Goal: Task Accomplishment & Management: Manage account settings

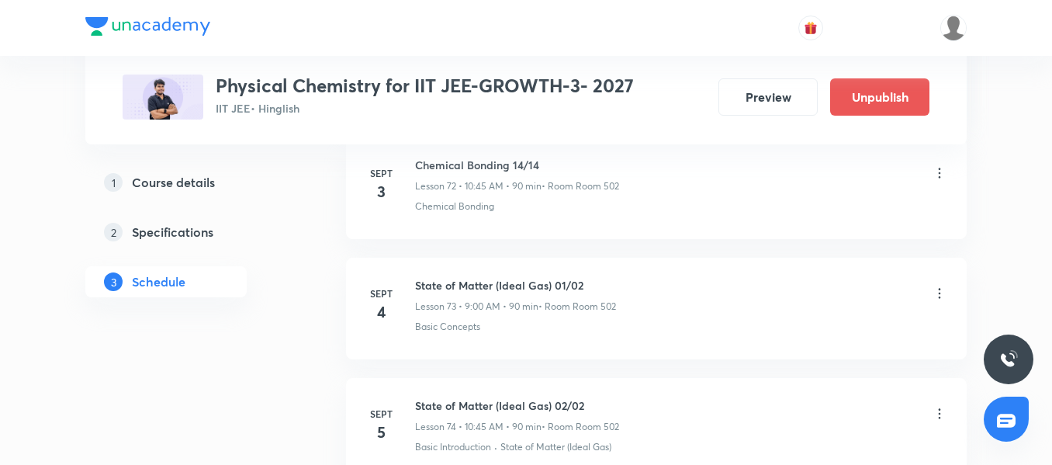
scroll to position [9525, 0]
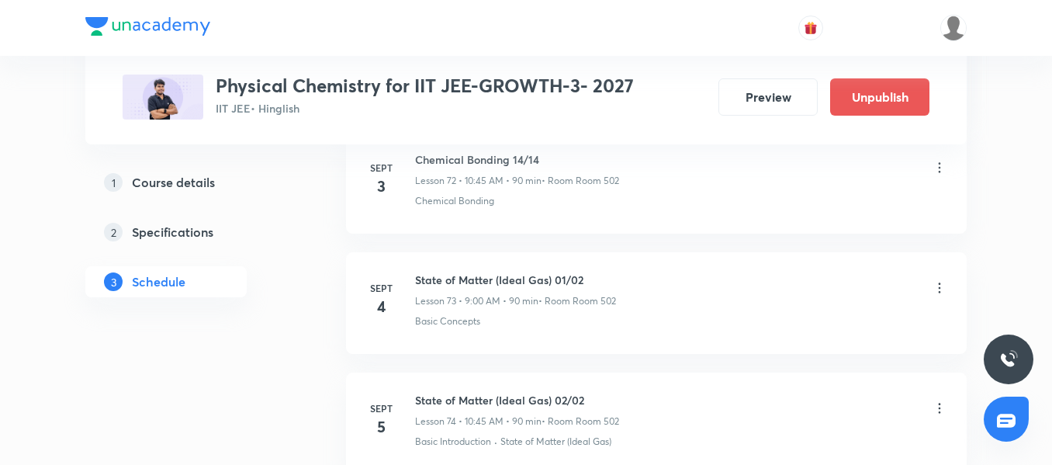
click at [458, 277] on h6 "State of Matter (Ideal Gas) 01/02" at bounding box center [515, 280] width 201 height 16
click at [468, 325] on p "Basic Concepts" at bounding box center [447, 321] width 65 height 14
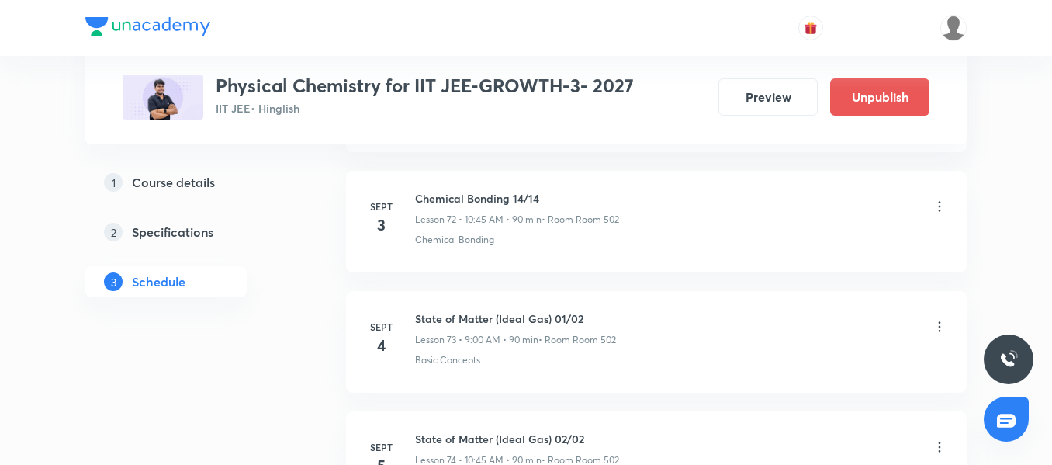
scroll to position [9448, 0]
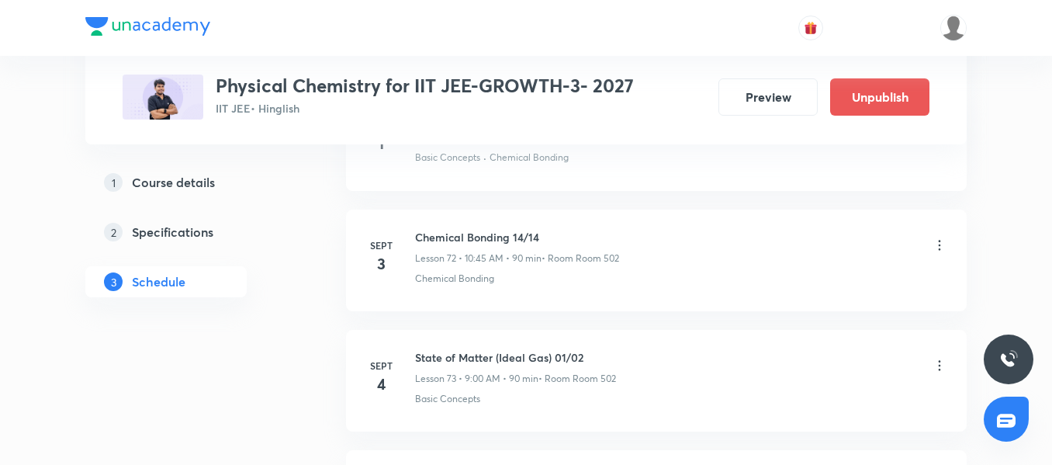
click at [489, 242] on h6 "Chemical Bonding 14/14" at bounding box center [517, 237] width 204 height 16
copy h6 "Chemical Bonding 14/14"
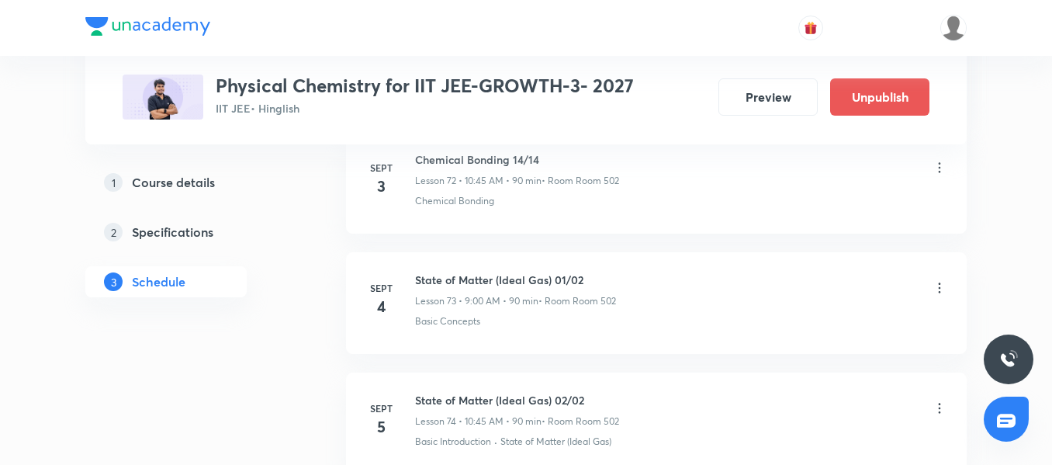
click at [941, 292] on icon at bounding box center [940, 288] width 16 height 16
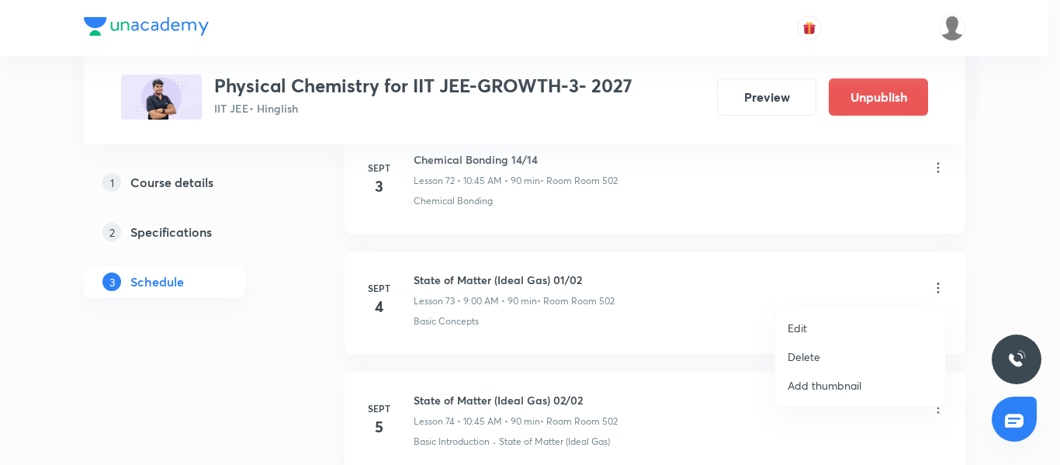
click at [810, 323] on li "Edit" at bounding box center [860, 327] width 170 height 29
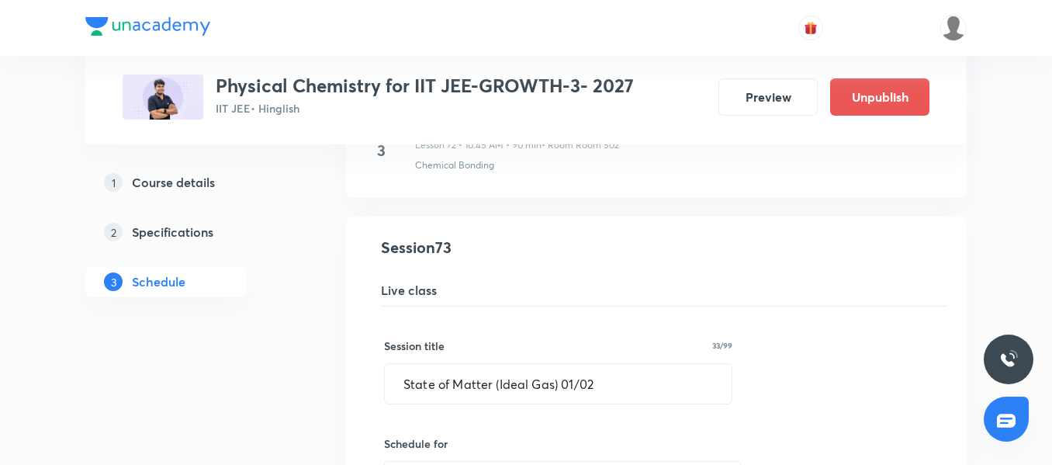
scroll to position [8749, 0]
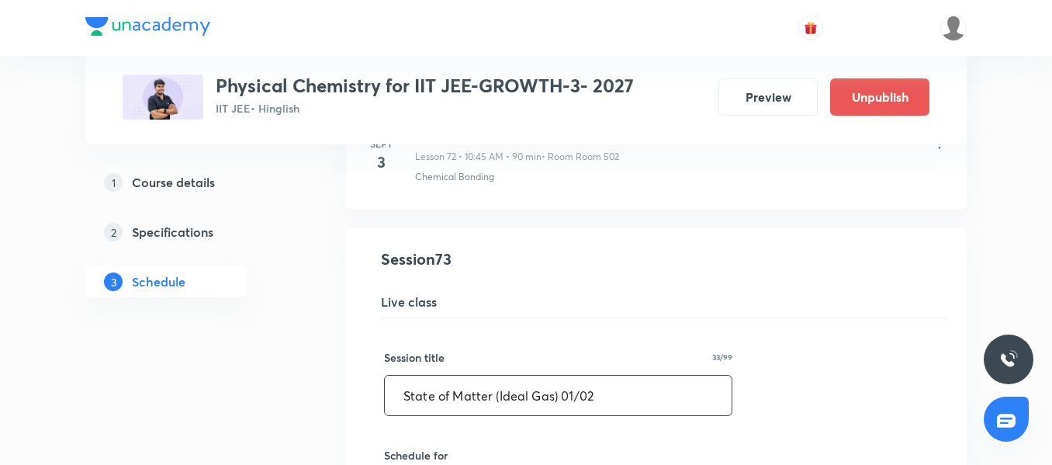
click at [588, 399] on input "State of Matter (Ideal Gas) 01/02" at bounding box center [558, 395] width 347 height 40
paste input "Chemical Bonding 14/14"
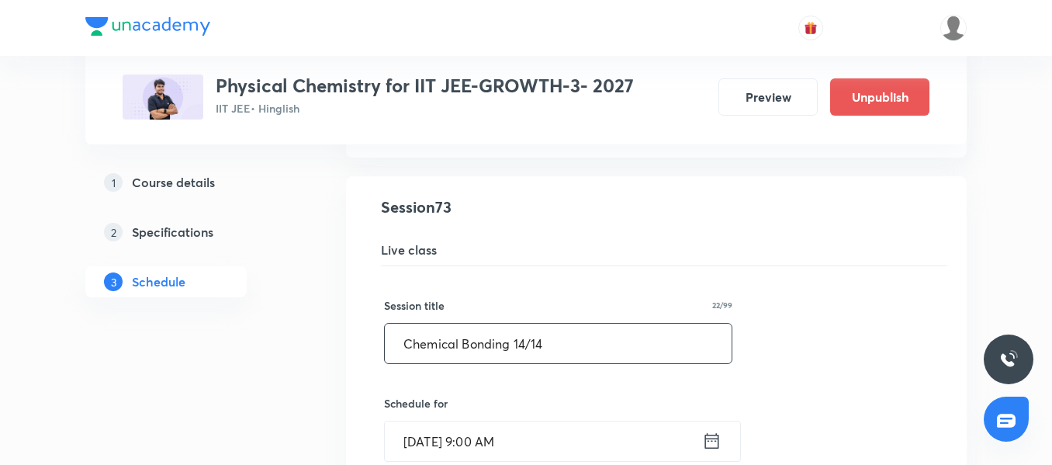
scroll to position [8827, 0]
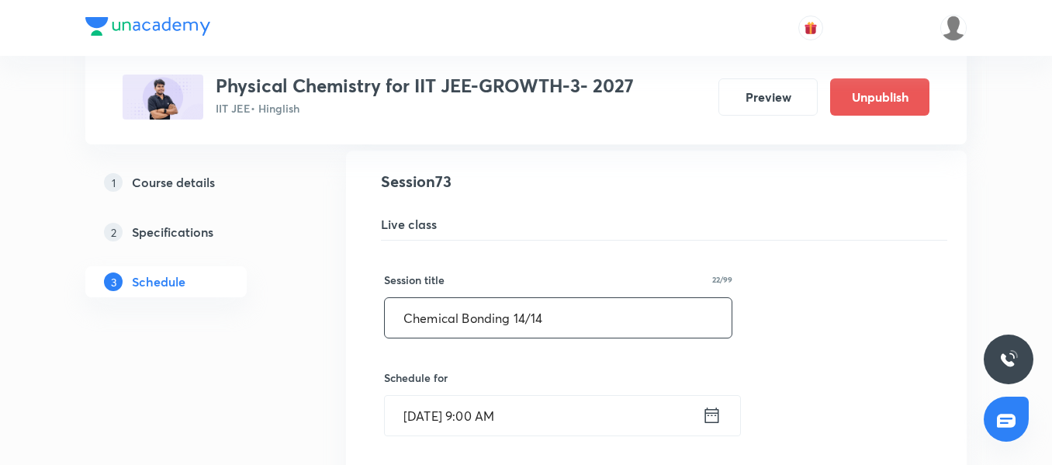
click at [524, 308] on input "Chemical Bonding 14/14" at bounding box center [558, 318] width 347 height 40
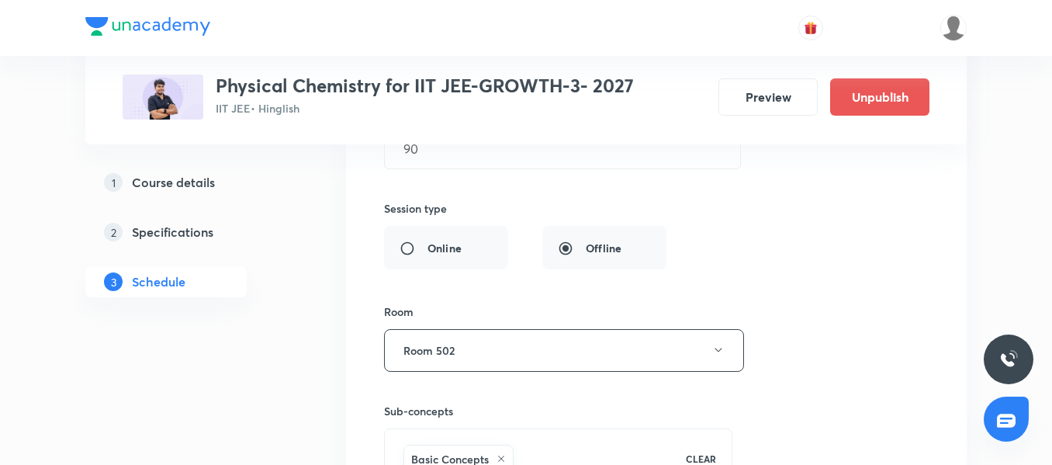
scroll to position [9370, 0]
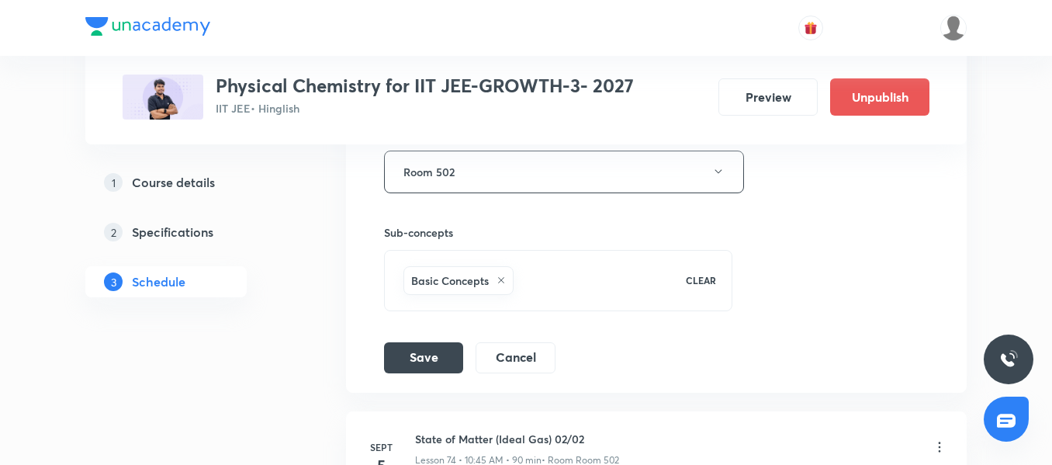
type input "Chemical Bonding 15/14"
click at [408, 339] on div "Session title 22/99 Chemical Bonding 15/14 ​ Schedule for Sept 4, 2025, 9:00 AM…" at bounding box center [656, 35] width 545 height 676
click at [417, 360] on button "Save" at bounding box center [423, 356] width 79 height 31
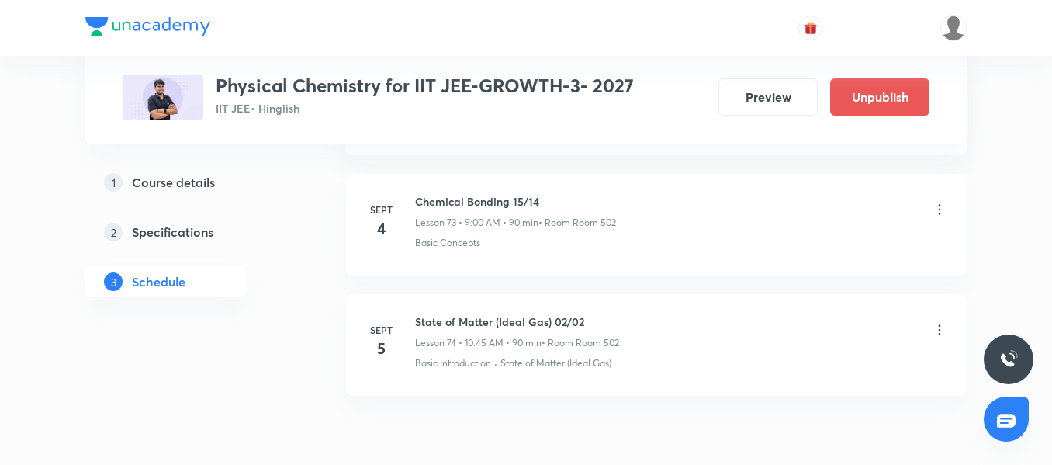
scroll to position [8812, 0]
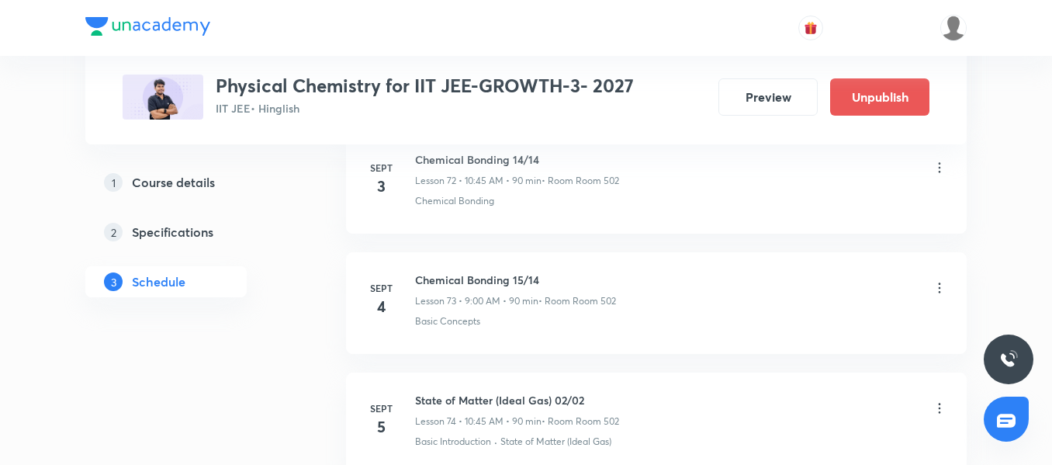
click at [517, 284] on h6 "Chemical Bonding 15/14" at bounding box center [515, 280] width 201 height 16
copy h6 "Chemical Bonding 15/14"
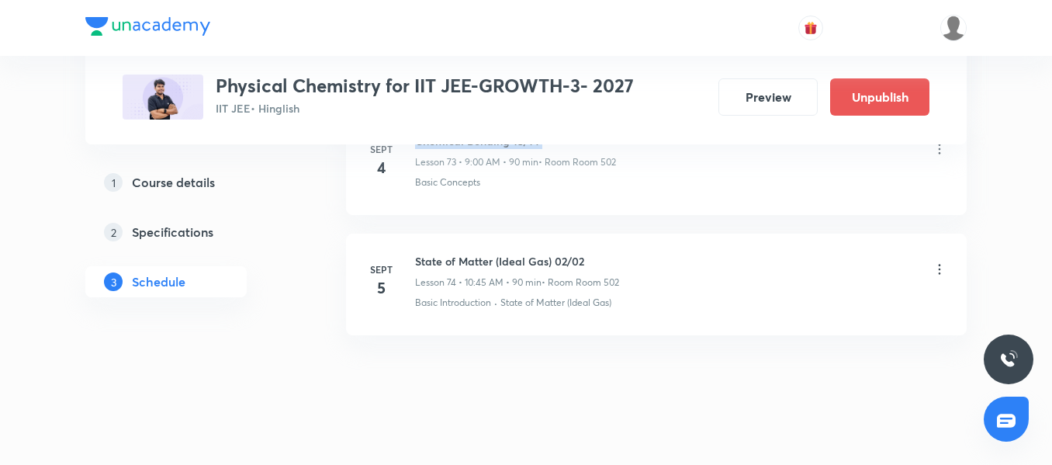
scroll to position [8967, 0]
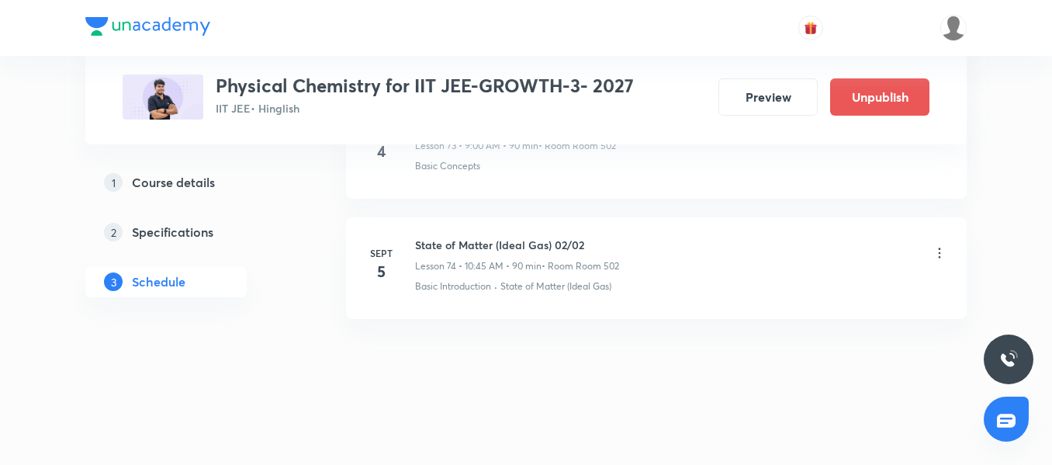
click at [938, 251] on icon at bounding box center [940, 253] width 16 height 16
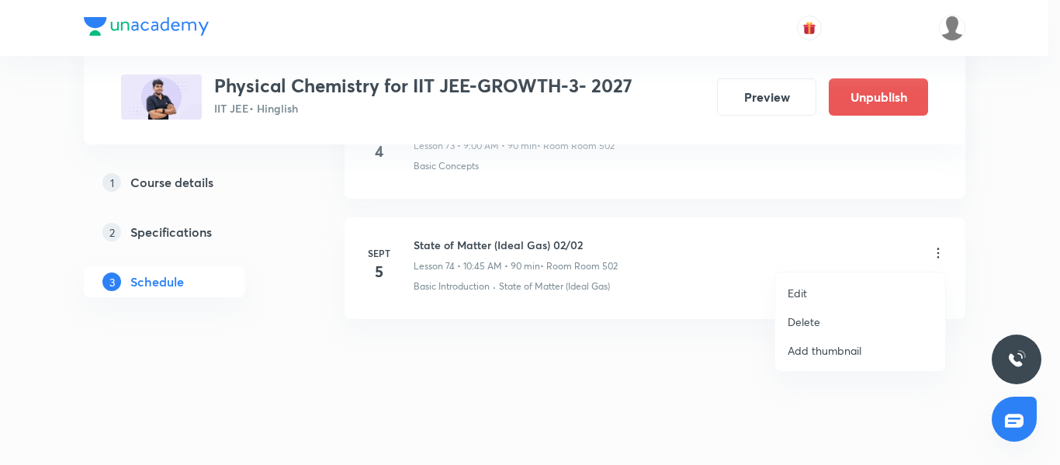
click at [818, 292] on li "Edit" at bounding box center [860, 292] width 170 height 29
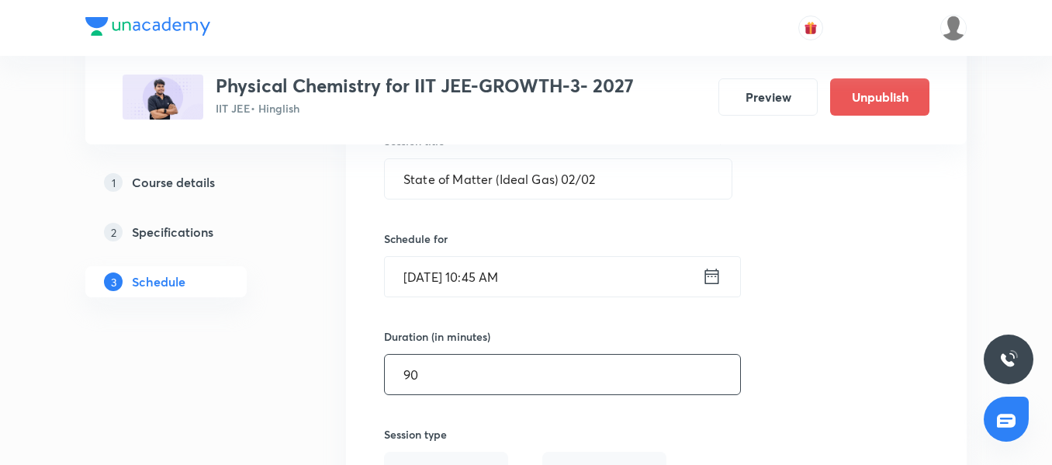
scroll to position [8943, 0]
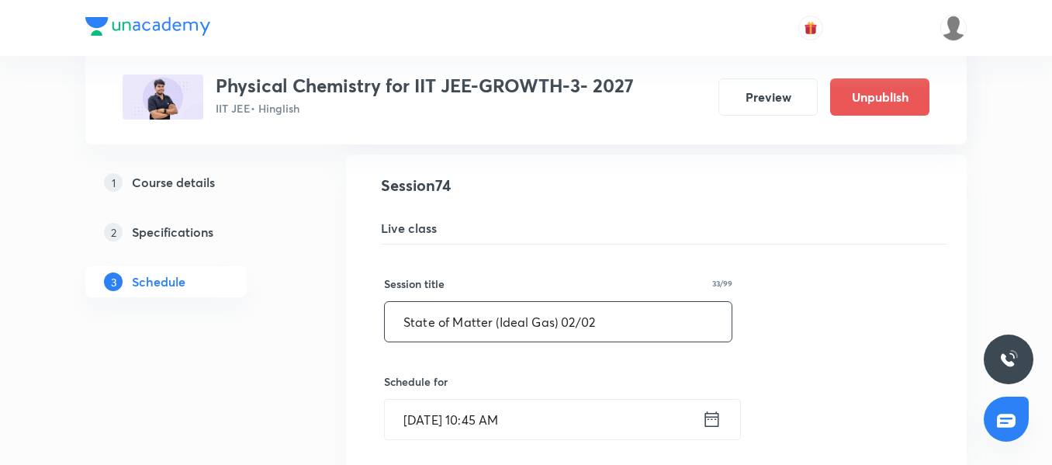
click at [598, 327] on input "State of Matter (Ideal Gas) 02/02" at bounding box center [558, 322] width 347 height 40
paste input "Chemical Bonding 15/14"
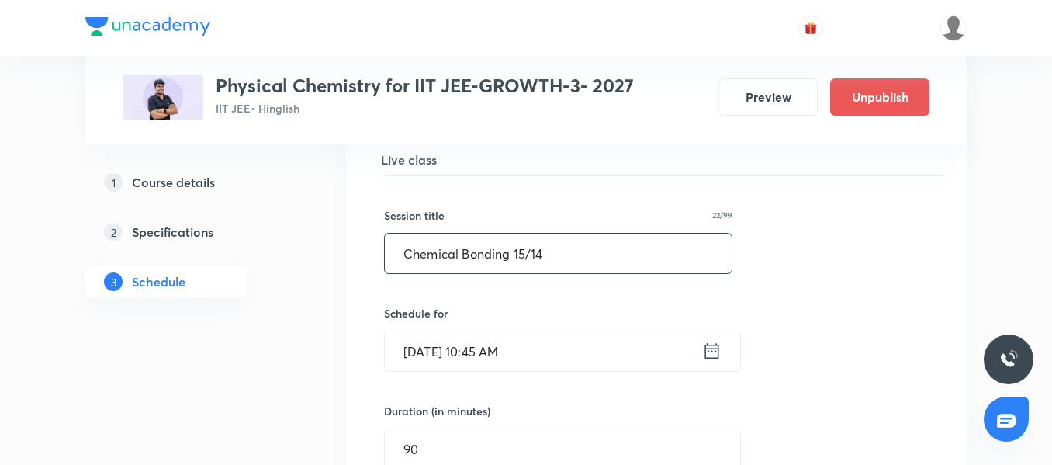
scroll to position [9021, 0]
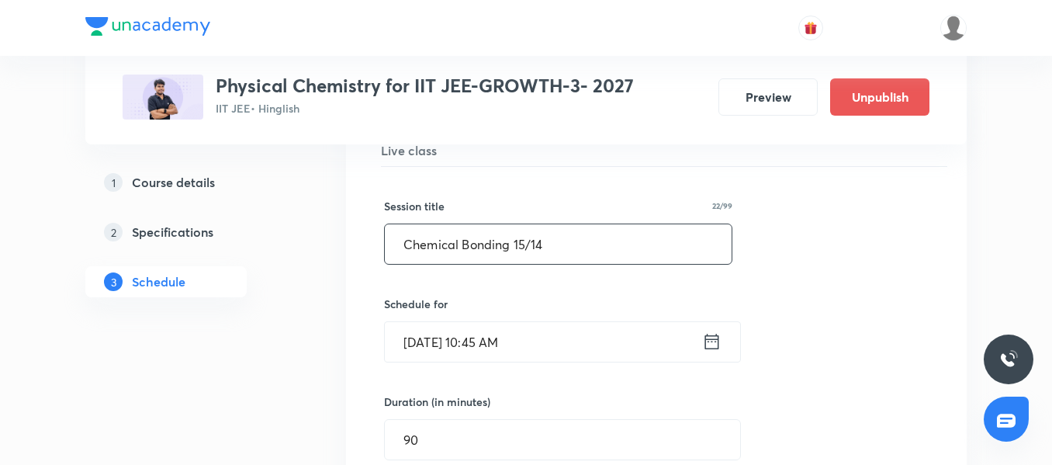
click at [523, 241] on input "Chemical Bonding 15/14" at bounding box center [558, 244] width 347 height 40
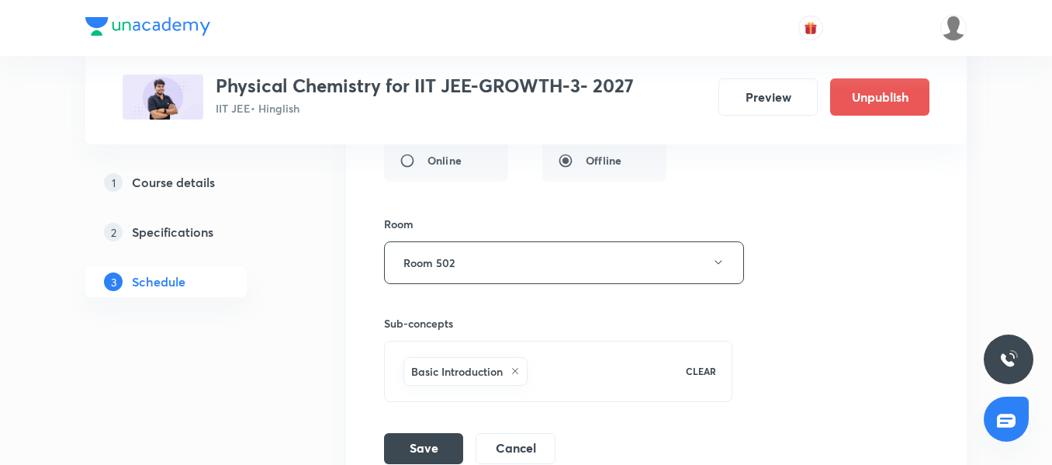
scroll to position [9564, 0]
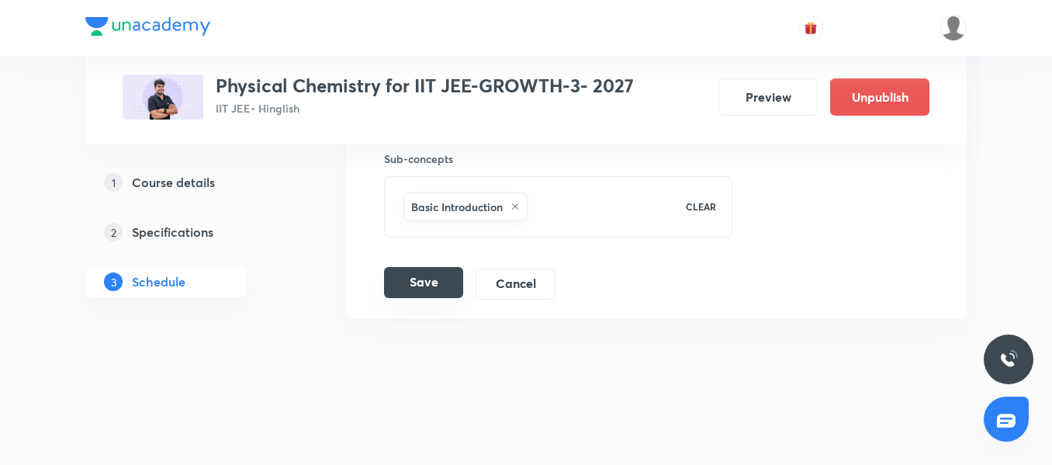
type input "Chemical Bonding 16/14"
click at [428, 289] on button "Save" at bounding box center [423, 282] width 79 height 31
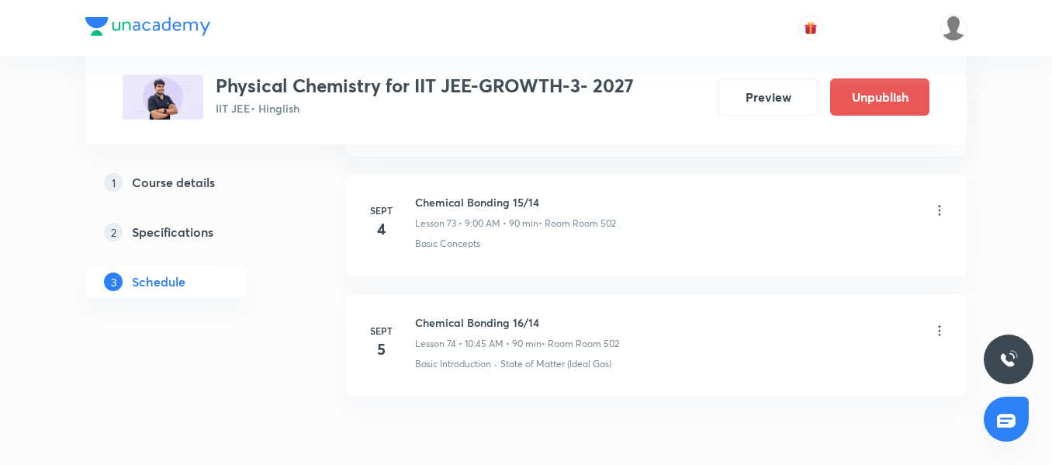
scroll to position [8967, 0]
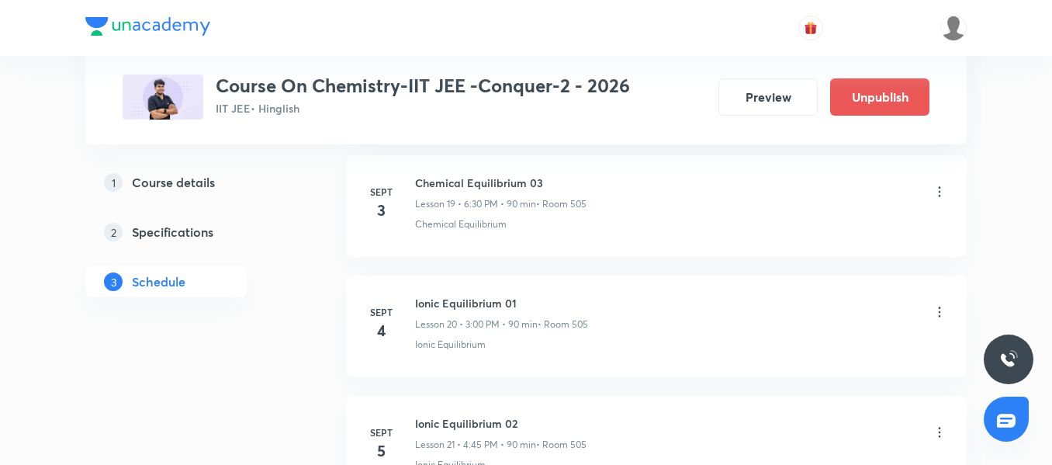
scroll to position [3039, 0]
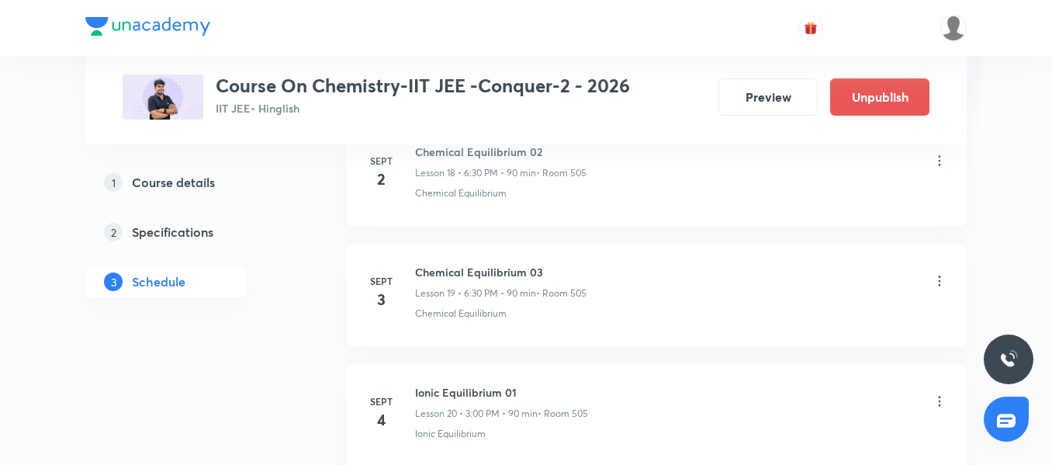
click at [460, 265] on h6 "Chemical Equilibrium 03" at bounding box center [500, 272] width 171 height 16
copy h6 "Chemical Equilibrium 03"
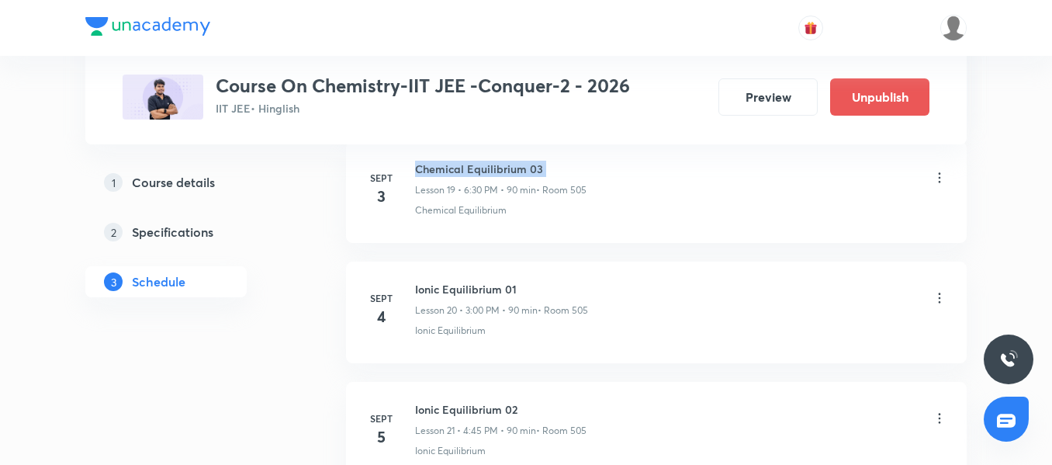
scroll to position [3194, 0]
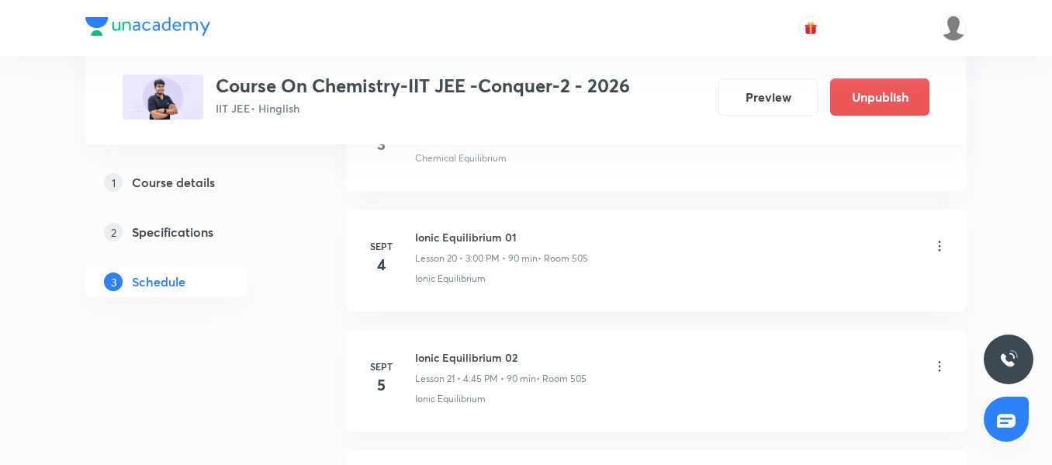
click at [941, 247] on icon at bounding box center [940, 246] width 16 height 16
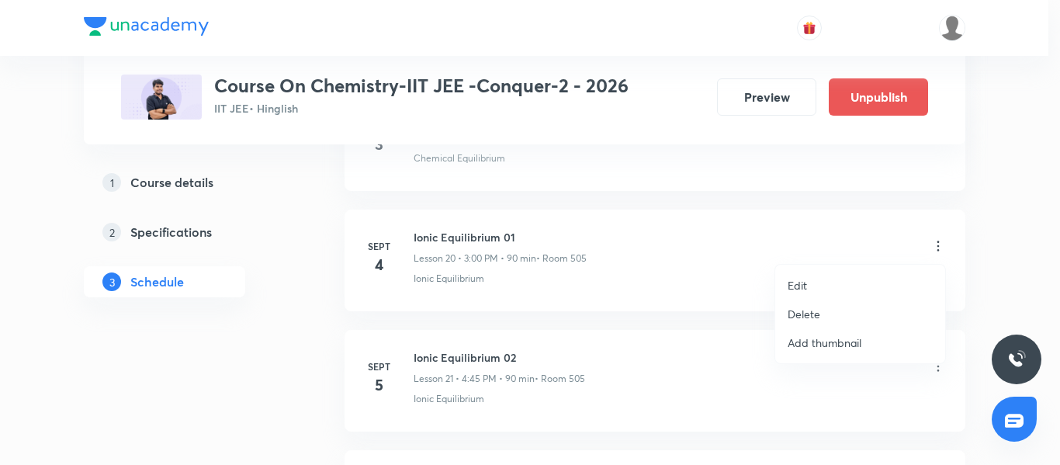
click at [826, 279] on li "Edit" at bounding box center [860, 285] width 170 height 29
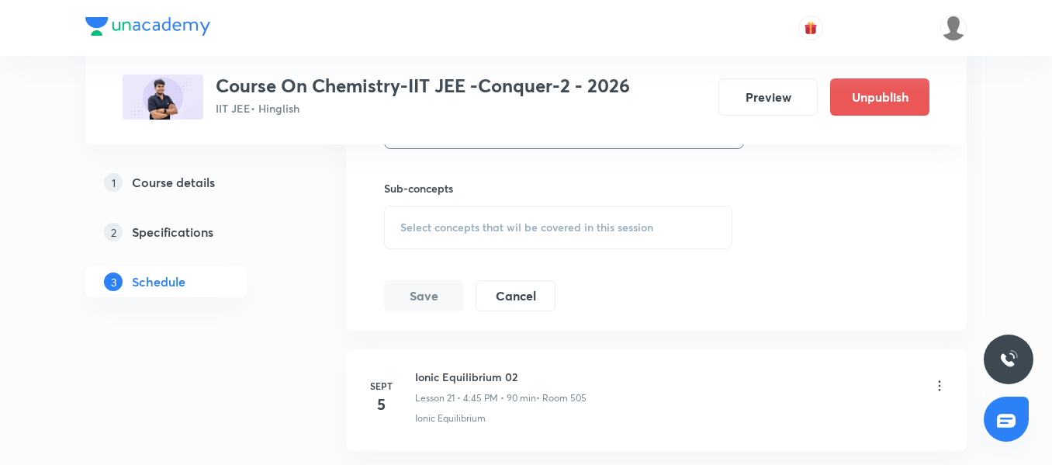
scroll to position [3039, 0]
click at [469, 240] on div "Select concepts that wil be covered in this session" at bounding box center [558, 228] width 348 height 43
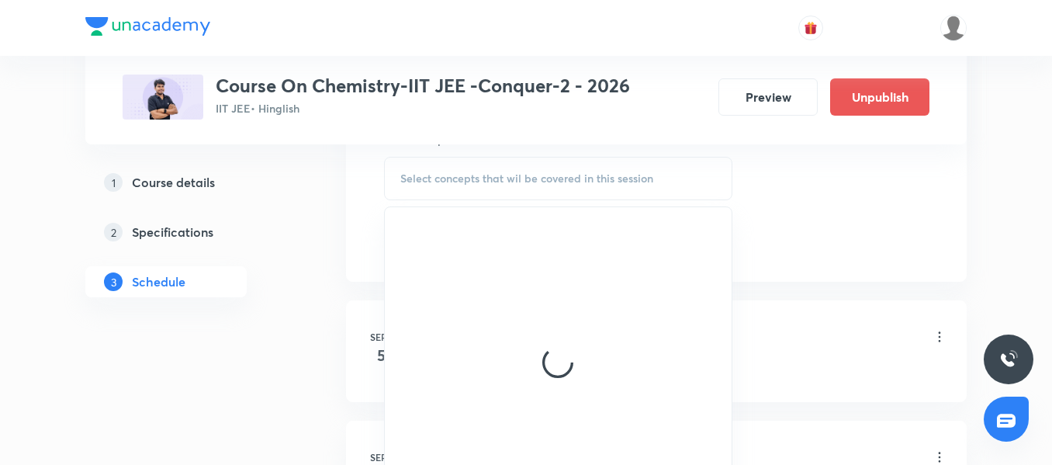
scroll to position [3117, 0]
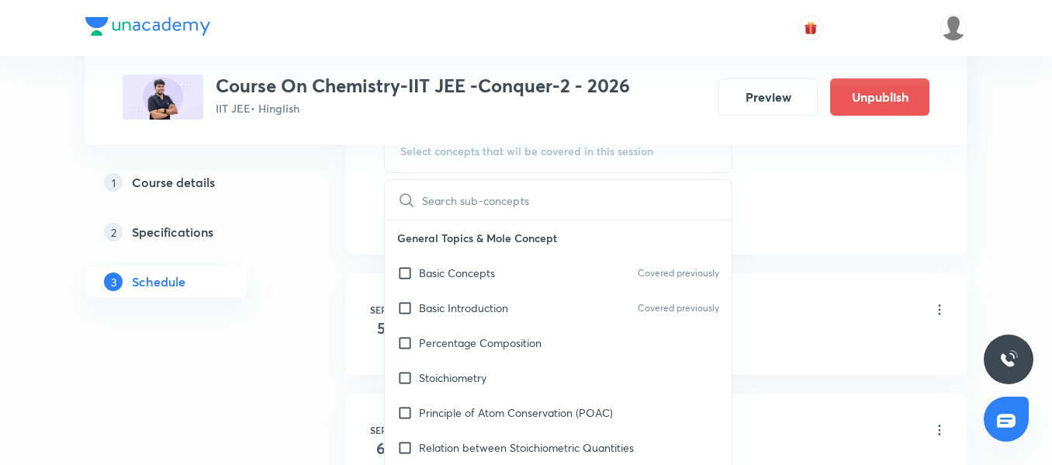
click at [441, 280] on p "Basic Concepts" at bounding box center [457, 273] width 76 height 16
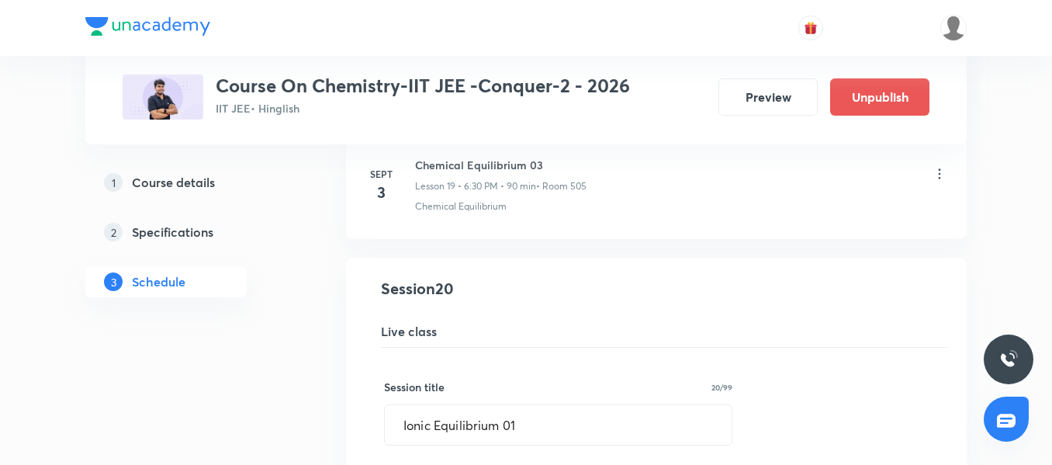
scroll to position [2186, 0]
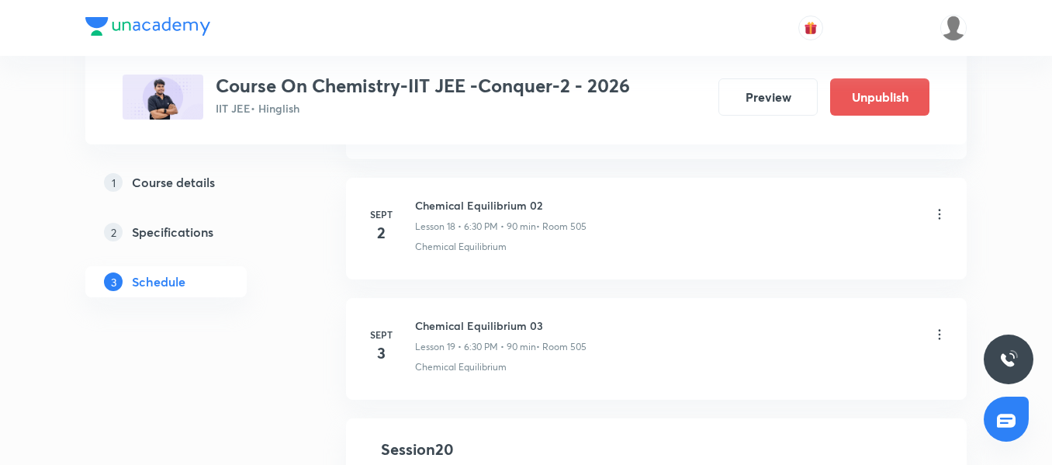
click at [448, 311] on li "Sept 3 Chemical Equilibrium 03 Lesson 19 • 6:30 PM • 90 min • Room 505 Chemical…" at bounding box center [656, 349] width 621 height 102
copy h6 "Chemical Equilibrium 03"
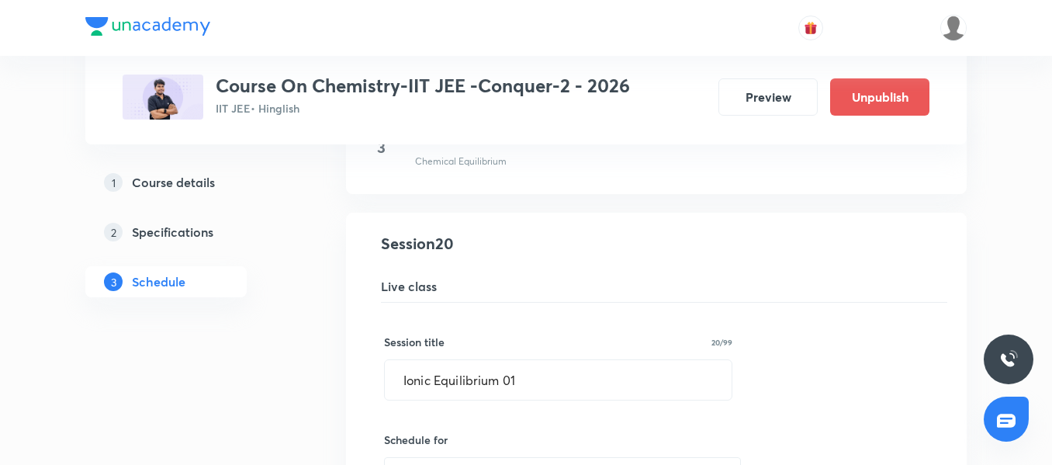
scroll to position [2419, 0]
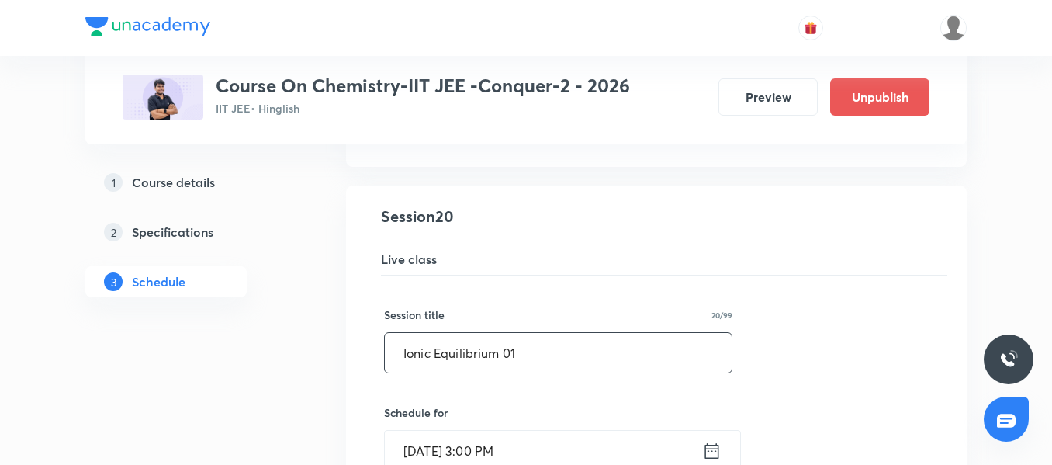
click at [554, 347] on input "Ionic Equilibrium 01" at bounding box center [558, 353] width 347 height 40
paste input "Chemical Equilibrium 03"
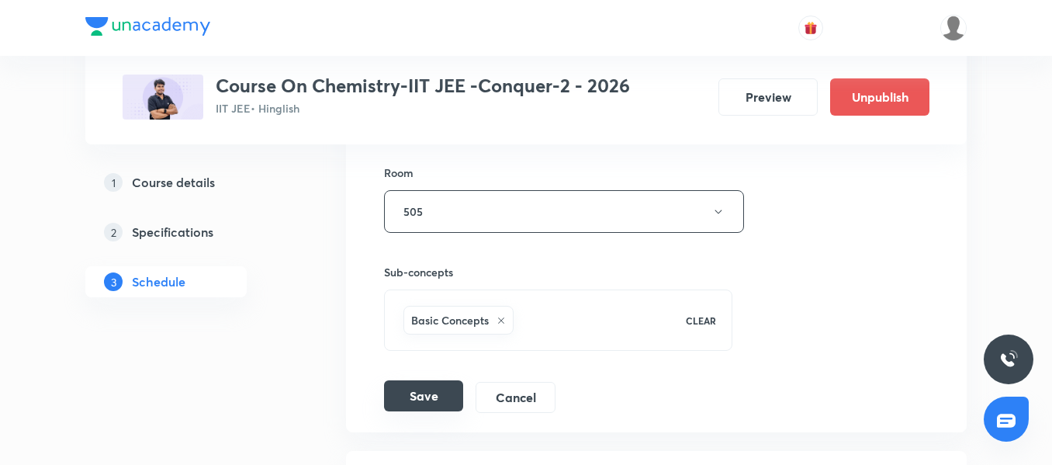
scroll to position [2962, 0]
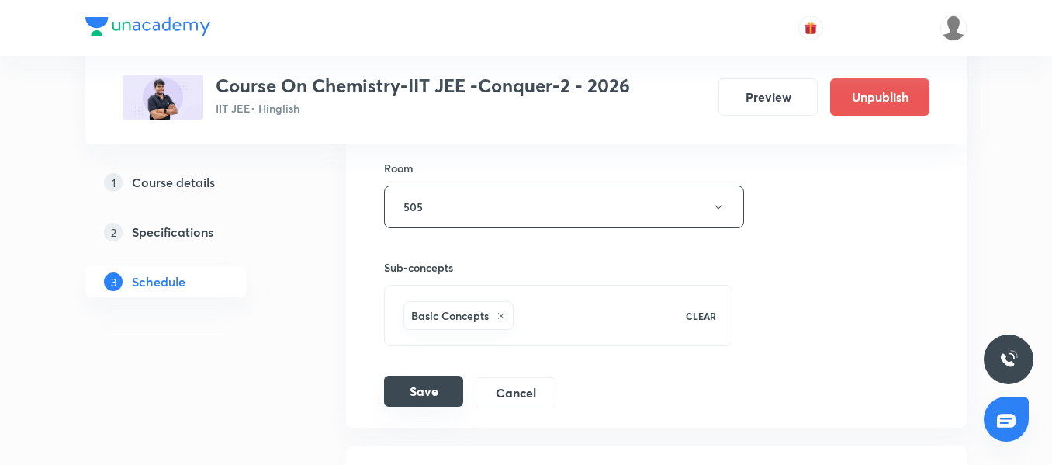
type input "Chemical Equilibrium 04"
click at [420, 388] on button "Save" at bounding box center [423, 390] width 79 height 31
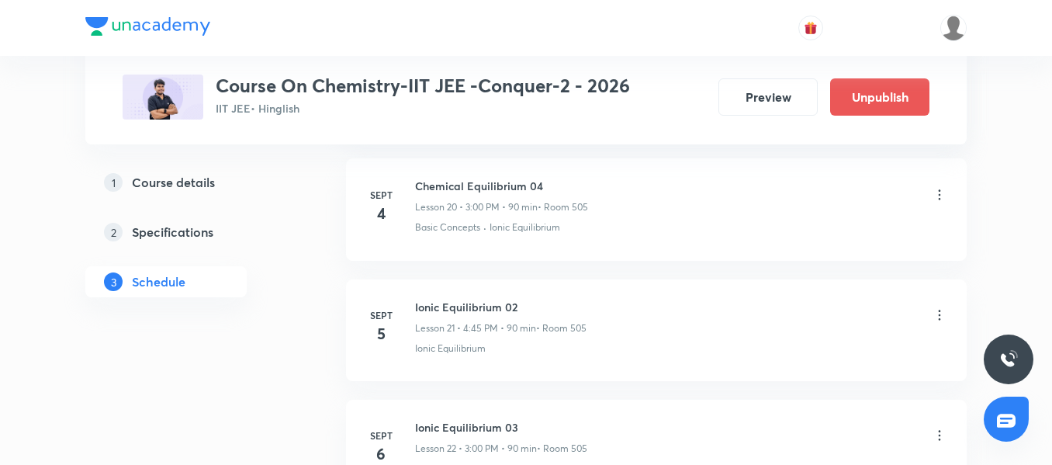
scroll to position [2560, 0]
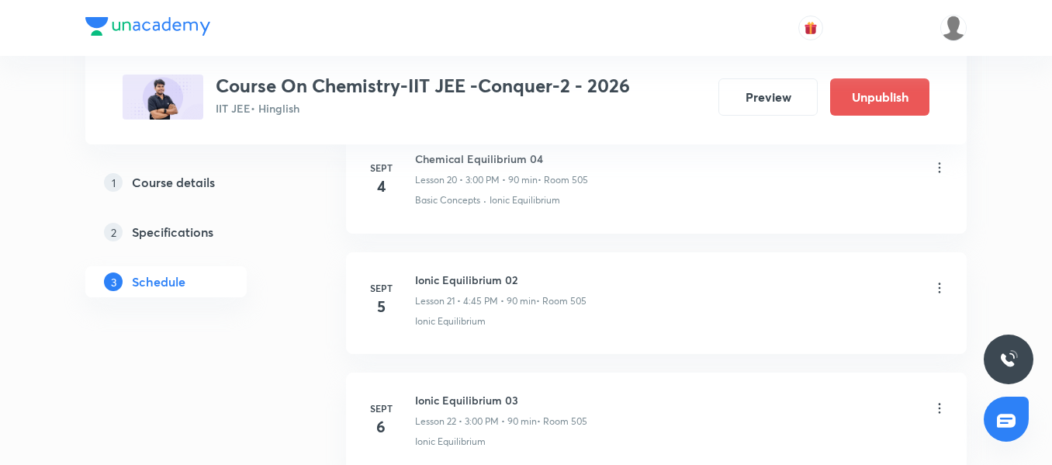
click at [940, 286] on icon at bounding box center [940, 288] width 16 height 16
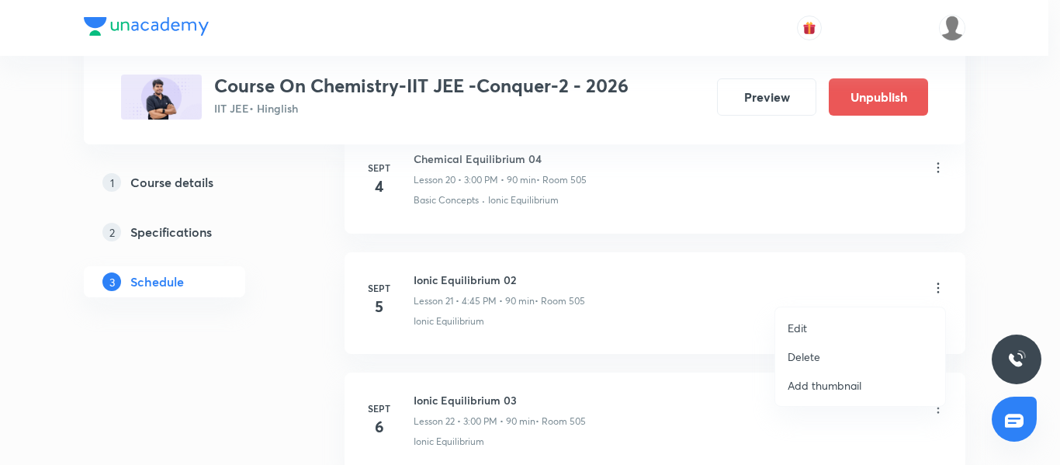
click at [783, 327] on li "Edit" at bounding box center [860, 327] width 170 height 29
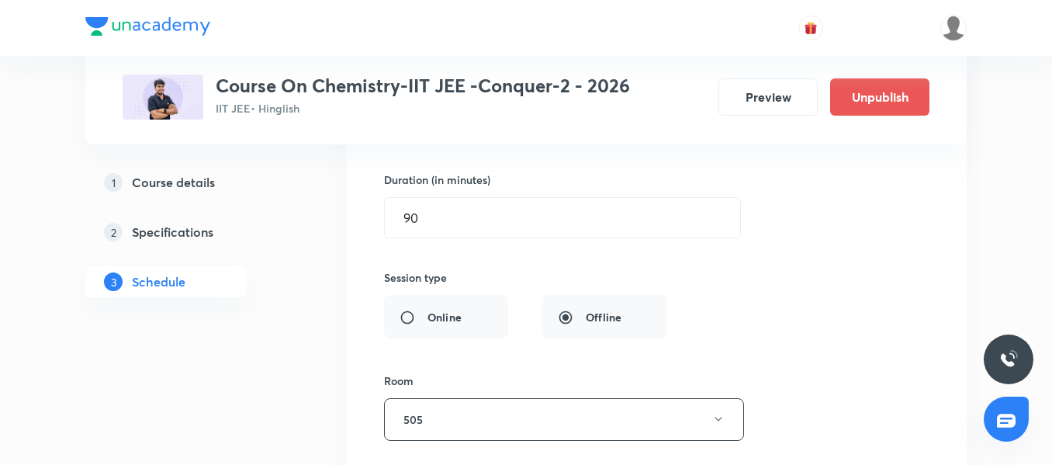
scroll to position [3181, 0]
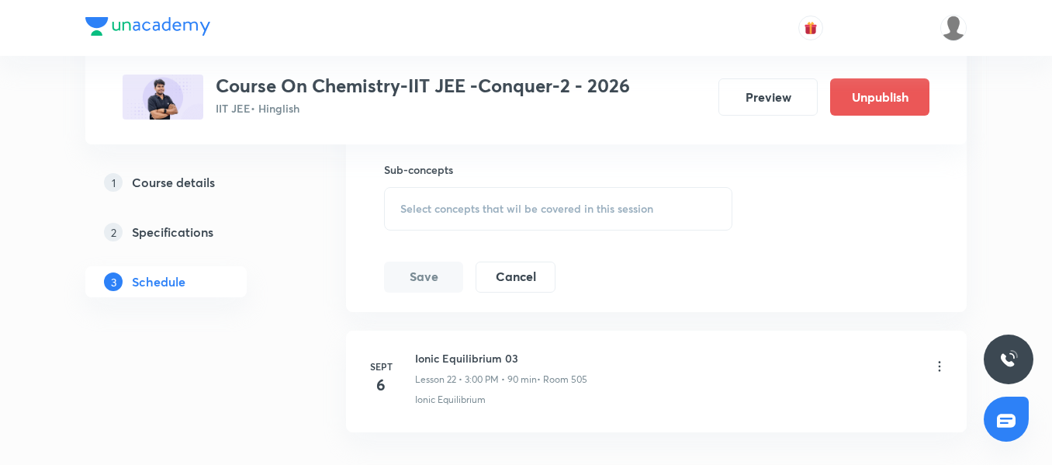
click at [475, 206] on span "Select concepts that wil be covered in this session" at bounding box center [526, 208] width 253 height 12
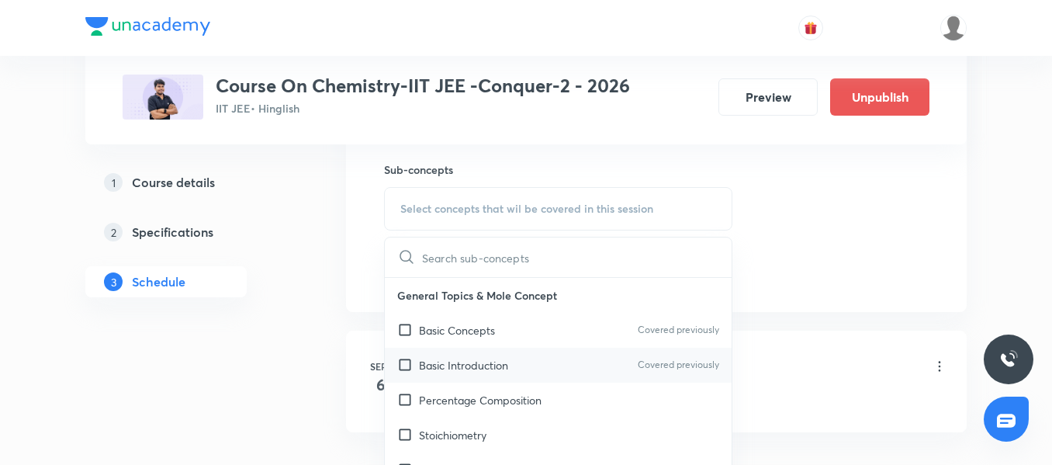
click at [432, 359] on p "Basic Introduction" at bounding box center [463, 365] width 89 height 16
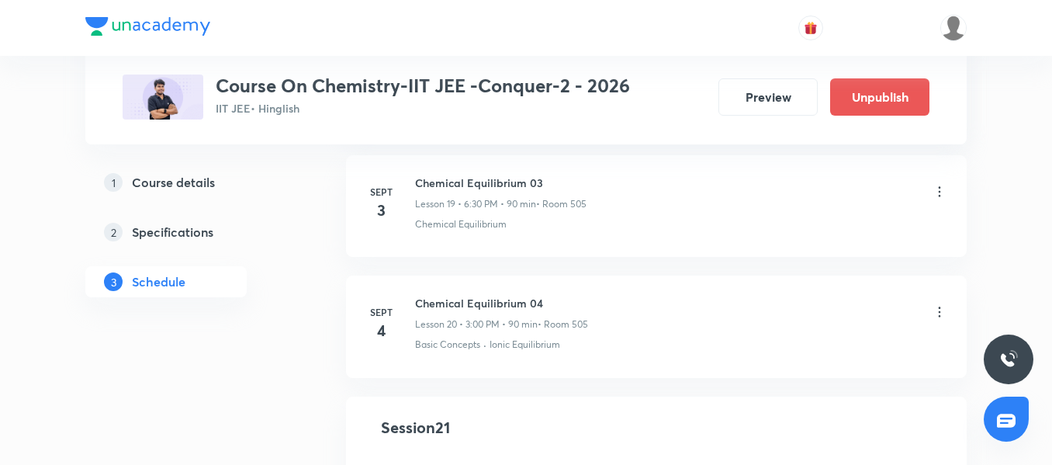
scroll to position [2327, 0]
click at [457, 294] on li "Sept 4 Chemical Equilibrium 04 Lesson 20 • 3:00 PM • 90 min • Room 505 Basic Co…" at bounding box center [656, 328] width 621 height 102
copy h6 "Chemical Equilibrium 04"
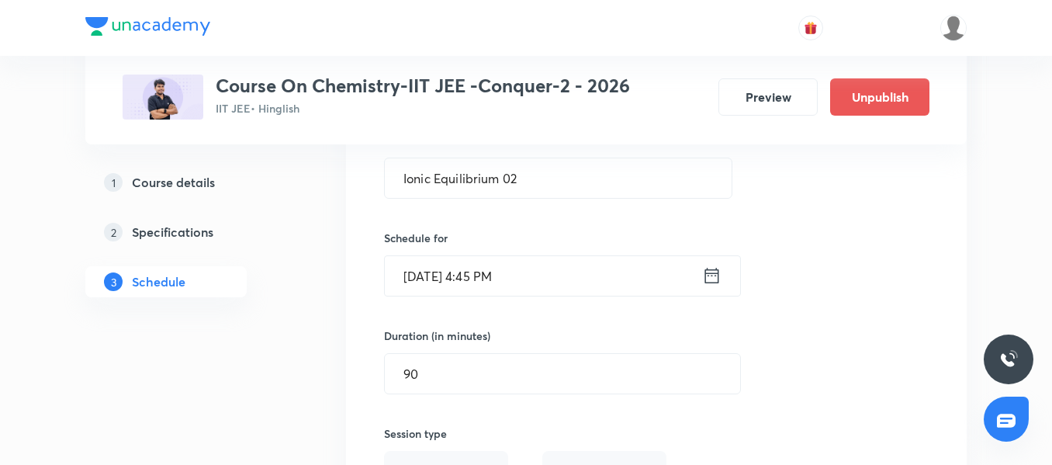
scroll to position [2715, 0]
click at [557, 179] on input "Ionic Equilibrium 02" at bounding box center [558, 177] width 347 height 40
paste input "Chemical Equilibrium 04"
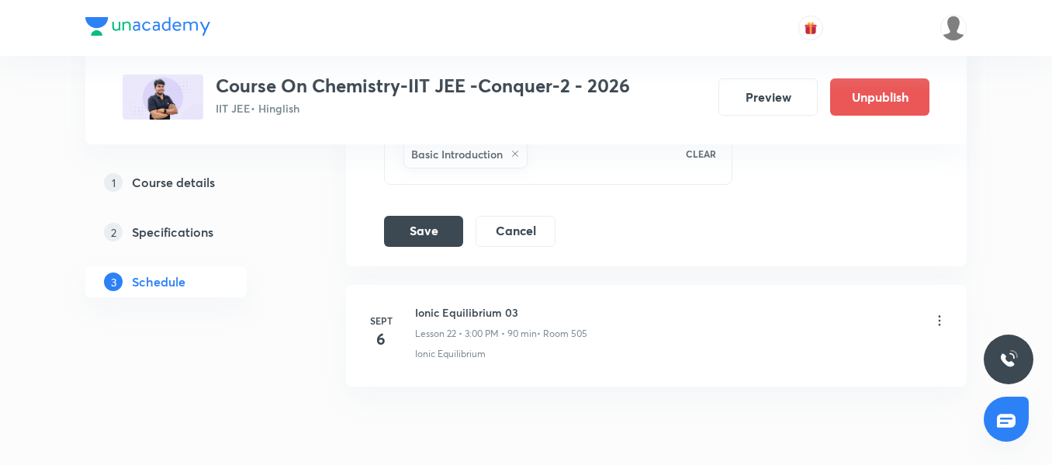
scroll to position [3258, 0]
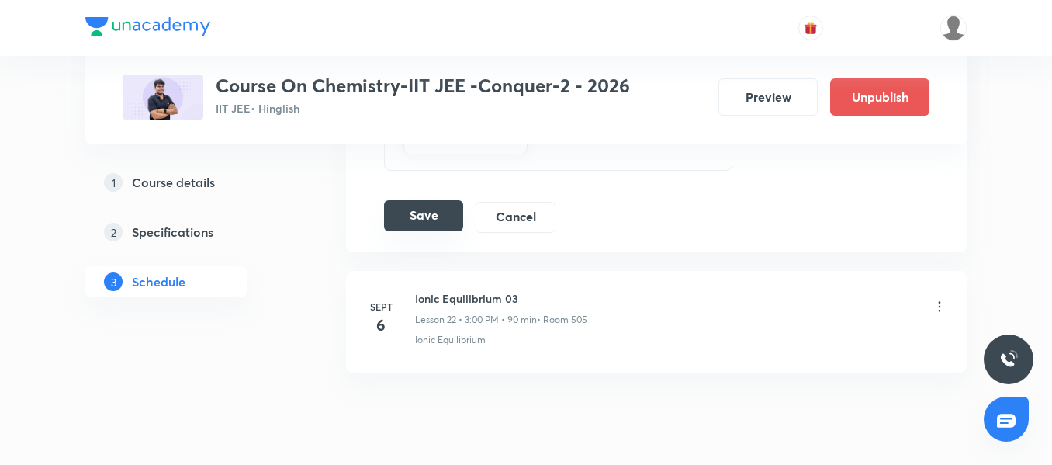
type input "Chemical Equilibrium 05"
click at [431, 217] on button "Save" at bounding box center [423, 215] width 79 height 31
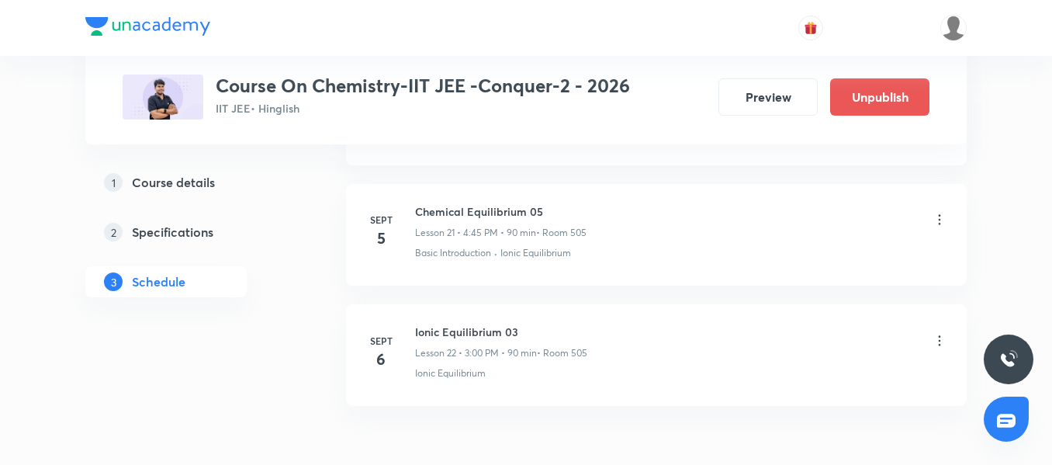
scroll to position [2715, 0]
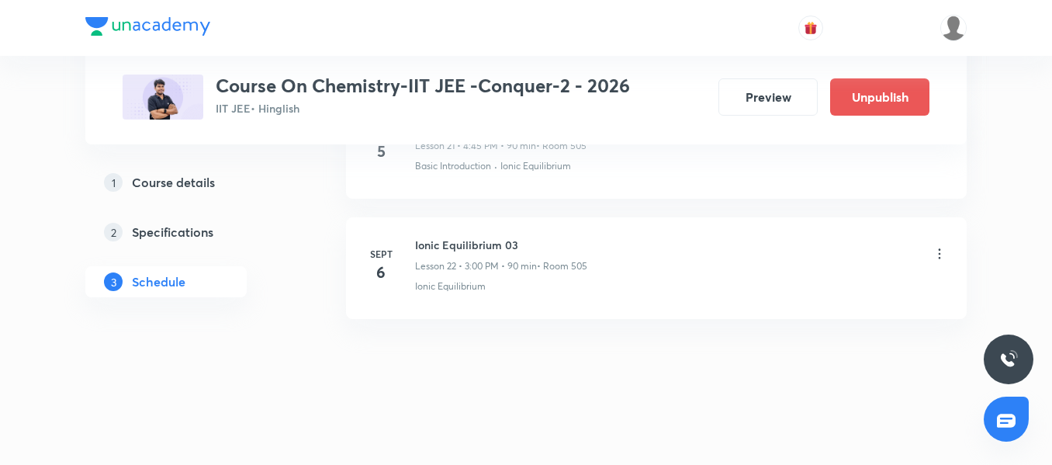
click at [939, 252] on icon at bounding box center [940, 254] width 16 height 16
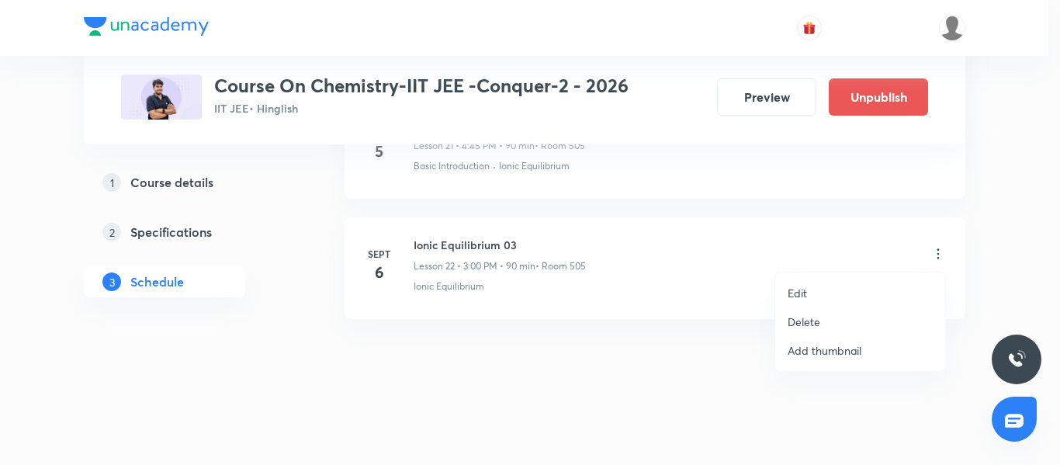
click at [815, 289] on li "Edit" at bounding box center [860, 292] width 170 height 29
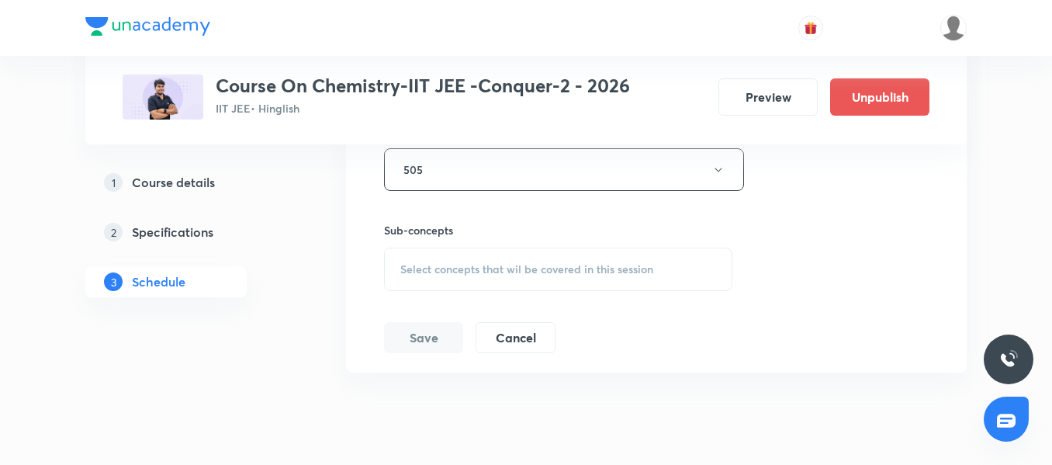
scroll to position [3294, 0]
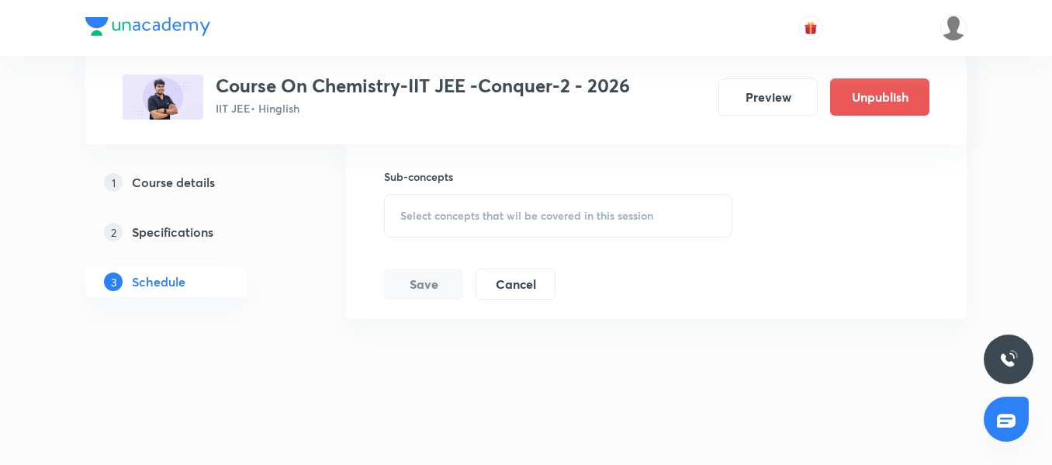
click at [436, 217] on span "Select concepts that wil be covered in this session" at bounding box center [526, 215] width 253 height 12
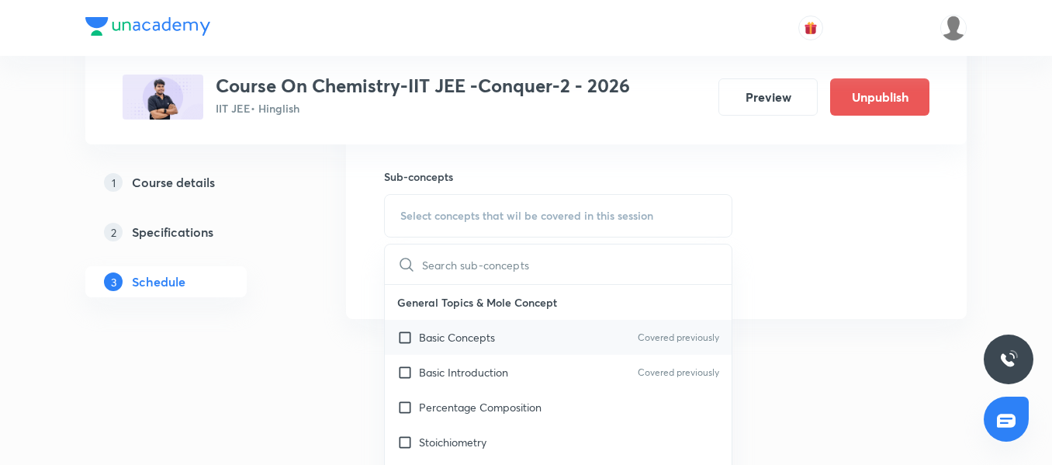
click at [457, 348] on div "Basic Concepts Covered previously" at bounding box center [558, 337] width 347 height 35
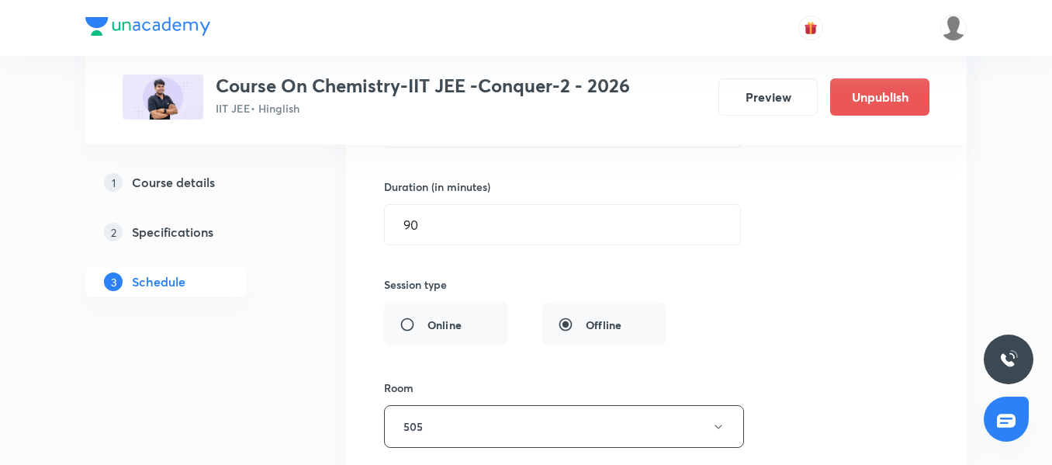
scroll to position [2751, 0]
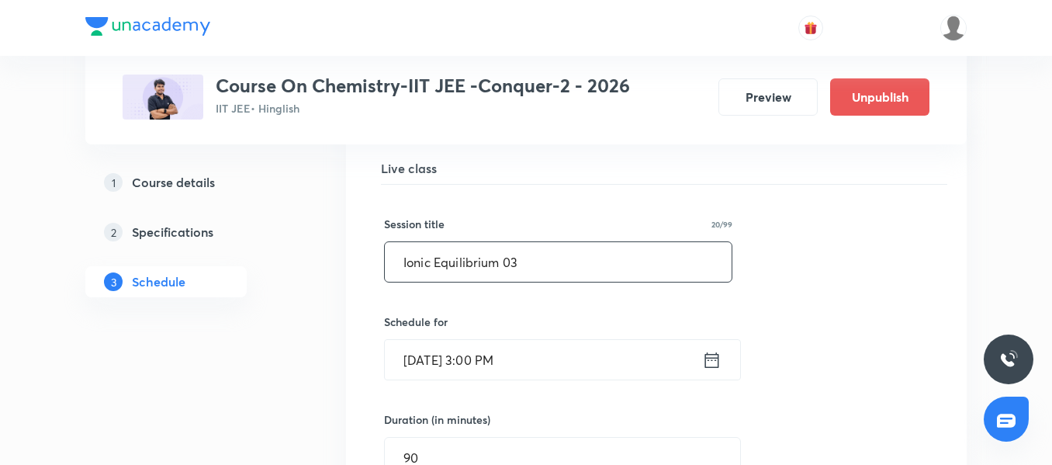
click at [570, 268] on input "Ionic Equilibrium 03" at bounding box center [558, 262] width 347 height 40
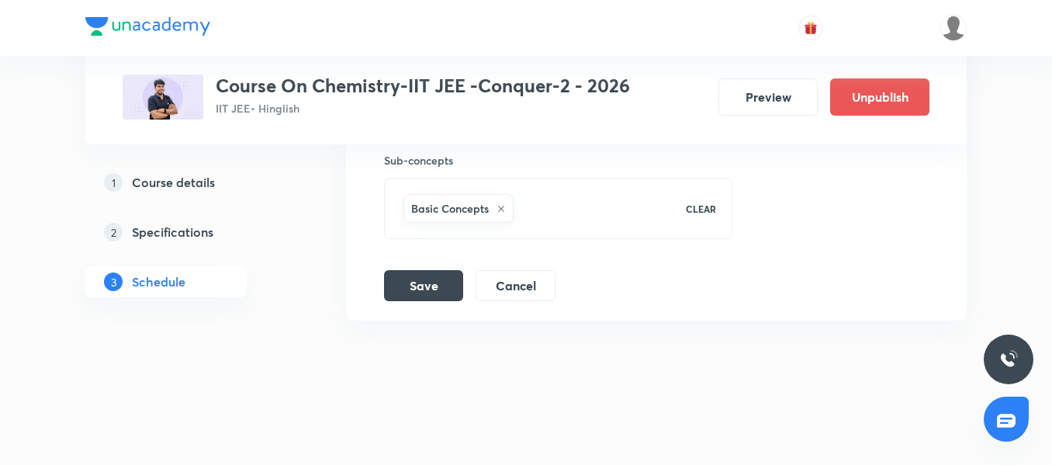
scroll to position [3312, 0]
type input "Ionic Equilibrium 01"
click at [416, 290] on button "Save" at bounding box center [423, 282] width 79 height 31
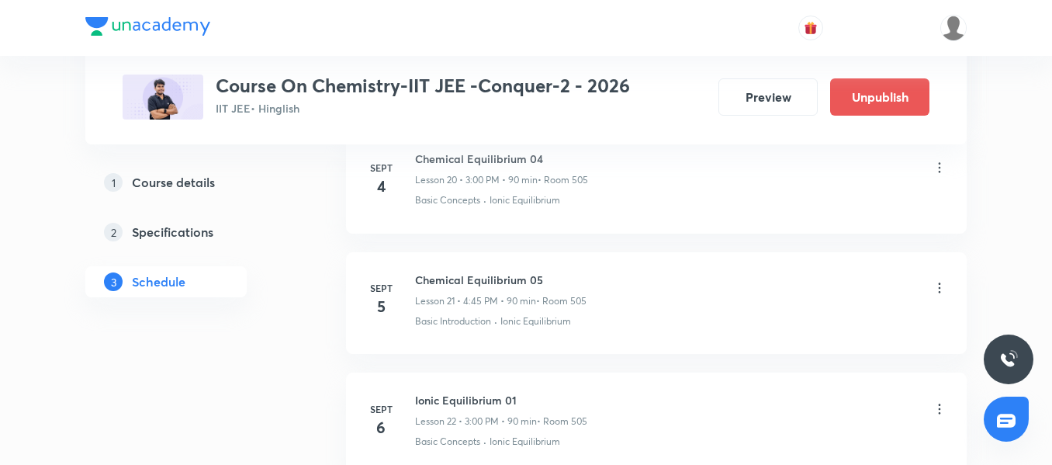
scroll to position [2715, 0]
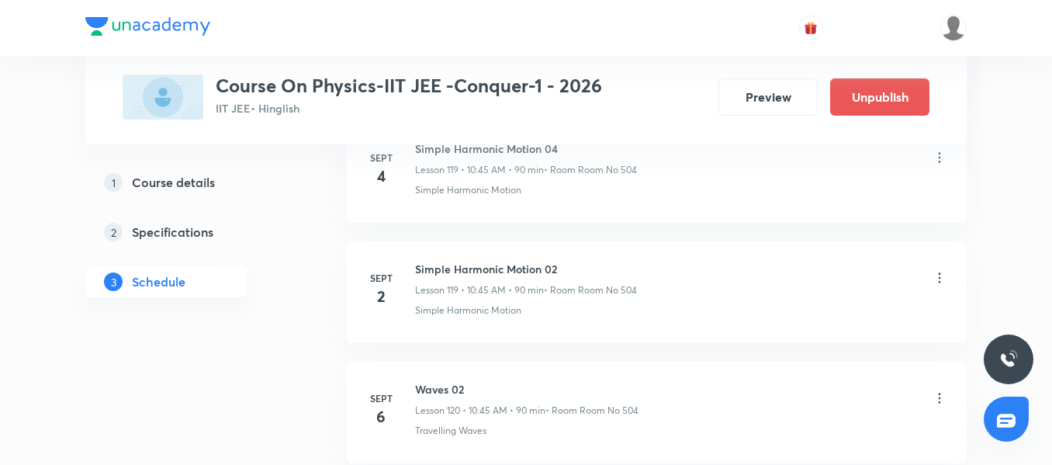
scroll to position [15023, 0]
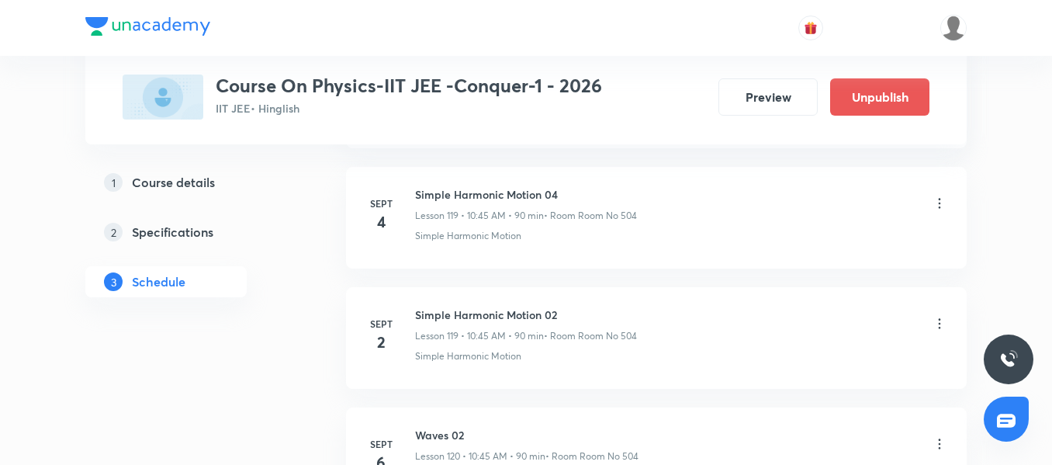
click at [492, 309] on h6 "Simple Harmonic Motion 02" at bounding box center [526, 314] width 222 height 16
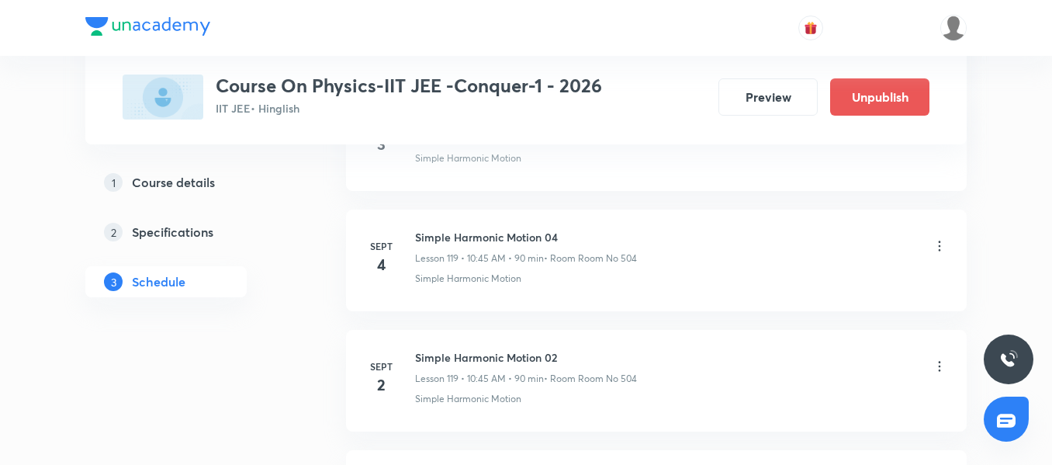
scroll to position [14945, 0]
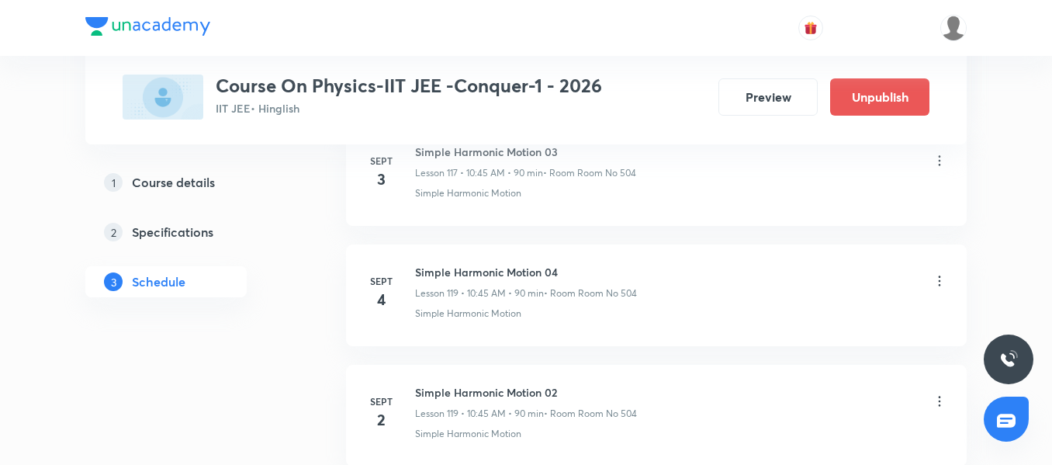
click at [497, 273] on h6 "Simple Harmonic Motion 04" at bounding box center [526, 272] width 222 height 16
copy h6 "Simple Harmonic Motion 04"
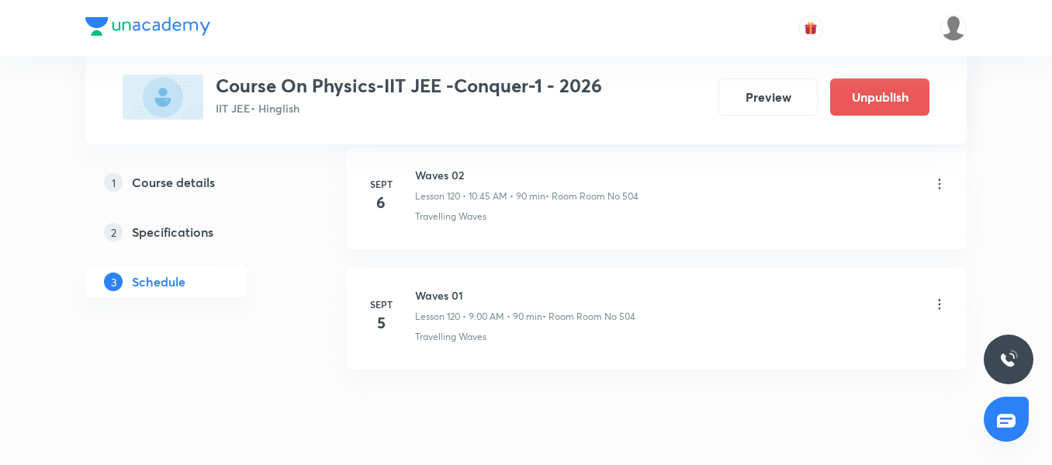
scroll to position [15256, 0]
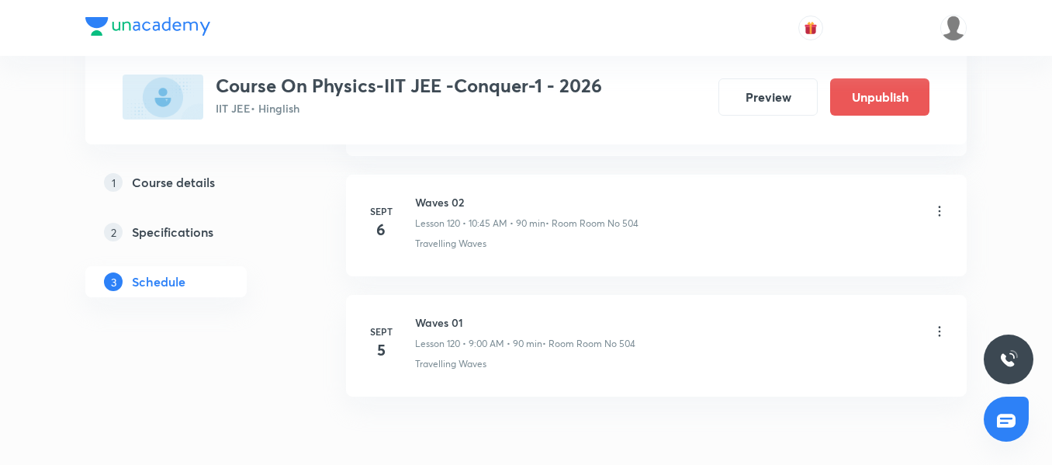
click at [939, 334] on icon at bounding box center [940, 331] width 16 height 16
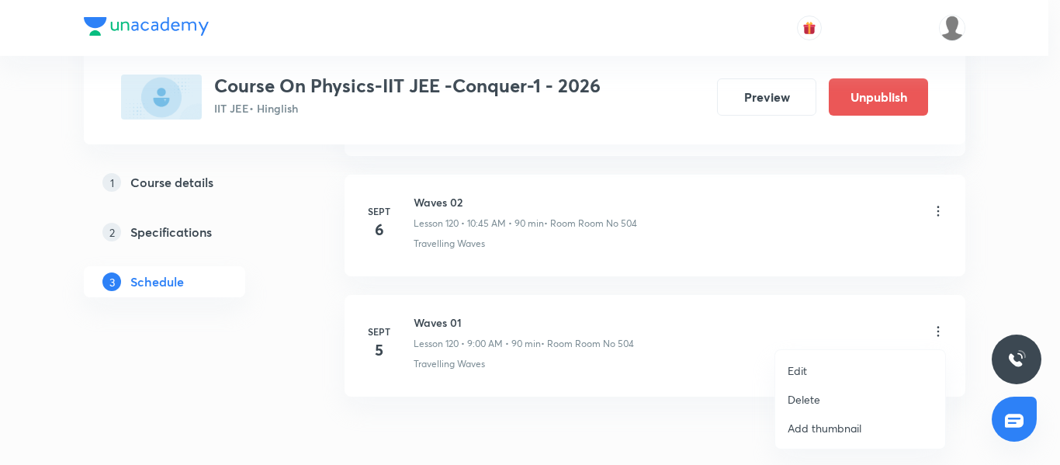
click at [811, 368] on li "Edit" at bounding box center [860, 370] width 170 height 29
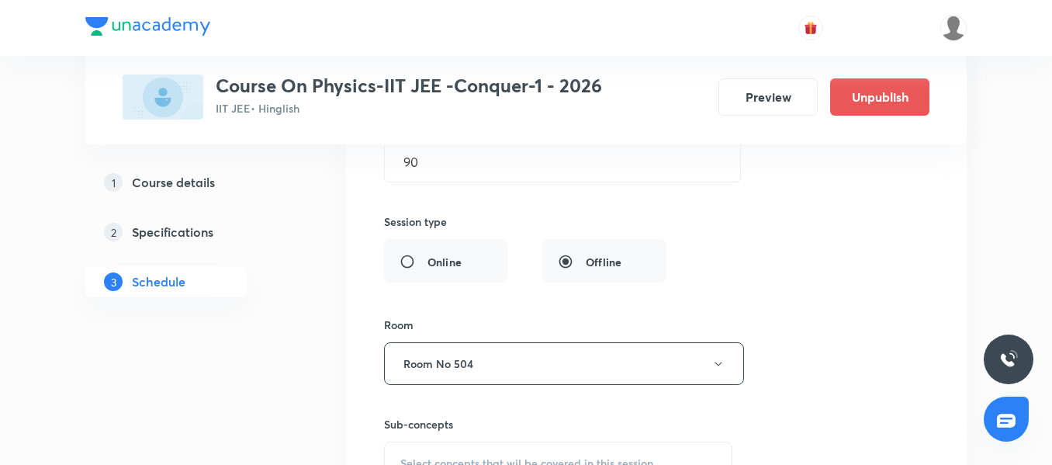
scroll to position [15721, 0]
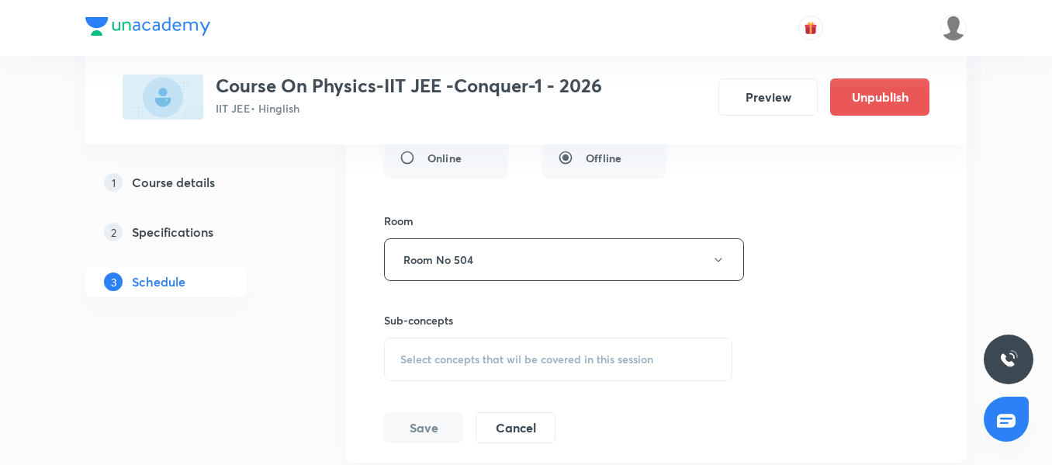
click at [452, 366] on div "Select concepts that wil be covered in this session" at bounding box center [558, 358] width 348 height 43
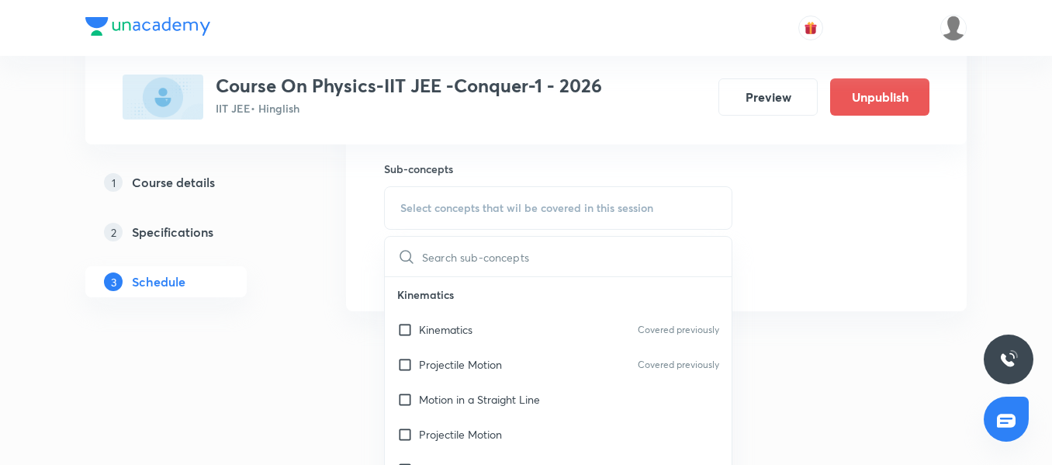
scroll to position [15876, 0]
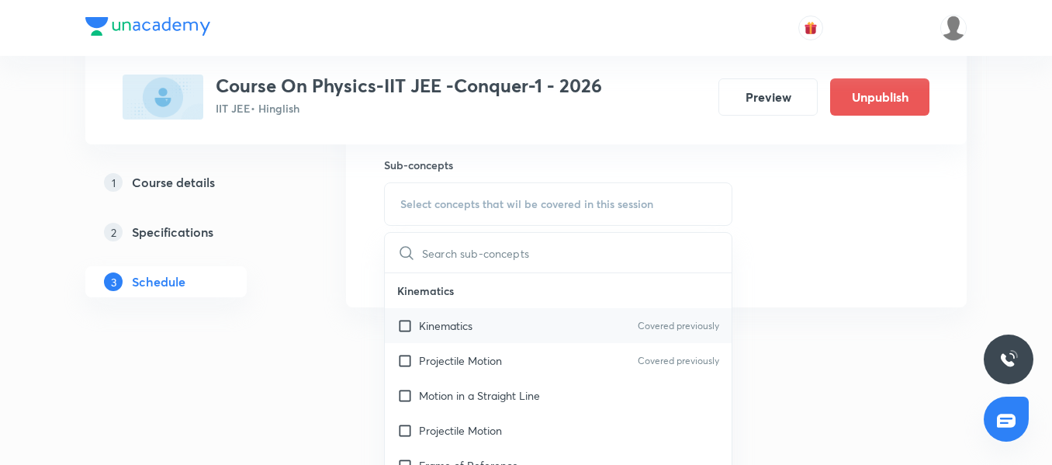
click at [491, 323] on div "Kinematics Covered previously" at bounding box center [558, 325] width 347 height 35
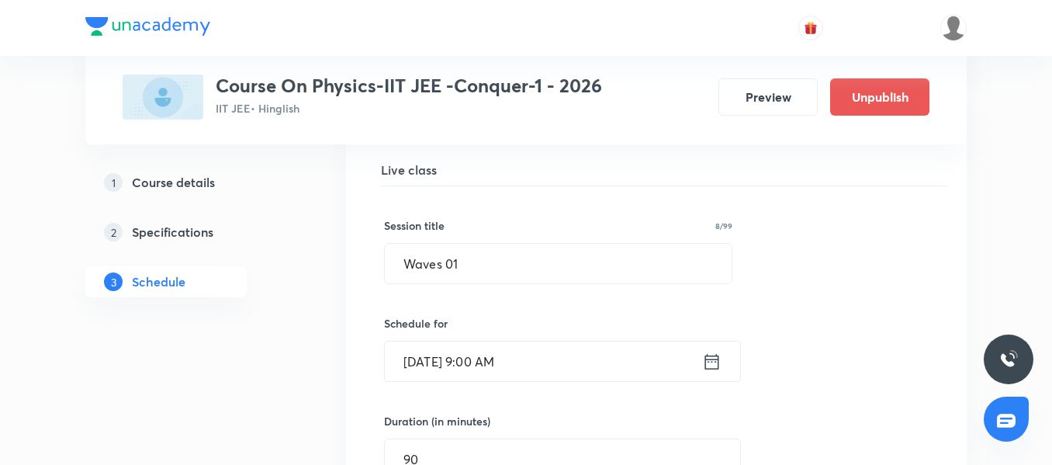
scroll to position [15333, 0]
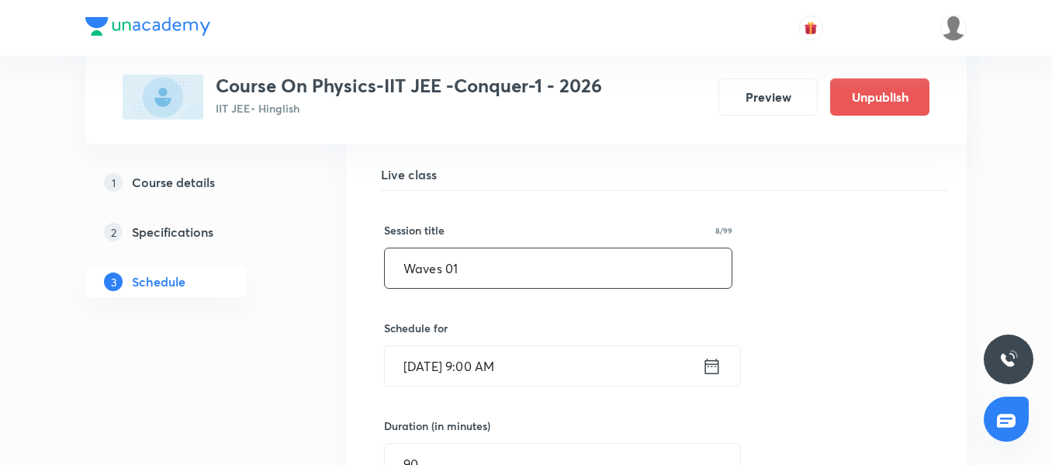
click at [510, 272] on input "Waves 01" at bounding box center [558, 268] width 347 height 40
paste input "Simple Harmonic Motion 04"
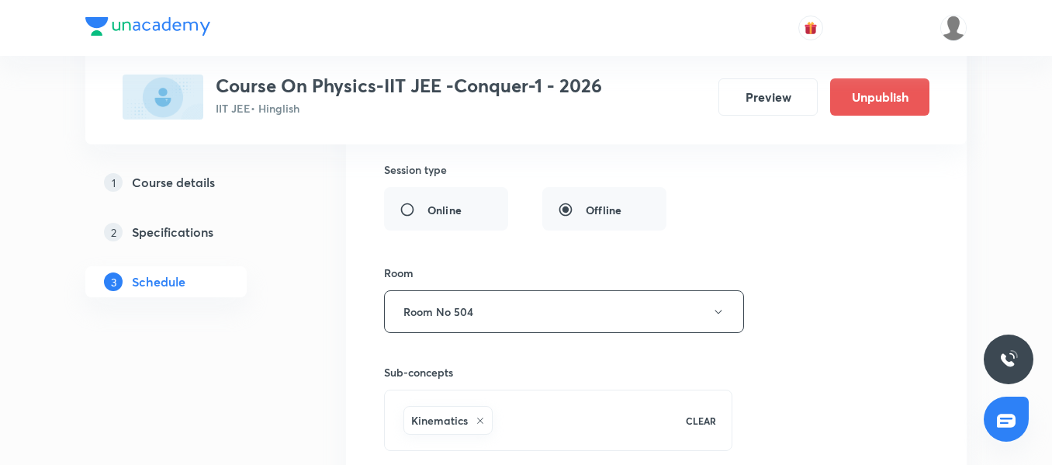
scroll to position [15799, 0]
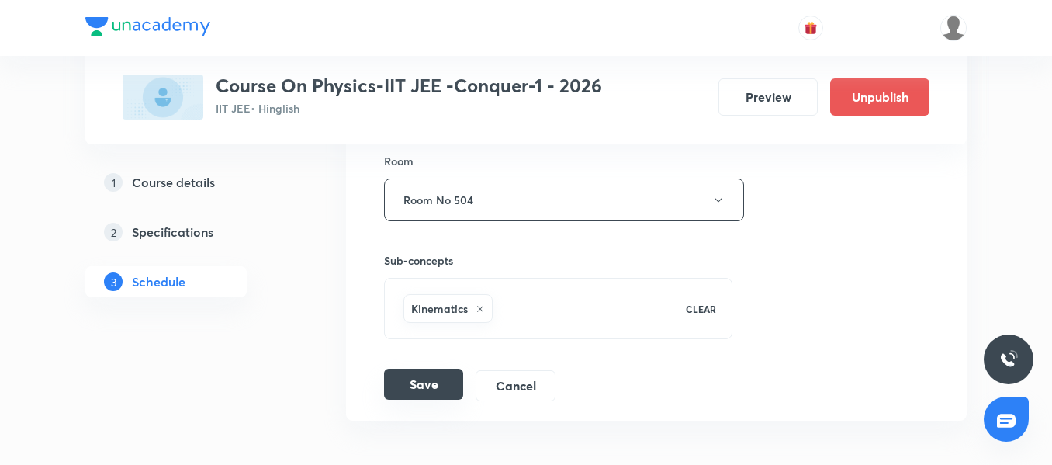
type input "Simple Harmonic Motion 05"
click at [432, 381] on button "Save" at bounding box center [423, 383] width 79 height 31
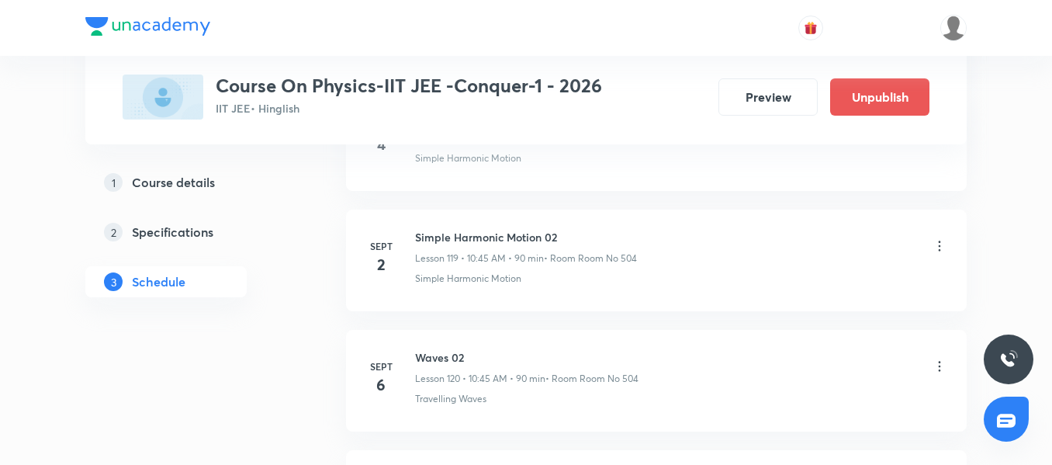
scroll to position [14620, 0]
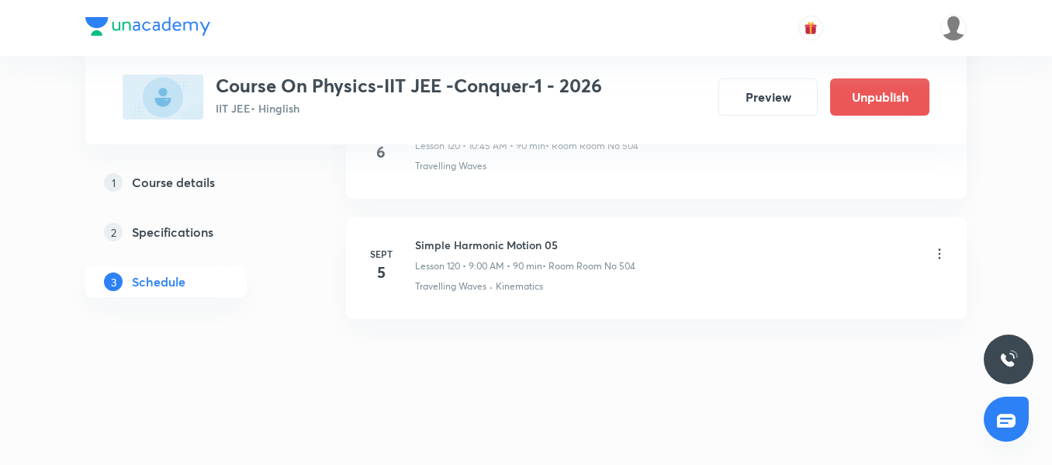
click at [526, 240] on h6 "Simple Harmonic Motion 05" at bounding box center [525, 245] width 220 height 16
copy h6 "Simple Harmonic Motion 05"
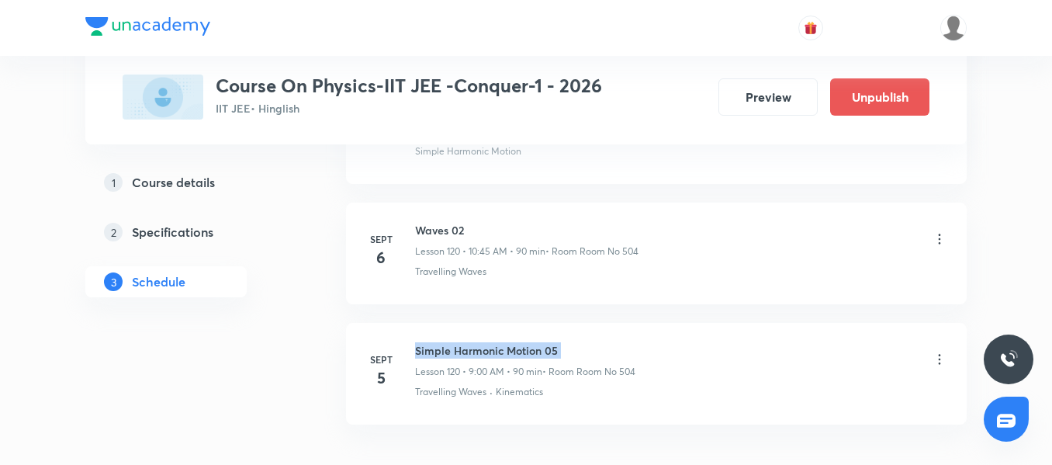
scroll to position [14465, 0]
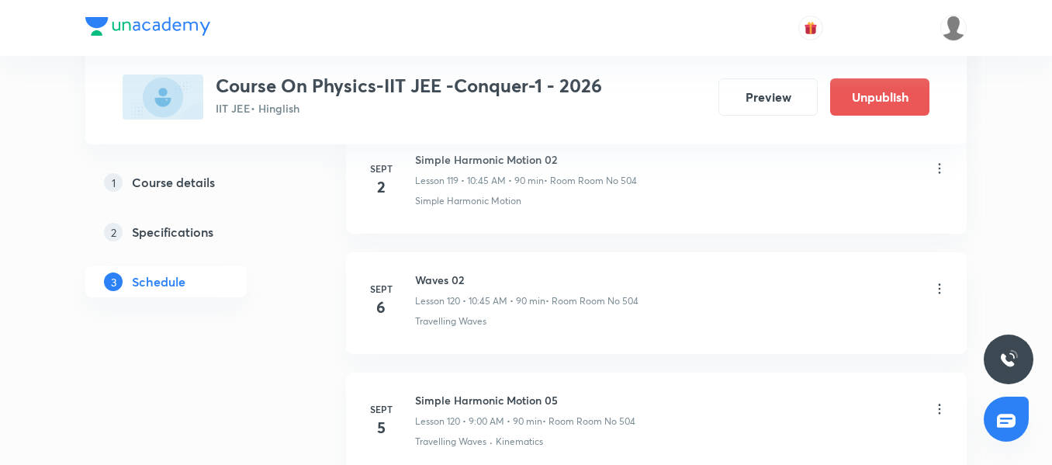
click at [941, 282] on icon at bounding box center [940, 289] width 16 height 16
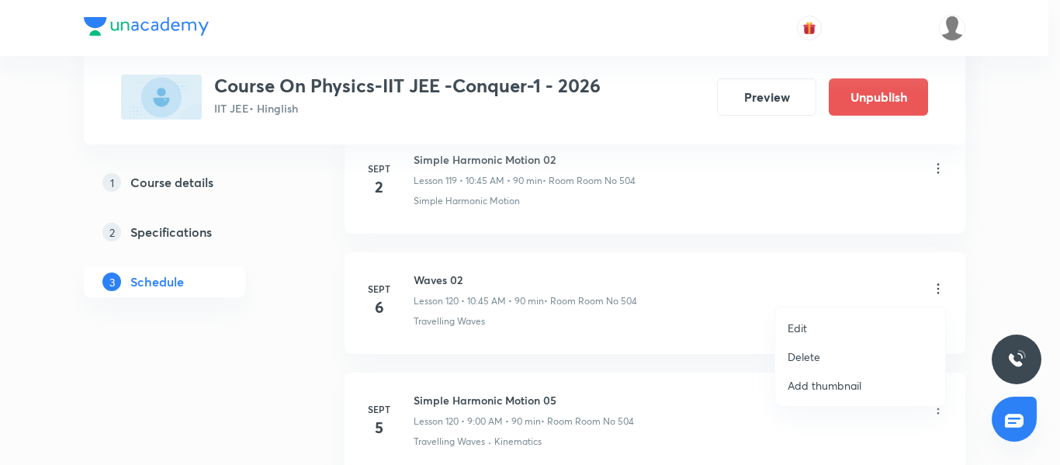
click at [800, 334] on p "Edit" at bounding box center [796, 328] width 19 height 16
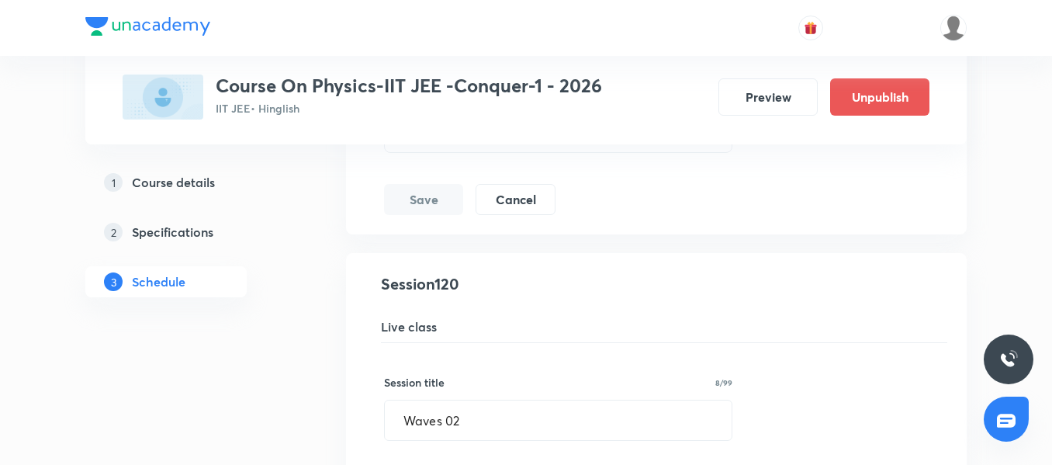
scroll to position [15086, 0]
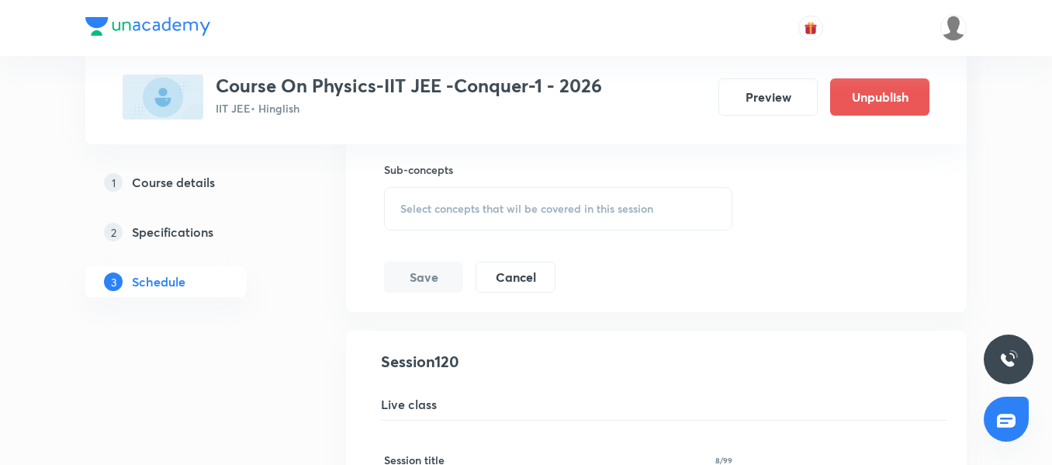
click at [466, 205] on span "Select concepts that wil be covered in this session" at bounding box center [526, 208] width 253 height 12
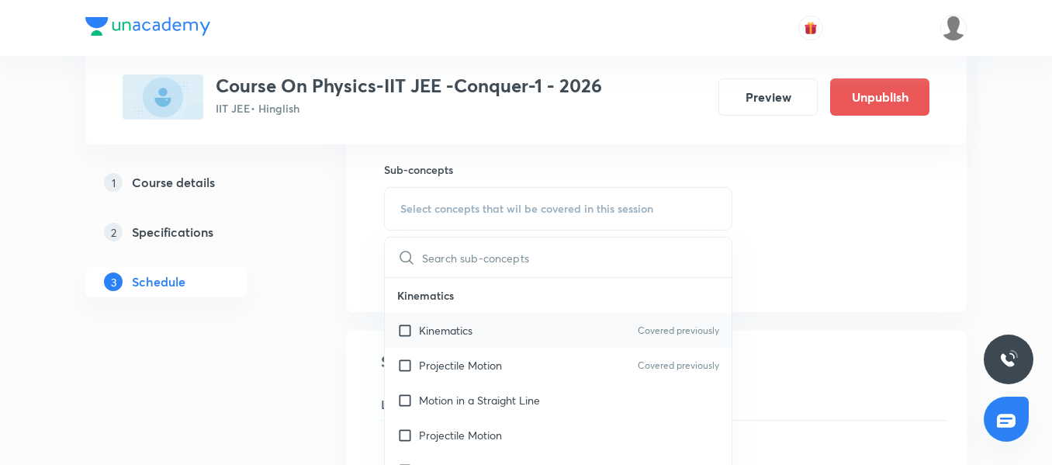
click at [427, 332] on p "Kinematics" at bounding box center [446, 330] width 54 height 16
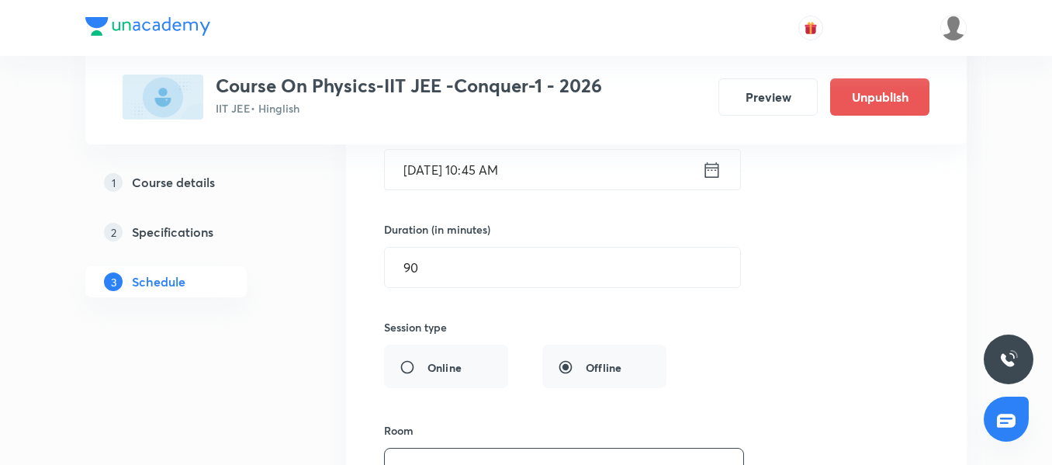
scroll to position [14543, 0]
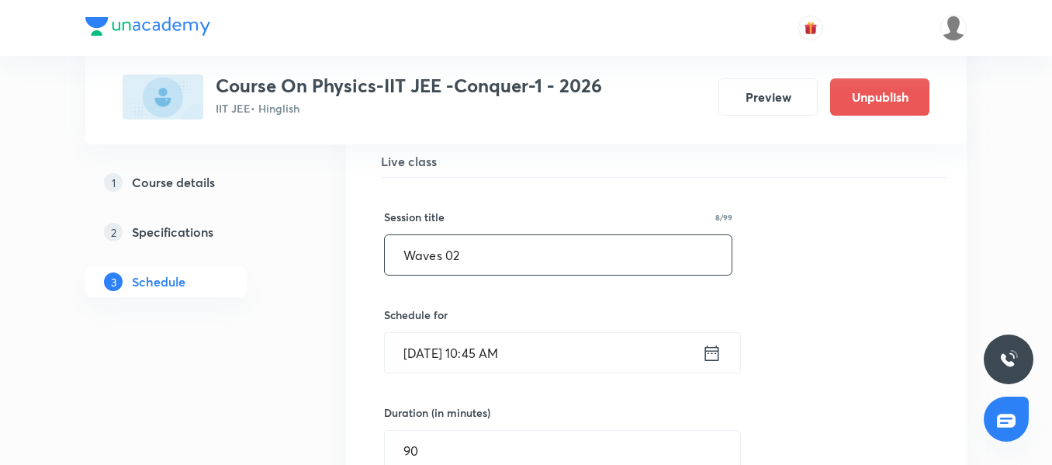
click at [500, 247] on input "Waves 02" at bounding box center [558, 255] width 347 height 40
paste input "Simple Harmonic Motion 05"
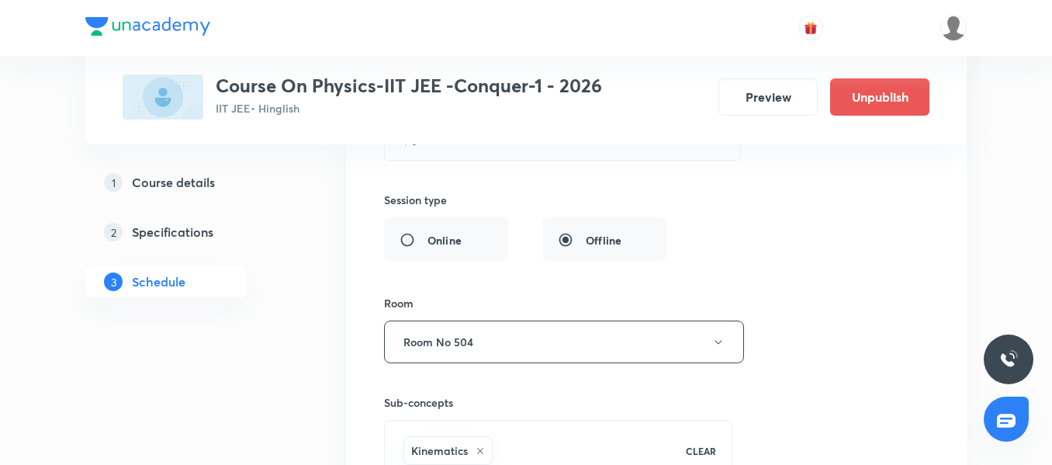
scroll to position [15008, 0]
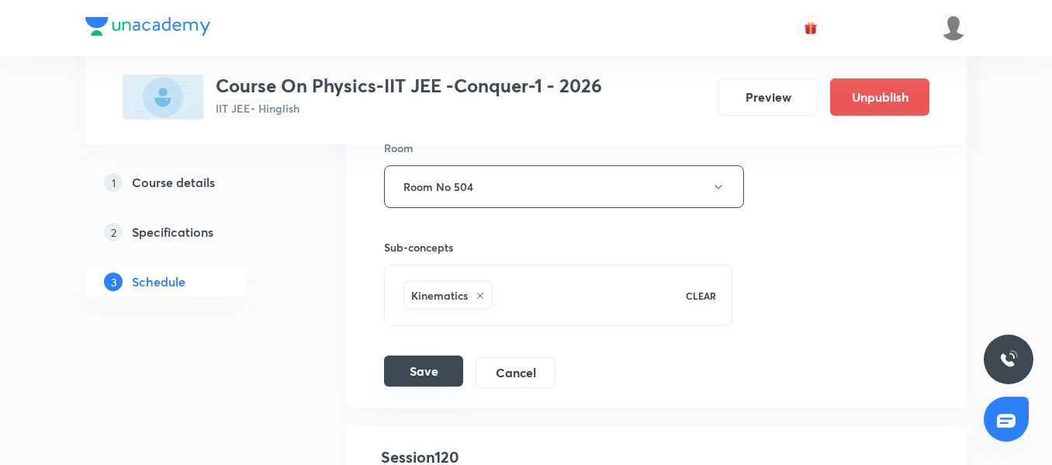
type input "Simple Harmonic Motion 06"
click at [431, 376] on button "Save" at bounding box center [423, 370] width 79 height 31
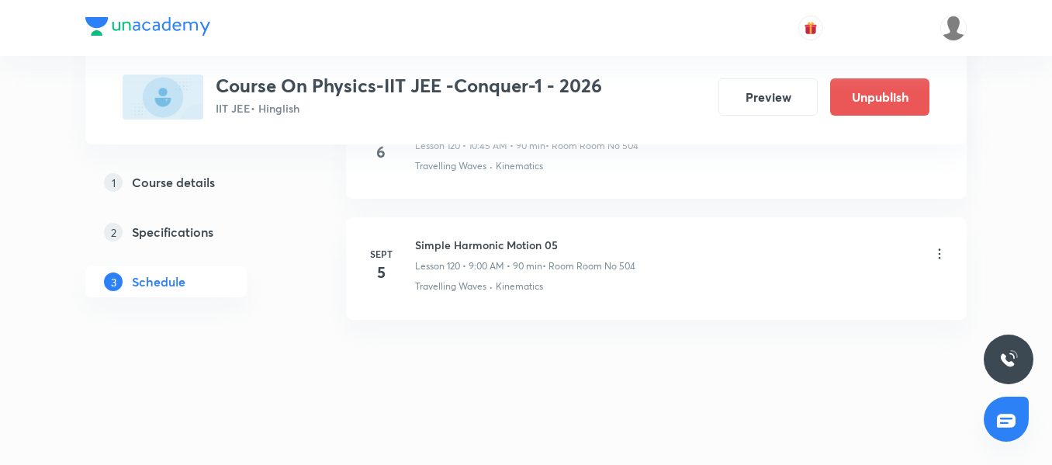
scroll to position [14621, 0]
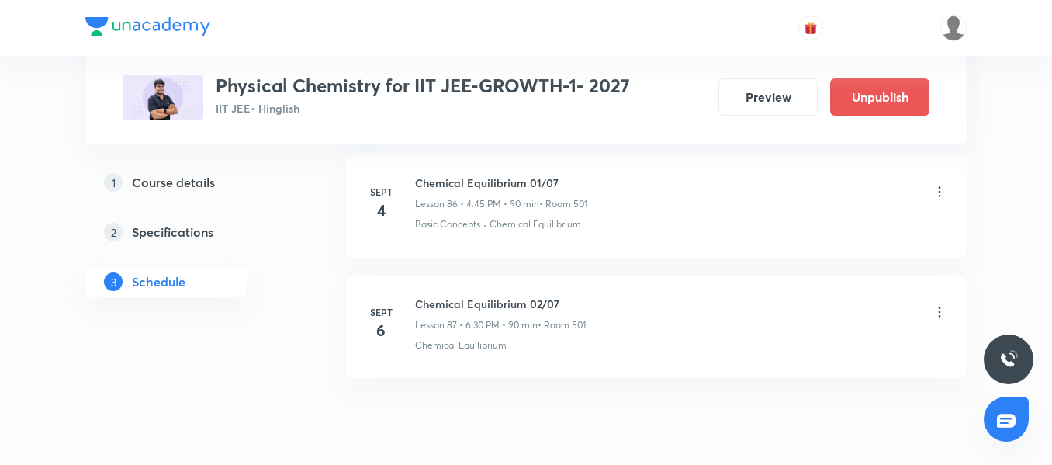
scroll to position [11204, 0]
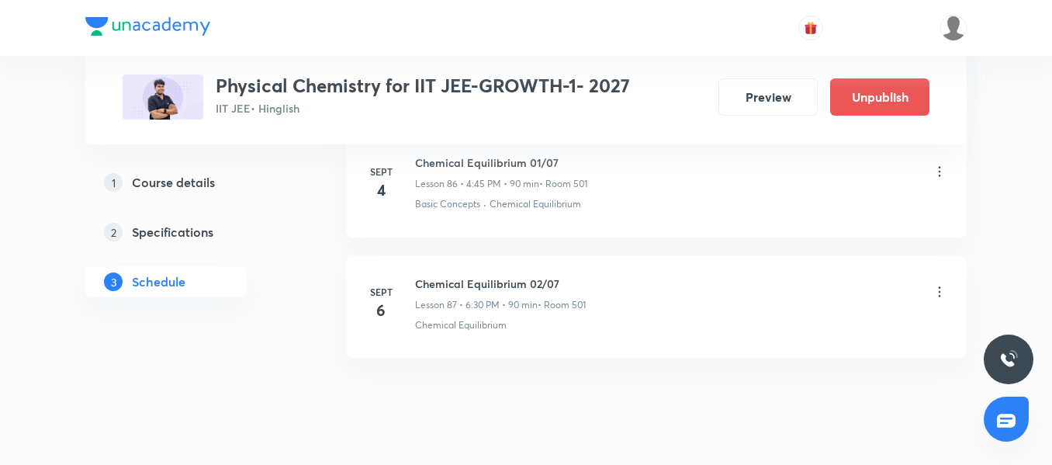
click at [514, 275] on h6 "Chemical Equilibrium 02/07" at bounding box center [500, 283] width 171 height 16
click at [532, 298] on p "Lesson 87 • 6:30 PM • 90 min" at bounding box center [476, 305] width 123 height 14
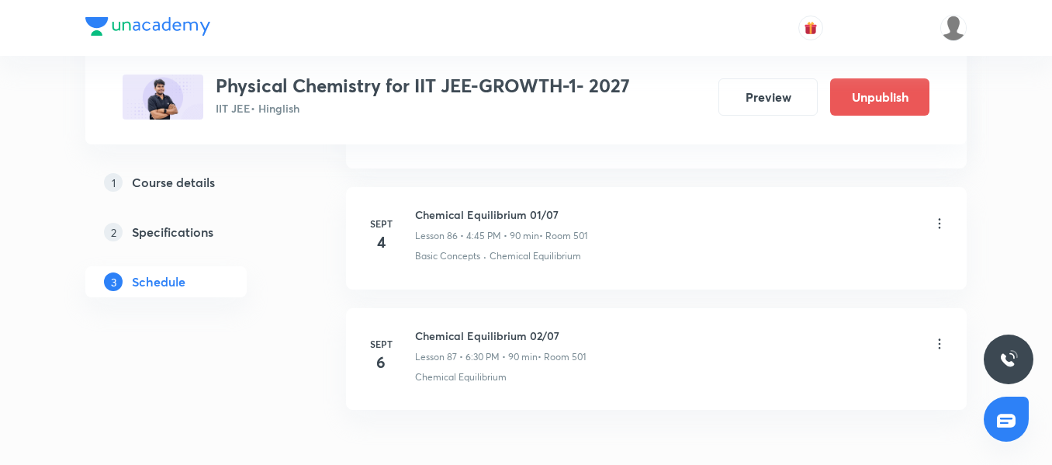
scroll to position [11126, 0]
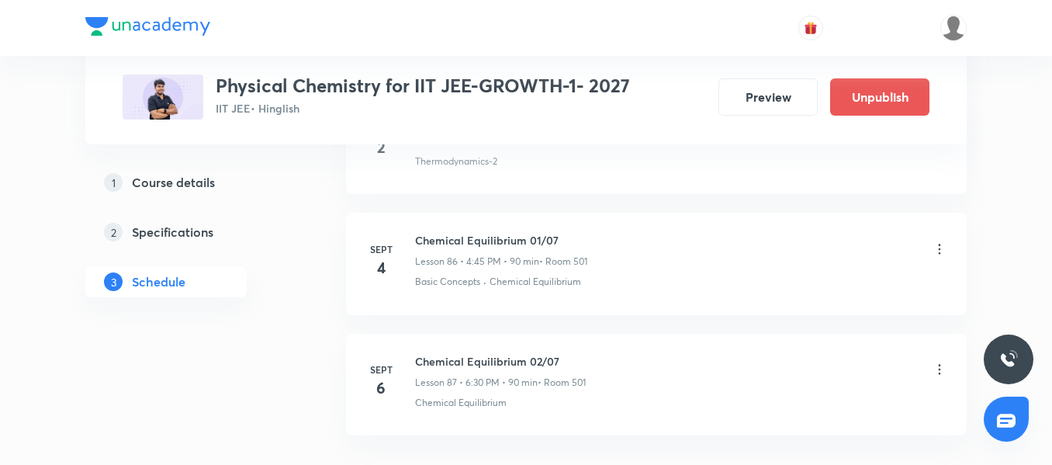
click at [508, 250] on div "Chemical Equilibrium 01/07 Lesson 86 • 4:45 PM • 90 min • Room 501" at bounding box center [501, 250] width 172 height 36
click at [515, 230] on li "[DATE] Chemical Equilibrium 01/07 Lesson 86 • 4:45 PM • 90 min • Room 501 Basic…" at bounding box center [656, 264] width 621 height 102
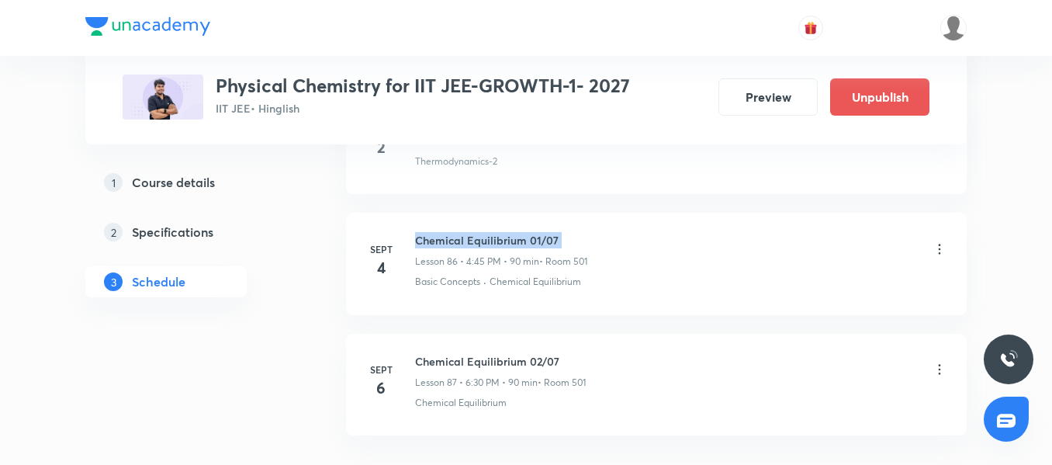
click at [515, 230] on li "[DATE] Chemical Equilibrium 01/07 Lesson 86 • 4:45 PM • 90 min • Room 501 Basic…" at bounding box center [656, 264] width 621 height 102
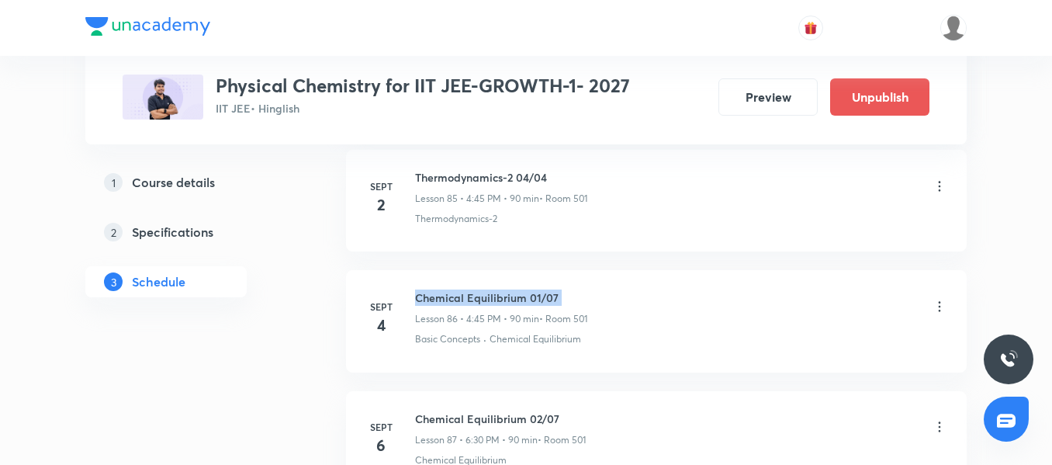
scroll to position [11049, 0]
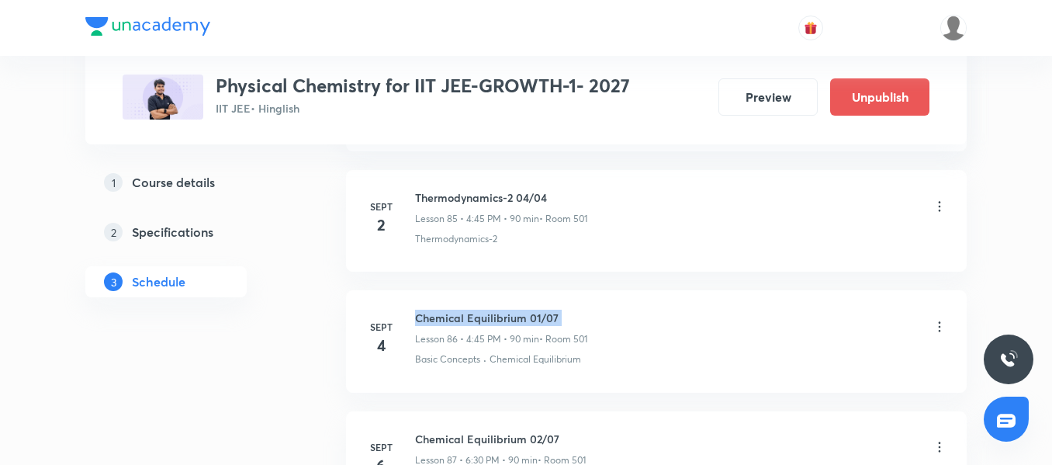
click at [493, 320] on h6 "Chemical Equilibrium 01/07" at bounding box center [501, 318] width 172 height 16
click at [500, 200] on h6 "Thermodynamics-2 04/04" at bounding box center [501, 197] width 172 height 16
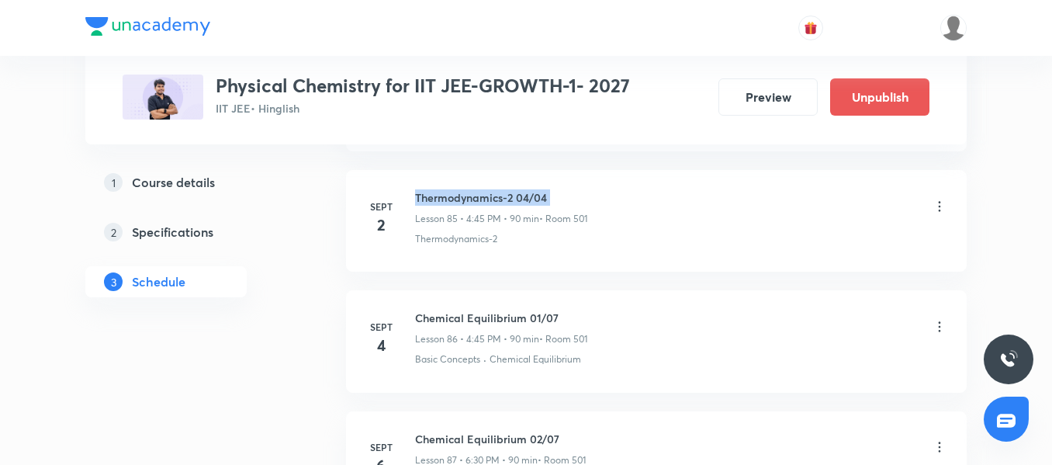
click at [500, 200] on h6 "Thermodynamics-2 04/04" at bounding box center [501, 197] width 172 height 16
click at [507, 270] on li "[DATE] Thermodynamics-2 04/04 Lesson 85 • 4:45 PM • 90 min • Room 501 Thermodyn…" at bounding box center [656, 221] width 621 height 102
click at [511, 323] on h6 "Chemical Equilibrium 01/07" at bounding box center [501, 318] width 172 height 16
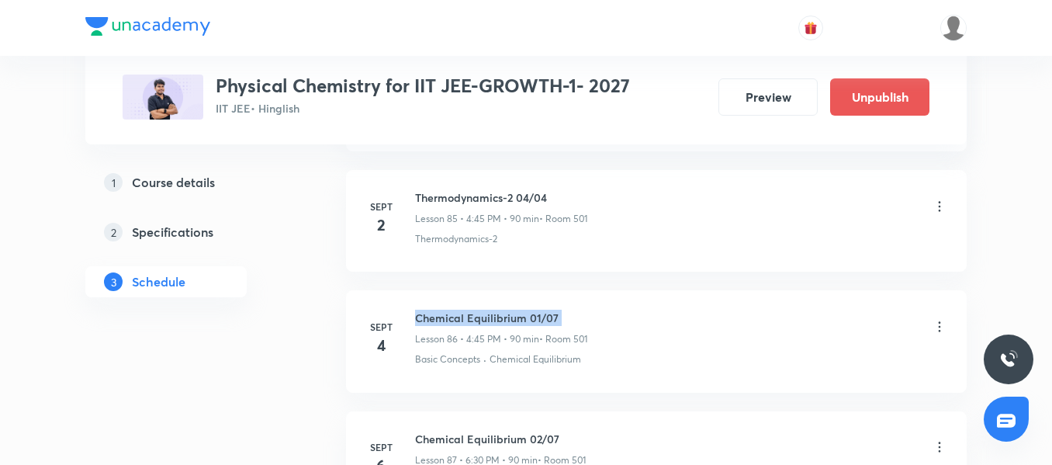
click at [511, 323] on h6 "Chemical Equilibrium 01/07" at bounding box center [501, 318] width 172 height 16
click at [528, 352] on p "Chemical Equilibrium" at bounding box center [535, 359] width 92 height 14
click at [479, 320] on h6 "Chemical Equilibrium 01/07" at bounding box center [501, 318] width 172 height 16
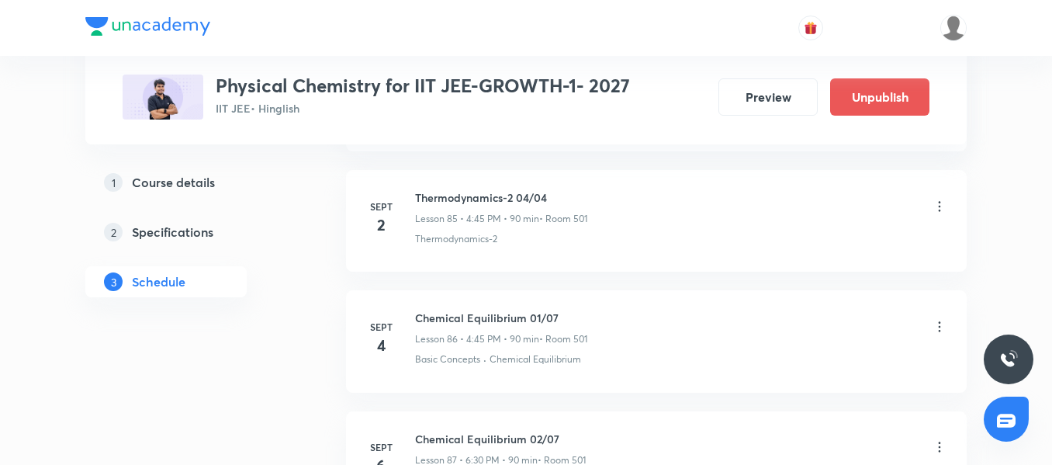
click at [504, 348] on div "Chemical Equilibrium 01/07 Lesson 86 • 4:45 PM • 90 min • Room 501 Basic Concep…" at bounding box center [681, 338] width 532 height 57
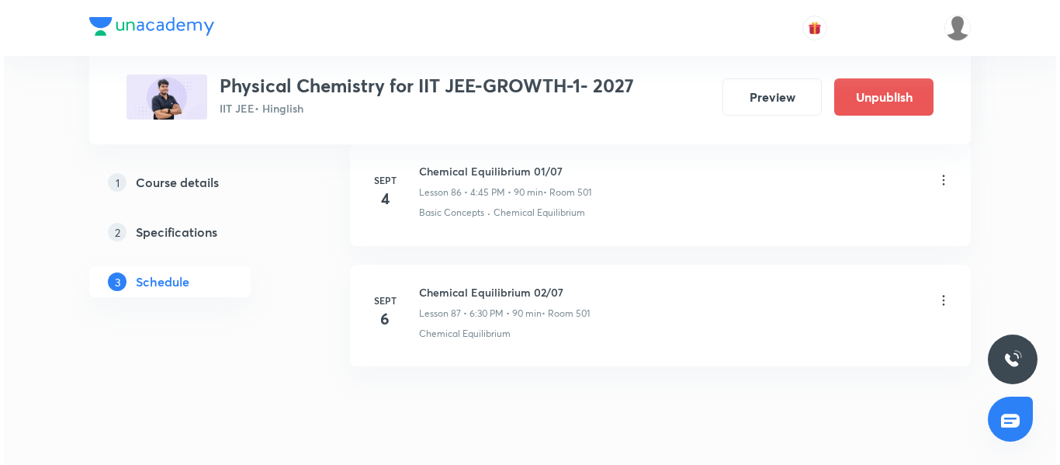
scroll to position [11204, 0]
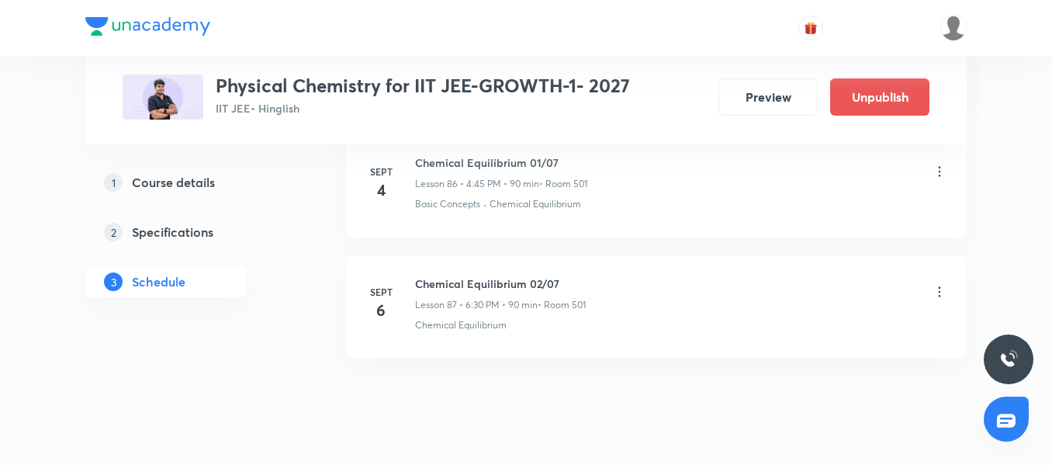
click at [514, 286] on h6 "Chemical Equilibrium 02/07" at bounding box center [500, 283] width 171 height 16
click at [514, 323] on div "Chemical Equilibrium" at bounding box center [681, 325] width 532 height 14
click at [527, 287] on h6 "Chemical Equilibrium 02/07" at bounding box center [500, 283] width 171 height 16
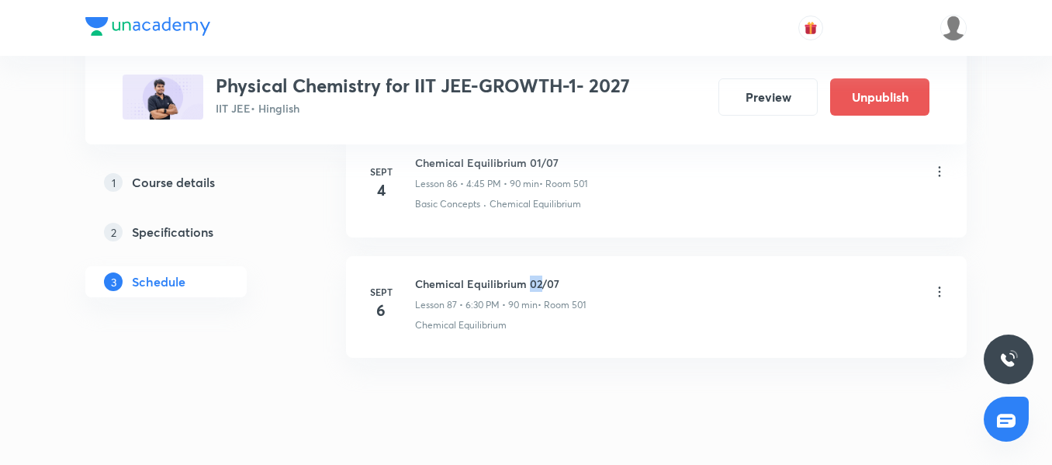
click at [527, 287] on h6 "Chemical Equilibrium 02/07" at bounding box center [500, 283] width 171 height 16
click at [531, 327] on div "Chemical Equilibrium" at bounding box center [681, 325] width 532 height 14
click at [512, 285] on h6 "Chemical Equilibrium 02/07" at bounding box center [500, 283] width 171 height 16
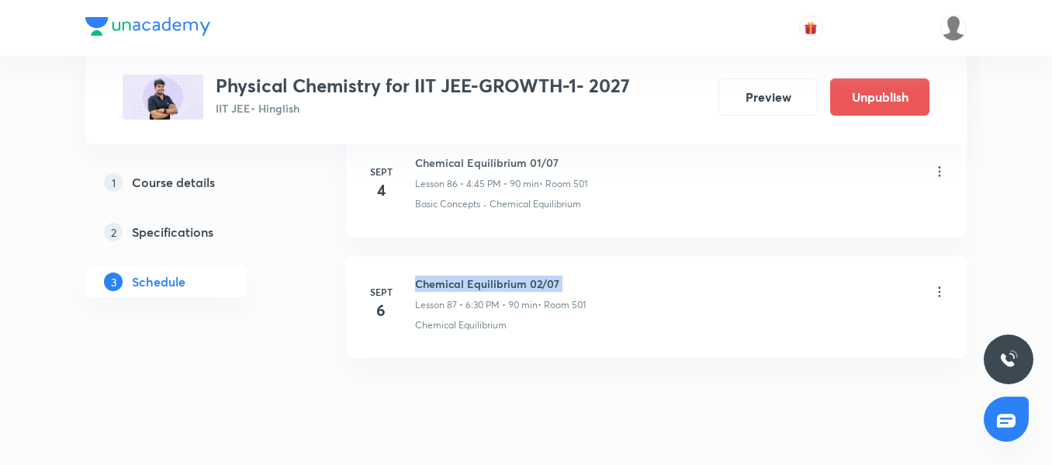
click at [512, 285] on h6 "Chemical Equilibrium 02/07" at bounding box center [500, 283] width 171 height 16
click at [602, 316] on div "Chemical Equilibrium 02/07 Lesson 87 • 6:30 PM • 90 min • Room 501 Chemical Equ…" at bounding box center [681, 303] width 532 height 57
click at [943, 174] on icon at bounding box center [940, 172] width 16 height 16
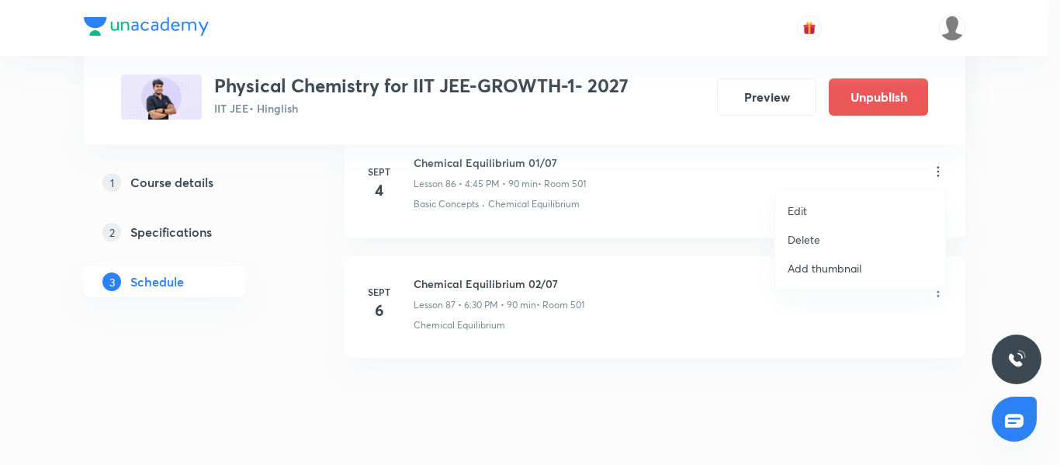
click at [827, 209] on li "Edit" at bounding box center [860, 210] width 170 height 29
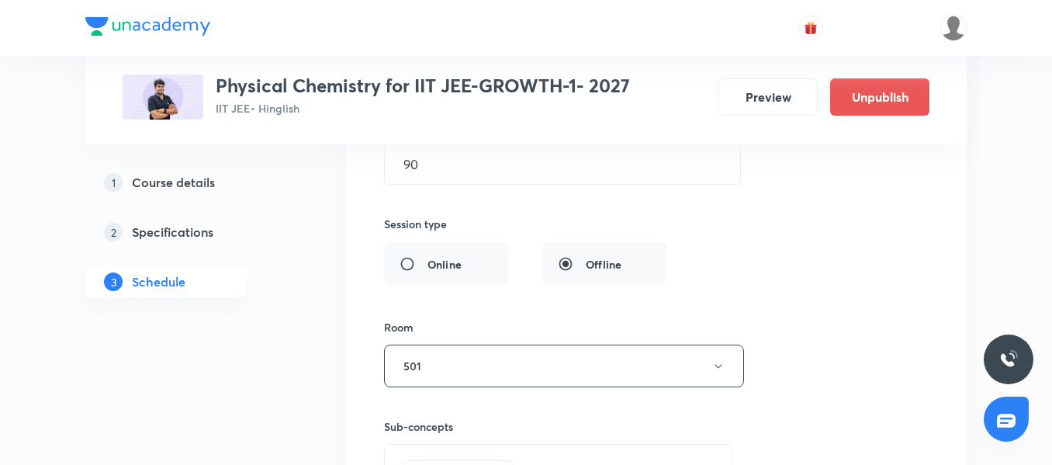
scroll to position [10583, 0]
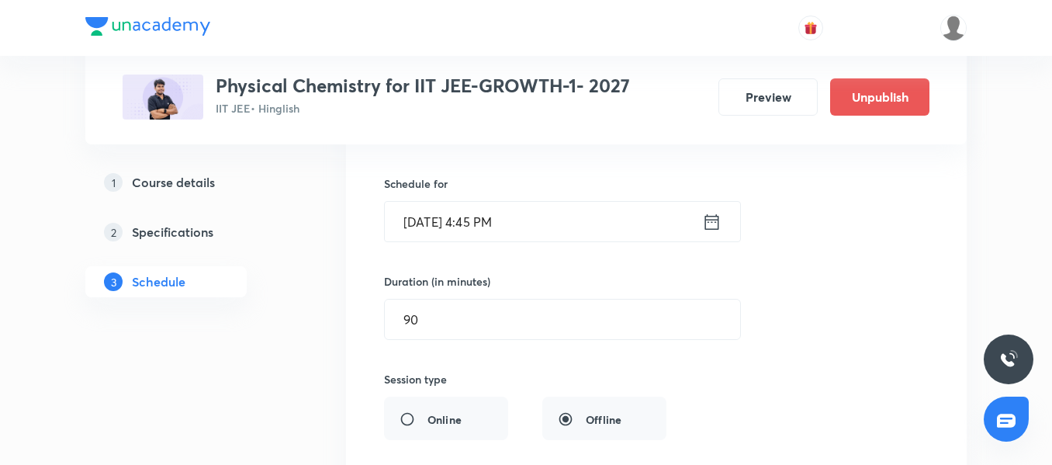
click at [583, 223] on input "[DATE] 4:45 PM" at bounding box center [543, 222] width 317 height 40
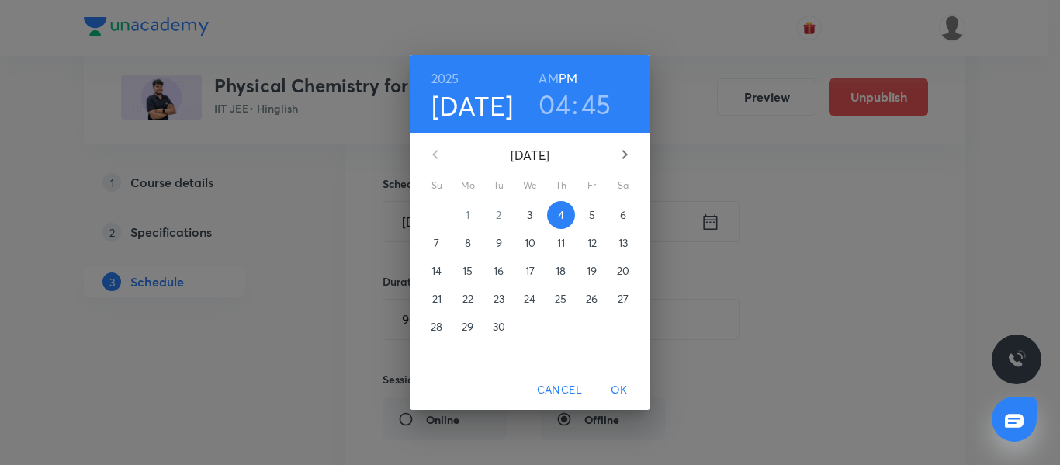
click at [566, 105] on h3 "04" at bounding box center [554, 104] width 32 height 33
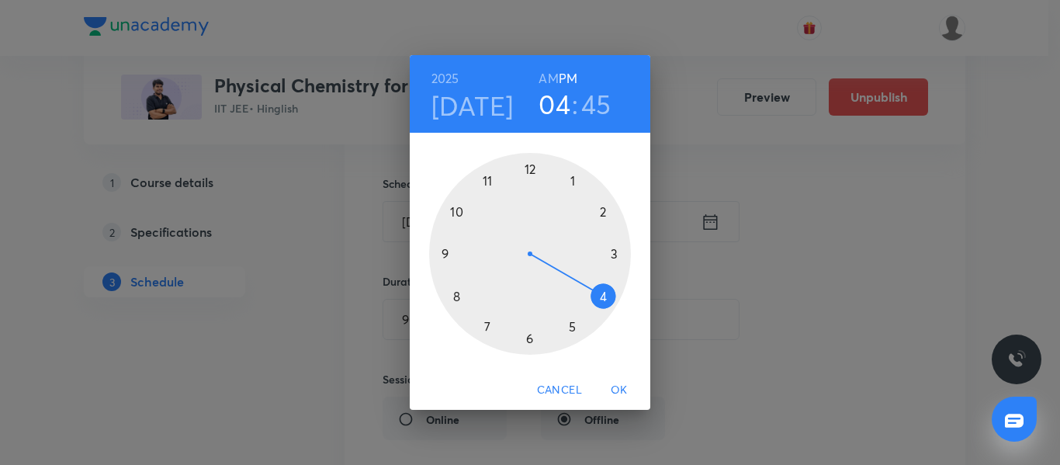
click at [527, 341] on div at bounding box center [530, 254] width 202 height 202
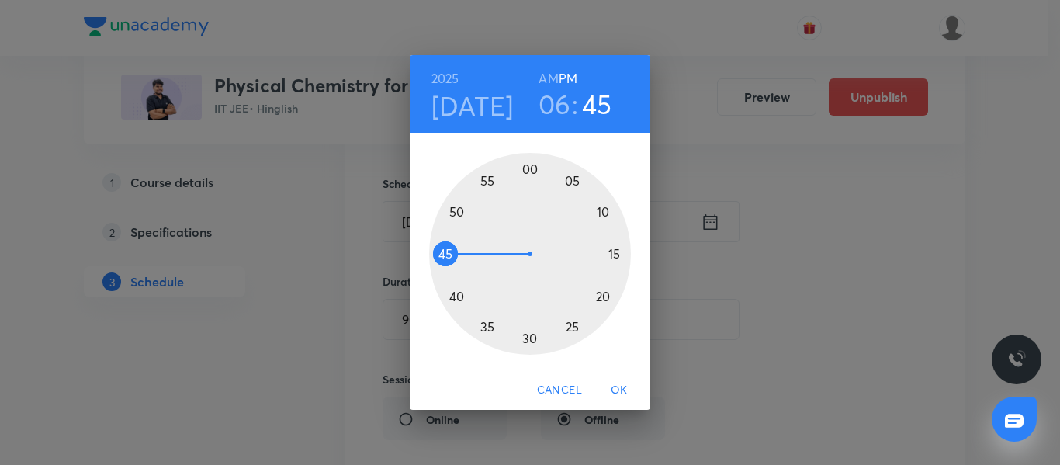
click at [527, 341] on div at bounding box center [530, 254] width 202 height 202
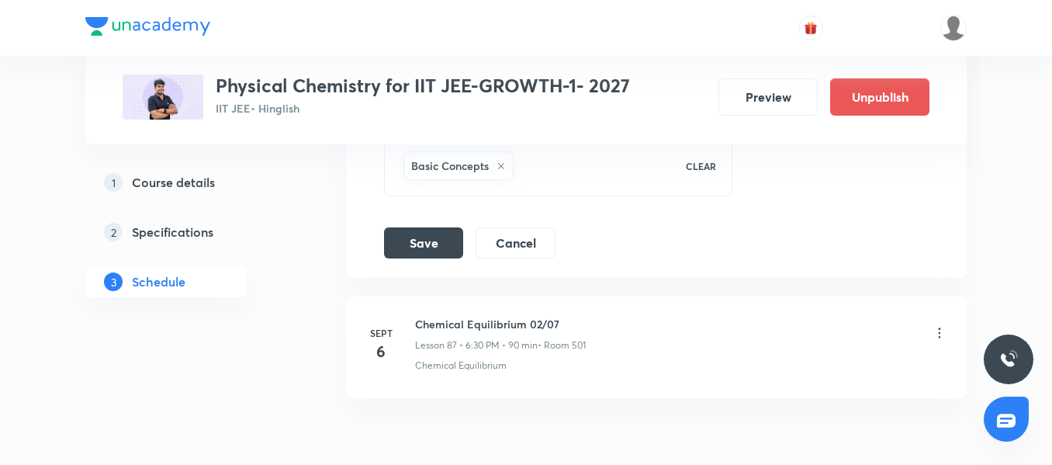
scroll to position [11048, 0]
click at [418, 251] on button "Save" at bounding box center [423, 239] width 79 height 31
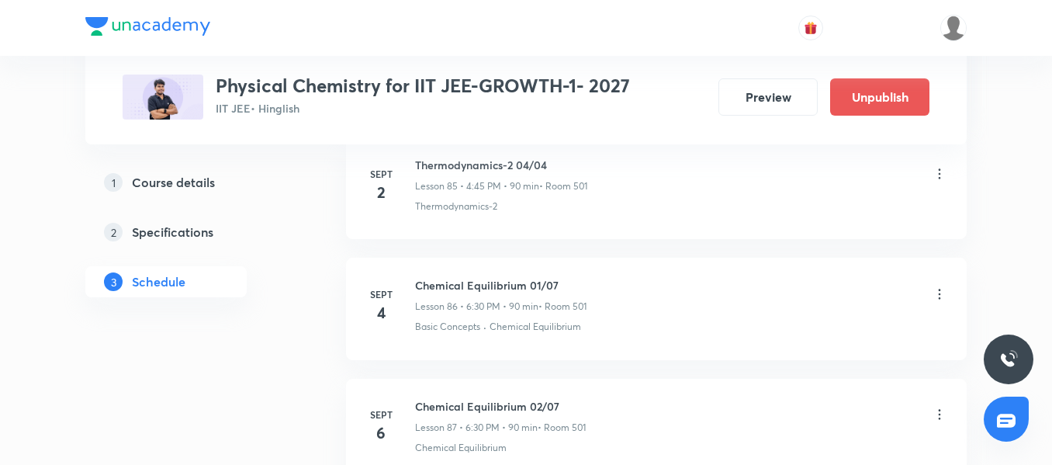
scroll to position [10297, 0]
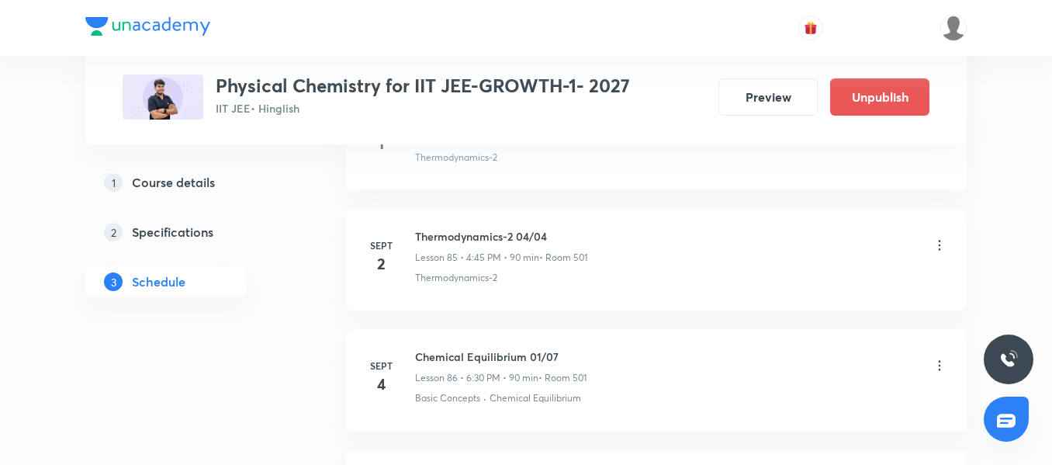
click at [500, 230] on h6 "Thermodynamics-2 04/04" at bounding box center [501, 236] width 172 height 16
copy h6 "Thermodynamics-2 04/04"
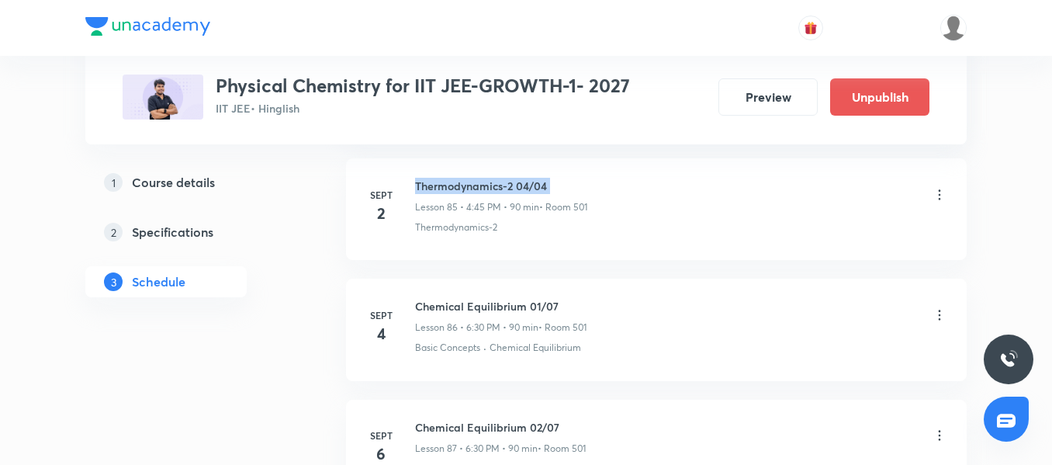
scroll to position [10375, 0]
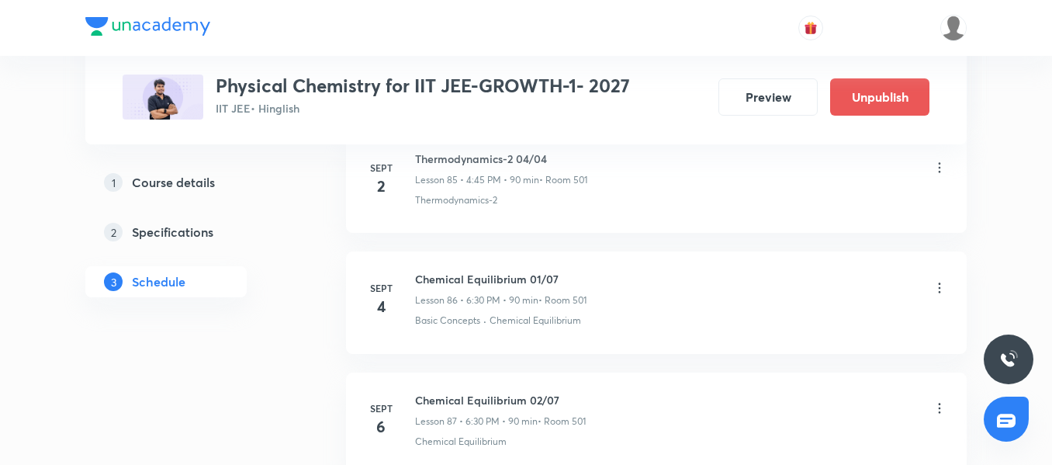
click at [940, 284] on icon at bounding box center [940, 287] width 2 height 10
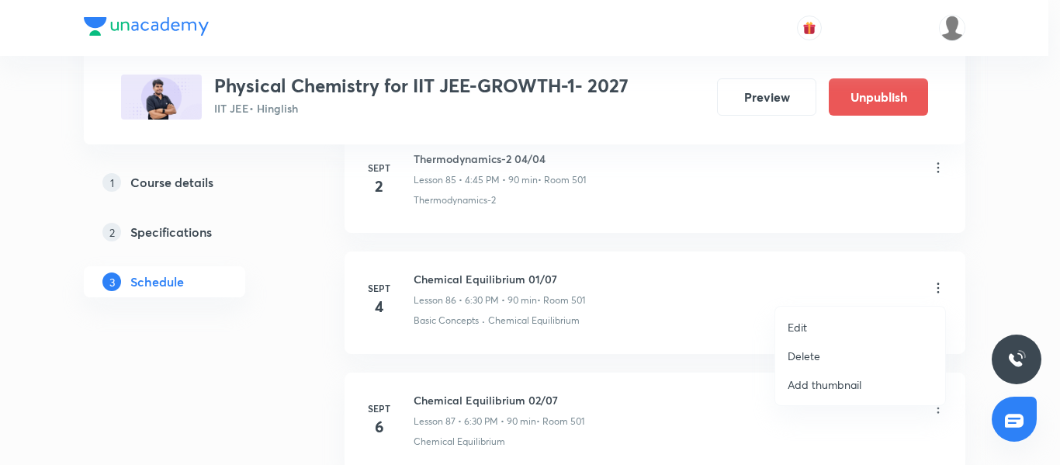
click at [838, 317] on li "Edit" at bounding box center [860, 327] width 170 height 29
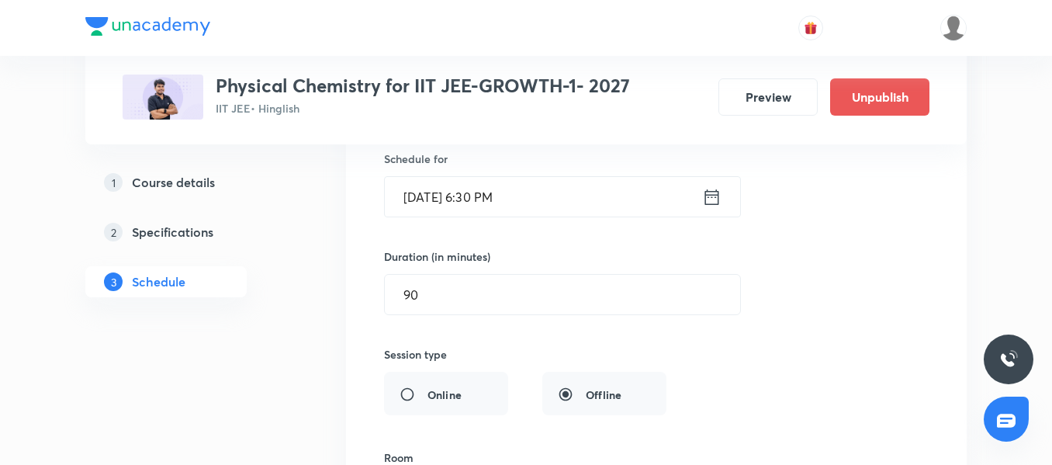
scroll to position [10452, 0]
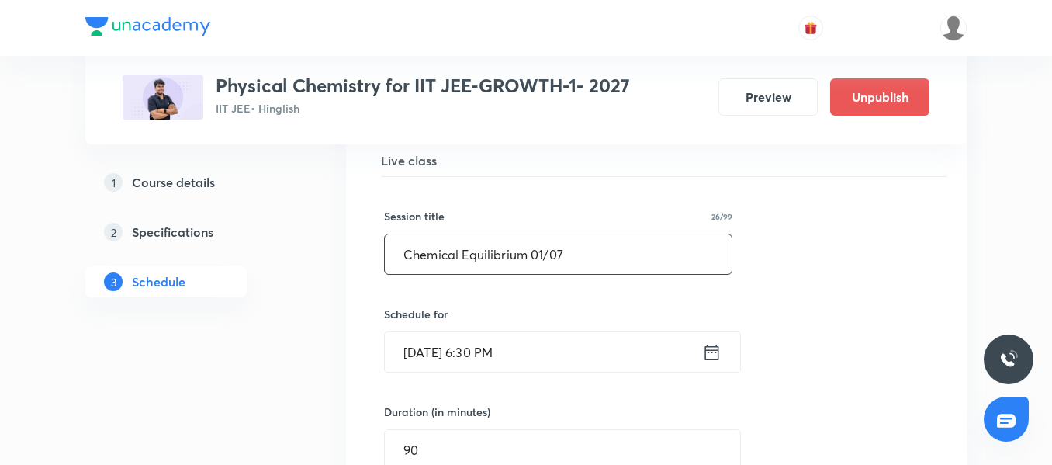
click at [570, 260] on input "Chemical Equilibrium 01/07" at bounding box center [558, 254] width 347 height 40
paste input "Thermodynamics-2 04/04"
click at [530, 249] on input "Thermodynamics-2 04/04" at bounding box center [558, 254] width 347 height 40
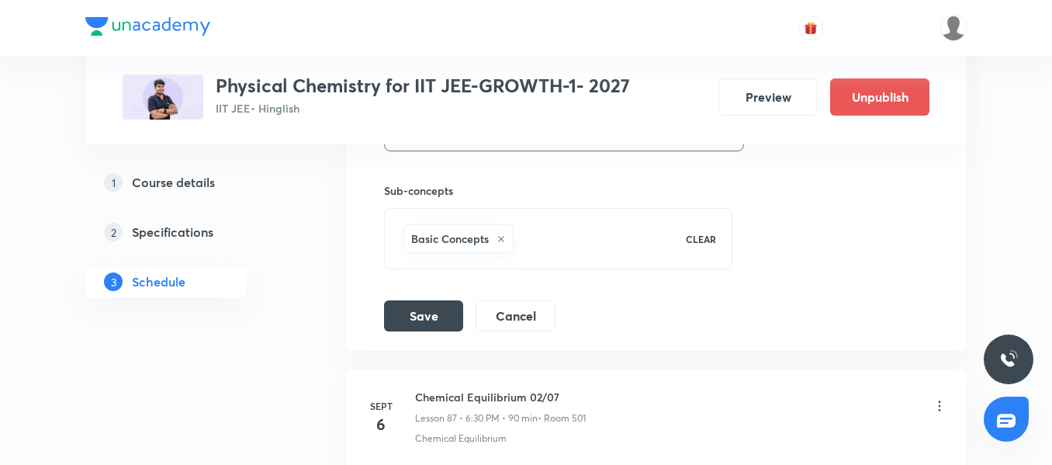
scroll to position [10995, 0]
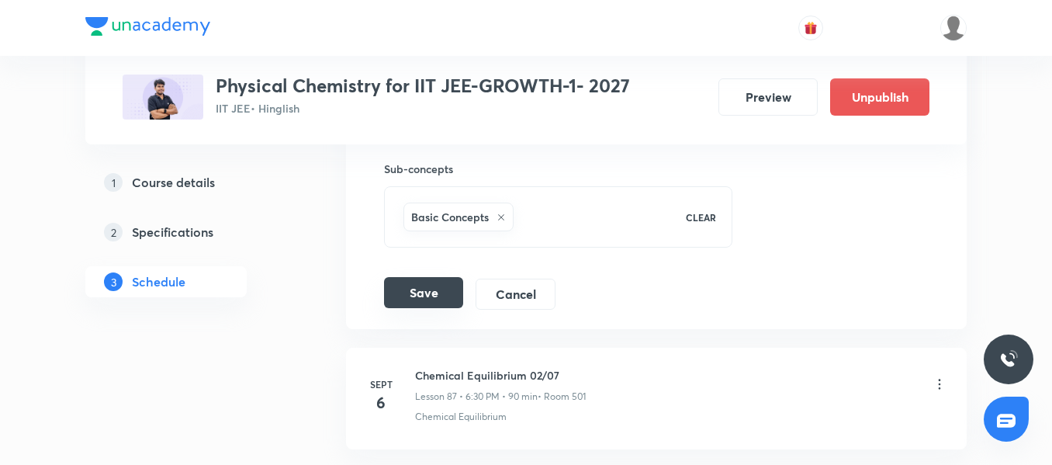
type input "Thermodynamics-2 05/04"
click at [435, 298] on button "Save" at bounding box center [423, 292] width 79 height 31
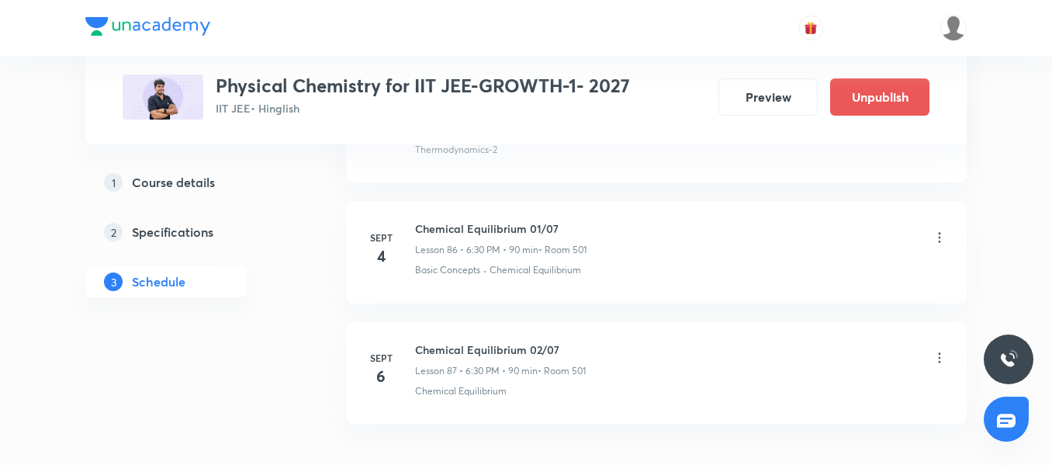
scroll to position [10452, 0]
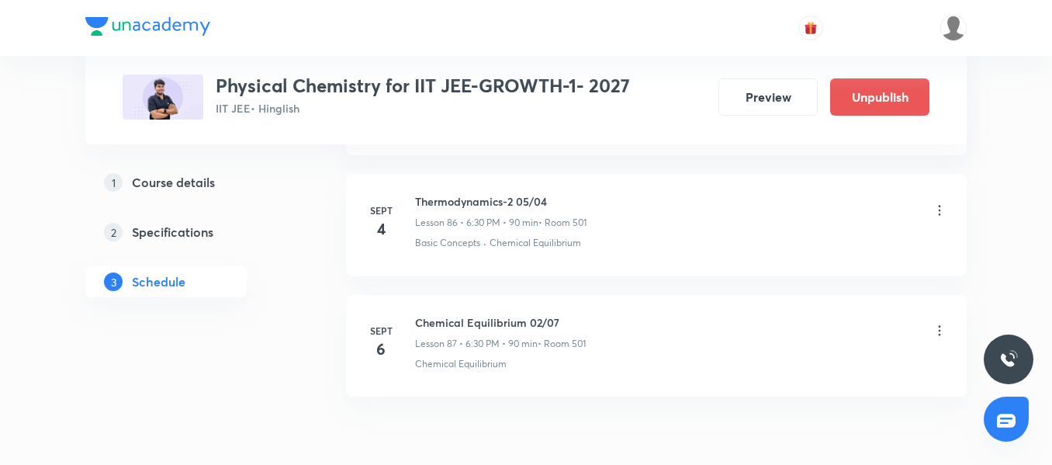
click at [941, 331] on icon at bounding box center [940, 331] width 16 height 16
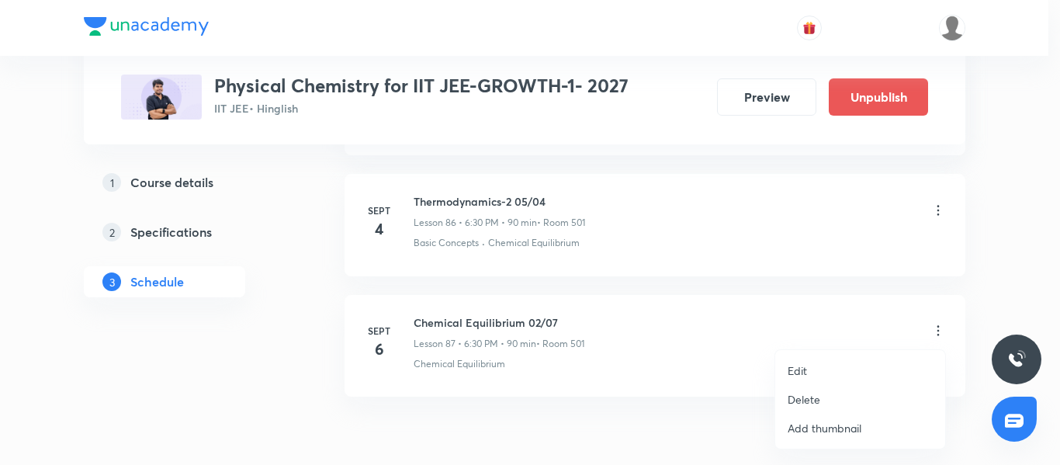
click at [860, 359] on li "Edit" at bounding box center [860, 370] width 170 height 29
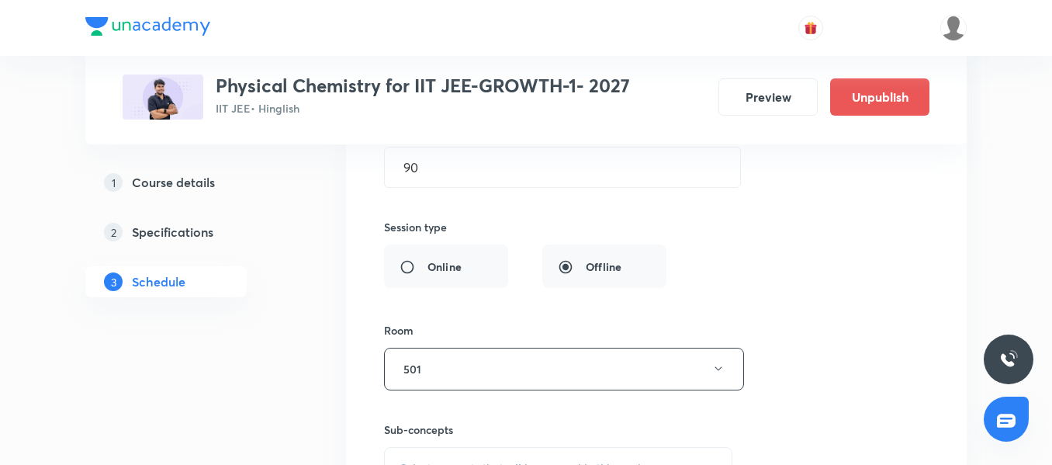
scroll to position [10953, 0]
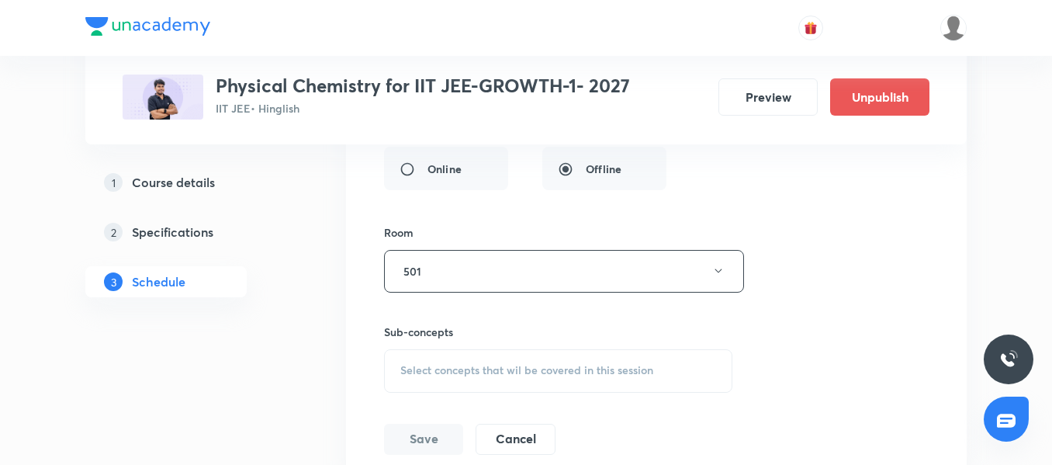
click at [496, 369] on span "Select concepts that wil be covered in this session" at bounding box center [526, 370] width 253 height 12
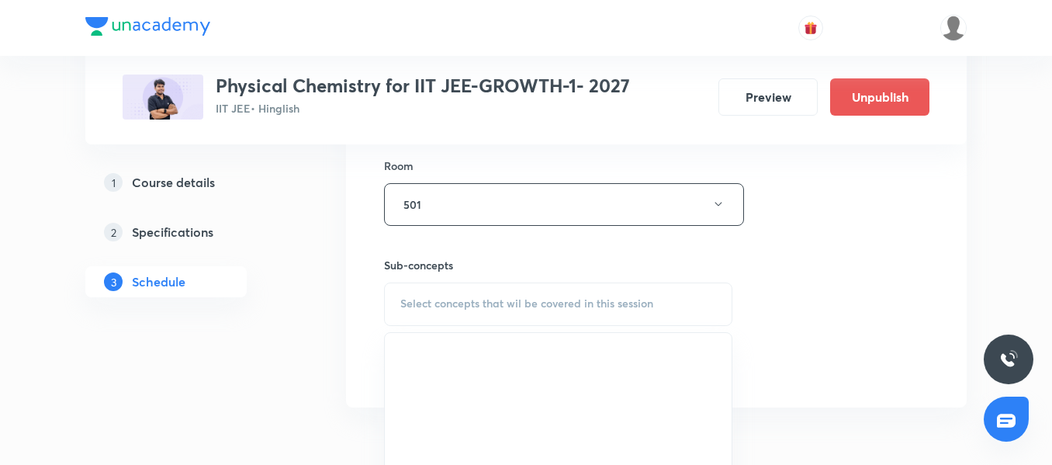
scroll to position [11186, 0]
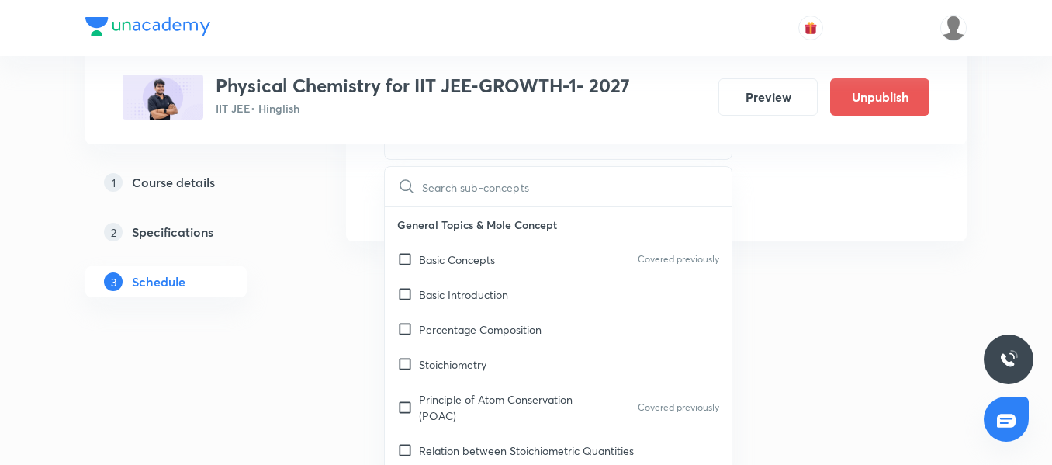
click at [483, 309] on div "Basic Introduction" at bounding box center [558, 294] width 347 height 35
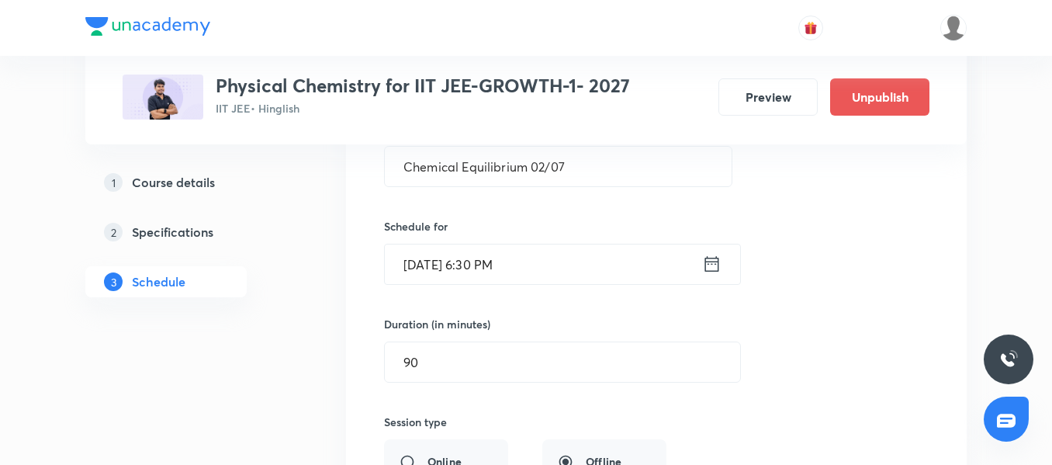
scroll to position [10506, 0]
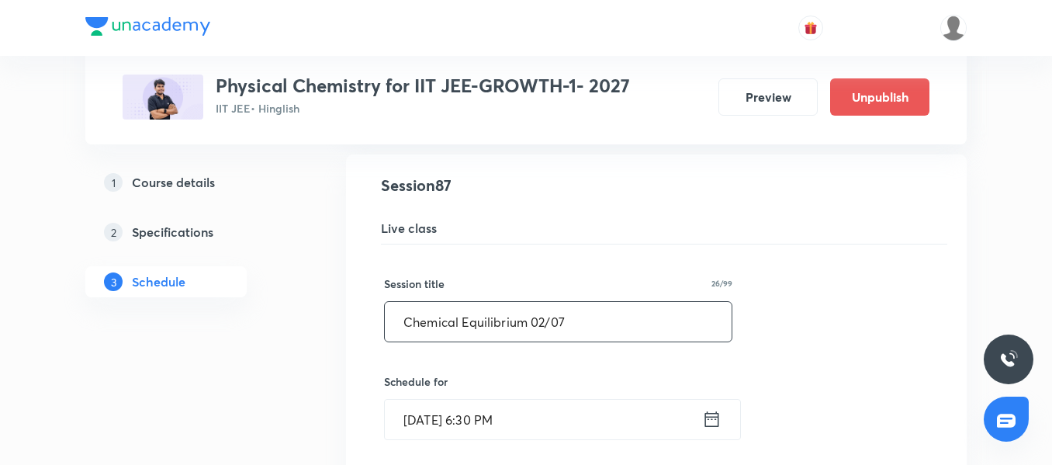
click at [546, 317] on input "Chemical Equilibrium 02/07" at bounding box center [558, 322] width 347 height 40
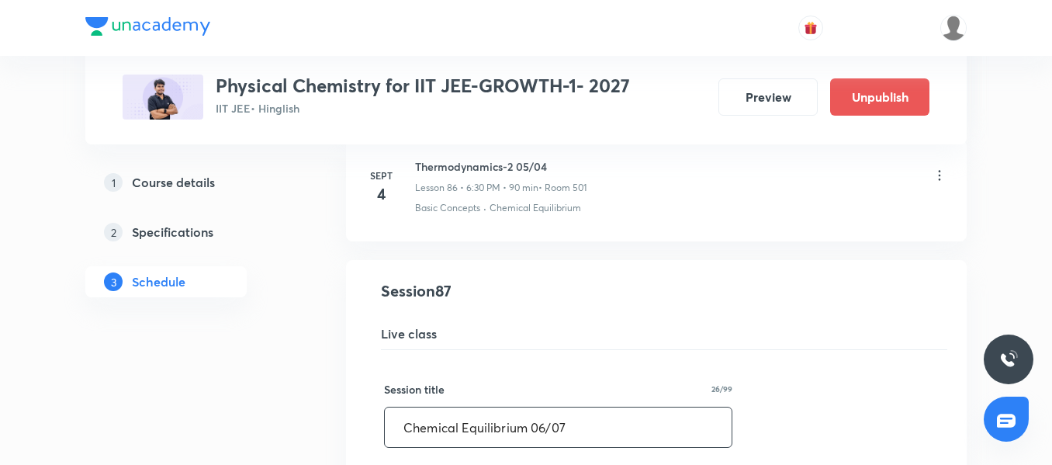
scroll to position [10273, 0]
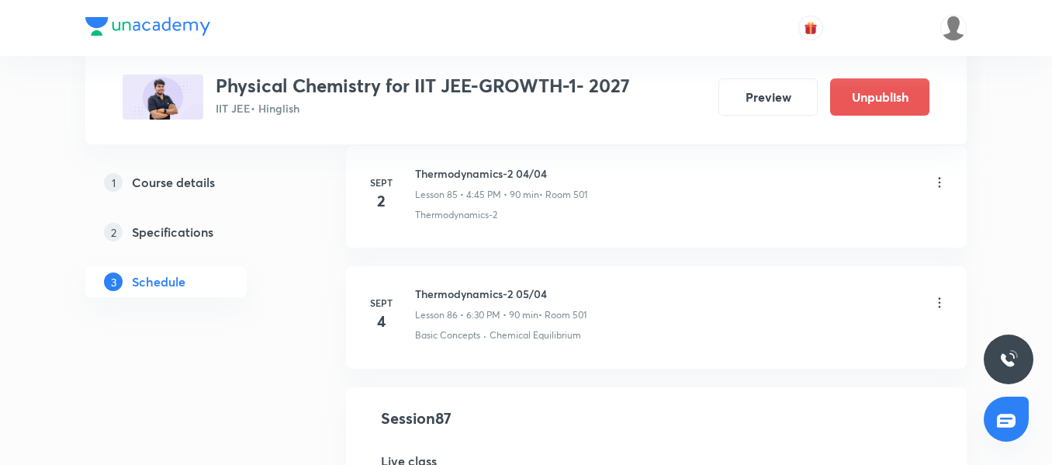
click at [472, 290] on h6 "Thermodynamics-2 05/04" at bounding box center [500, 293] width 171 height 16
copy h6 "Thermodynamics-2 05/04"
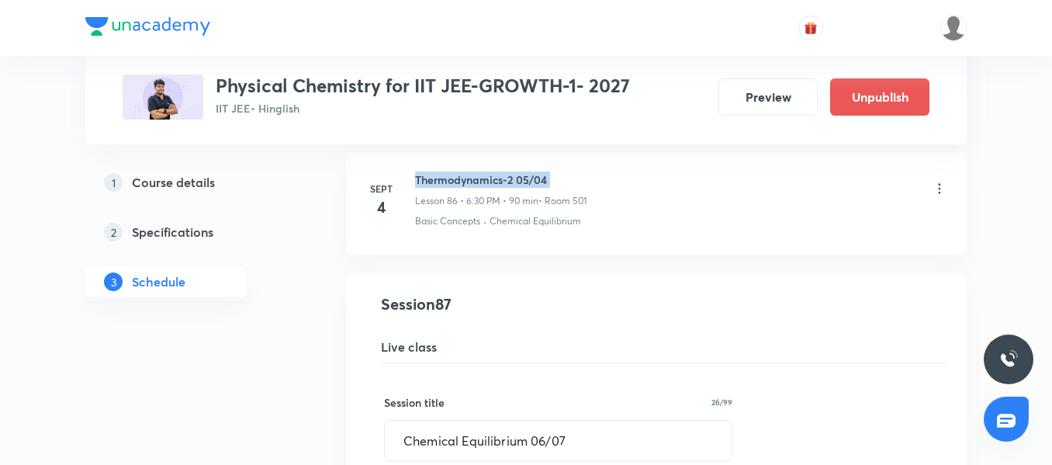
scroll to position [10506, 0]
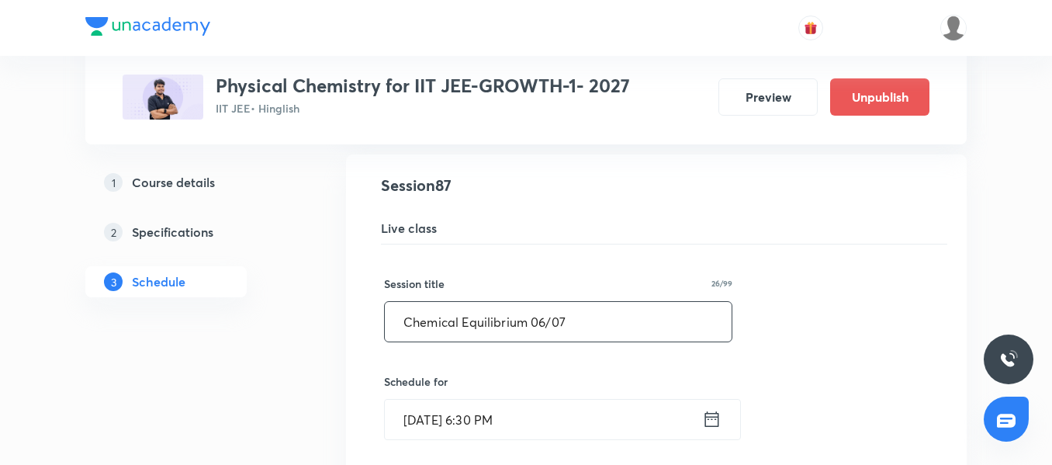
click at [499, 329] on input "Chemical Equilibrium 06/07" at bounding box center [558, 322] width 347 height 40
paste input "Thermodynamics-2 05/04"
click at [535, 320] on input "Thermodynamics-2 05/04" at bounding box center [558, 322] width 347 height 40
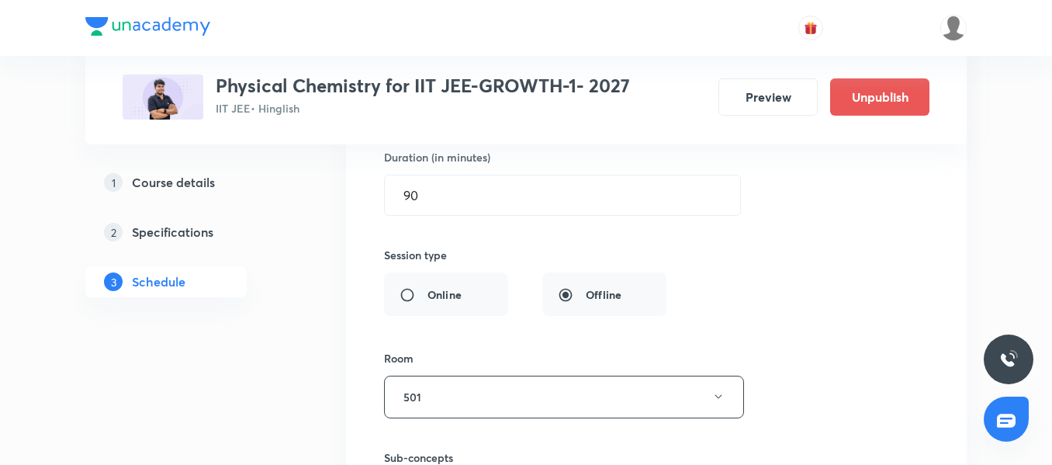
scroll to position [11049, 0]
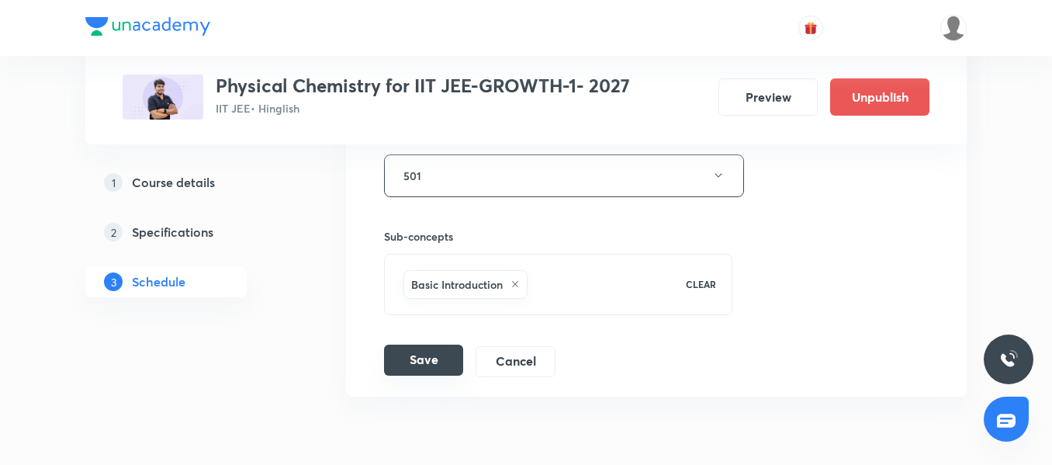
type input "Thermodynamics-2 06/04"
click at [439, 363] on button "Save" at bounding box center [423, 359] width 79 height 31
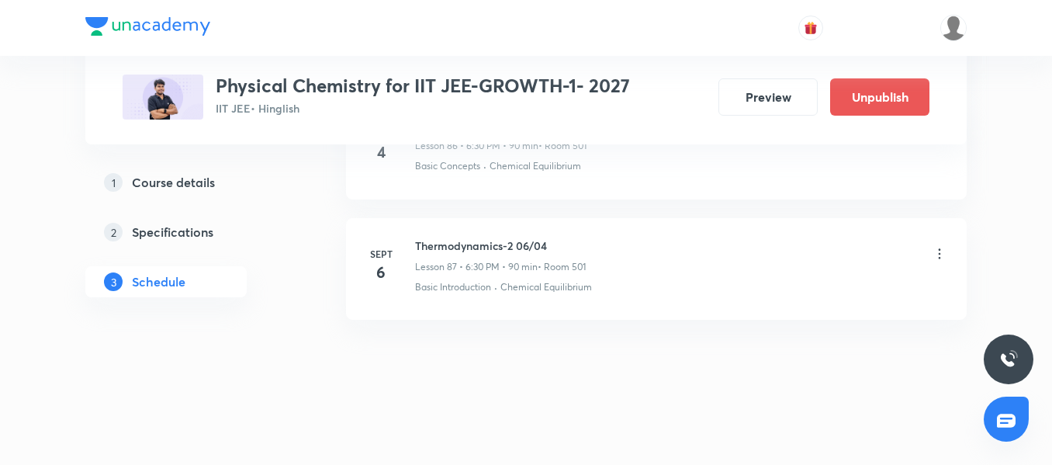
scroll to position [10530, 0]
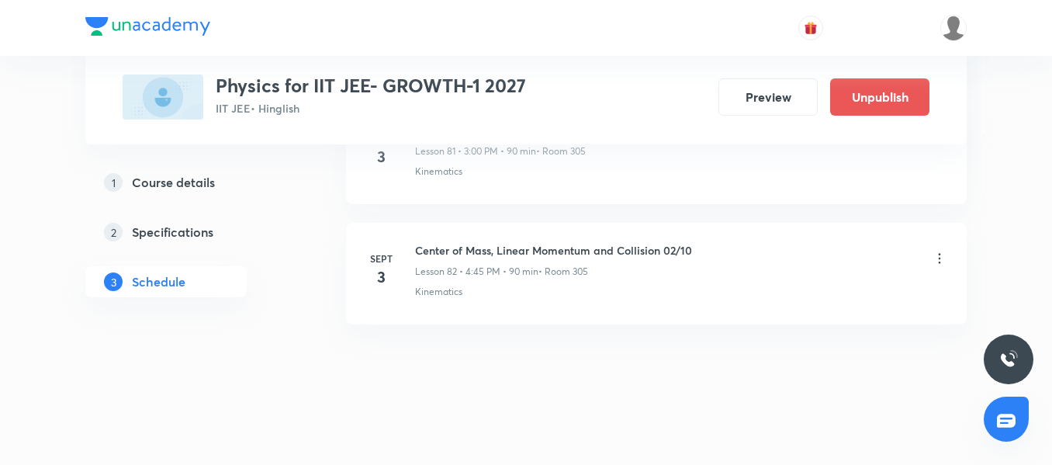
scroll to position [10644, 0]
click at [486, 246] on h6 "Center of Mass, Linear Momentum and Collision 02/10" at bounding box center [553, 245] width 277 height 16
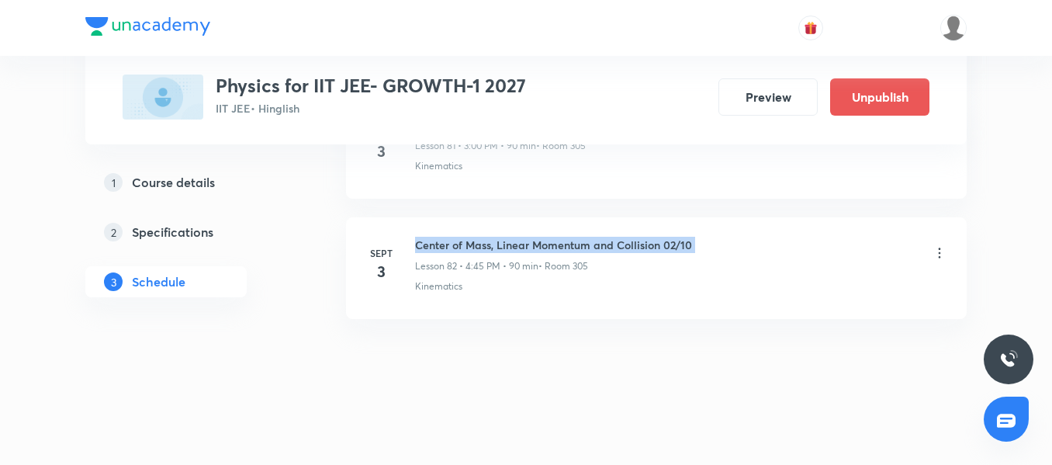
click at [486, 246] on h6 "Center of Mass, Linear Momentum and Collision 02/10" at bounding box center [553, 245] width 277 height 16
copy h6 "Center of Mass, Linear Momentum and Collision 02/10"
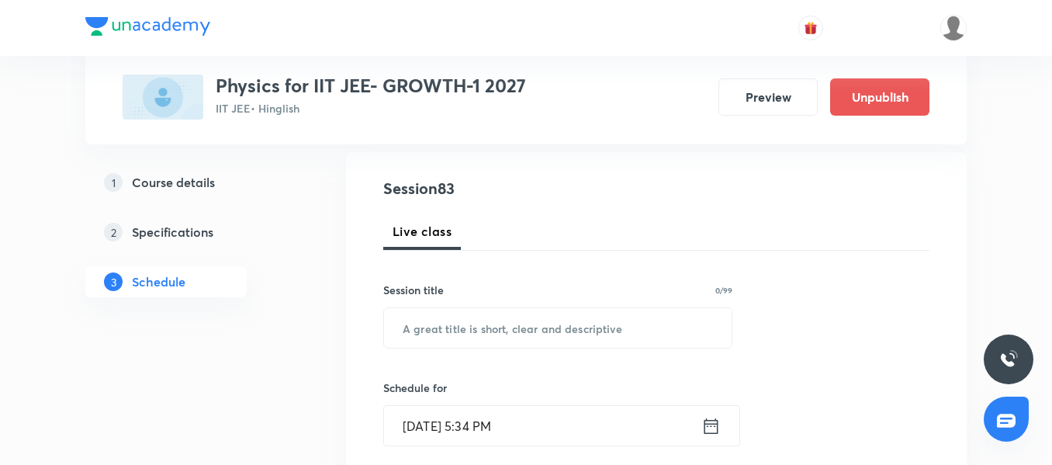
scroll to position [72, 0]
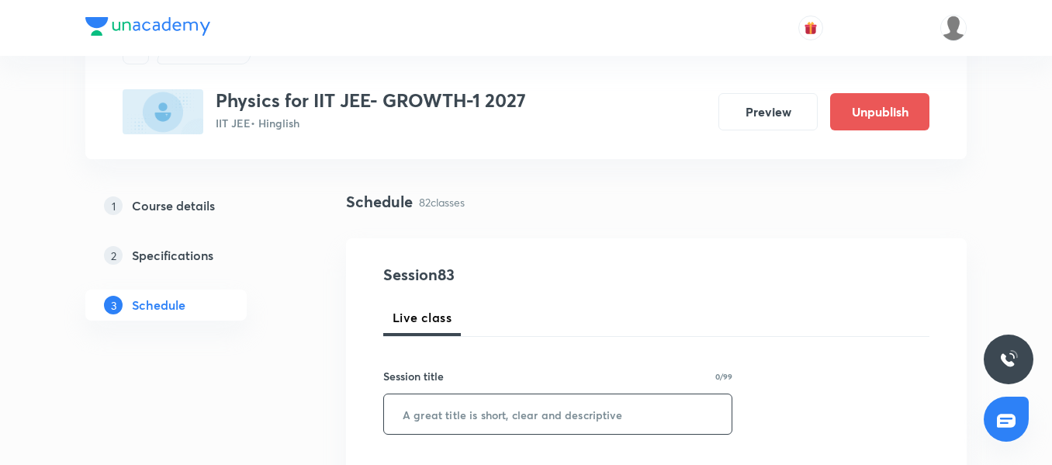
click at [490, 410] on input "text" at bounding box center [558, 414] width 348 height 40
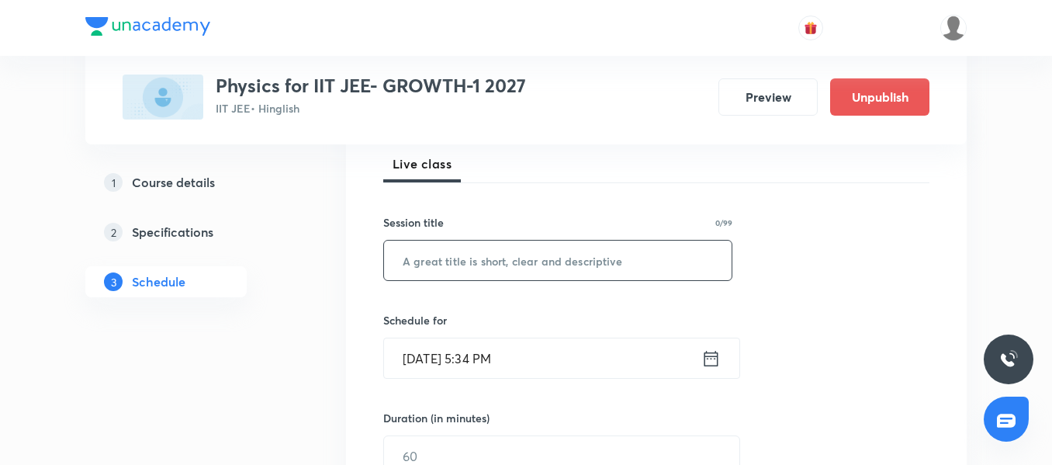
scroll to position [227, 0]
paste input "Center of Mass, Linear Momentum and Collision 02/10"
click at [694, 255] on input "Center of Mass, Linear Momentum and Collision 02/10" at bounding box center [558, 259] width 348 height 40
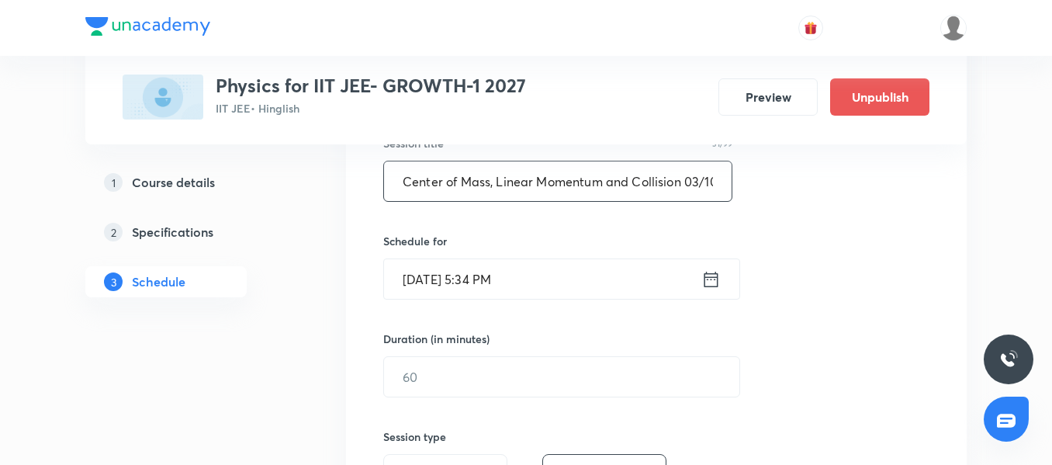
type input "Center of Mass, Linear Momentum and Collision 03/10"
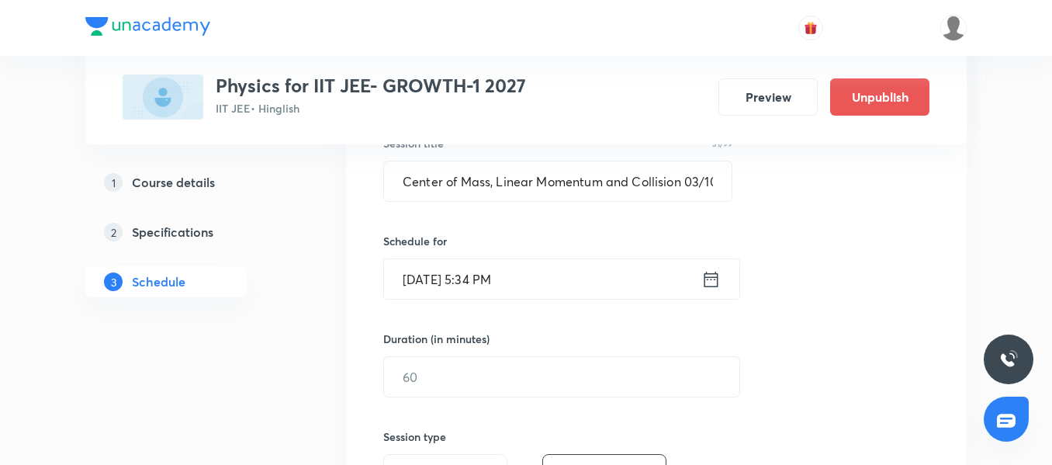
click at [566, 274] on input "Sept 3, 2025, 5:34 PM" at bounding box center [542, 279] width 317 height 40
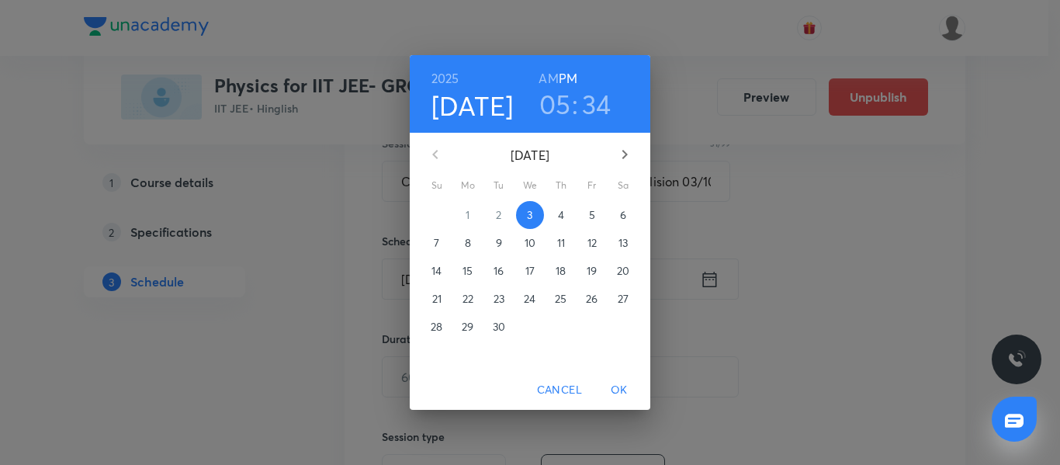
click at [558, 218] on p "4" at bounding box center [561, 215] width 6 height 16
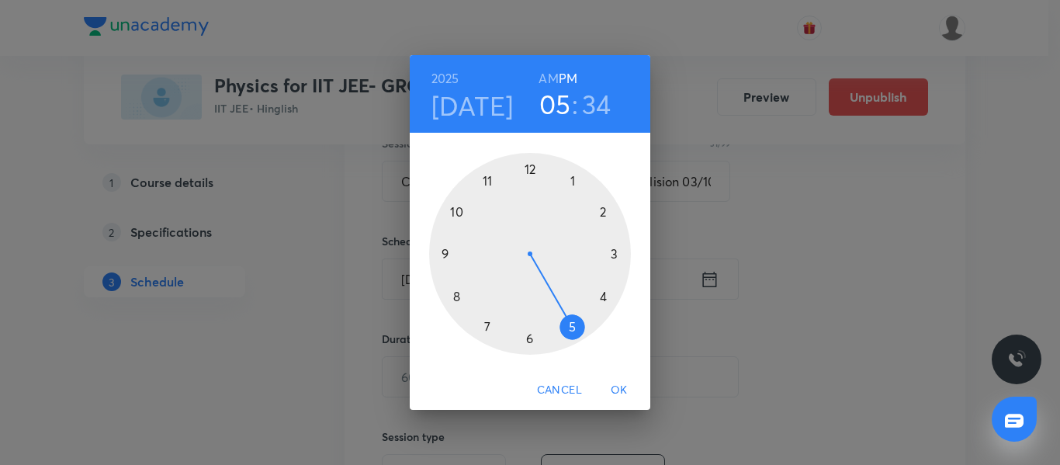
click at [602, 296] on div at bounding box center [530, 254] width 202 height 202
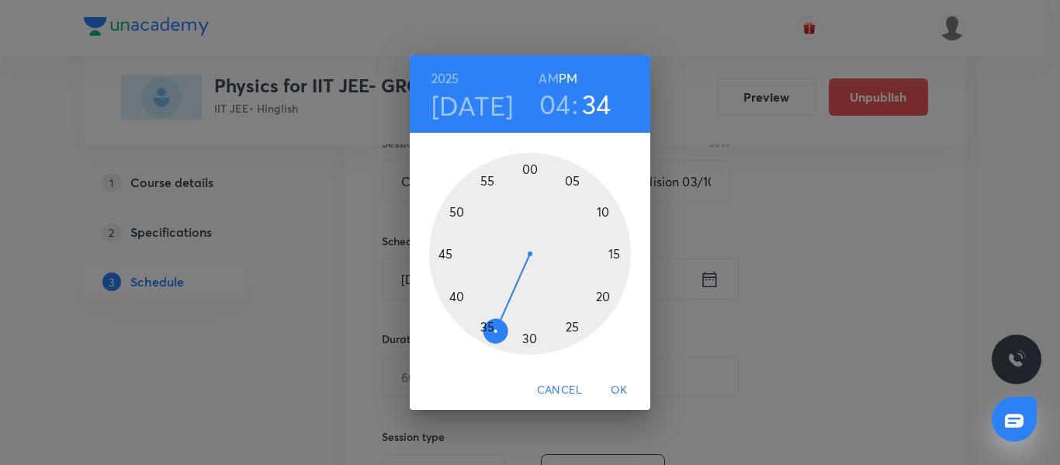
click at [444, 255] on div at bounding box center [530, 254] width 202 height 202
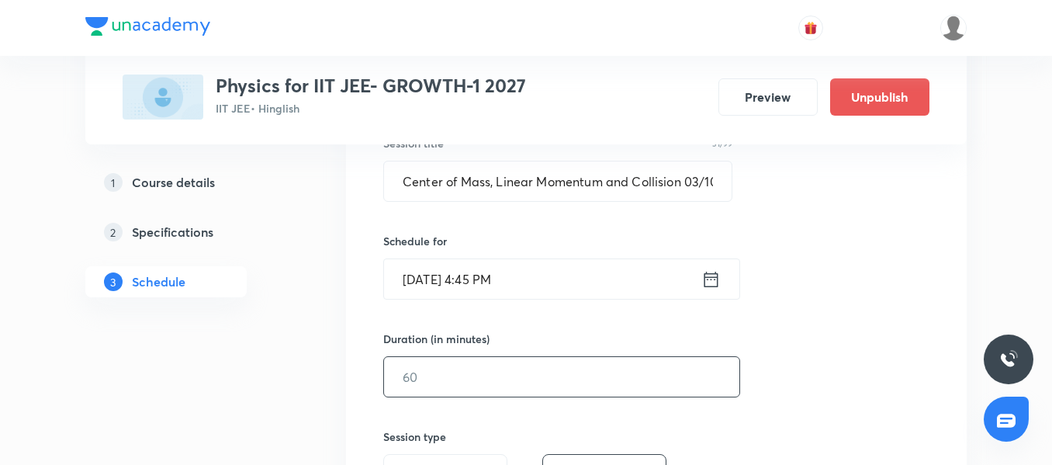
click at [446, 396] on input "text" at bounding box center [561, 377] width 355 height 40
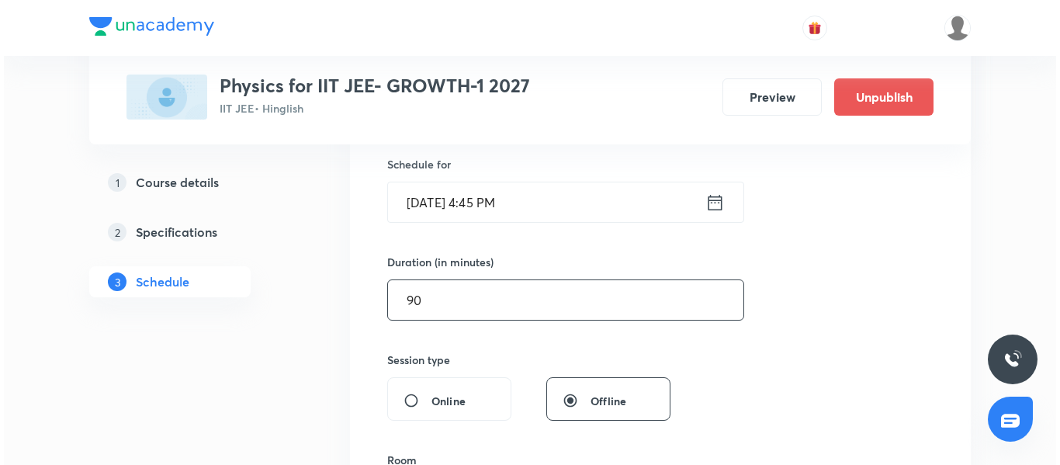
scroll to position [538, 0]
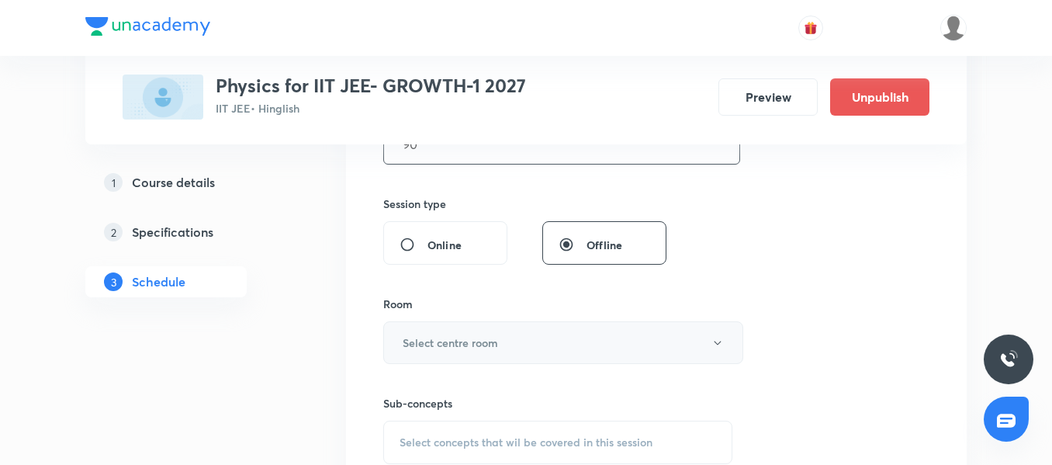
type input "90"
click at [447, 341] on h6 "Select centre room" at bounding box center [450, 342] width 95 height 16
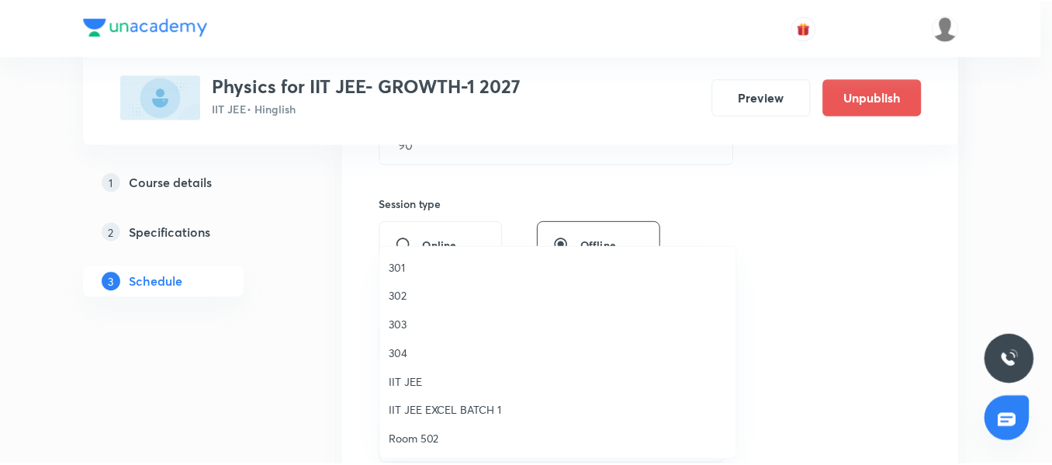
scroll to position [155, 0]
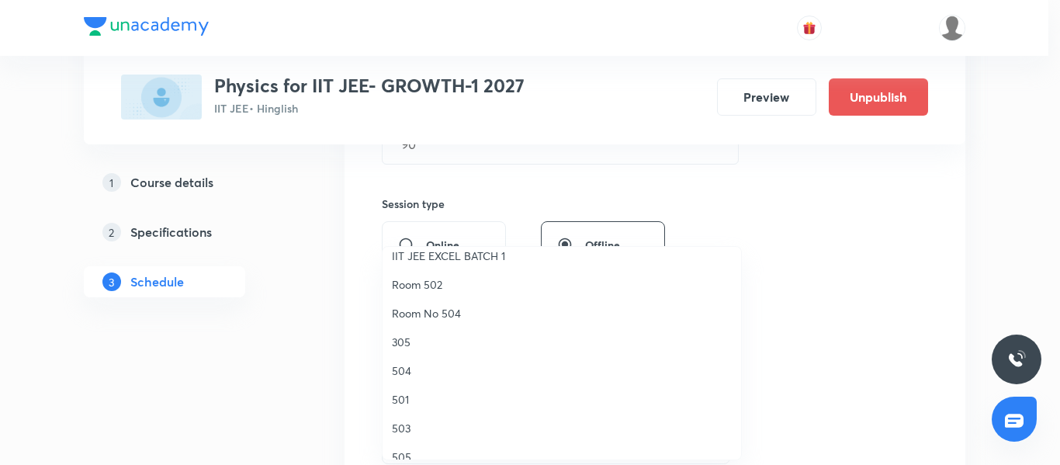
click at [417, 400] on span "501" at bounding box center [562, 399] width 340 height 16
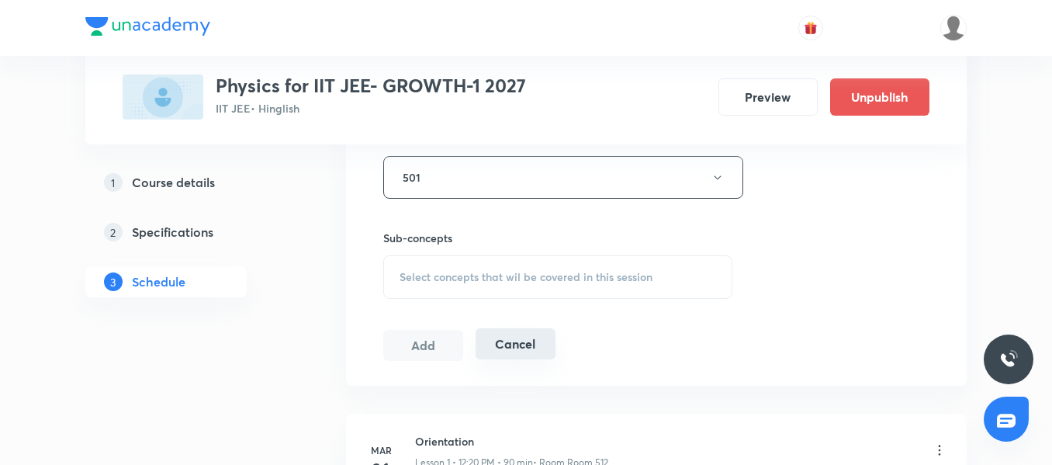
scroll to position [770, 0]
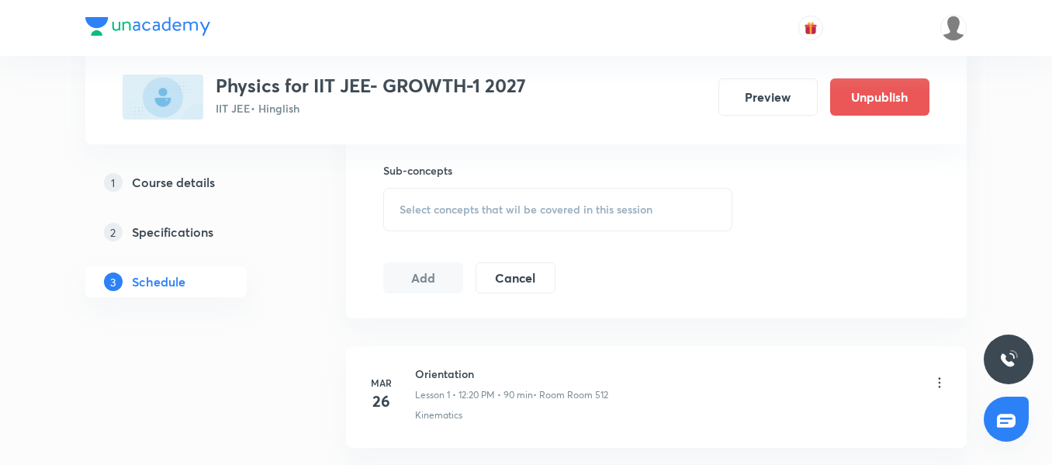
click at [468, 200] on div "Select concepts that wil be covered in this session" at bounding box center [557, 209] width 349 height 43
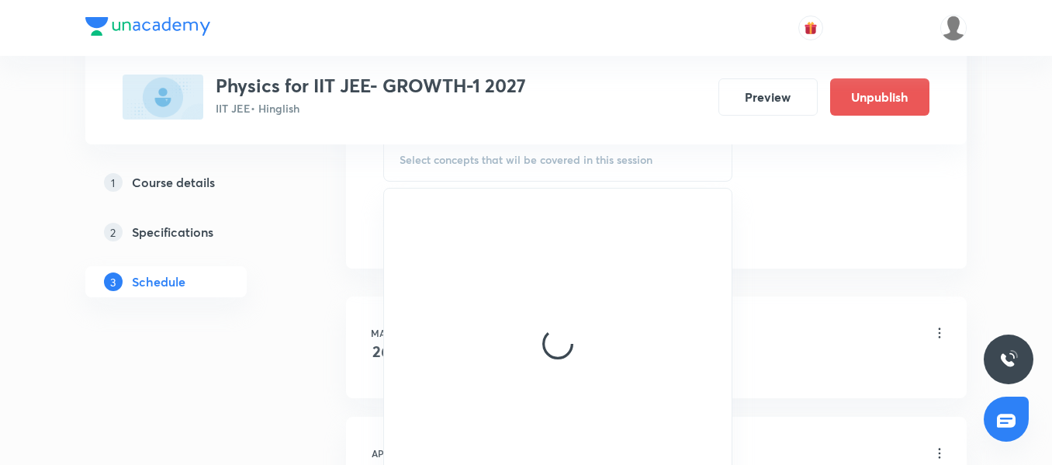
scroll to position [848, 0]
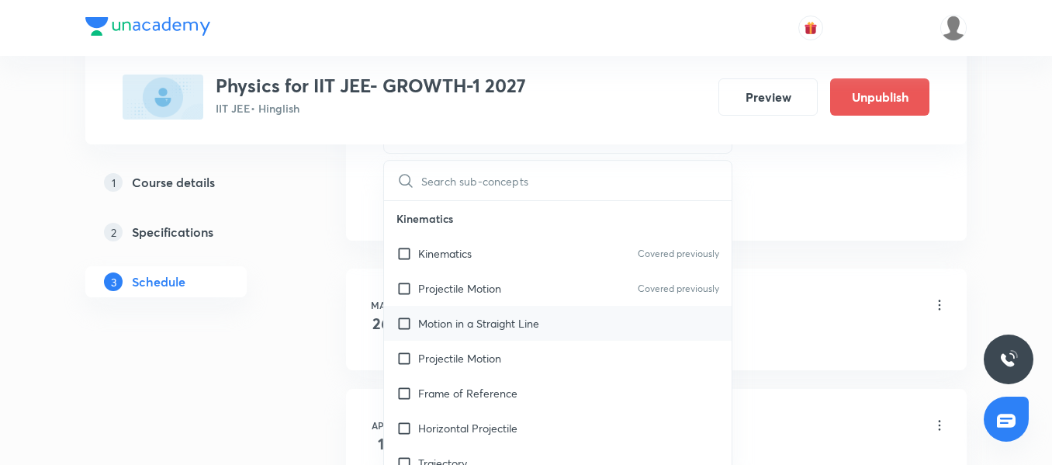
click at [448, 317] on p "Motion in a Straight Line" at bounding box center [478, 323] width 121 height 16
checkbox input "true"
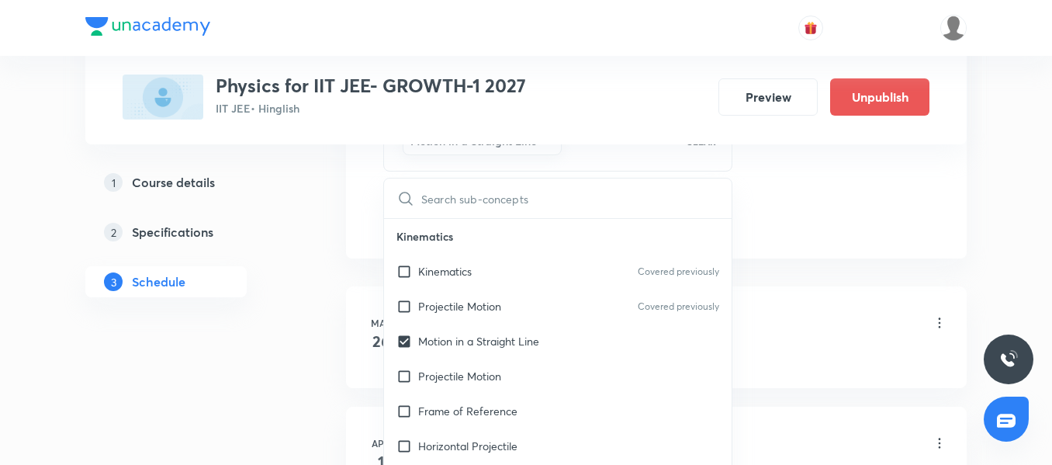
drag, startPoint x: 363, startPoint y: 254, endPoint x: 386, endPoint y: 244, distance: 24.3
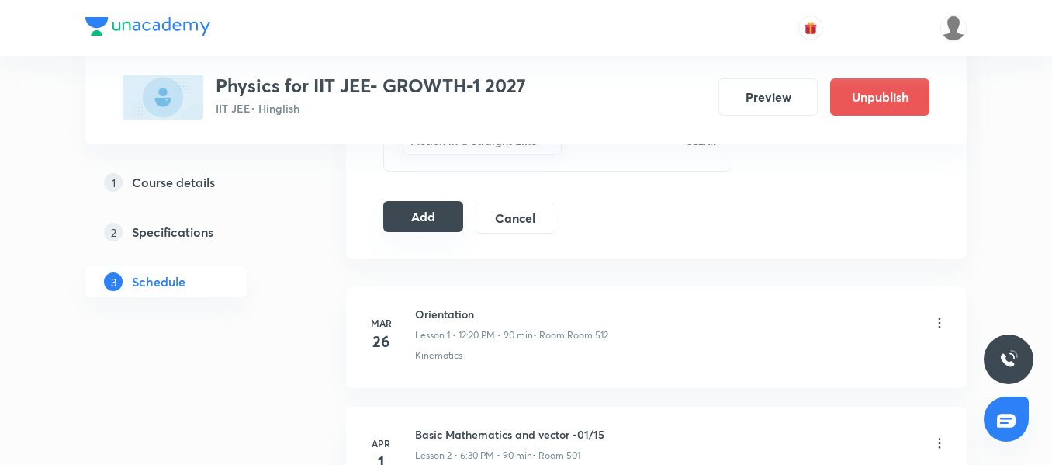
click at [420, 223] on button "Add" at bounding box center [423, 216] width 80 height 31
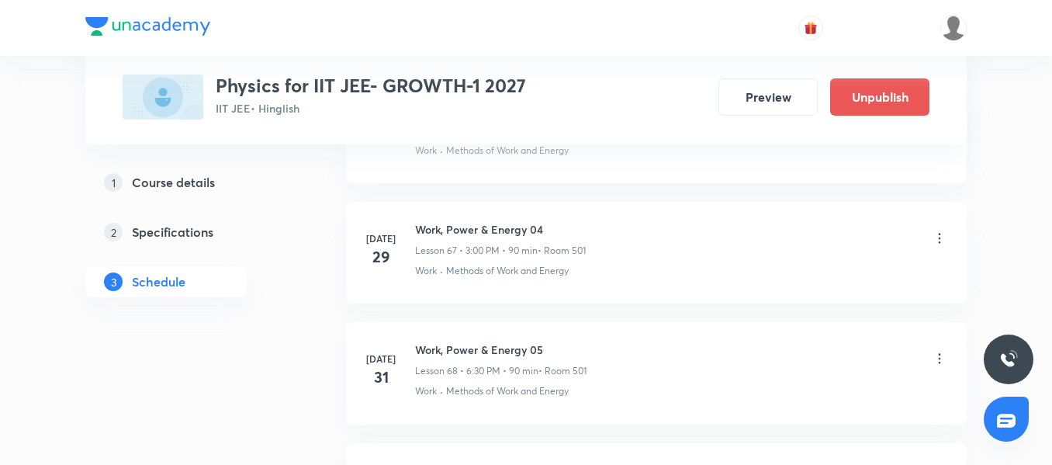
scroll to position [10051, 0]
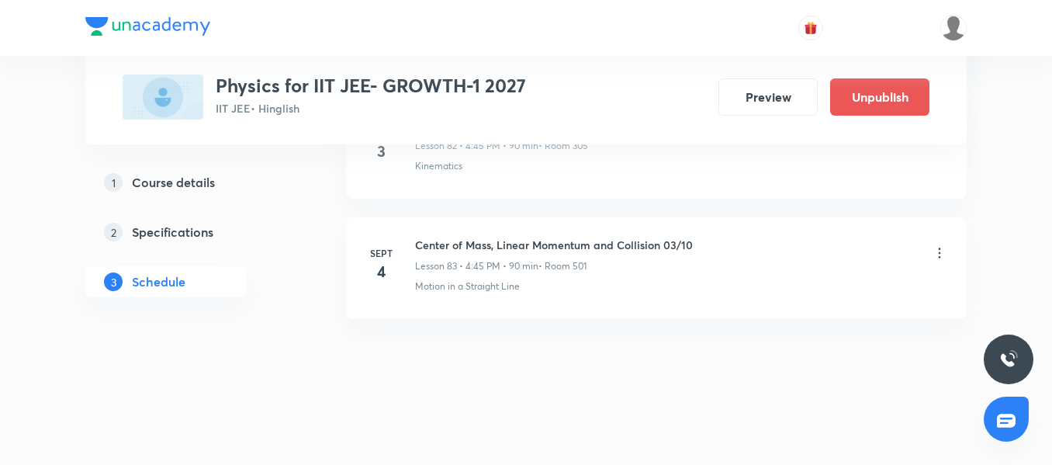
click at [451, 247] on h6 "Center of Mass, Linear Momentum and Collision 03/10" at bounding box center [554, 245] width 278 height 16
copy h6 "Center of Mass, Linear Momentum and Collision 03/10"
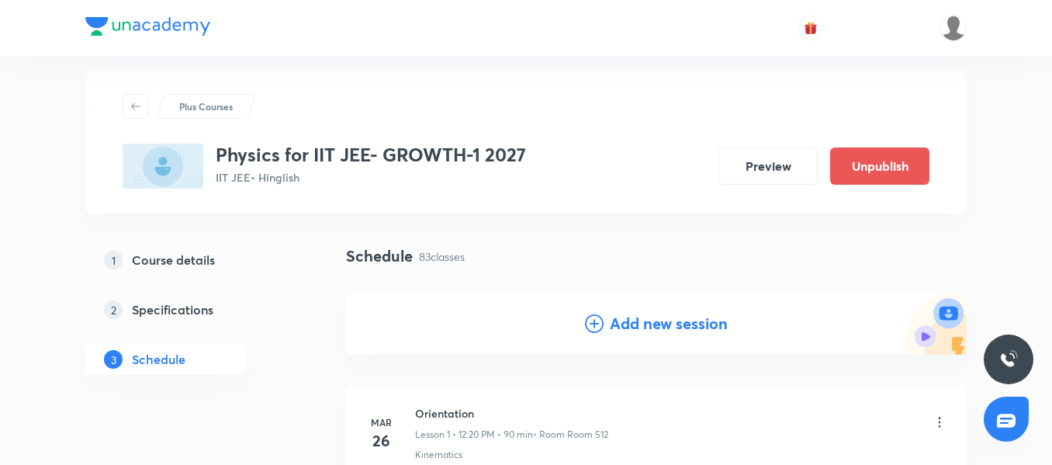
scroll to position [0, 0]
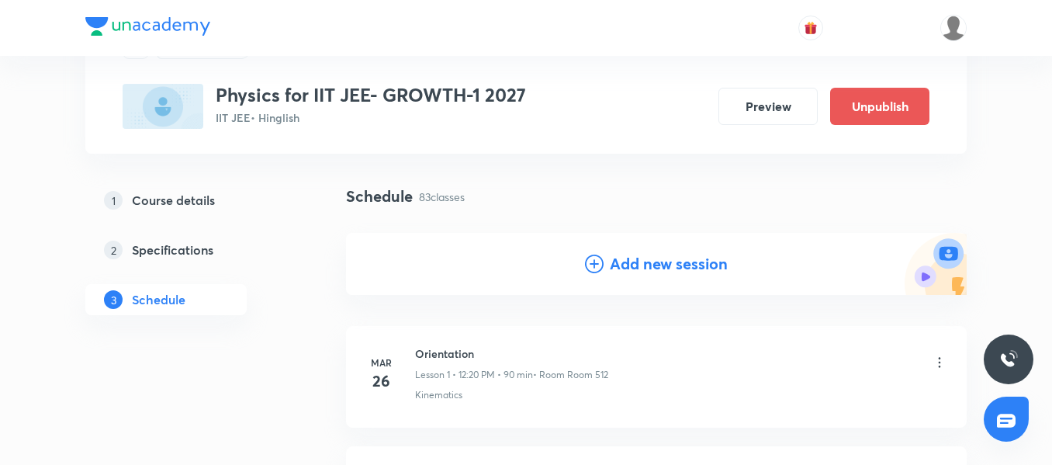
click at [596, 269] on icon at bounding box center [594, 263] width 19 height 19
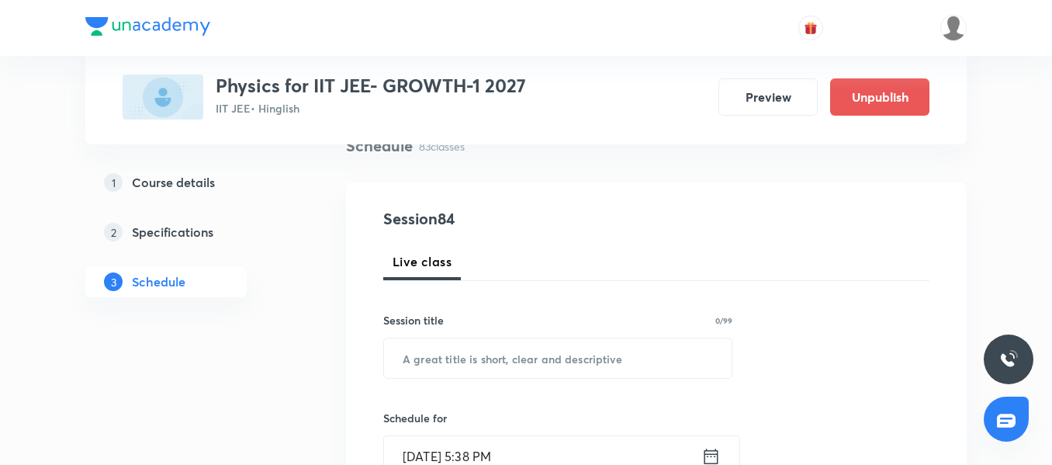
scroll to position [155, 0]
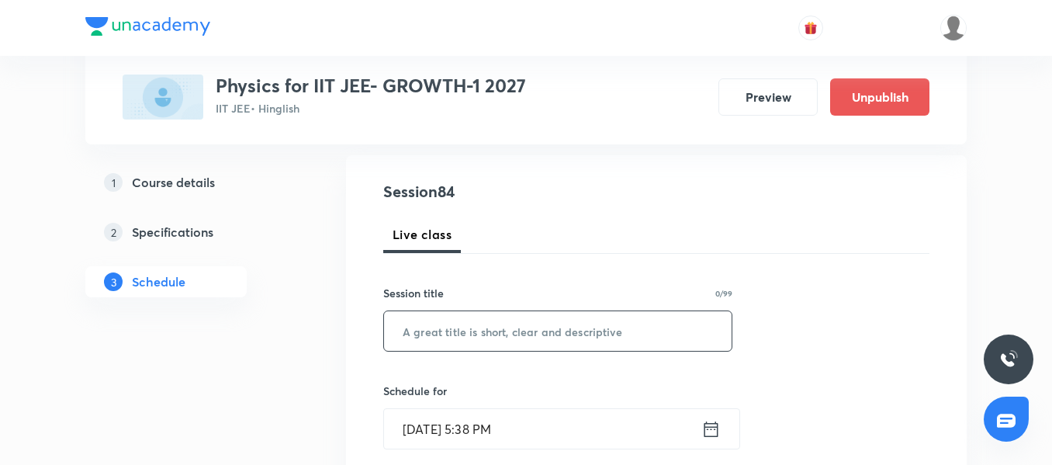
click at [479, 328] on input "text" at bounding box center [558, 331] width 348 height 40
paste input "Center of Mass, Linear Momentum and Collision 03/10"
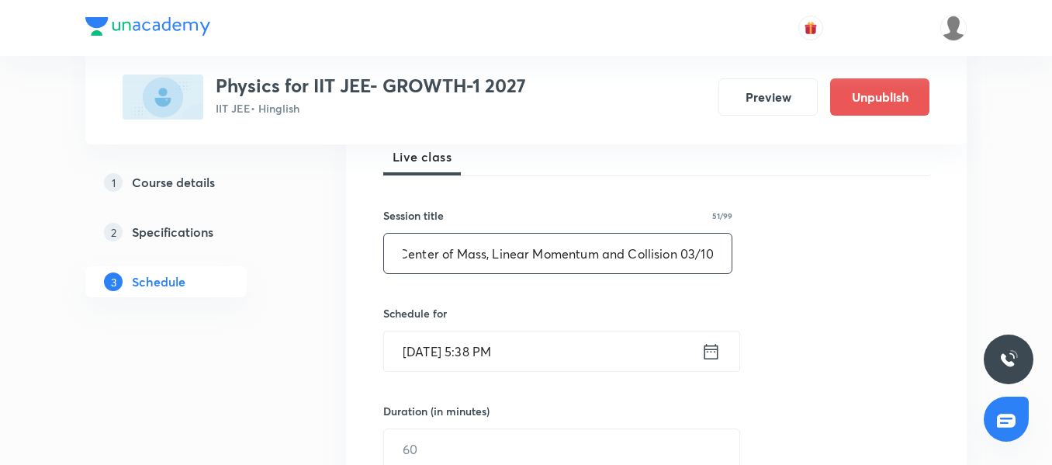
click at [699, 255] on input "Center of Mass, Linear Momentum and Collision 03/10" at bounding box center [558, 253] width 348 height 40
click at [694, 247] on input "Center of Mass, Linear Momentum and Collision 03/10" at bounding box center [558, 253] width 348 height 40
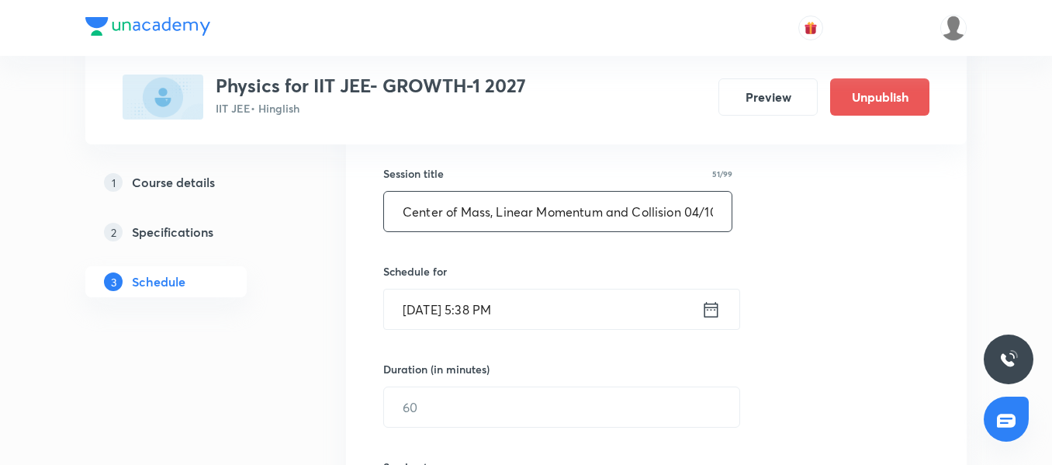
scroll to position [310, 0]
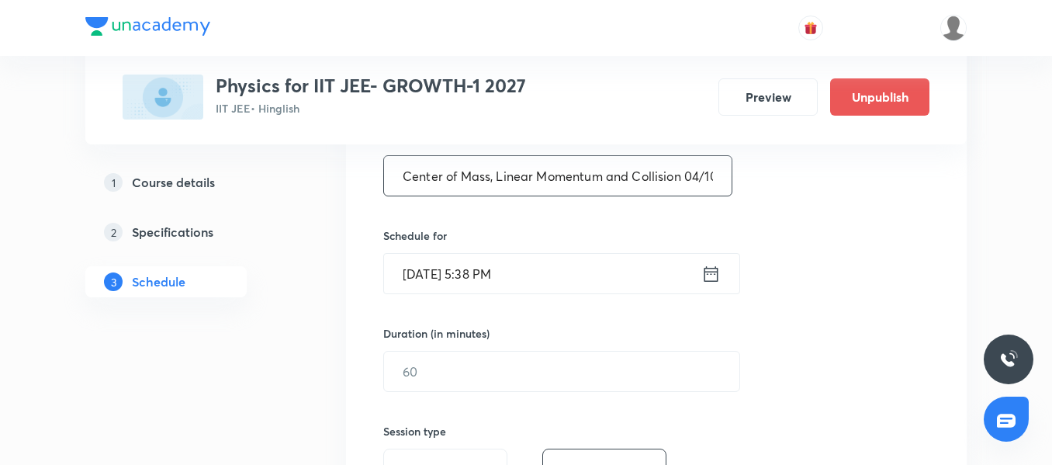
type input "Center of Mass, Linear Momentum and Collision 04/10"
click at [566, 271] on input "Sept 3, 2025, 5:38 PM" at bounding box center [542, 274] width 317 height 40
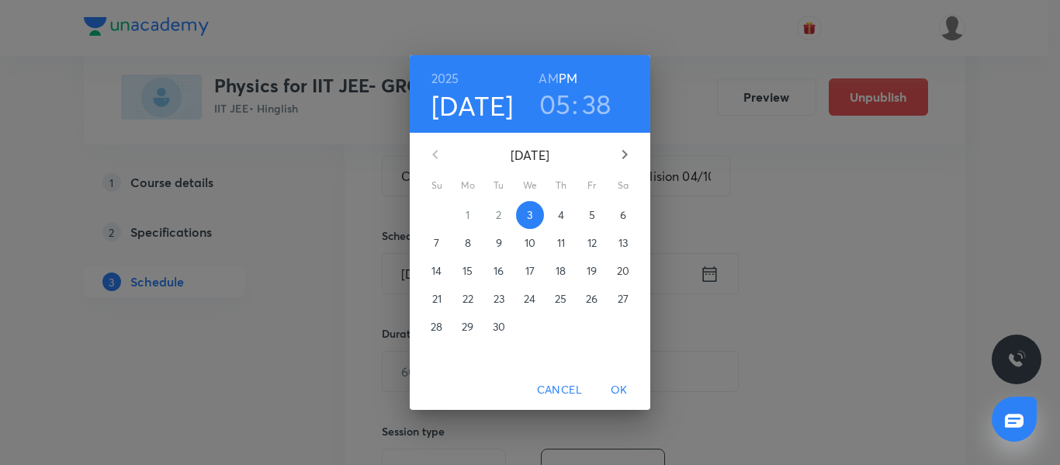
click at [569, 219] on span "4" at bounding box center [561, 215] width 28 height 16
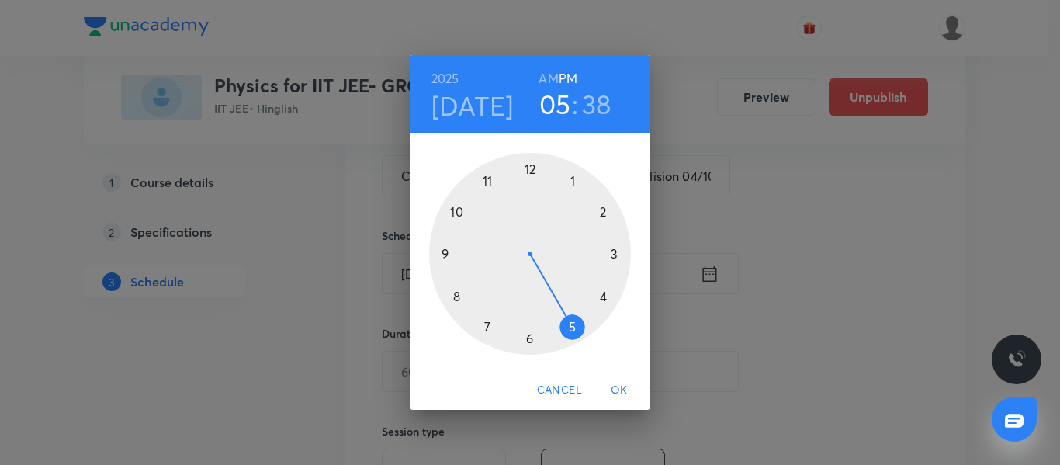
click at [573, 390] on span "Cancel" at bounding box center [559, 389] width 45 height 19
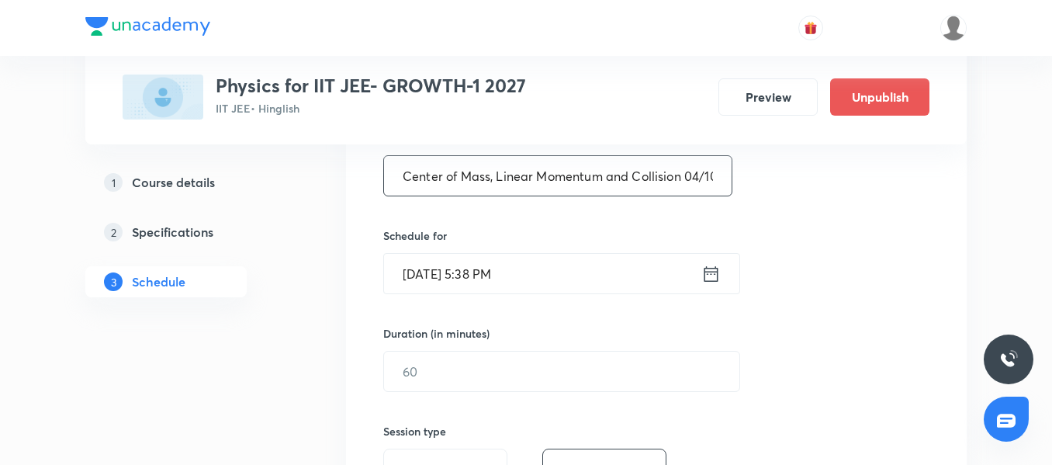
click at [659, 182] on input "Center of Mass, Linear Momentum and Collision 04/10" at bounding box center [558, 176] width 348 height 40
click at [568, 283] on input "Sept 3, 2025, 5:38 PM" at bounding box center [542, 274] width 317 height 40
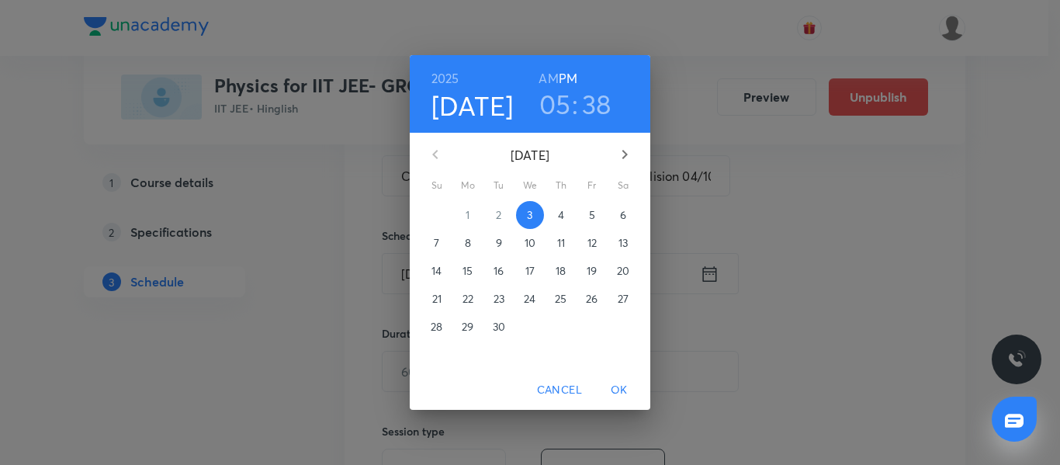
click at [620, 216] on p "6" at bounding box center [623, 215] width 6 height 16
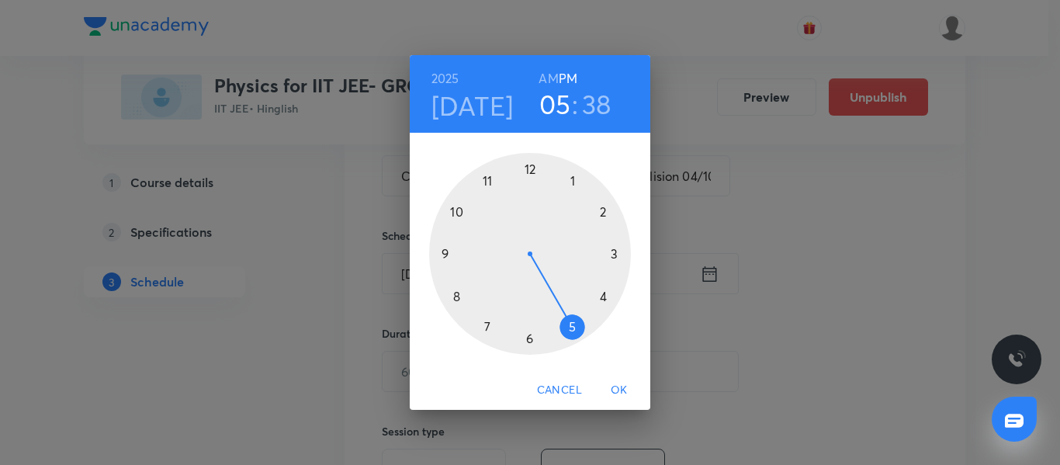
click at [611, 253] on div at bounding box center [530, 254] width 202 height 202
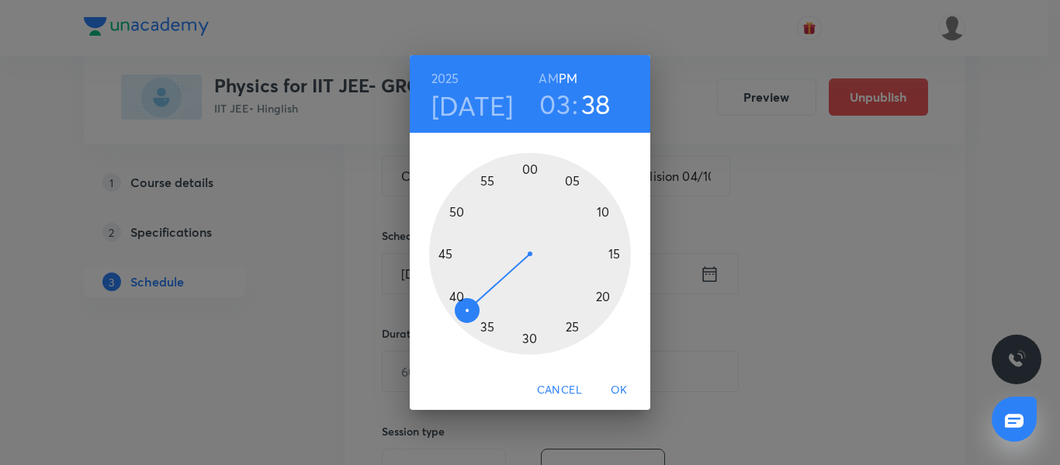
click at [530, 170] on div at bounding box center [530, 254] width 202 height 202
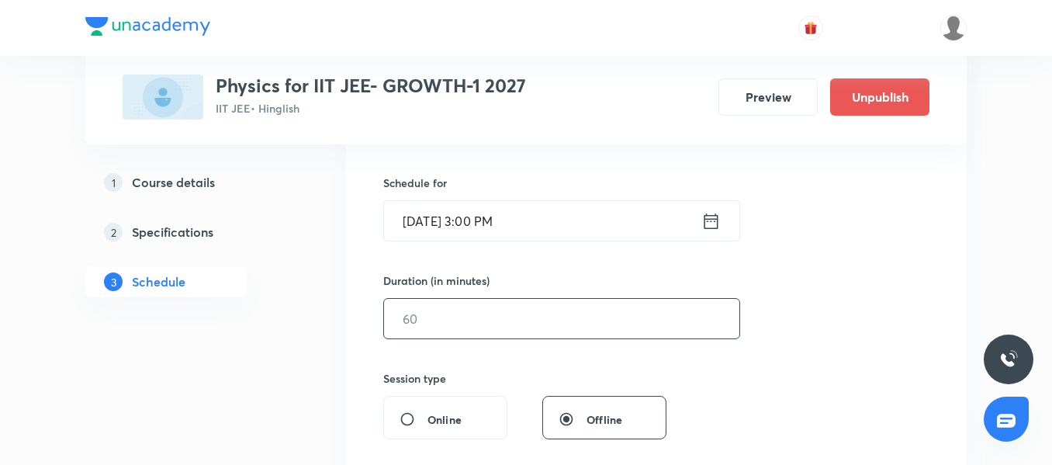
scroll to position [388, 0]
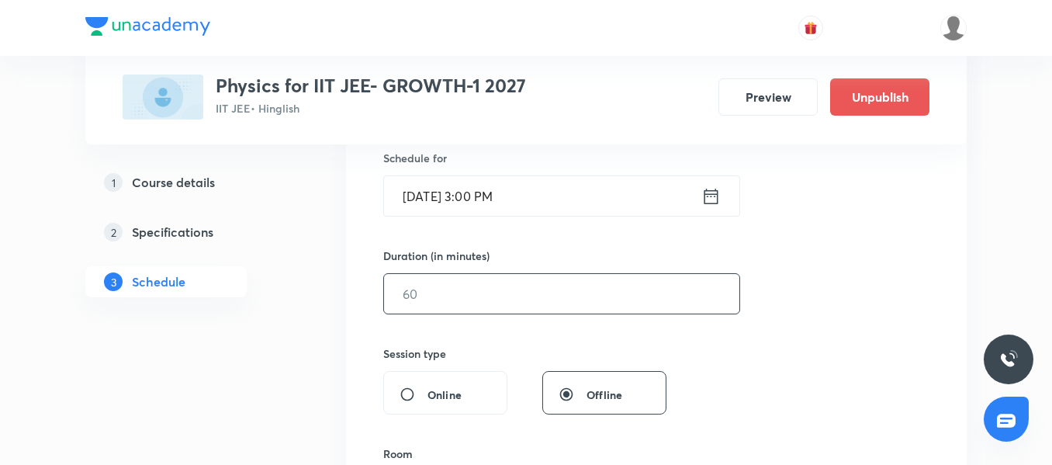
click at [499, 303] on input "text" at bounding box center [561, 294] width 355 height 40
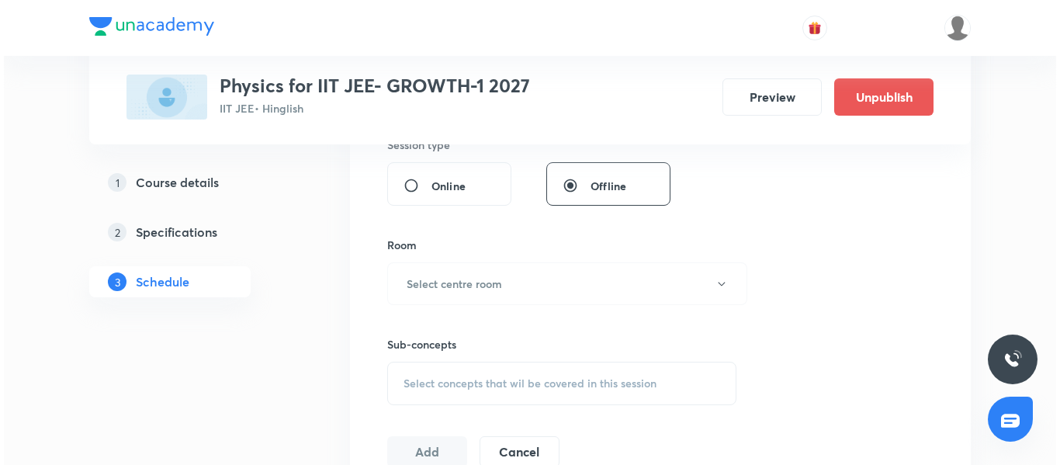
scroll to position [621, 0]
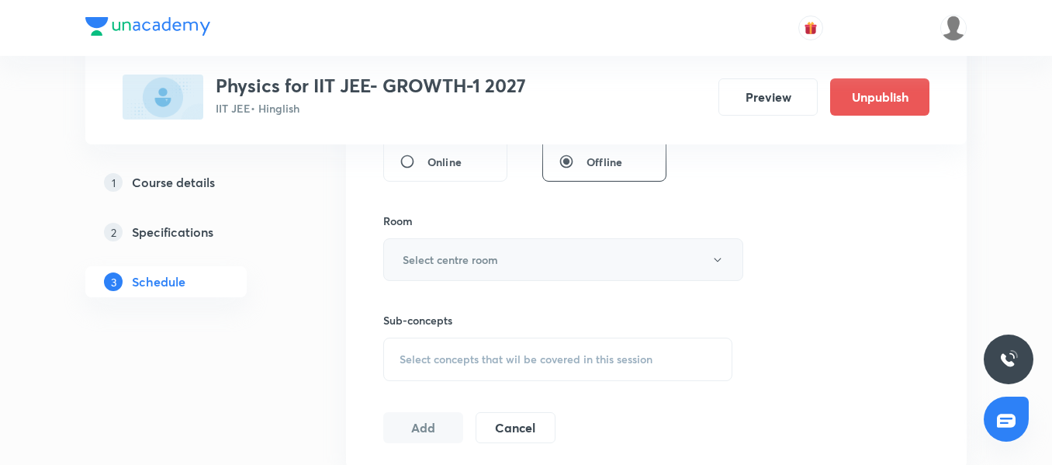
type input "90"
click at [448, 254] on h6 "Select centre room" at bounding box center [450, 259] width 95 height 16
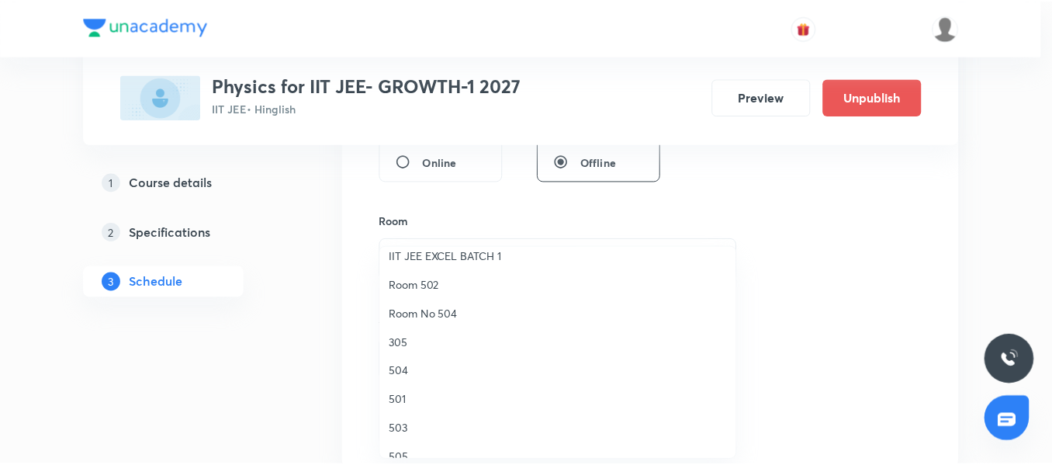
scroll to position [155, 0]
click at [406, 408] on li "501" at bounding box center [561, 399] width 358 height 29
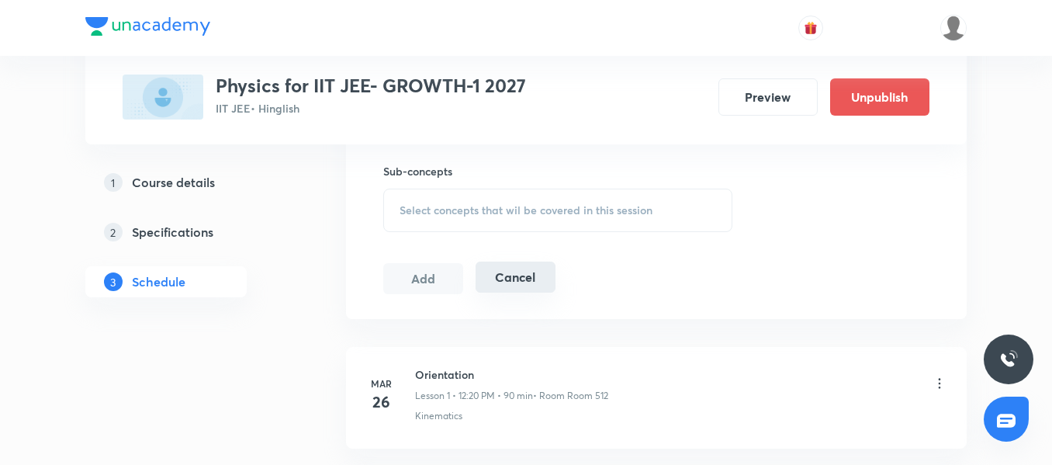
scroll to position [776, 0]
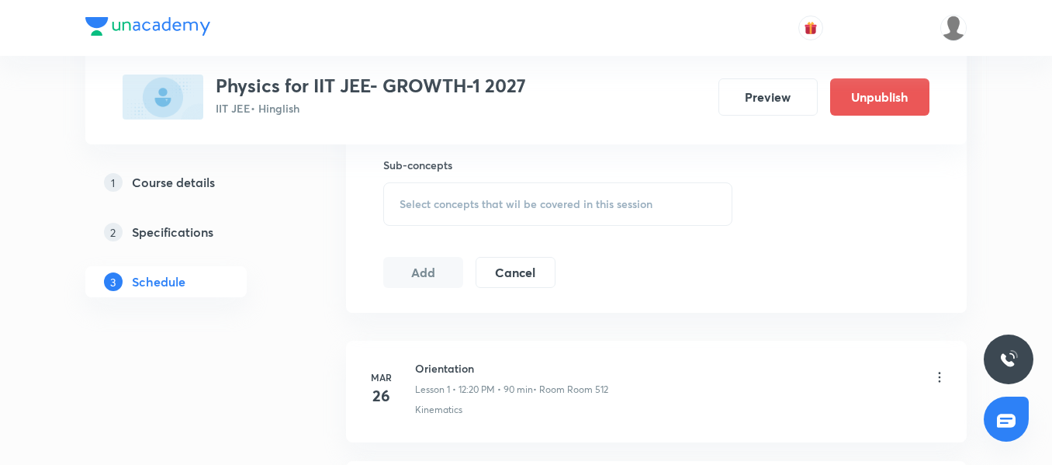
click at [472, 182] on div "Select concepts that wil be covered in this session" at bounding box center [557, 203] width 349 height 43
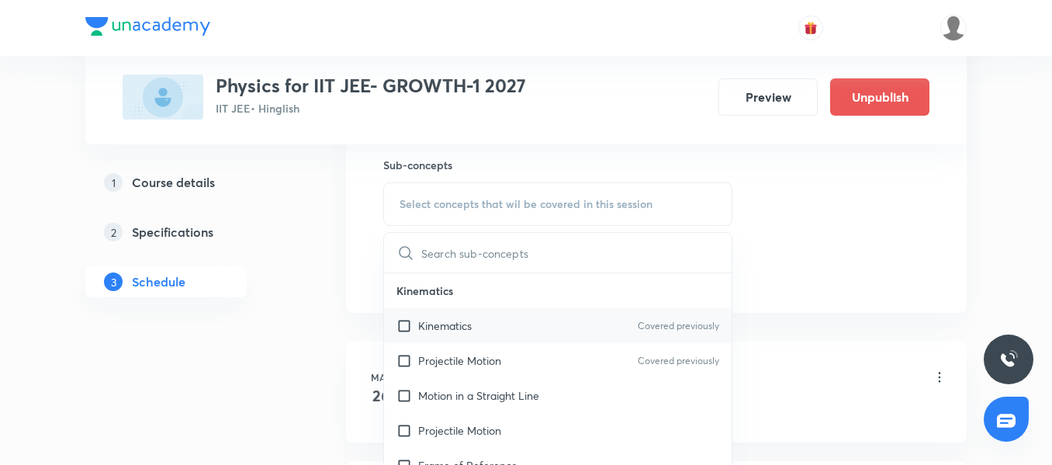
click at [444, 333] on p "Kinematics" at bounding box center [445, 325] width 54 height 16
checkbox input "true"
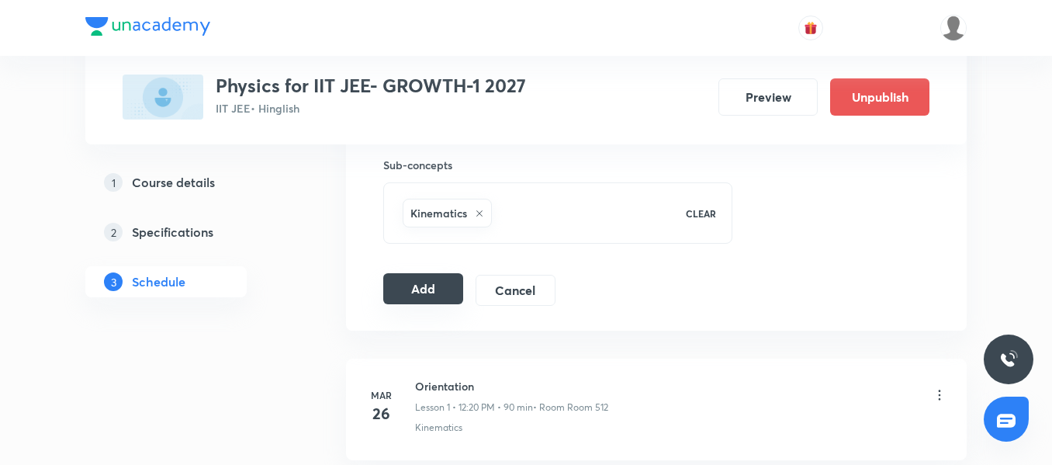
click at [441, 278] on button "Add" at bounding box center [423, 288] width 80 height 31
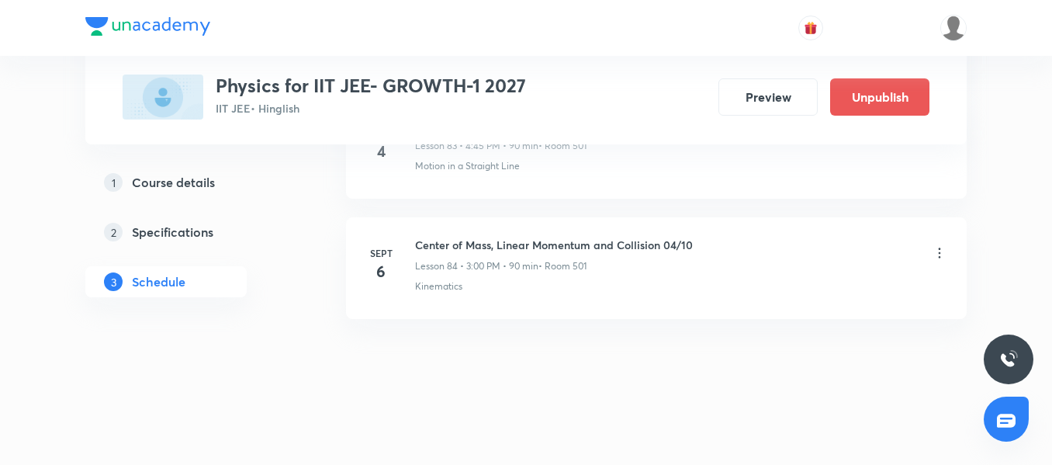
scroll to position [10094, 0]
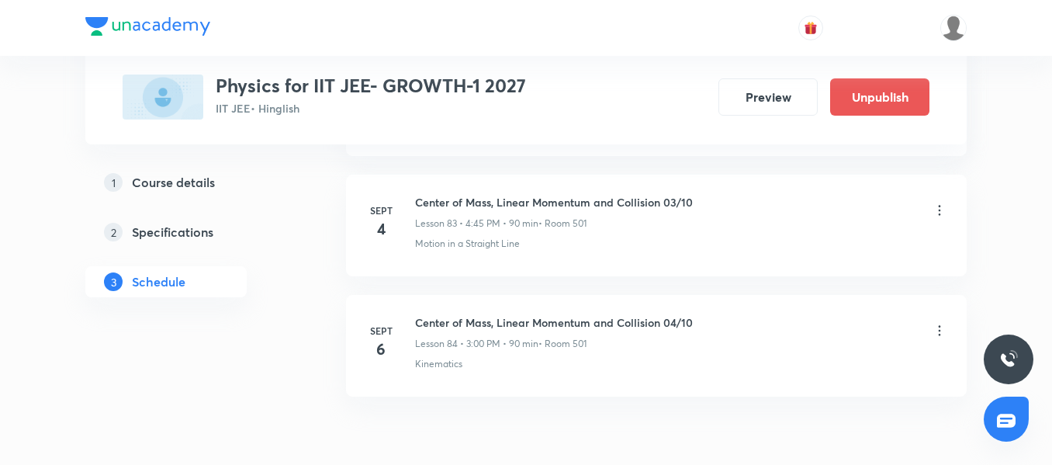
click at [514, 196] on h6 "Center of Mass, Linear Momentum and Collision 03/10" at bounding box center [554, 202] width 278 height 16
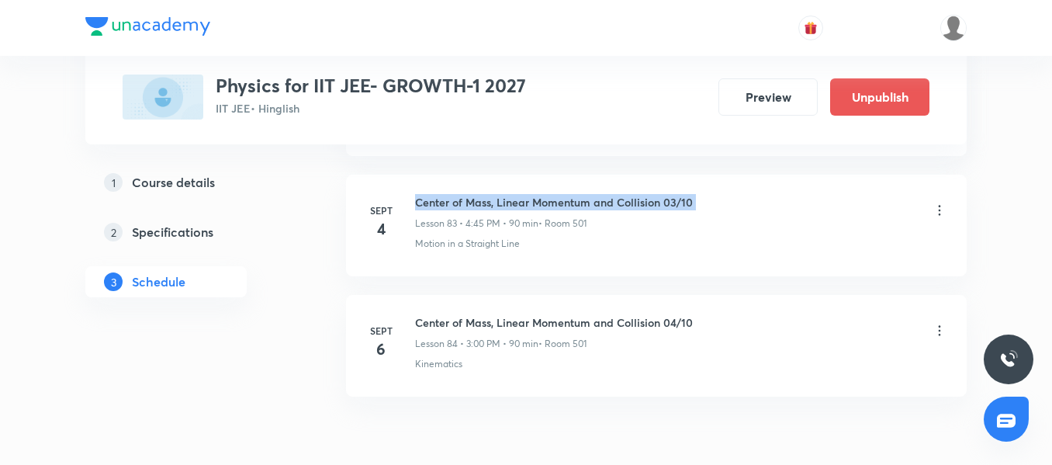
click at [514, 196] on h6 "Center of Mass, Linear Momentum and Collision 03/10" at bounding box center [554, 202] width 278 height 16
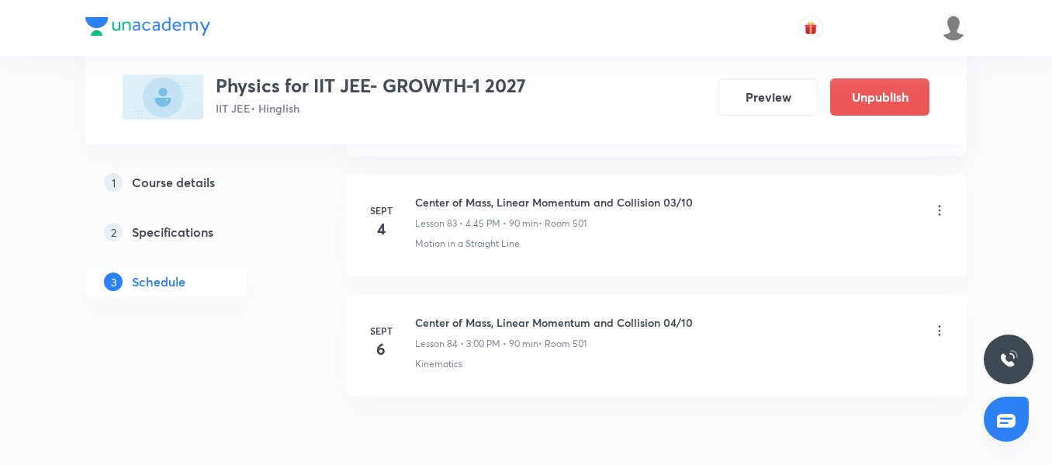
click at [500, 257] on li "Sept 4 Center of Mass, Linear Momentum and Collision 03/10 Lesson 83 • 4:45 PM …" at bounding box center [656, 226] width 621 height 102
click at [477, 208] on h6 "Center of Mass, Linear Momentum and Collision 03/10" at bounding box center [554, 202] width 278 height 16
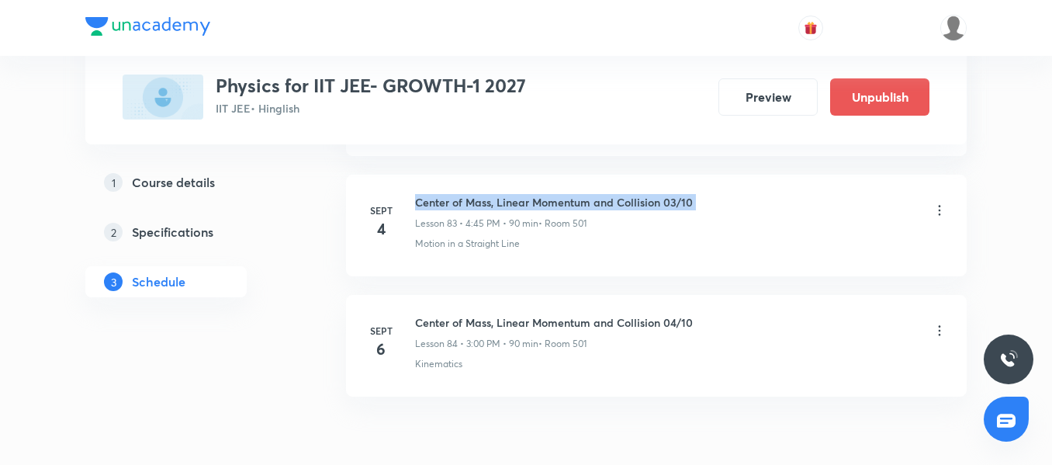
click at [477, 208] on h6 "Center of Mass, Linear Momentum and Collision 03/10" at bounding box center [554, 202] width 278 height 16
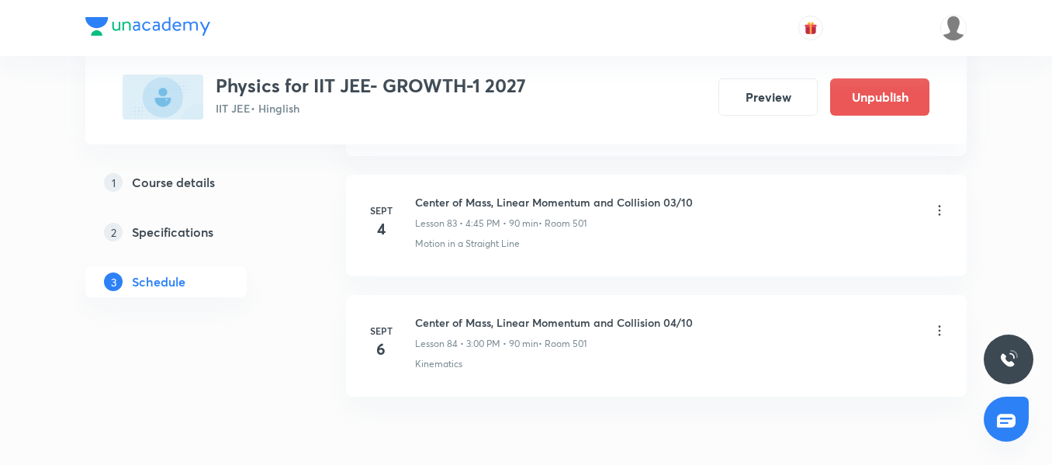
click at [487, 222] on p "Lesson 83 • 4:45 PM • 90 min" at bounding box center [476, 223] width 123 height 14
click at [517, 266] on li "Sept 4 Center of Mass, Linear Momentum and Collision 03/10 Lesson 83 • 4:45 PM …" at bounding box center [656, 226] width 621 height 102
click at [524, 307] on li "Sept 6 Center of Mass, Linear Momentum and Collision 04/10 Lesson 84 • 3:00 PM …" at bounding box center [656, 346] width 621 height 102
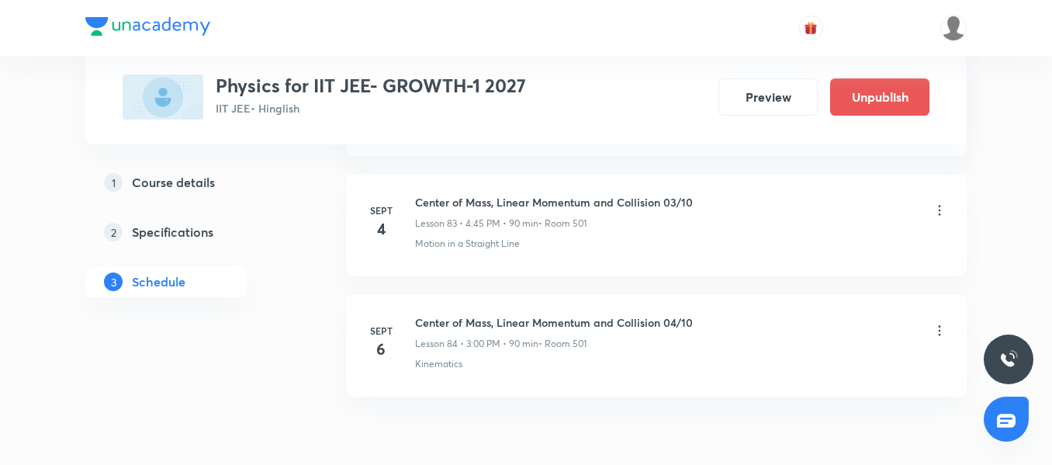
click at [501, 209] on h6 "Center of Mass, Linear Momentum and Collision 03/10" at bounding box center [554, 202] width 278 height 16
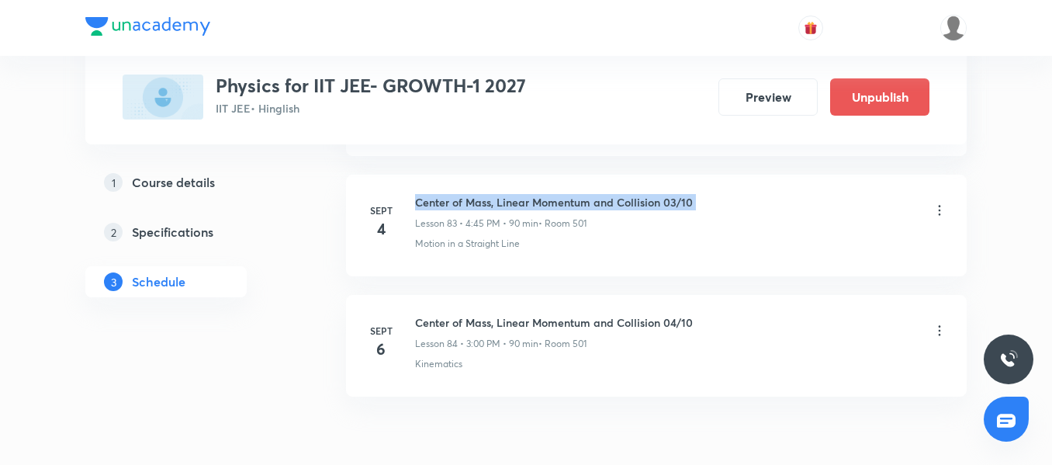
click at [501, 209] on h6 "Center of Mass, Linear Momentum and Collision 03/10" at bounding box center [554, 202] width 278 height 16
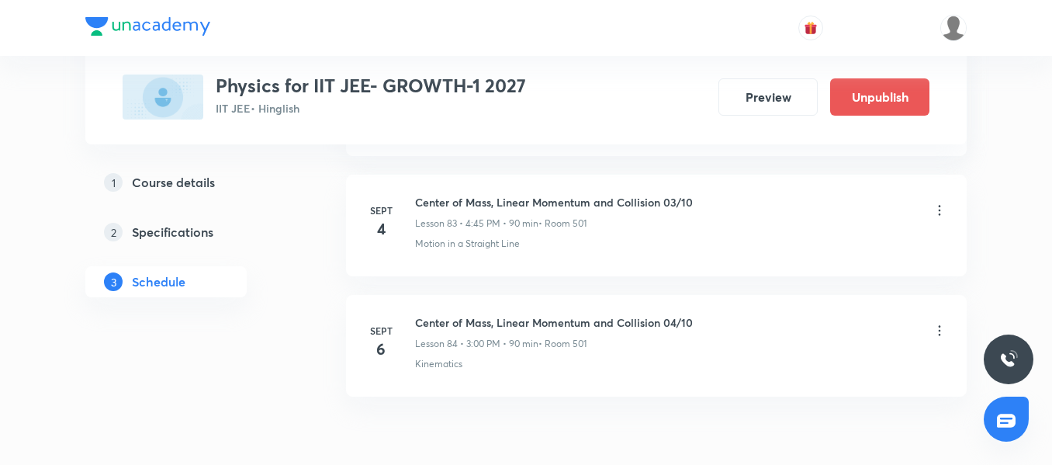
click at [600, 238] on div "Motion in a Straight Line" at bounding box center [681, 244] width 532 height 14
click at [490, 248] on p "Motion in a Straight Line" at bounding box center [467, 244] width 105 height 14
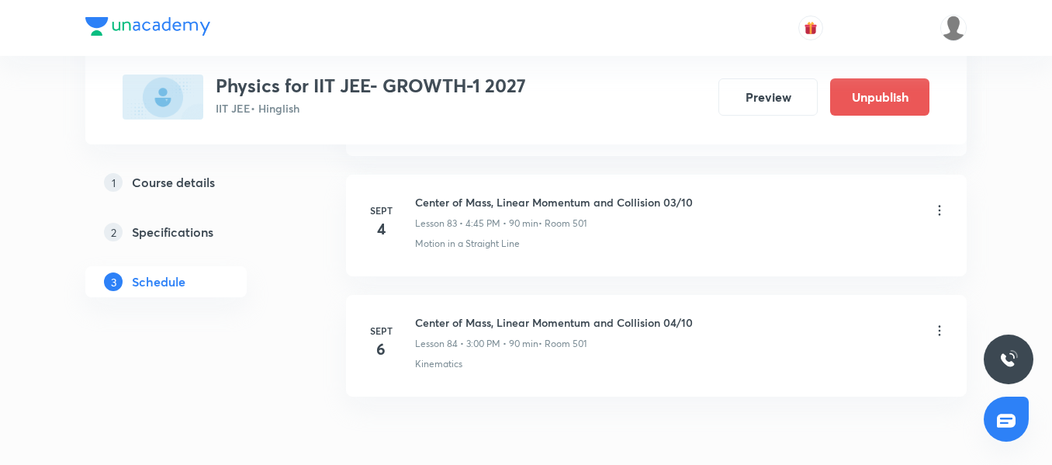
click at [536, 373] on li "Sept 6 Center of Mass, Linear Momentum and Collision 04/10 Lesson 84 • 3:00 PM …" at bounding box center [656, 346] width 621 height 102
click at [520, 346] on p "Lesson 84 • 3:00 PM • 90 min" at bounding box center [476, 344] width 123 height 14
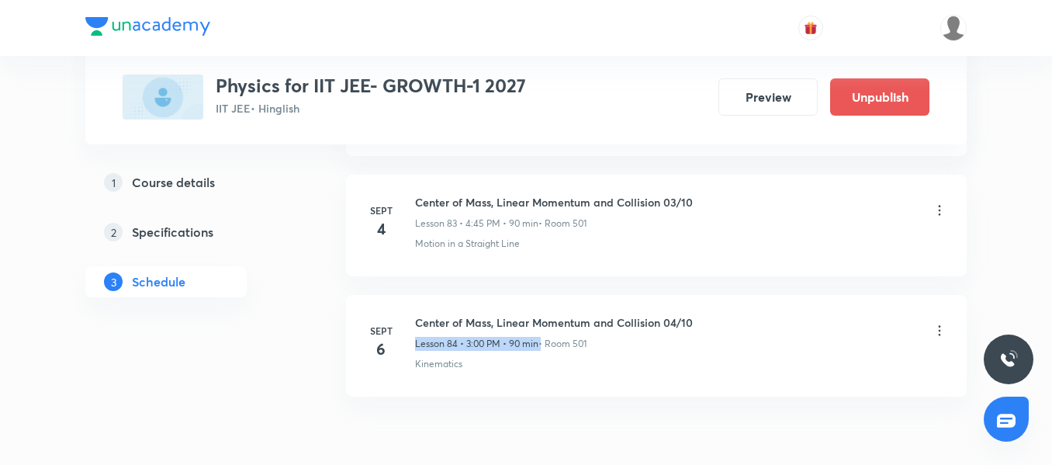
click at [520, 346] on p "Lesson 84 • 3:00 PM • 90 min" at bounding box center [476, 344] width 123 height 14
click at [533, 321] on h6 "Center of Mass, Linear Momentum and Collision 04/10" at bounding box center [554, 322] width 278 height 16
click at [562, 342] on p "• Room 501" at bounding box center [562, 344] width 48 height 14
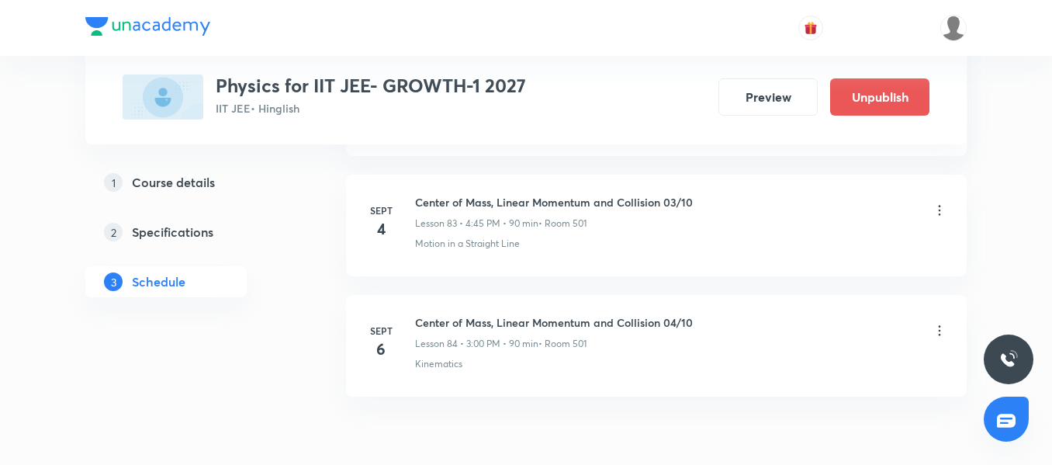
click at [522, 231] on div "Center of Mass, Linear Momentum and Collision 03/10 Lesson 83 • 4:45 PM • 90 mi…" at bounding box center [681, 222] width 532 height 57
click at [496, 248] on p "Motion in a Straight Line" at bounding box center [467, 244] width 105 height 14
click at [491, 224] on p "Lesson 83 • 4:45 PM • 90 min" at bounding box center [476, 223] width 123 height 14
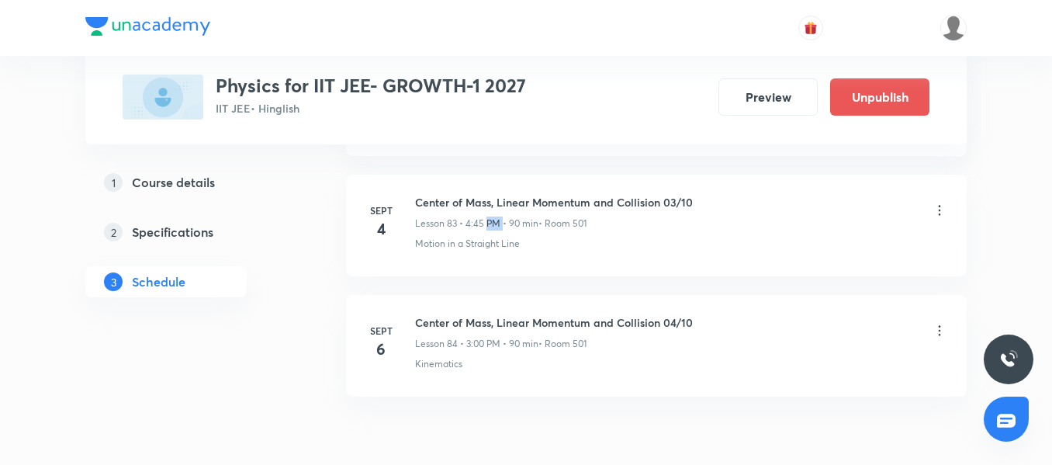
click at [491, 224] on p "Lesson 83 • 4:45 PM • 90 min" at bounding box center [476, 223] width 123 height 14
click at [579, 216] on p "• Room 501" at bounding box center [562, 223] width 48 height 14
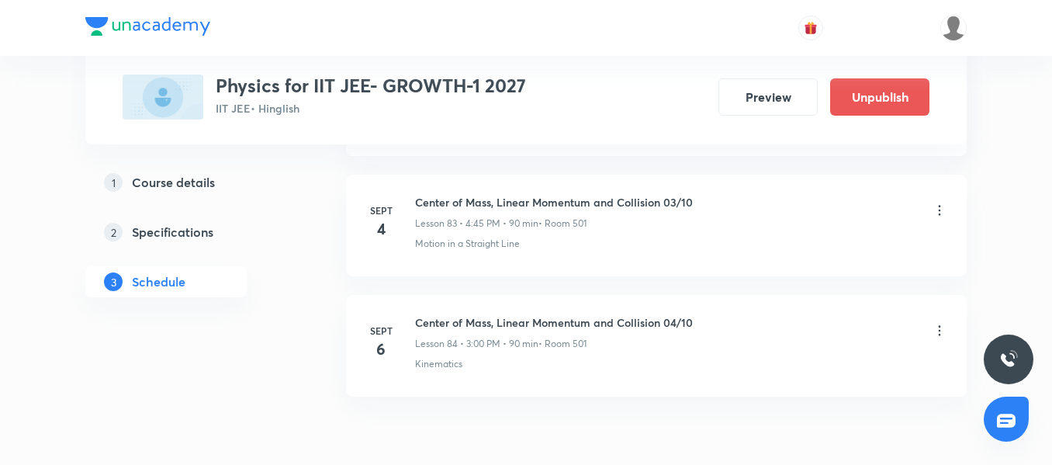
click at [507, 259] on li "Sept 4 Center of Mass, Linear Momentum and Collision 03/10 Lesson 83 • 4:45 PM …" at bounding box center [656, 226] width 621 height 102
click at [503, 239] on p "Motion in a Straight Line" at bounding box center [467, 244] width 105 height 14
click at [571, 263] on li "Sept 4 Center of Mass, Linear Momentum and Collision 03/10 Lesson 83 • 4:45 PM …" at bounding box center [656, 226] width 621 height 102
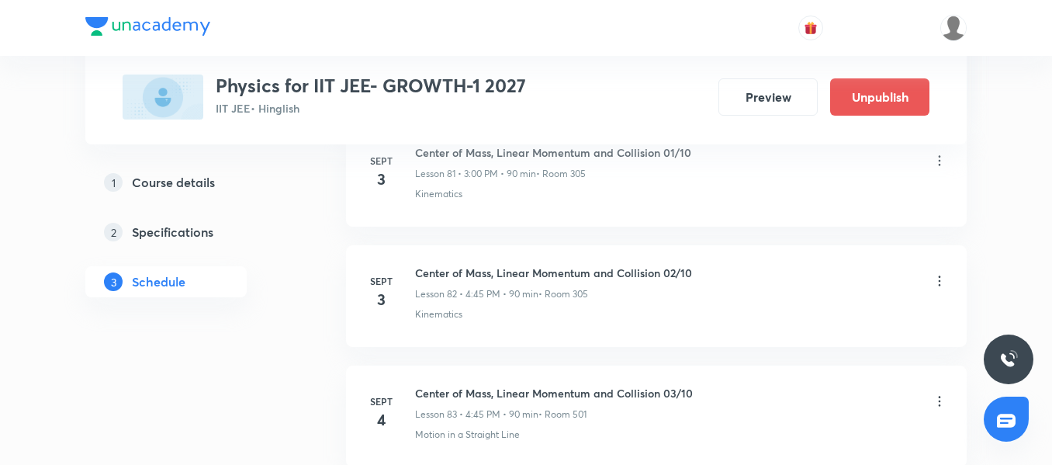
scroll to position [9861, 0]
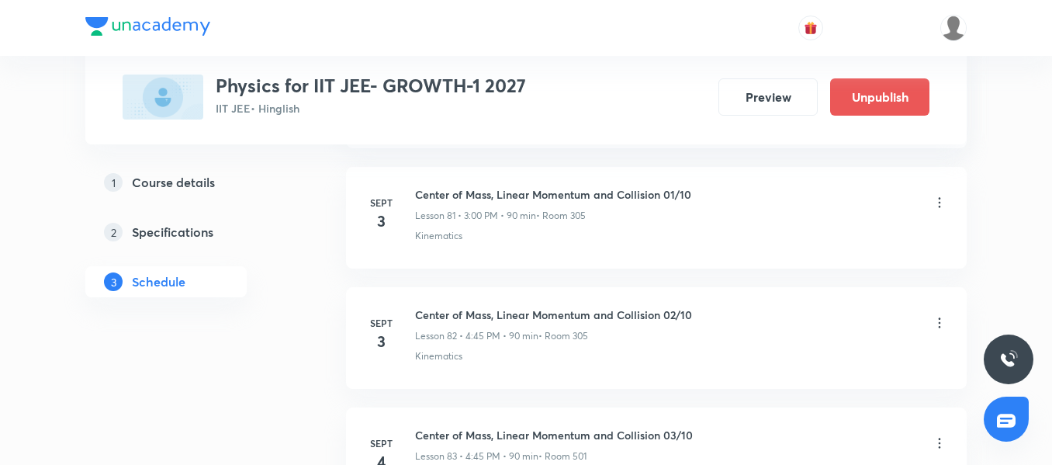
click at [459, 354] on p "Kinematics" at bounding box center [438, 356] width 47 height 14
click at [521, 352] on div "Kinematics" at bounding box center [681, 356] width 532 height 14
click at [461, 237] on p "Kinematics" at bounding box center [438, 236] width 47 height 14
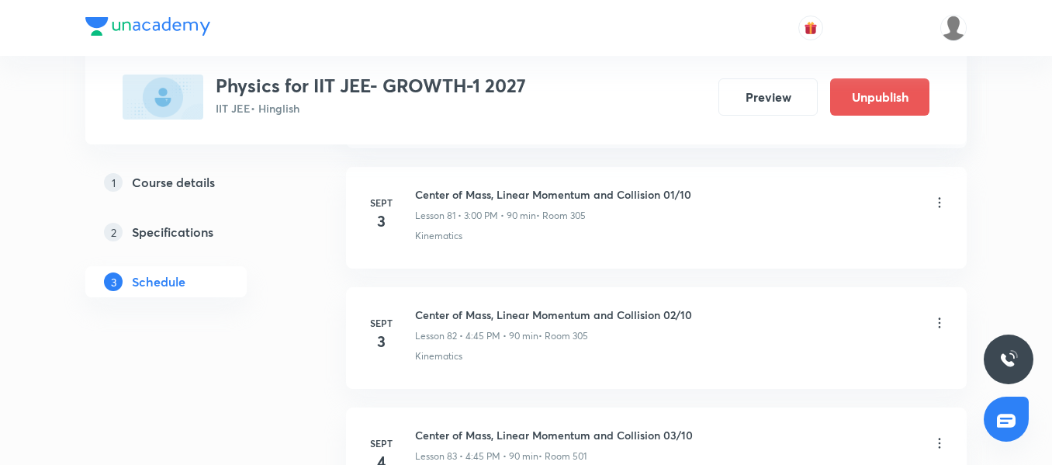
click at [461, 237] on p "Kinematics" at bounding box center [438, 236] width 47 height 14
click at [499, 213] on p "Lesson 81 • 3:00 PM • 90 min" at bounding box center [475, 216] width 121 height 14
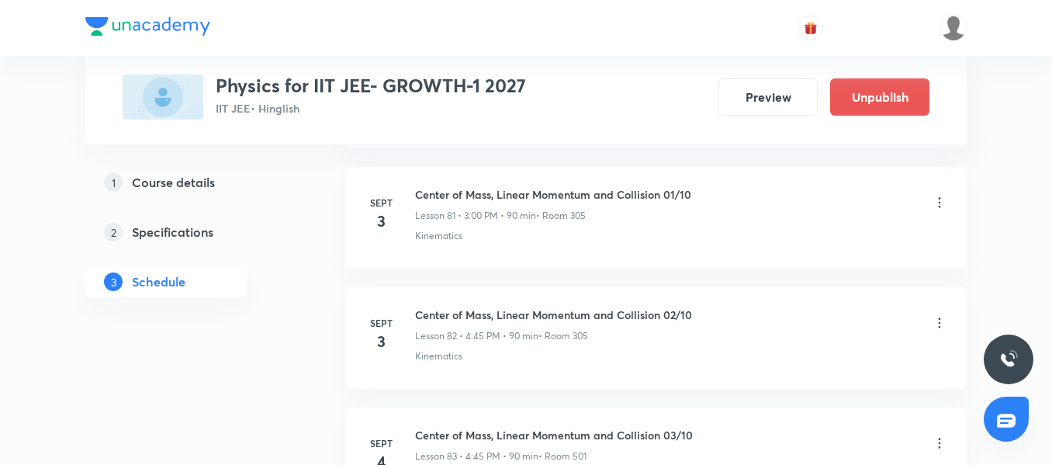
click at [609, 218] on div "Lesson 81 • 3:00 PM • 90 min • Room 305" at bounding box center [553, 216] width 276 height 14
click at [550, 212] on p "• Room 305" at bounding box center [561, 216] width 50 height 14
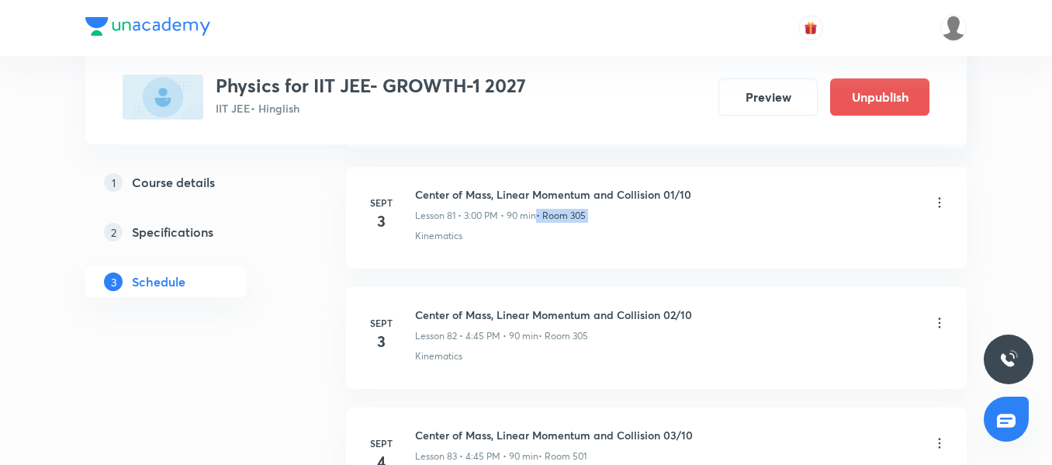
click at [550, 212] on p "• Room 305" at bounding box center [561, 216] width 50 height 14
click at [494, 212] on p "Lesson 81 • 3:00 PM • 90 min" at bounding box center [475, 216] width 121 height 14
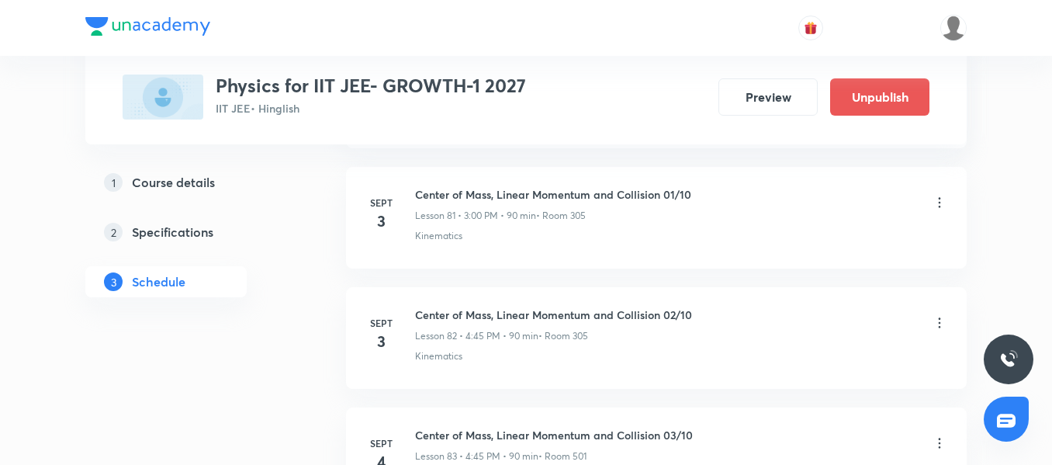
click at [482, 241] on div "Kinematics" at bounding box center [681, 236] width 532 height 14
click at [433, 241] on p "Kinematics" at bounding box center [438, 236] width 47 height 14
click at [491, 255] on li "Sept 3 Center of Mass, Linear Momentum and Collision 01/10 Lesson 81 • 3:00 PM …" at bounding box center [656, 218] width 621 height 102
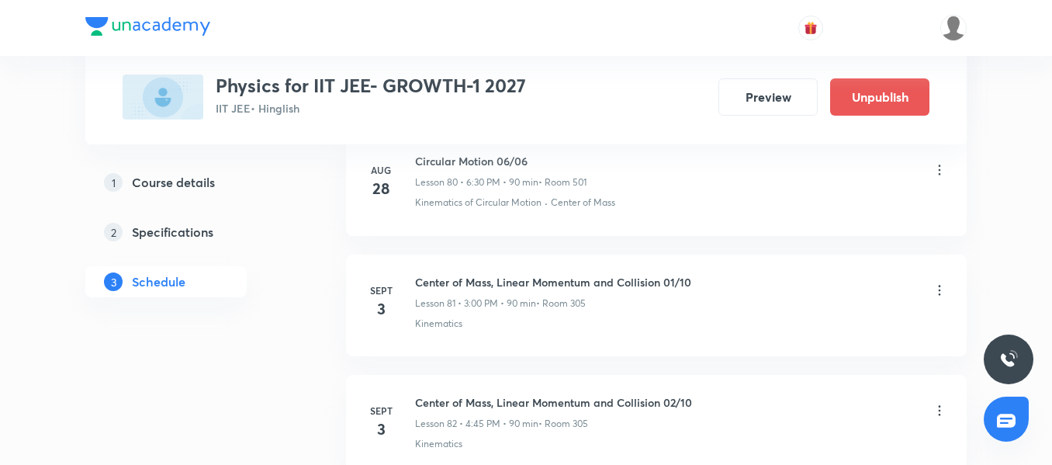
scroll to position [9706, 0]
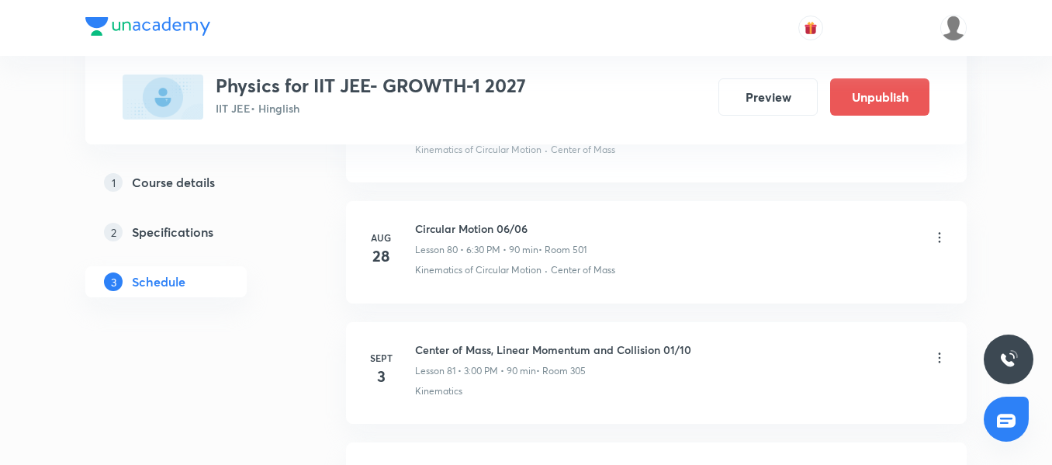
click at [576, 269] on p "Center of Mass" at bounding box center [583, 270] width 64 height 14
click at [500, 273] on p "Kinematics of Circular Motion" at bounding box center [478, 270] width 126 height 14
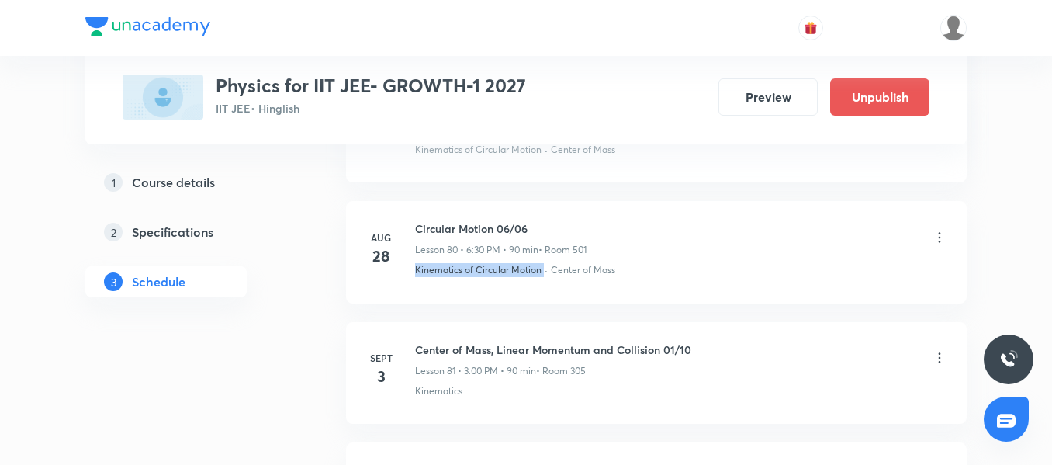
click at [500, 273] on p "Kinematics of Circular Motion" at bounding box center [478, 270] width 126 height 14
click at [517, 293] on li "Aug 28 Circular Motion 06/06 Lesson 80 • 6:30 PM • 90 min • Room 501 Kinematics…" at bounding box center [656, 252] width 621 height 102
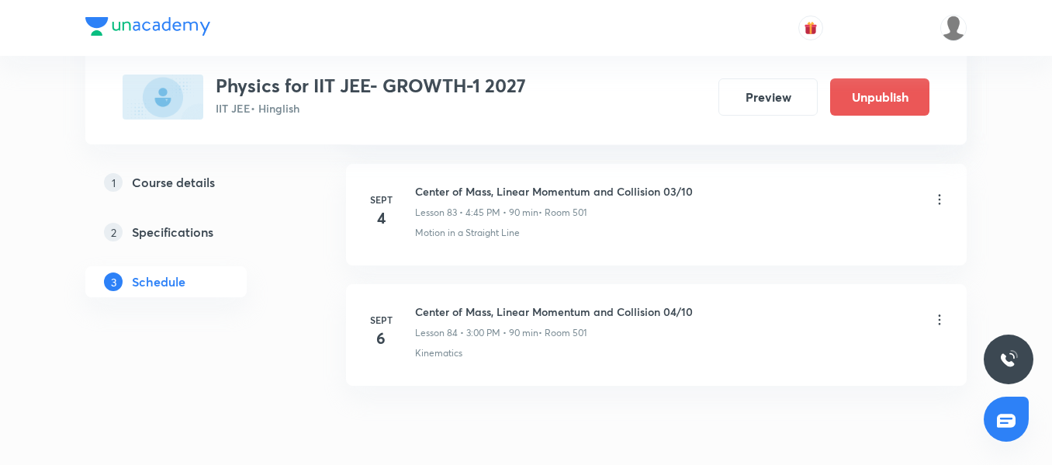
scroll to position [10171, 0]
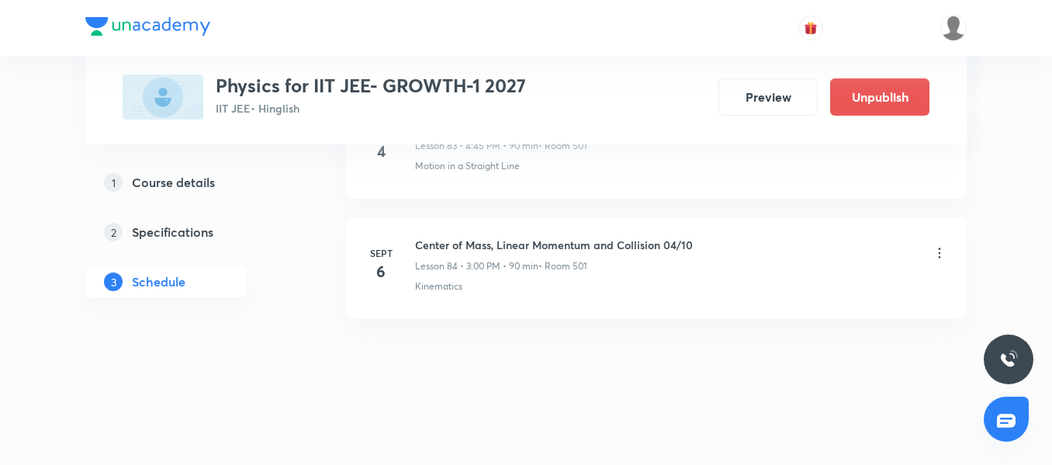
click at [435, 289] on p "Kinematics" at bounding box center [438, 286] width 47 height 14
click at [510, 272] on p "Lesson 84 • 3:00 PM • 90 min" at bounding box center [476, 266] width 123 height 14
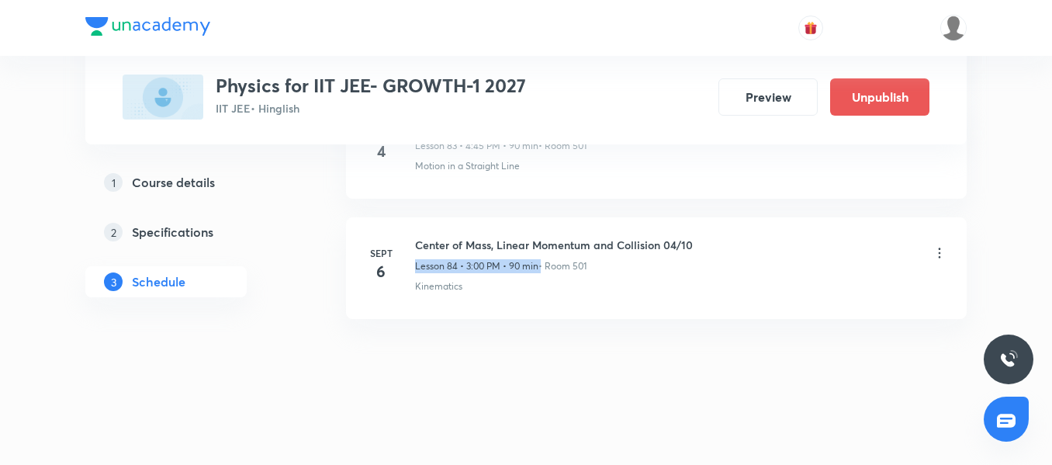
click at [510, 272] on p "Lesson 84 • 3:00 PM • 90 min" at bounding box center [476, 266] width 123 height 14
click at [438, 271] on p "Lesson 84 • 3:00 PM • 90 min" at bounding box center [476, 266] width 123 height 14
click at [572, 274] on div "Center of Mass, Linear Momentum and Collision 04/10 Lesson 84 • 3:00 PM • 90 mi…" at bounding box center [681, 265] width 532 height 57
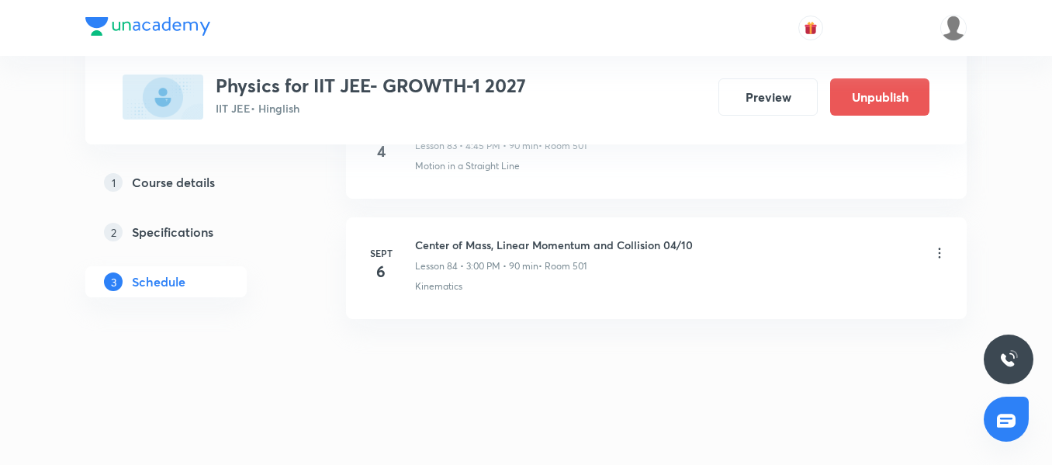
click at [586, 264] on p "• Room 501" at bounding box center [562, 266] width 48 height 14
click at [635, 272] on div "Lesson 84 • 3:00 PM • 90 min • Room 501" at bounding box center [554, 266] width 278 height 14
drag, startPoint x: 637, startPoint y: 272, endPoint x: 345, endPoint y: 268, distance: 291.7
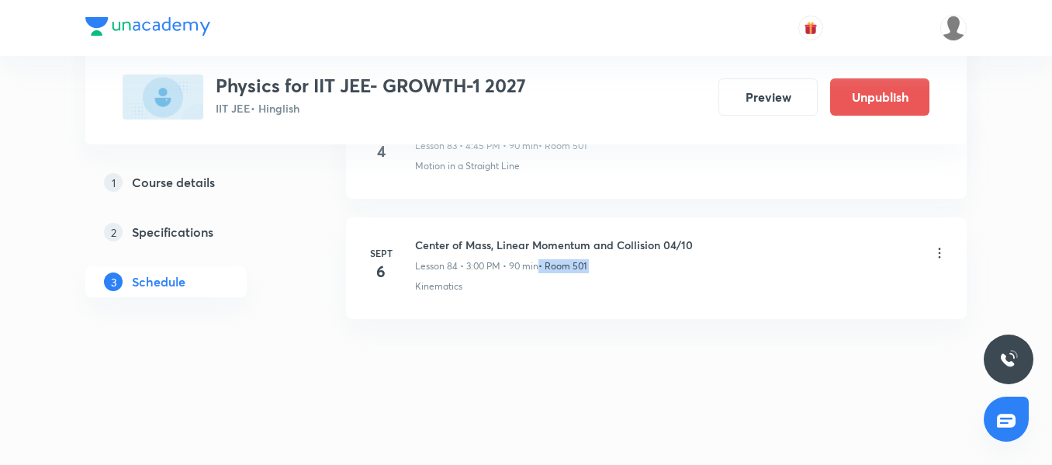
click at [564, 286] on div "Kinematics" at bounding box center [681, 286] width 532 height 14
click at [956, 32] on img at bounding box center [953, 28] width 26 height 26
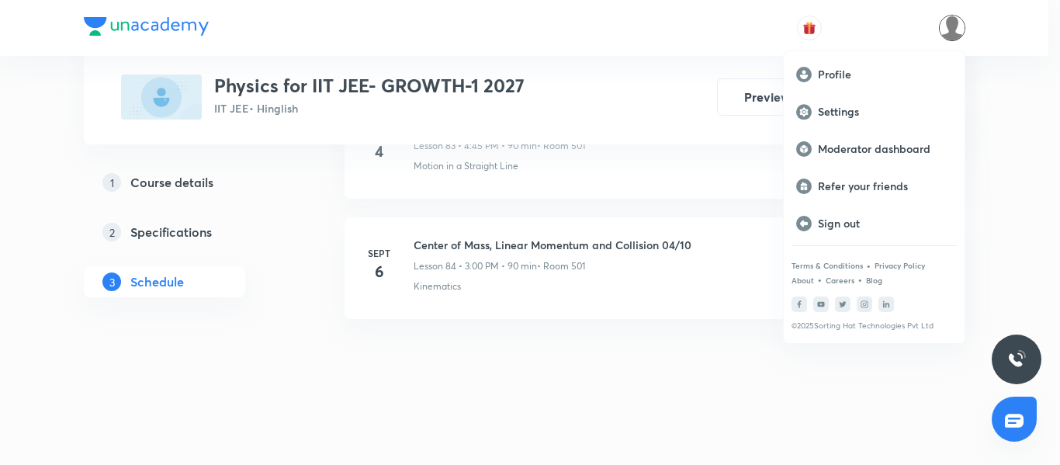
click at [956, 32] on div at bounding box center [530, 232] width 1060 height 465
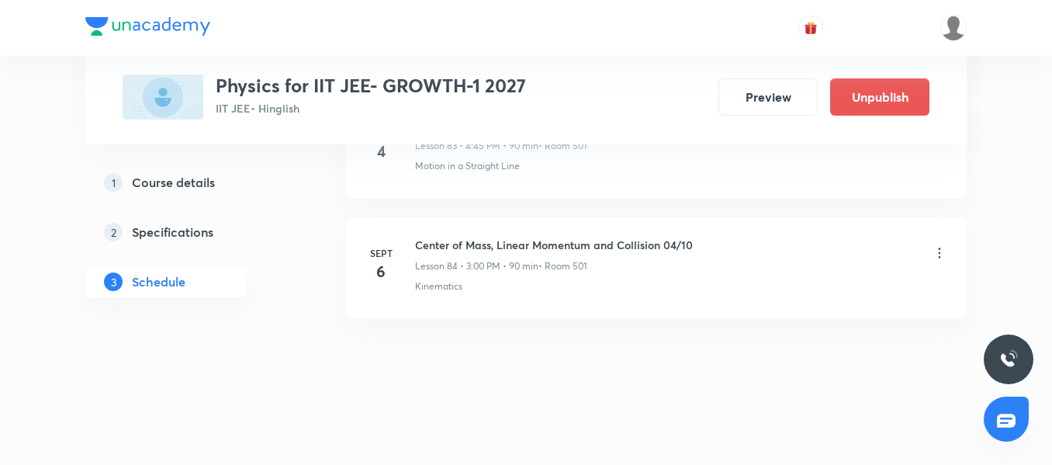
click at [611, 251] on h6 "Center of Mass, Linear Momentum and Collision 04/10" at bounding box center [554, 245] width 278 height 16
click at [599, 268] on div "Lesson 84 • 3:00 PM • 90 min • Room 501" at bounding box center [554, 266] width 278 height 14
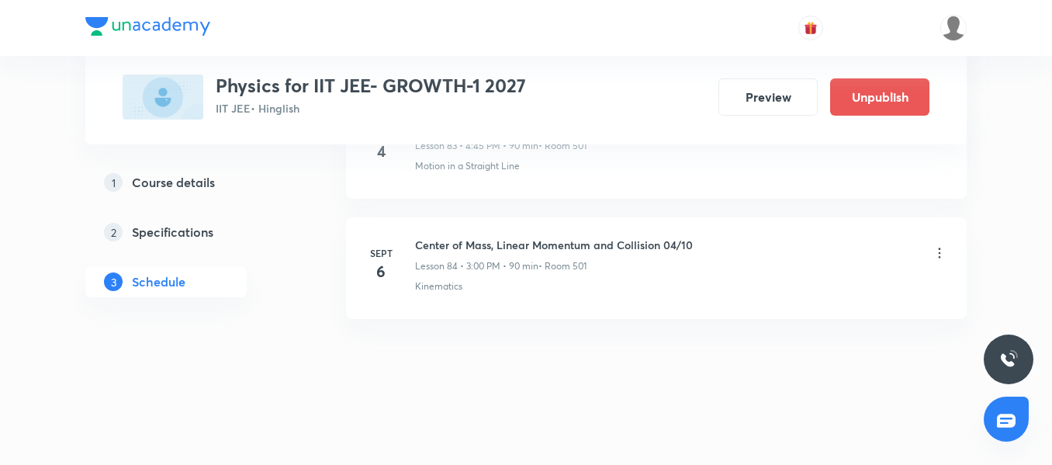
click at [599, 268] on div "Lesson 84 • 3:00 PM • 90 min • Room 501" at bounding box center [554, 266] width 278 height 14
click at [424, 292] on p "Kinematics" at bounding box center [438, 286] width 47 height 14
click at [524, 289] on div "Kinematics" at bounding box center [681, 286] width 532 height 14
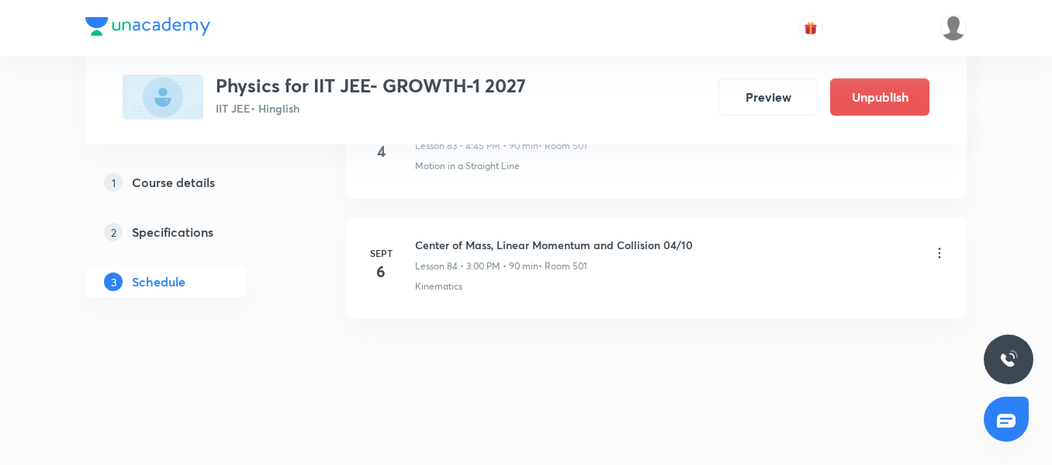
click at [507, 264] on p "Lesson 84 • 3:00 PM • 90 min" at bounding box center [476, 266] width 123 height 14
click at [595, 260] on div "Lesson 84 • 3:00 PM • 90 min • Room 501" at bounding box center [554, 266] width 278 height 14
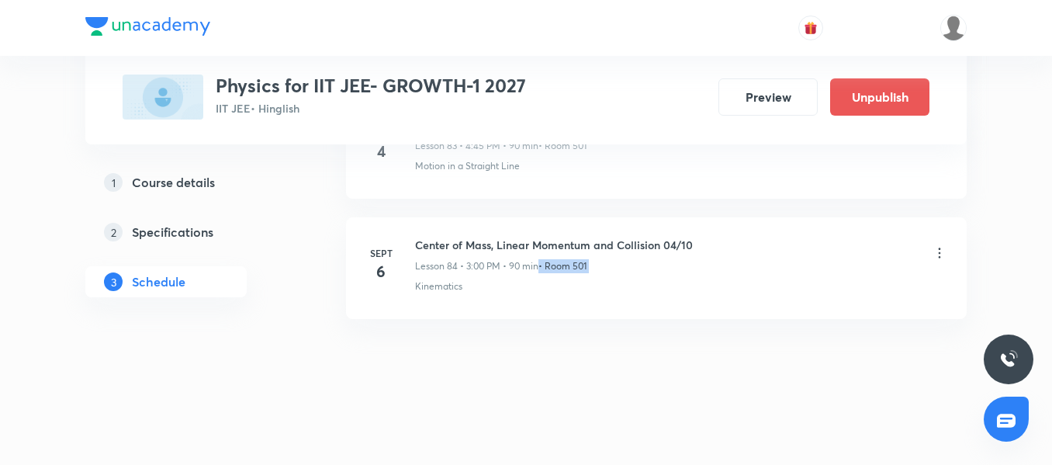
click at [595, 260] on div "Lesson 84 • 3:00 PM • 90 min • Room 501" at bounding box center [554, 266] width 278 height 14
click at [552, 289] on div "Kinematics" at bounding box center [681, 286] width 532 height 14
click at [494, 294] on li "Sept 6 Center of Mass, Linear Momentum and Collision 04/10 Lesson 84 • 3:00 PM …" at bounding box center [656, 268] width 621 height 102
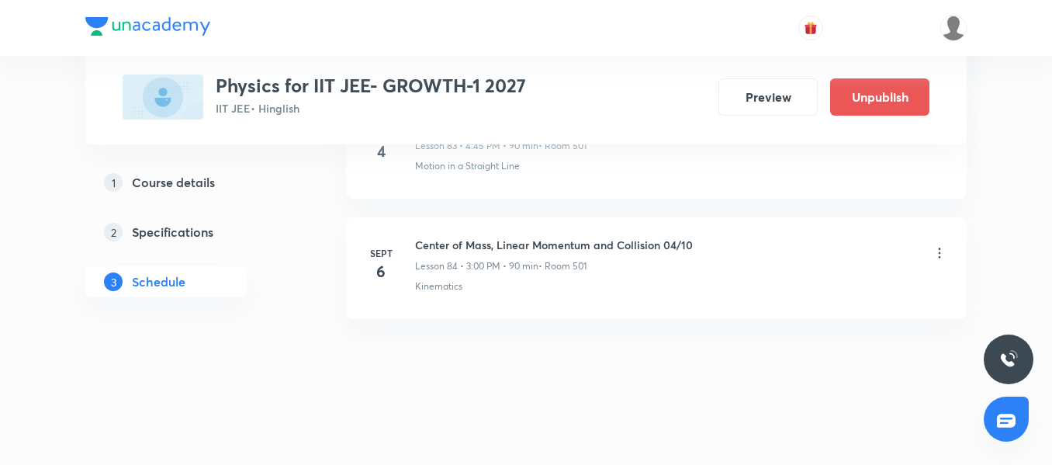
click at [500, 267] on p "Lesson 84 • 3:00 PM • 90 min" at bounding box center [476, 266] width 123 height 14
click at [586, 266] on p "• Room 501" at bounding box center [562, 266] width 48 height 14
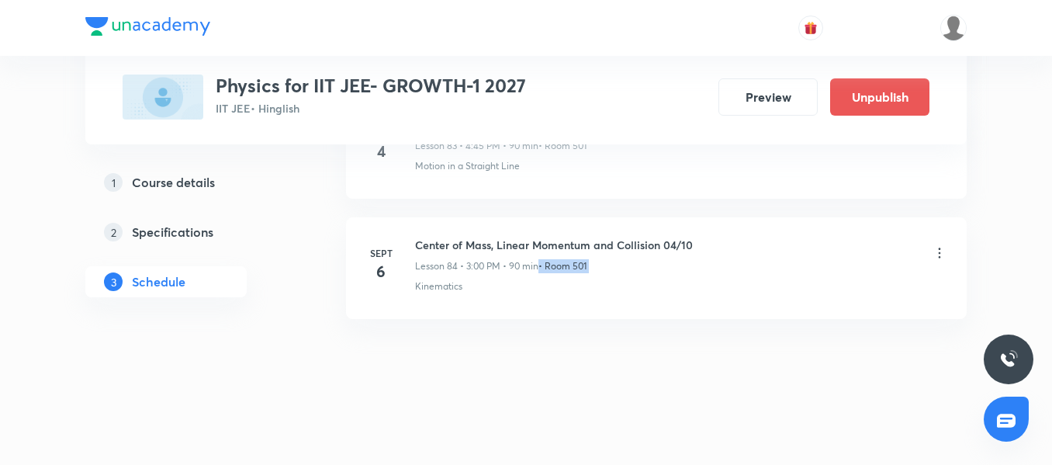
click at [586, 266] on p "• Room 501" at bounding box center [562, 266] width 48 height 14
click at [490, 269] on p "Lesson 84 • 3:00 PM • 90 min" at bounding box center [476, 266] width 123 height 14
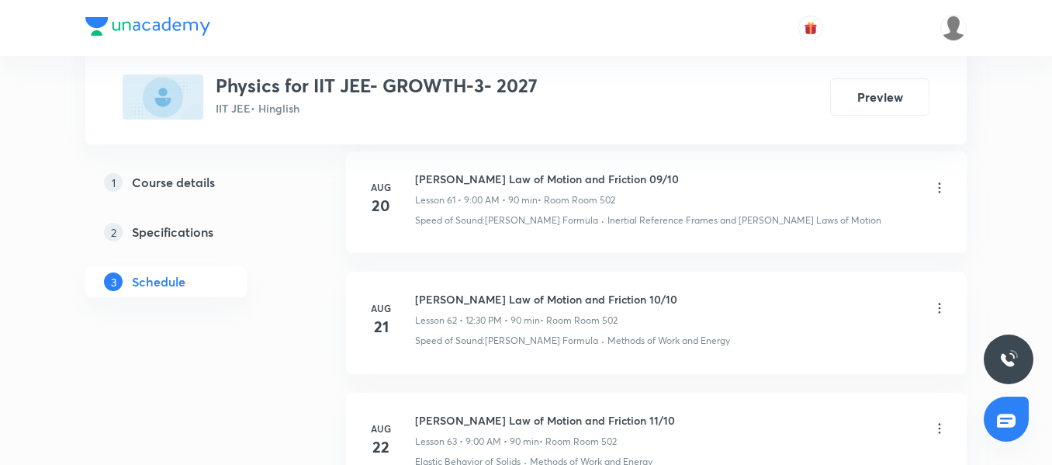
scroll to position [8718, 0]
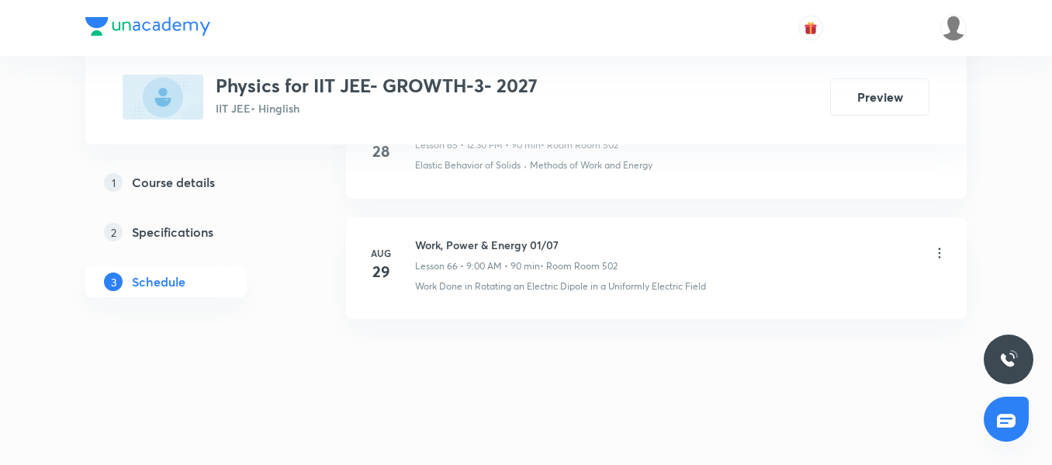
click at [541, 273] on div "Work, Power & Energy 01/07 Lesson 66 • 9:00 AM • 90 min • Room Room 502 Work Do…" at bounding box center [681, 265] width 532 height 57
click at [470, 244] on h6 "Work, Power & Energy 01/07" at bounding box center [516, 245] width 202 height 16
copy h6 "Work, Power & Energy 01/07"
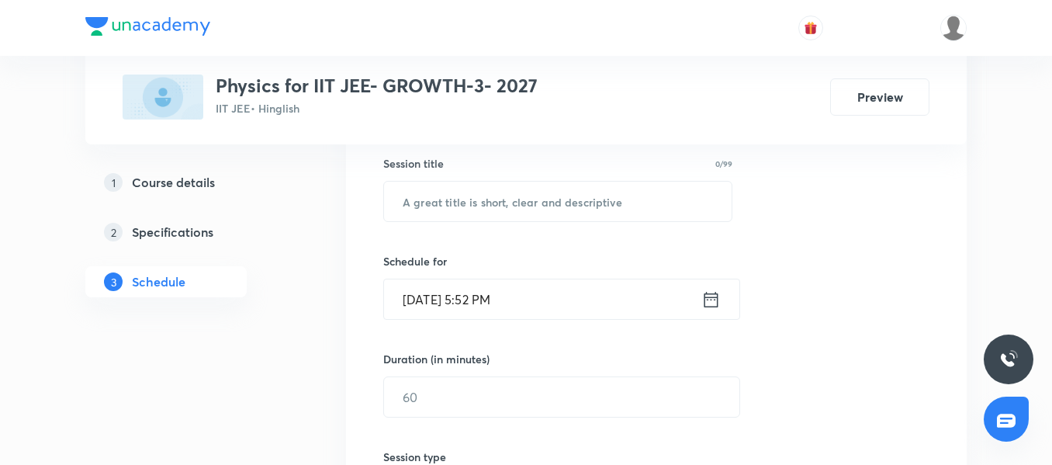
scroll to position [284, 0]
click at [450, 213] on input "text" at bounding box center [558, 202] width 348 height 40
paste input "Work, Power & Energy 01/07"
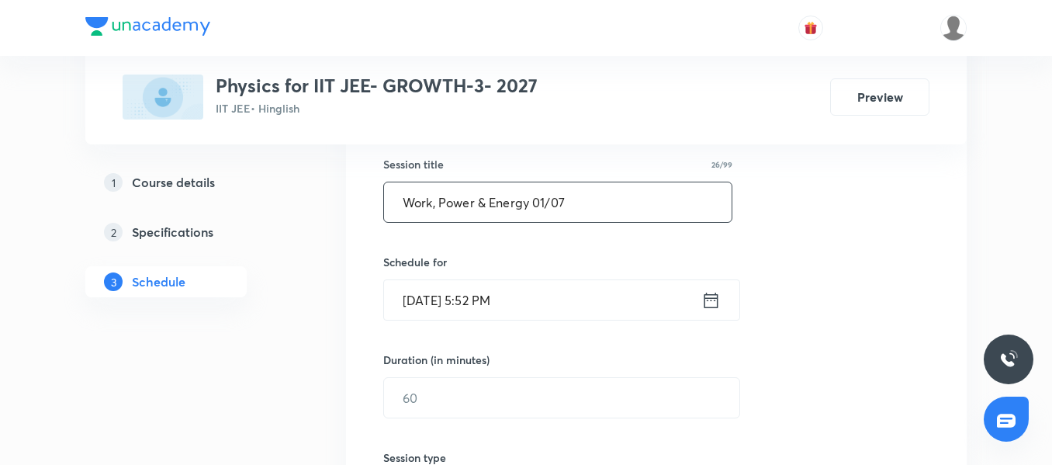
click at [548, 197] on input "Work, Power & Energy 01/07" at bounding box center [558, 202] width 348 height 40
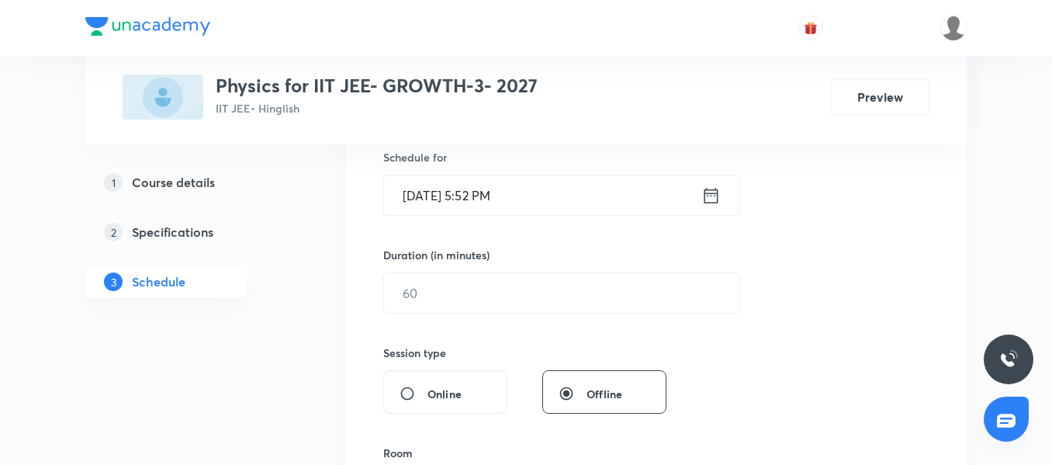
scroll to position [361, 0]
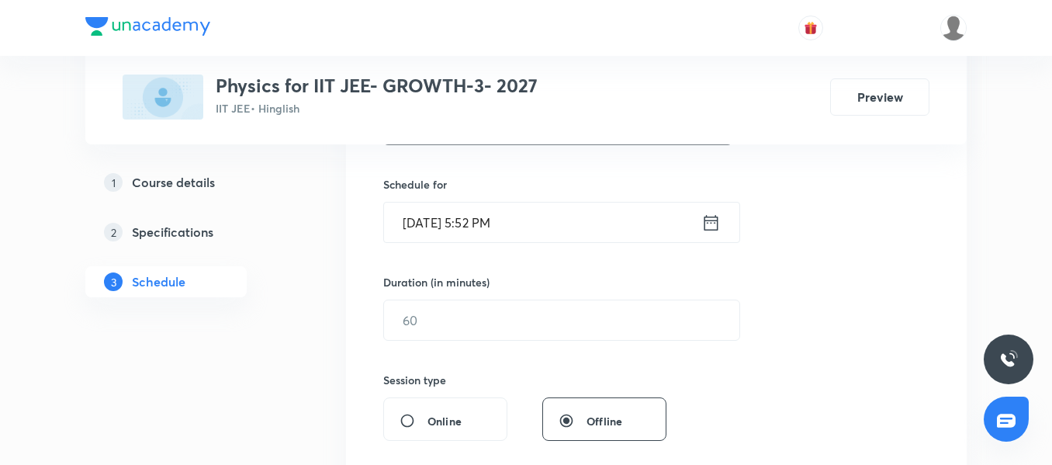
type input "Work, Power & Energy 02/07"
click at [584, 237] on input "Sept 3, 2025, 5:52 PM" at bounding box center [542, 222] width 317 height 40
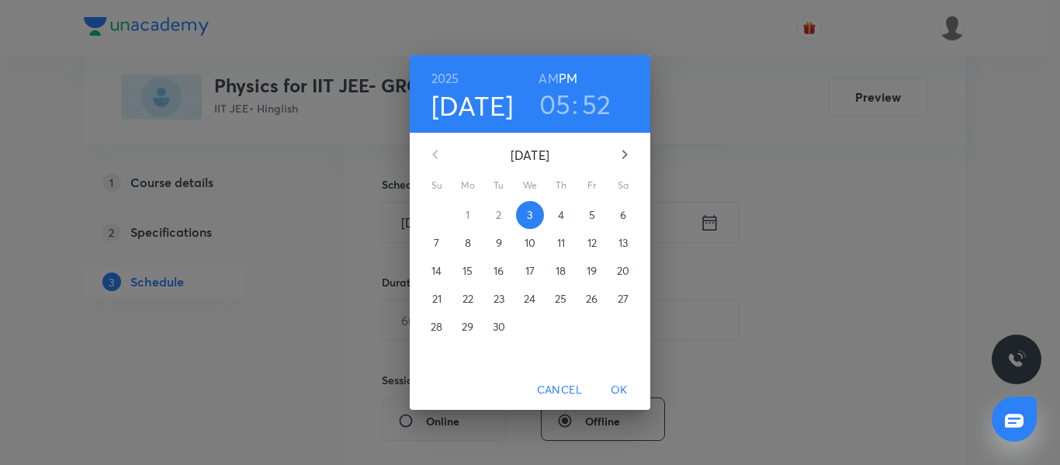
click at [563, 213] on p "4" at bounding box center [561, 215] width 6 height 16
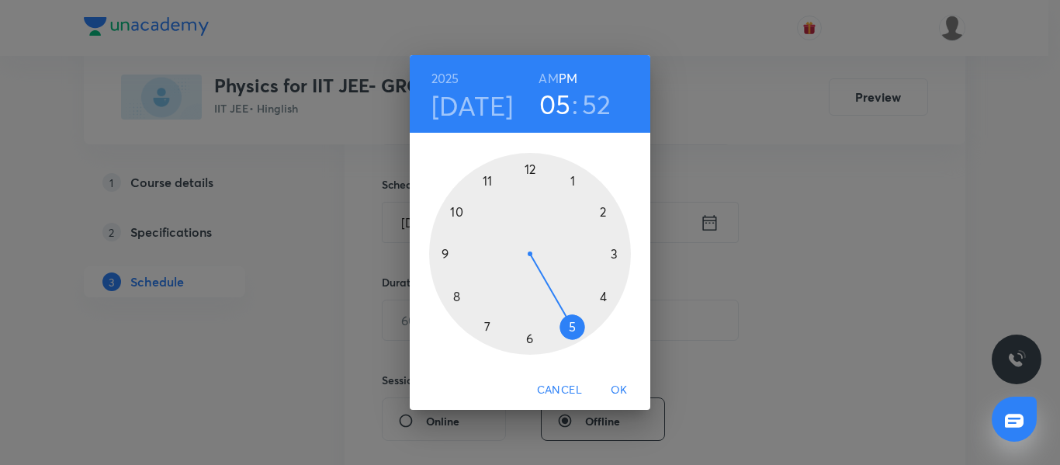
click at [532, 167] on div at bounding box center [530, 254] width 202 height 202
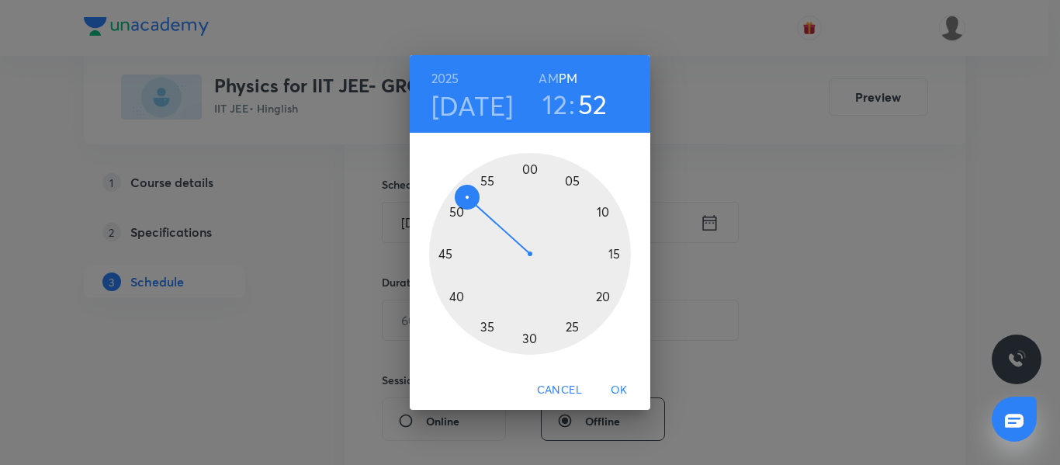
click at [529, 337] on div at bounding box center [530, 254] width 202 height 202
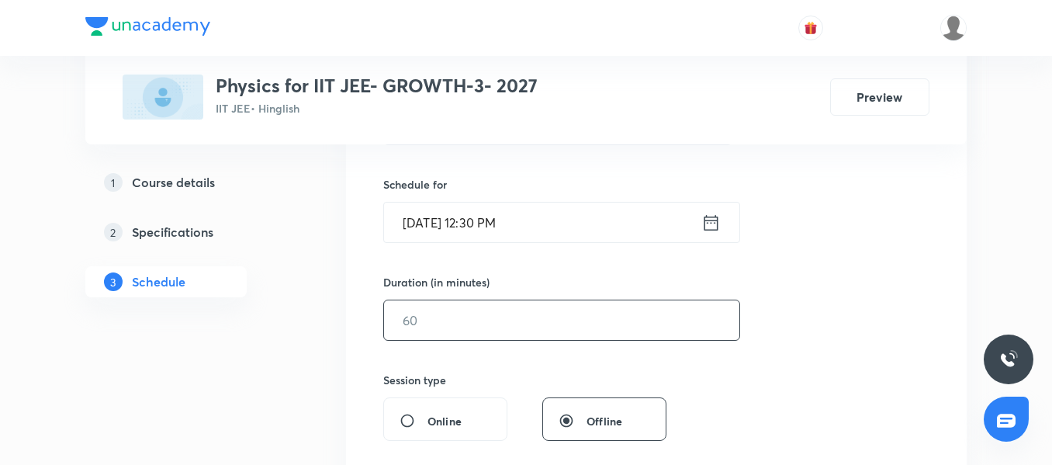
click at [482, 312] on input "text" at bounding box center [561, 320] width 355 height 40
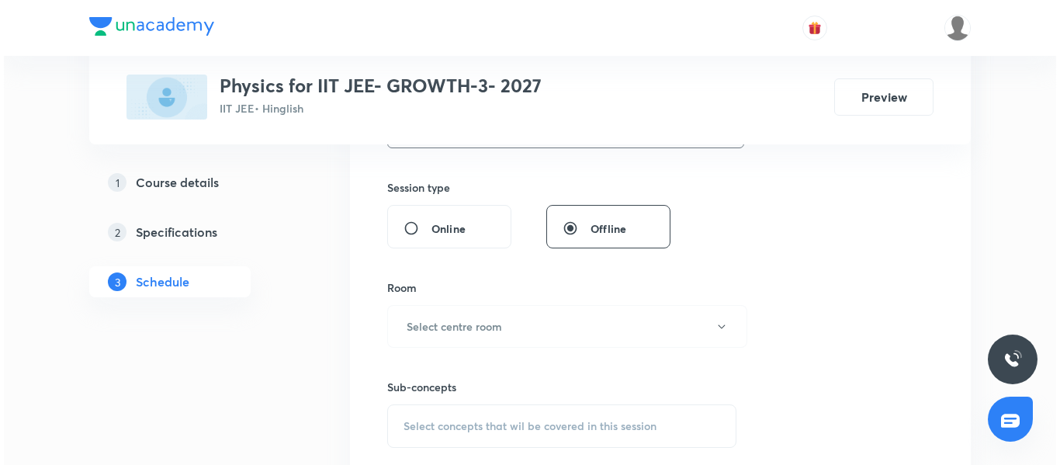
scroll to position [594, 0]
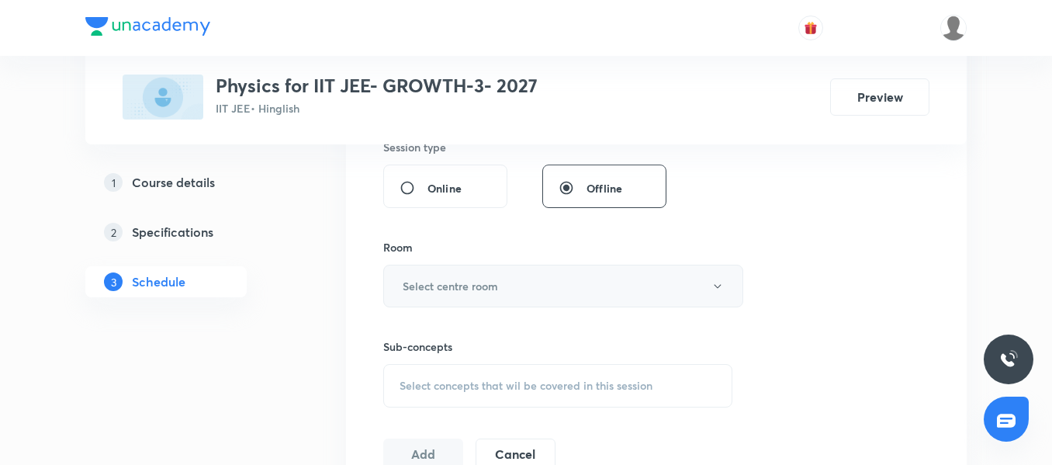
type input "90"
click at [455, 288] on h6 "Select centre room" at bounding box center [450, 286] width 95 height 16
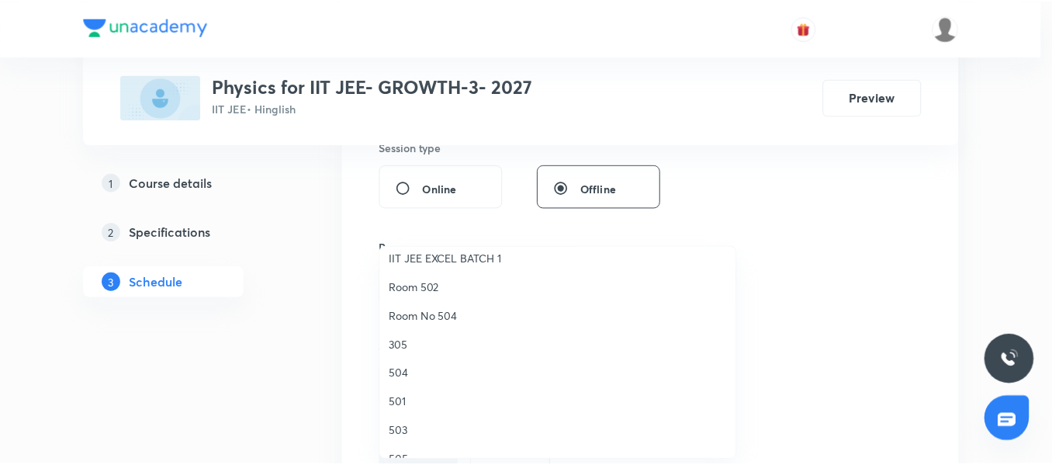
scroll to position [155, 0]
click at [442, 290] on span "Room 502" at bounding box center [562, 284] width 340 height 16
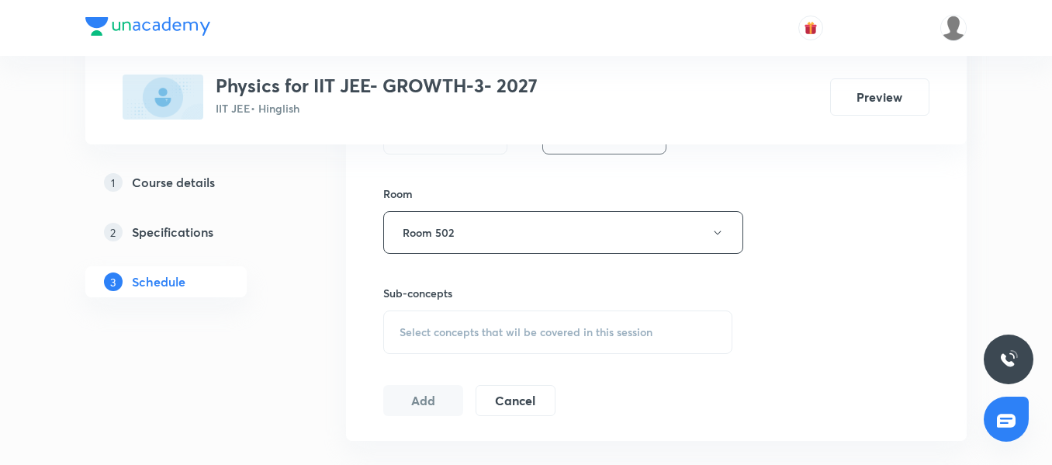
scroll to position [672, 0]
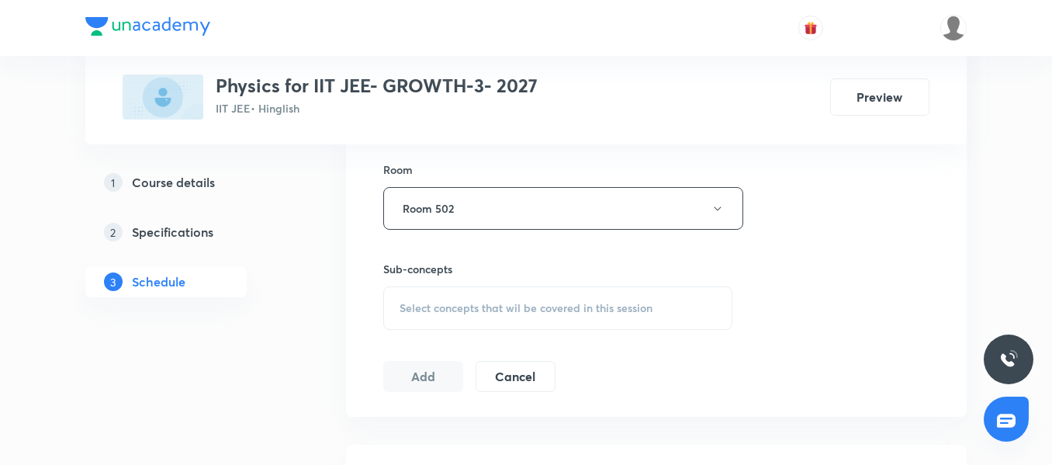
click at [465, 309] on span "Select concepts that wil be covered in this session" at bounding box center [526, 308] width 253 height 12
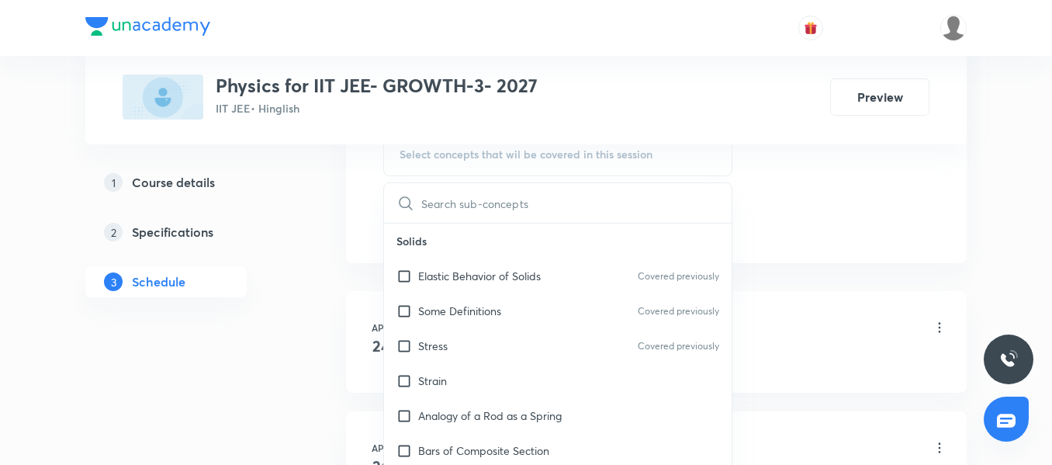
scroll to position [827, 0]
click at [473, 284] on div "Elastic Behavior of Solids Covered previously" at bounding box center [558, 274] width 348 height 35
checkbox input "true"
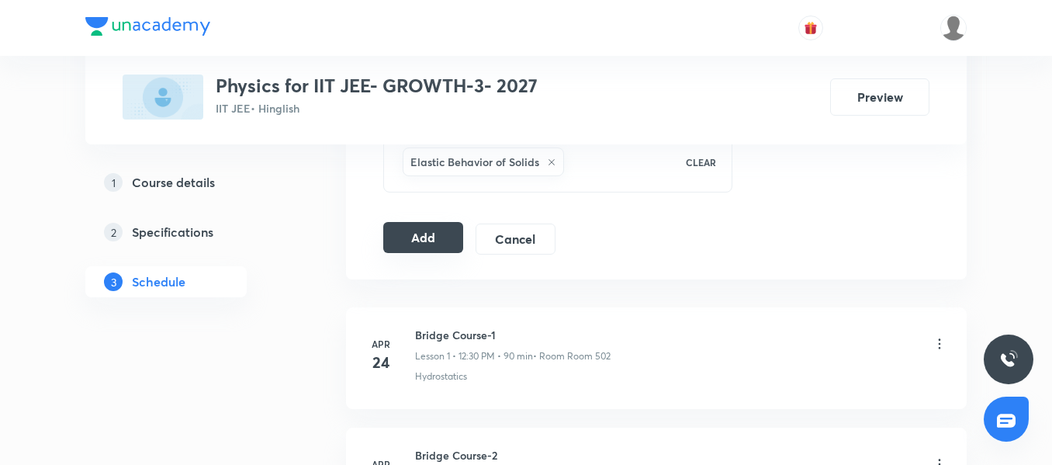
click at [414, 240] on button "Add" at bounding box center [423, 237] width 80 height 31
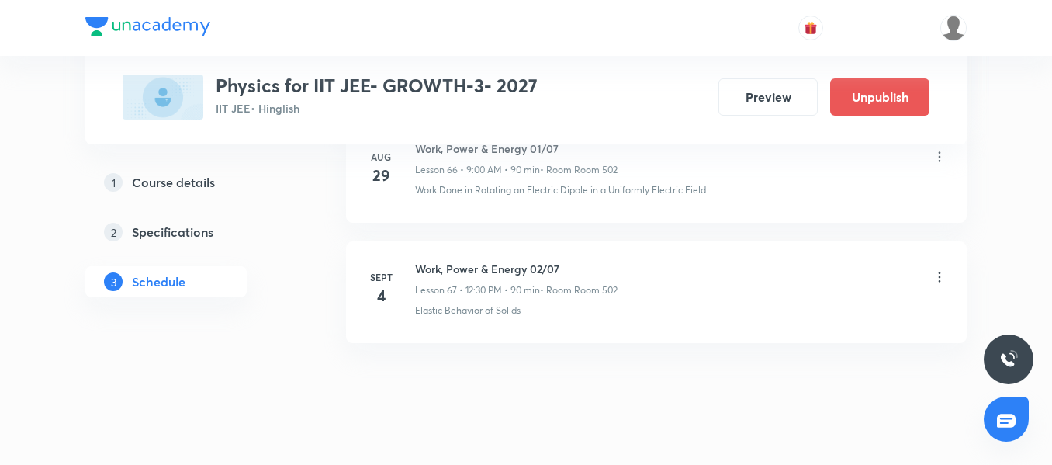
scroll to position [8126, 0]
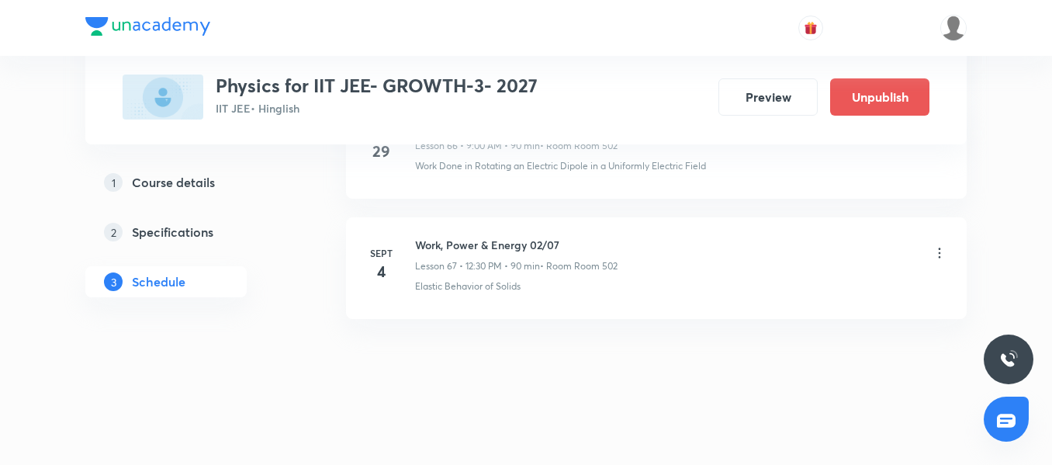
click at [494, 231] on li "Sept 4 Work, Power & Energy 02/07 Lesson 67 • 12:30 PM • 90 min • Room Room 502…" at bounding box center [656, 268] width 621 height 102
copy h6 "Work, Power & Energy 02/07"
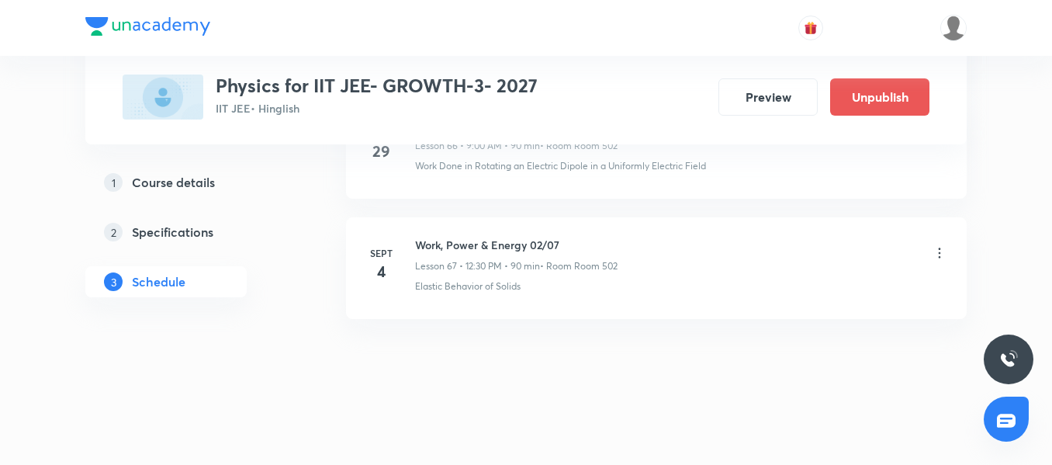
click at [469, 252] on h6 "Work, Power & Energy 02/07" at bounding box center [516, 245] width 202 height 16
click at [469, 245] on h6 "Work, Power & Energy 02/07" at bounding box center [516, 245] width 202 height 16
copy h6 "Work, Power & Energy 02/07"
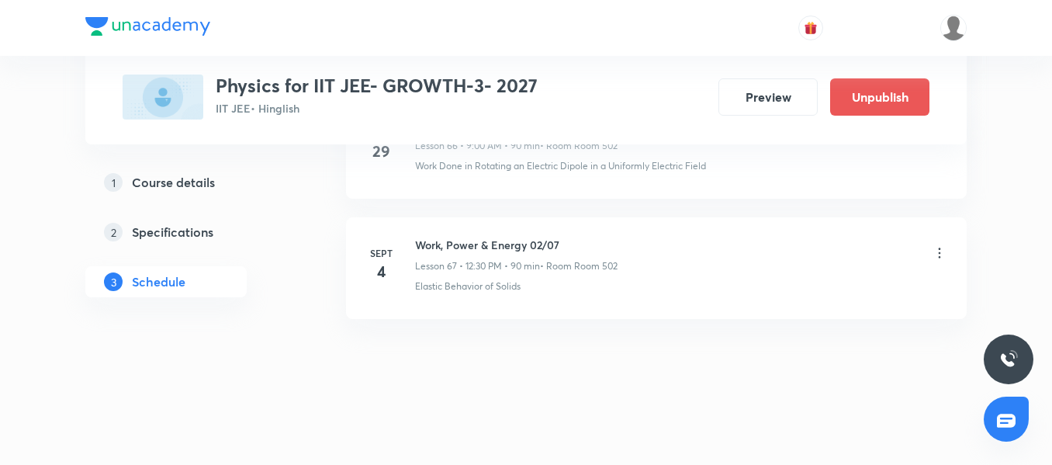
click at [511, 243] on h6 "Work, Power & Energy 02/07" at bounding box center [516, 245] width 202 height 16
copy h6 "Work, Power & Energy 02/07"
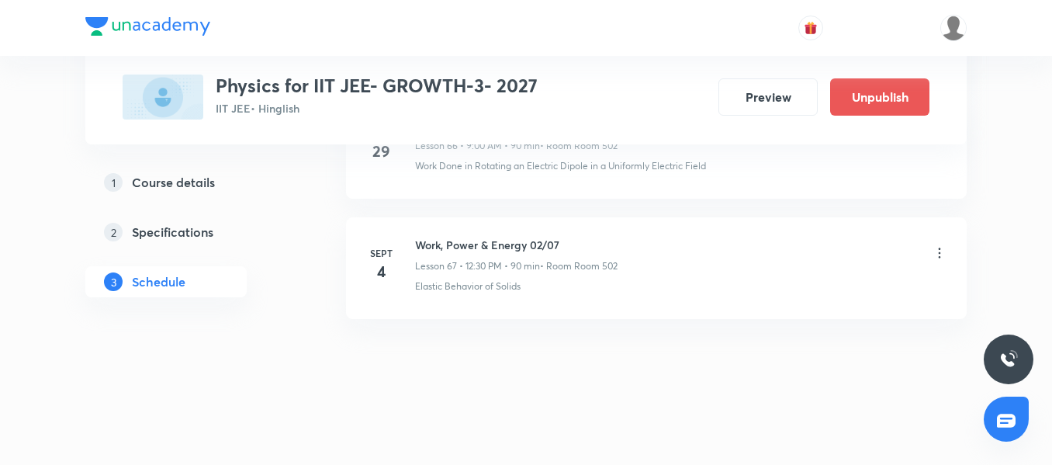
click at [566, 301] on li "Sept 4 Work, Power & Energy 02/07 Lesson 67 • 12:30 PM • 90 min • Room Room 502…" at bounding box center [656, 268] width 621 height 102
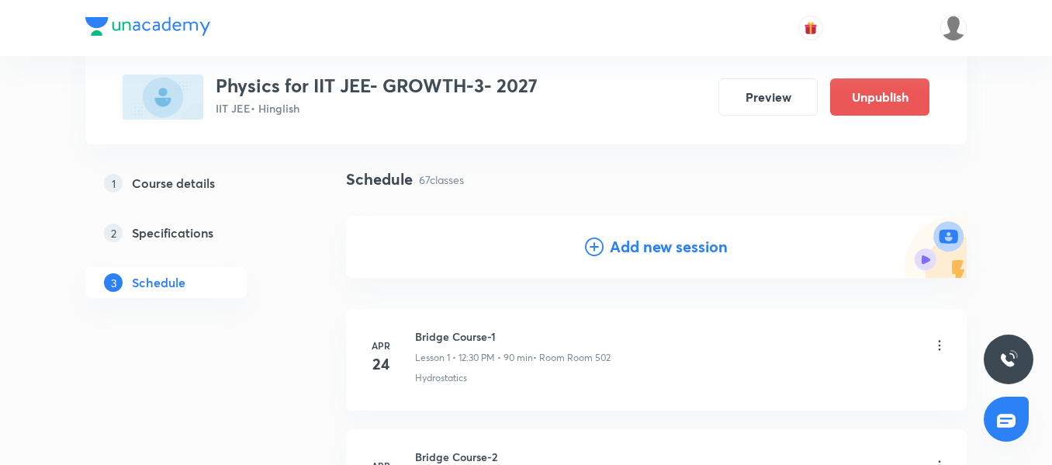
scroll to position [0, 0]
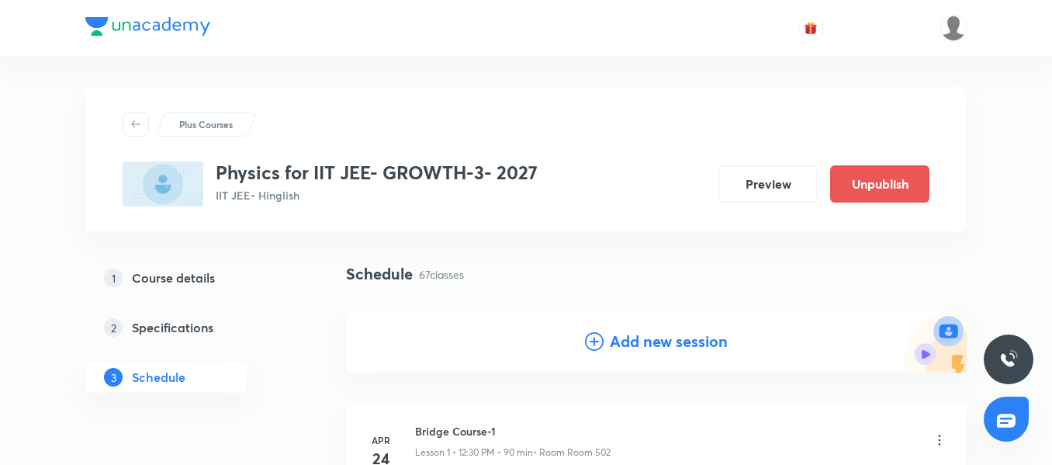
click at [662, 346] on h4 "Add new session" at bounding box center [669, 341] width 118 height 23
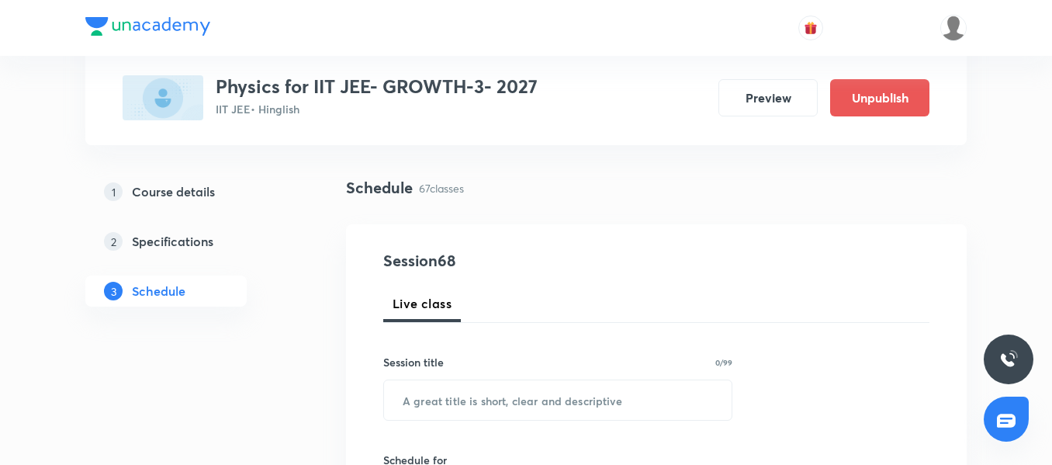
scroll to position [155, 0]
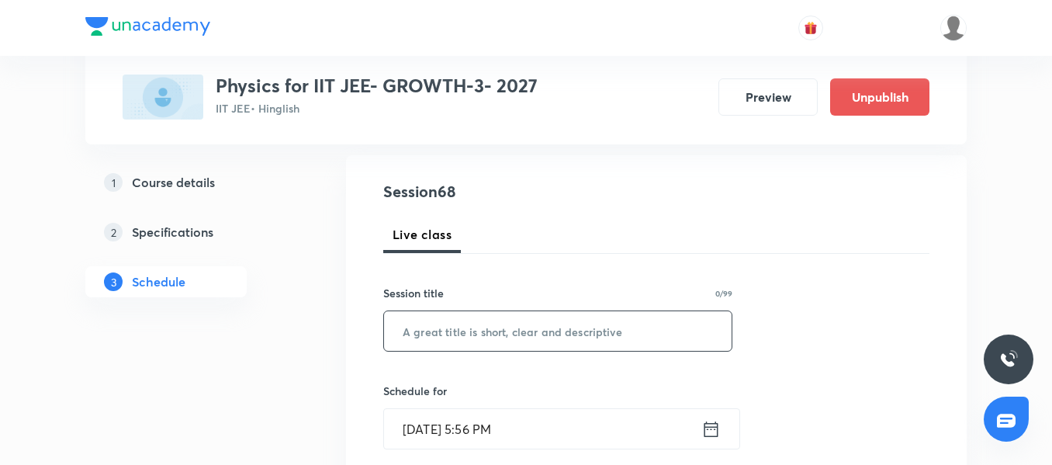
click at [444, 334] on input "text" at bounding box center [558, 331] width 348 height 40
paste input "Work, Power & Energy 02/07"
click at [546, 335] on input "Work, Power & Energy 02/07" at bounding box center [558, 331] width 348 height 40
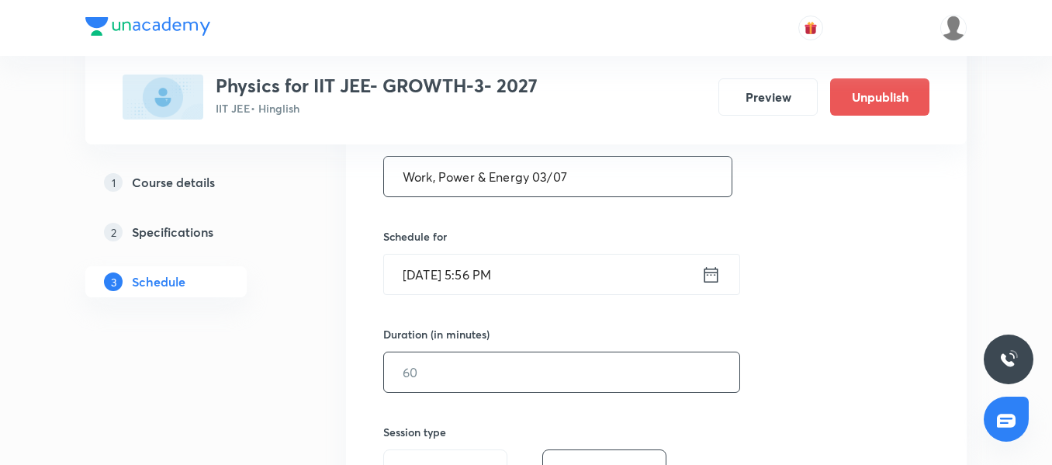
scroll to position [310, 0]
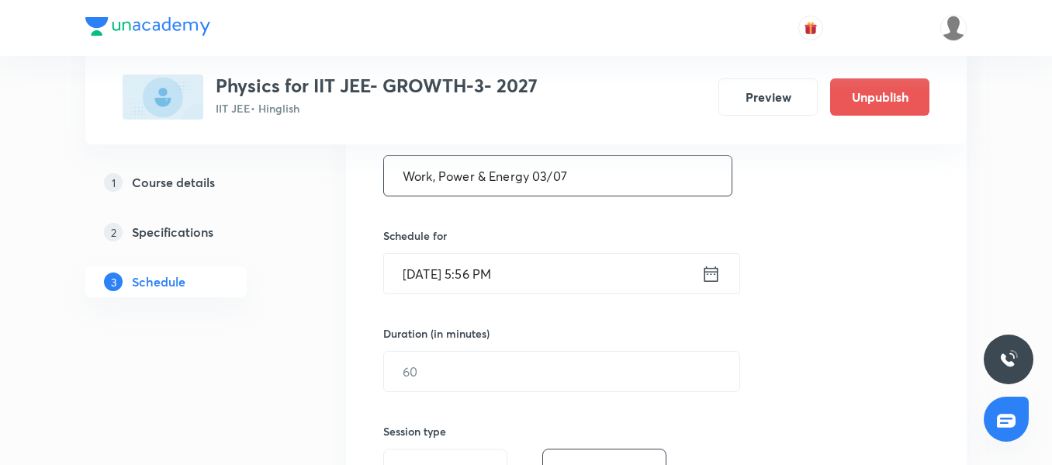
type input "Work, Power & Energy 03/07"
click at [577, 247] on div "Schedule for Sept 3, 2025, 5:56 PM ​" at bounding box center [557, 260] width 349 height 67
click at [554, 295] on div "Session 68 Live class Session title 26/99 Work, Power & Energy 03/07 ​ Schedule…" at bounding box center [656, 389] width 546 height 728
click at [555, 279] on input "Sept 3, 2025, 5:56 PM" at bounding box center [542, 274] width 317 height 40
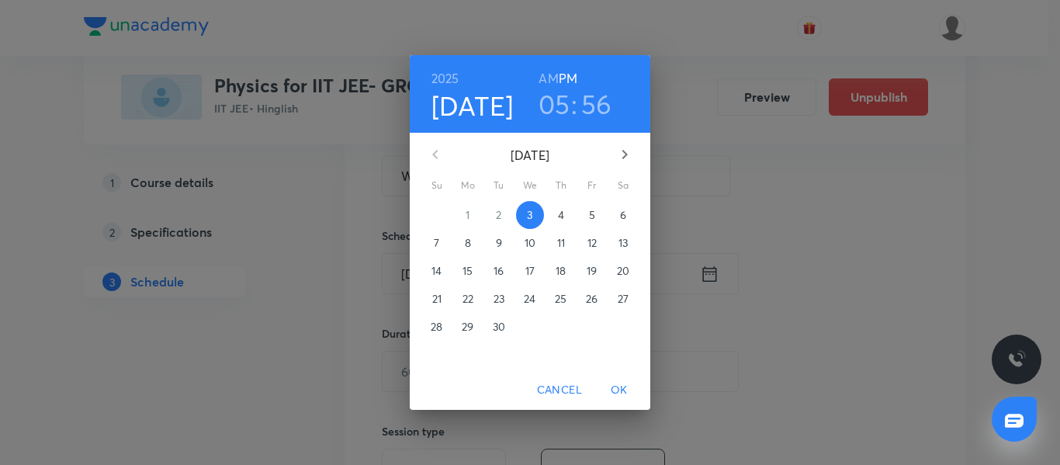
click at [559, 109] on h3 "05" at bounding box center [554, 104] width 32 height 33
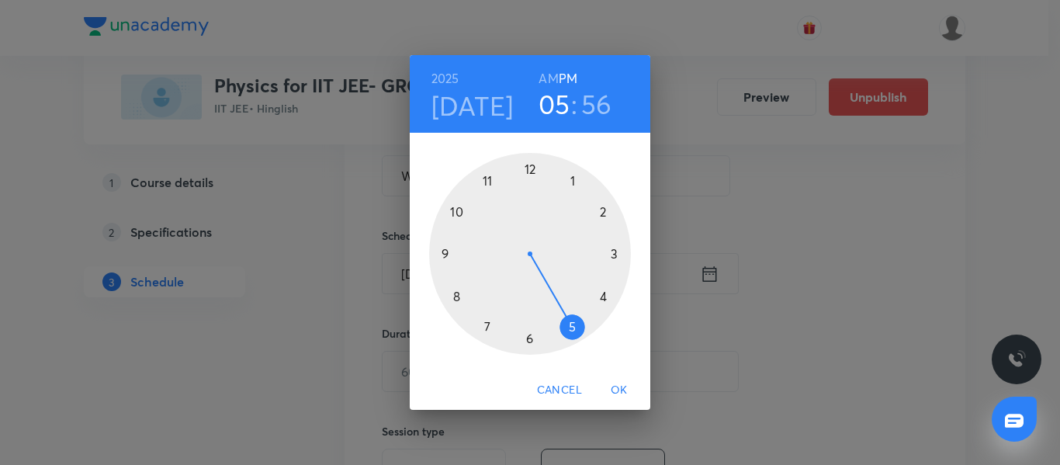
click at [494, 116] on h4 "[DATE]" at bounding box center [472, 105] width 82 height 33
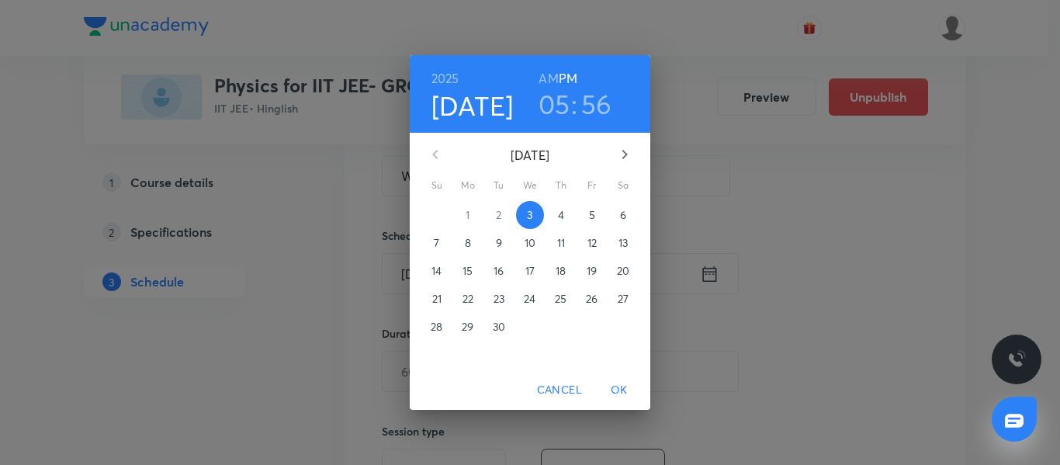
click at [586, 216] on span "5" at bounding box center [592, 215] width 28 height 16
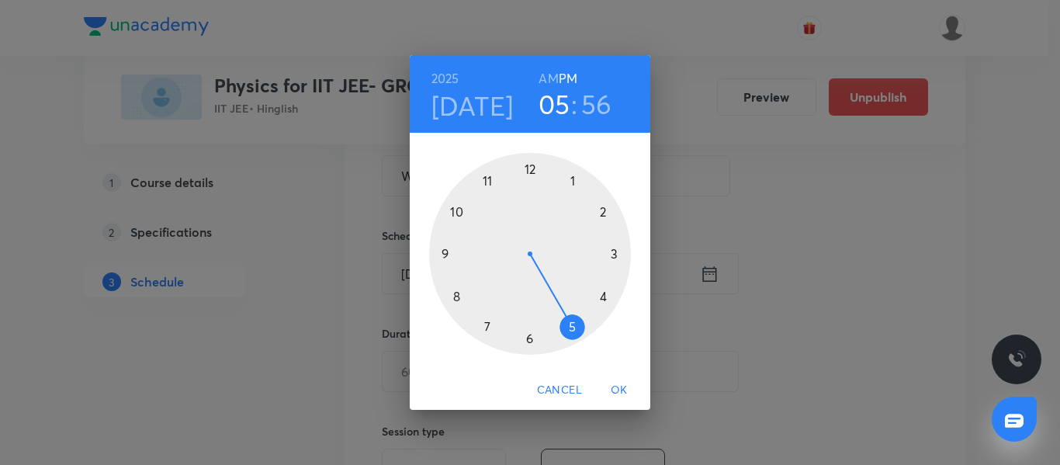
click at [458, 213] on div at bounding box center [530, 254] width 202 height 202
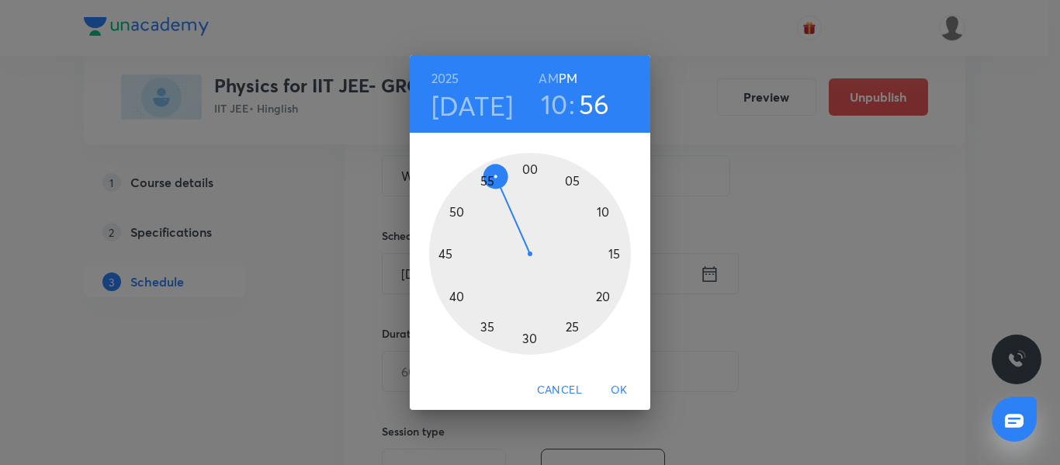
click at [545, 79] on h6 "AM" at bounding box center [547, 78] width 19 height 22
click at [447, 253] on div at bounding box center [530, 254] width 202 height 202
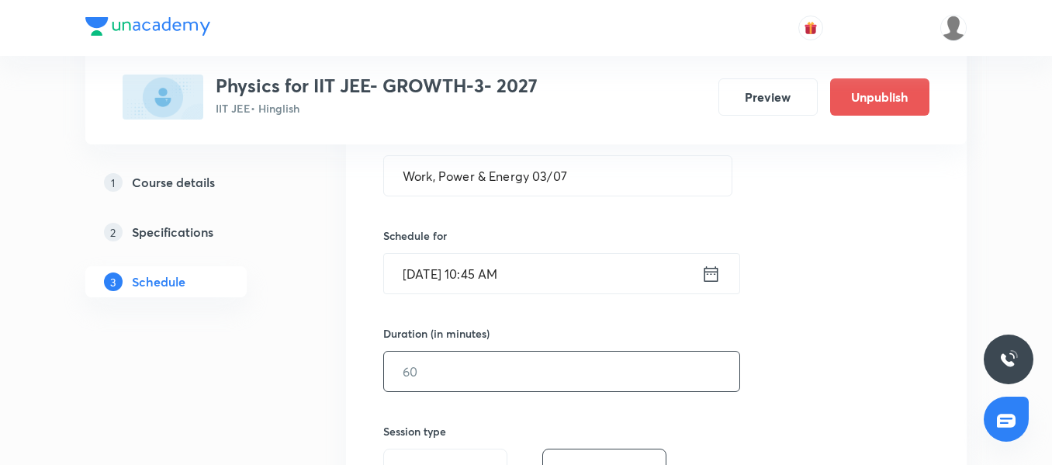
click at [450, 358] on input "text" at bounding box center [561, 371] width 355 height 40
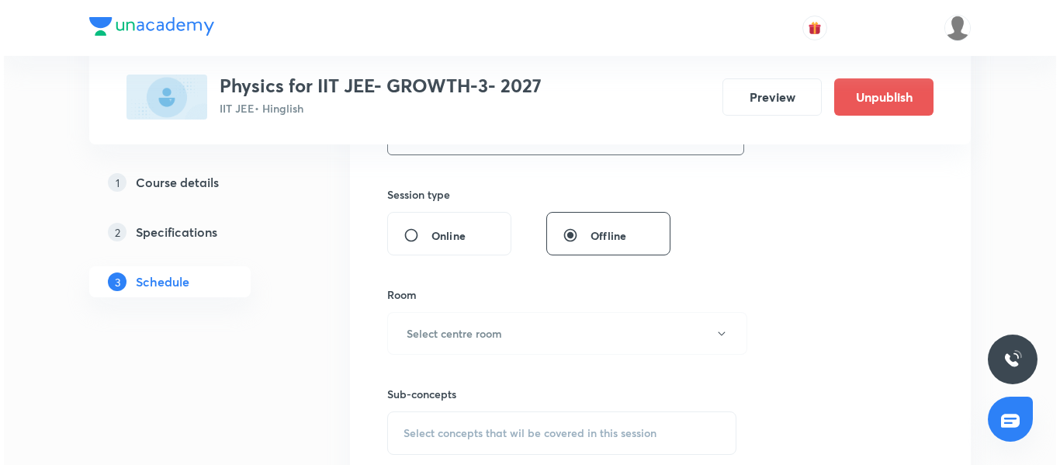
scroll to position [621, 0]
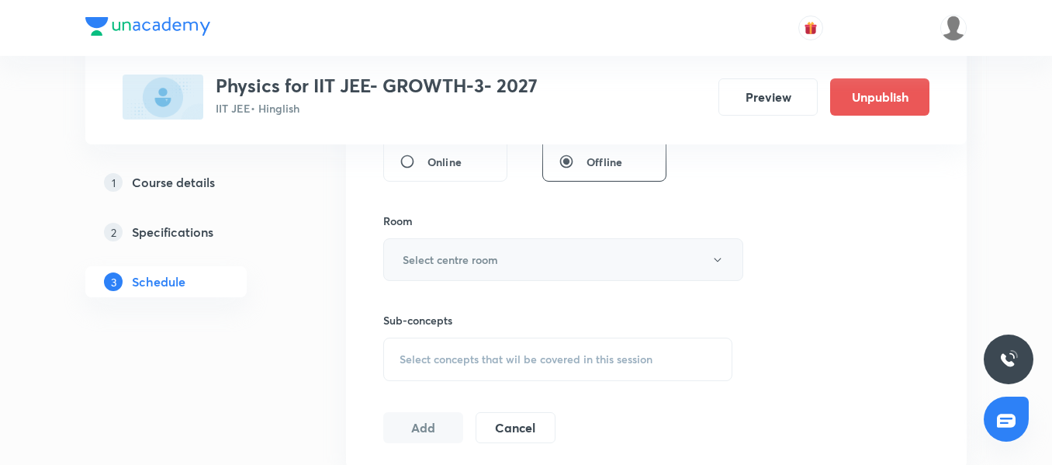
type input "90"
click at [490, 260] on h6 "Select centre room" at bounding box center [450, 259] width 95 height 16
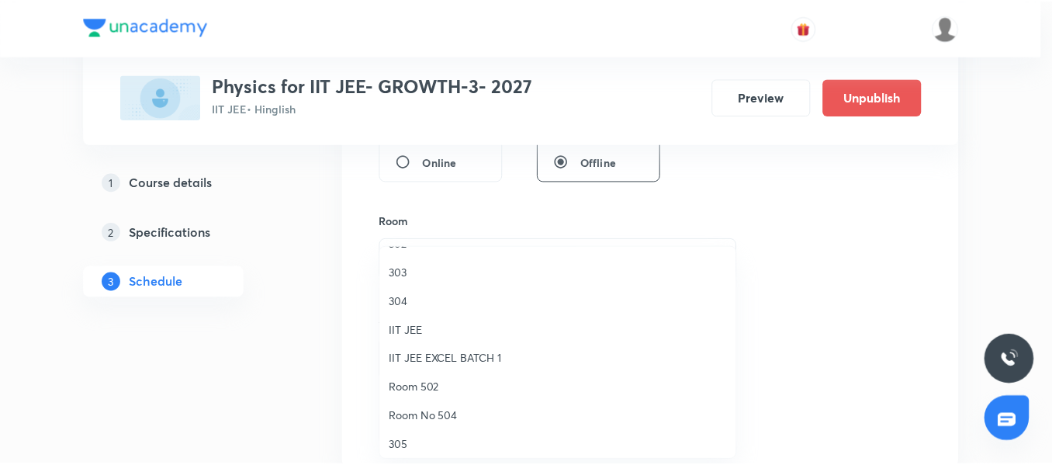
scroll to position [0, 0]
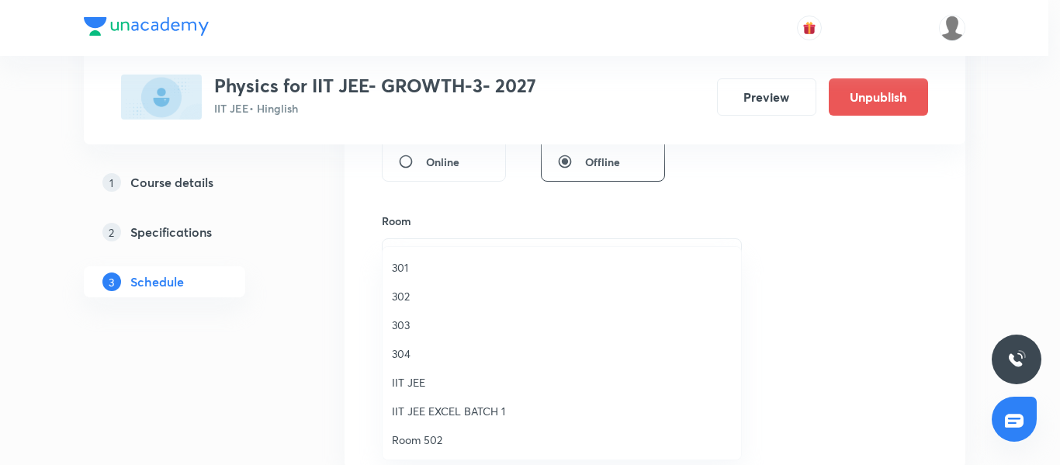
click at [431, 292] on span "302" at bounding box center [562, 296] width 340 height 16
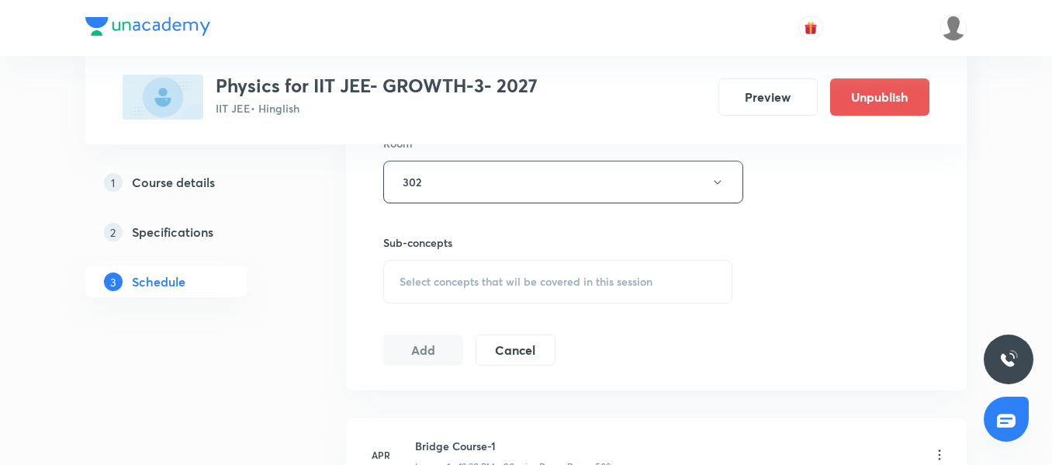
click at [464, 271] on div "Select concepts that wil be covered in this session" at bounding box center [557, 281] width 349 height 43
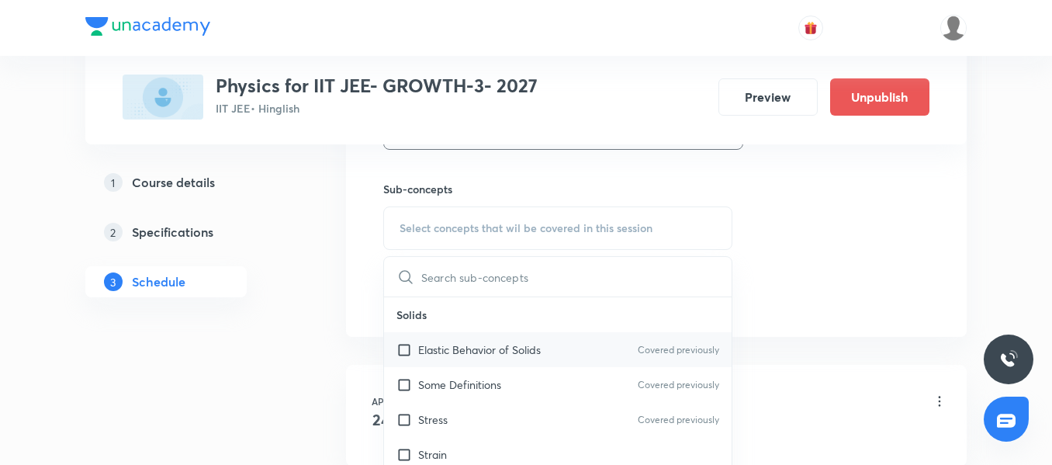
scroll to position [776, 0]
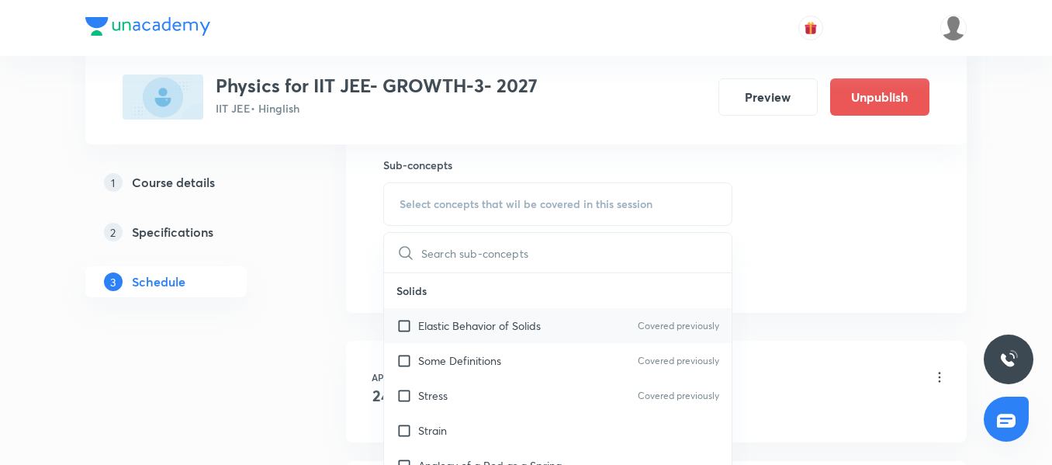
click at [495, 321] on p "Elastic Behavior of Solids" at bounding box center [479, 325] width 123 height 16
checkbox input "true"
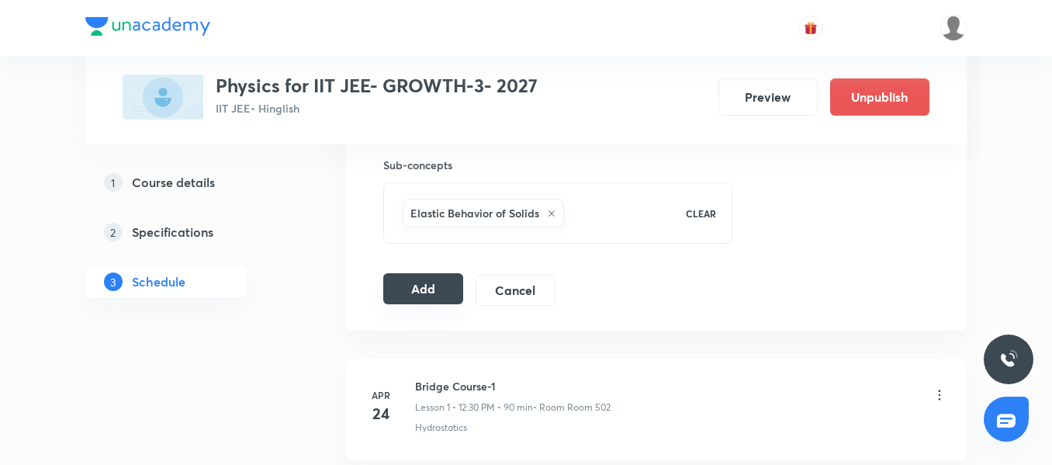
click at [420, 282] on button "Add" at bounding box center [423, 288] width 80 height 31
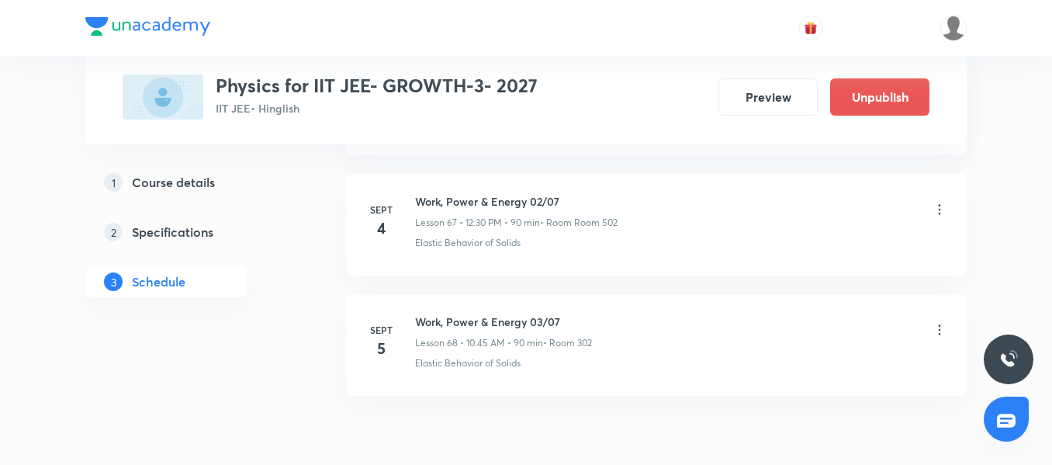
scroll to position [8203, 0]
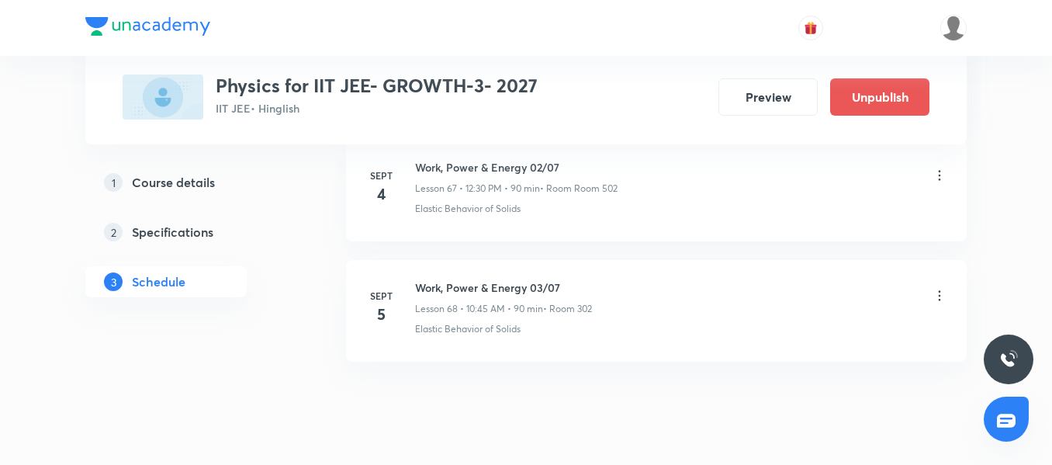
click at [941, 292] on icon at bounding box center [940, 296] width 16 height 16
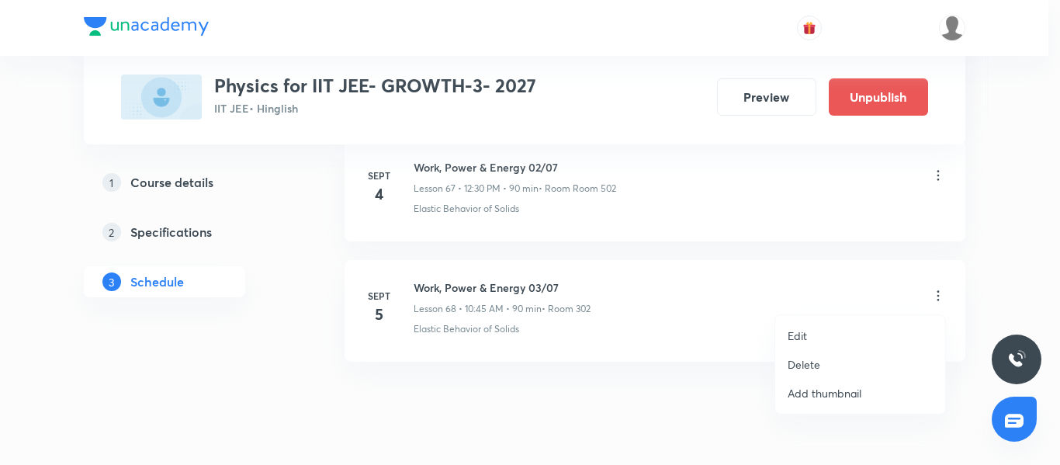
click at [671, 306] on div at bounding box center [530, 232] width 1060 height 465
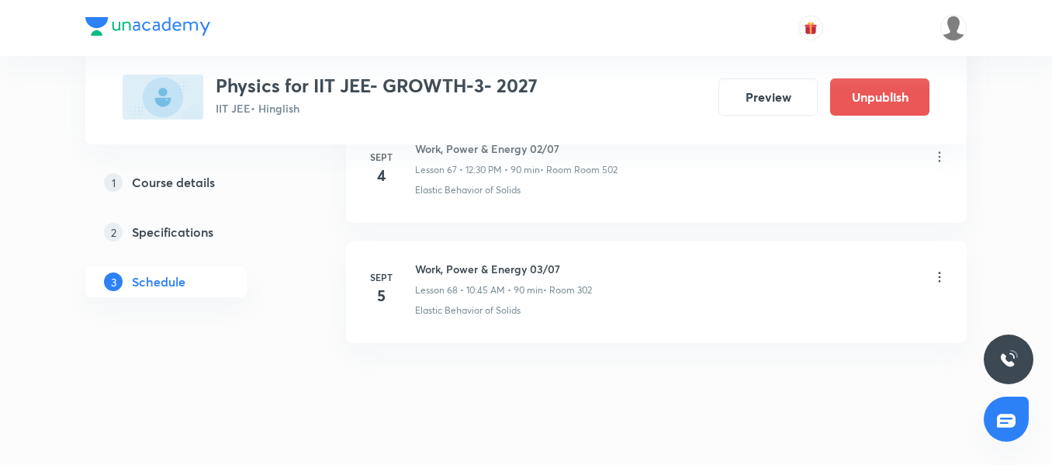
scroll to position [8246, 0]
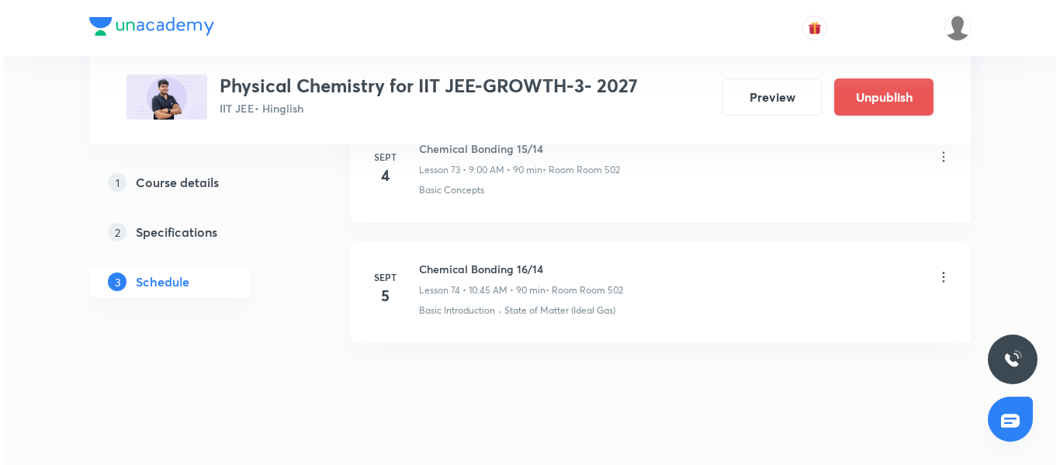
scroll to position [9680, 0]
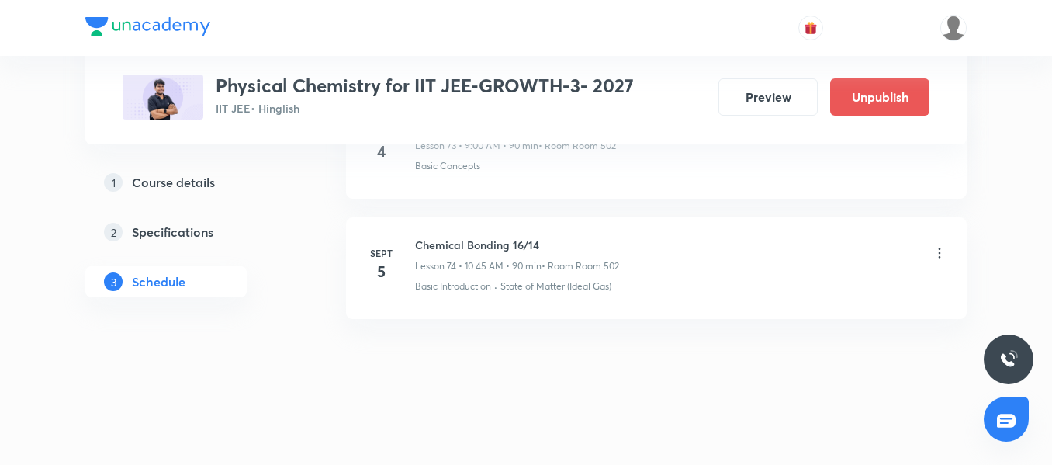
click at [938, 254] on icon at bounding box center [940, 253] width 16 height 16
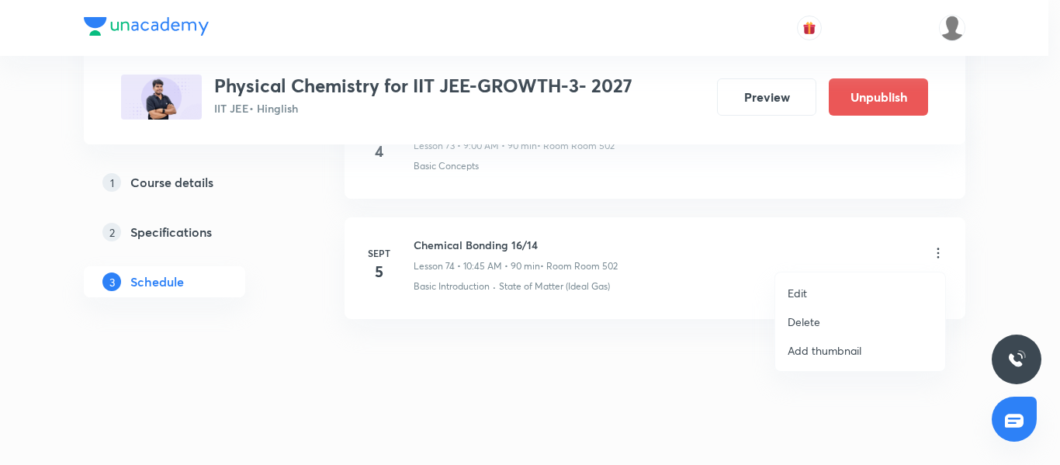
click at [822, 294] on li "Edit" at bounding box center [860, 292] width 170 height 29
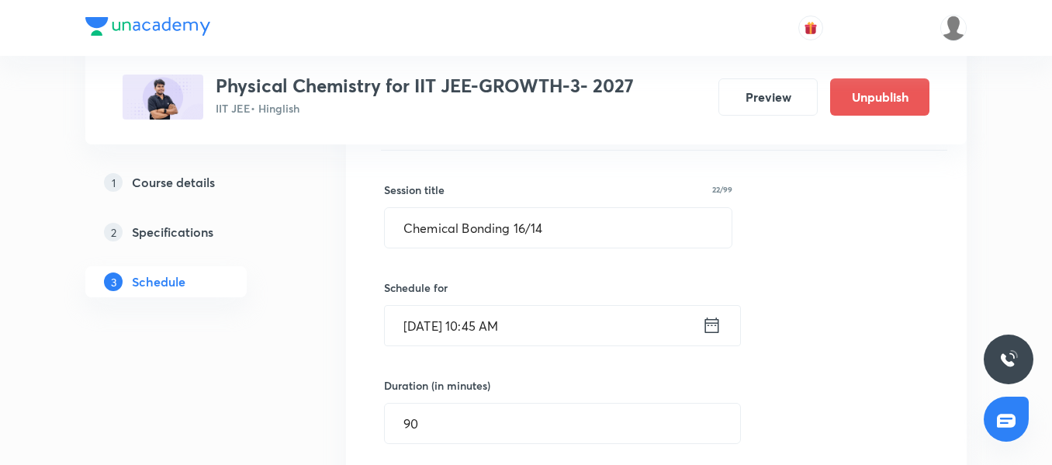
scroll to position [9021, 0]
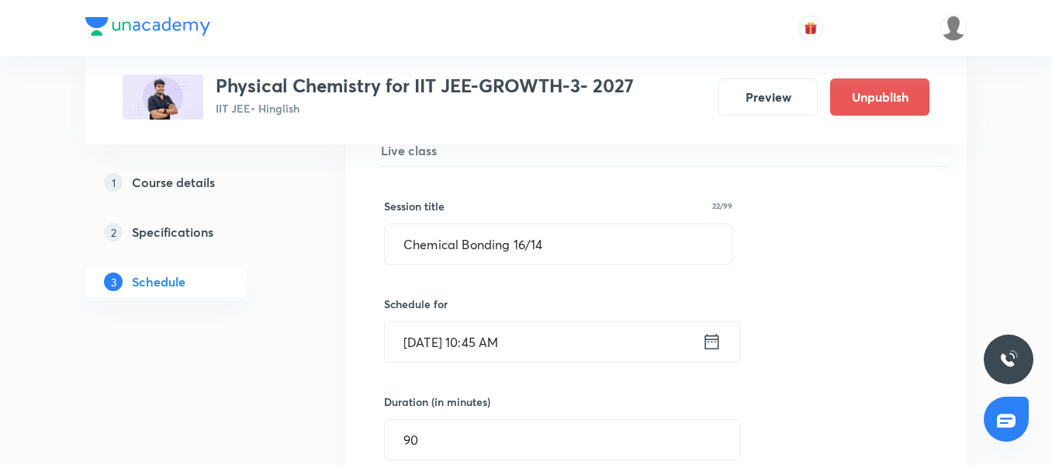
click at [587, 339] on input "[DATE] 10:45 AM" at bounding box center [543, 342] width 317 height 40
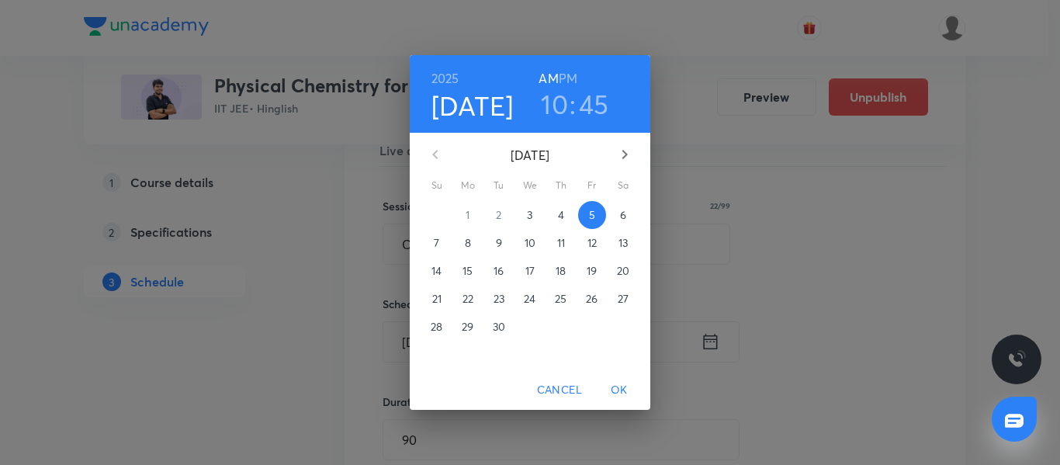
click at [554, 106] on h3 "10" at bounding box center [554, 104] width 27 height 33
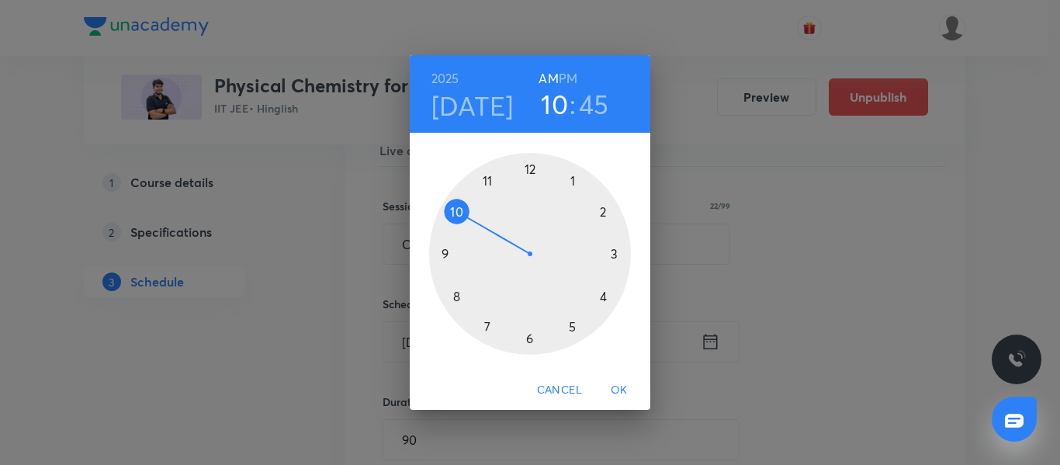
click at [443, 256] on div at bounding box center [530, 254] width 202 height 202
click at [526, 168] on div at bounding box center [530, 254] width 202 height 202
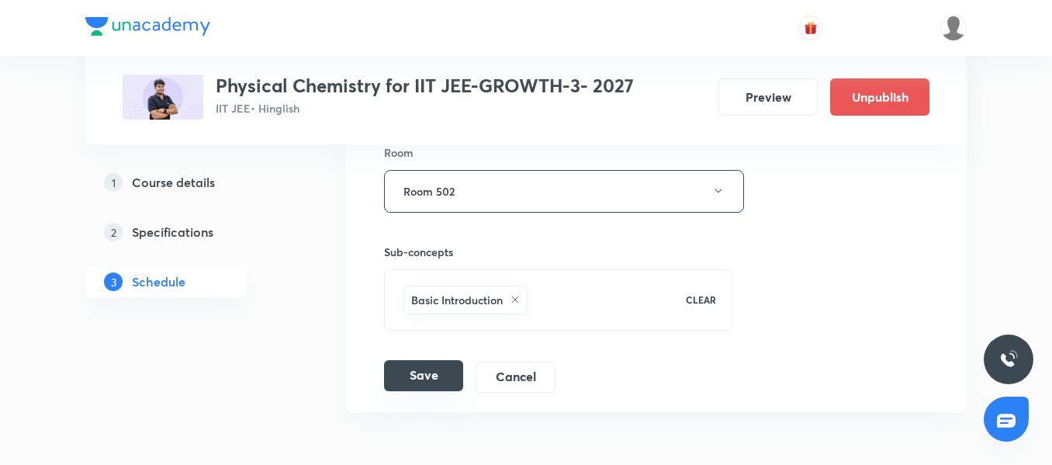
scroll to position [9486, 0]
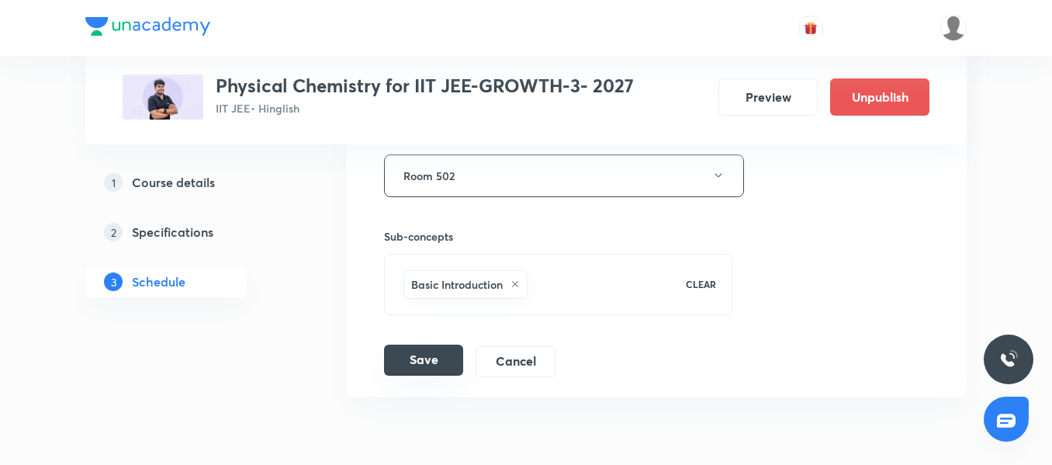
click at [440, 368] on button "Save" at bounding box center [423, 359] width 79 height 31
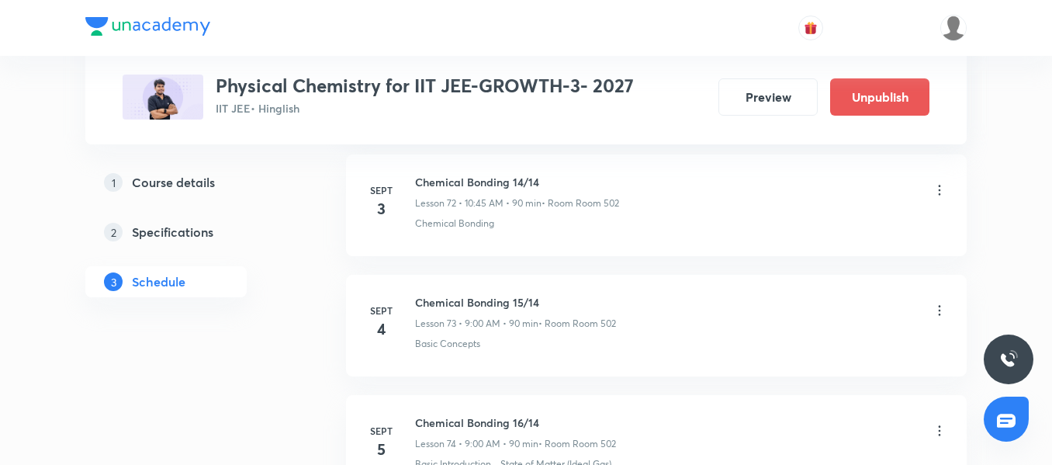
scroll to position [8967, 0]
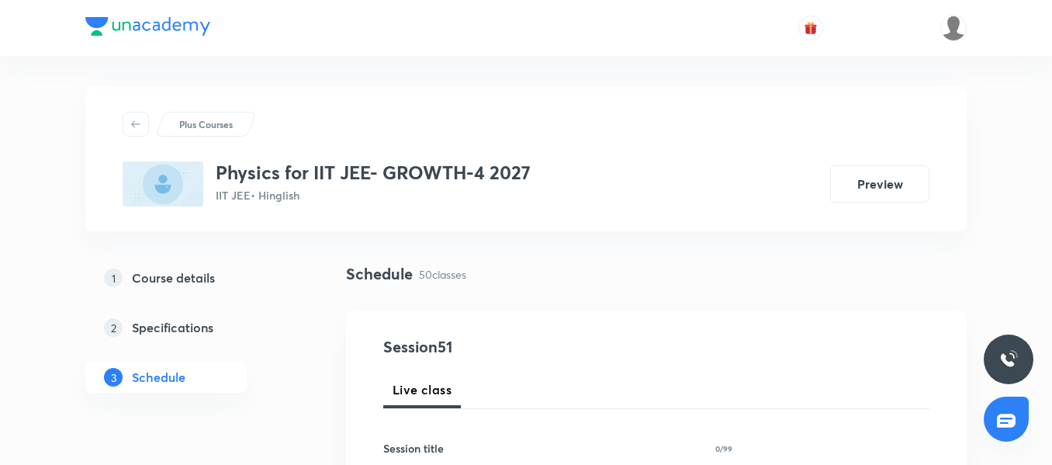
click at [475, 178] on h3 "Physics for IIT JEE- GROWTH-4 2027" at bounding box center [373, 172] width 315 height 22
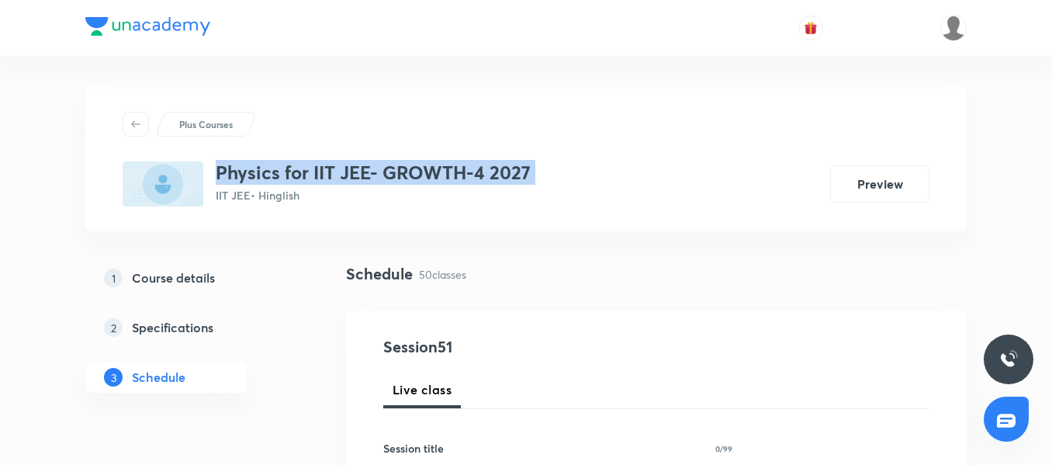
click at [475, 178] on h3 "Physics for IIT JEE- GROWTH-4 2027" at bounding box center [373, 172] width 315 height 22
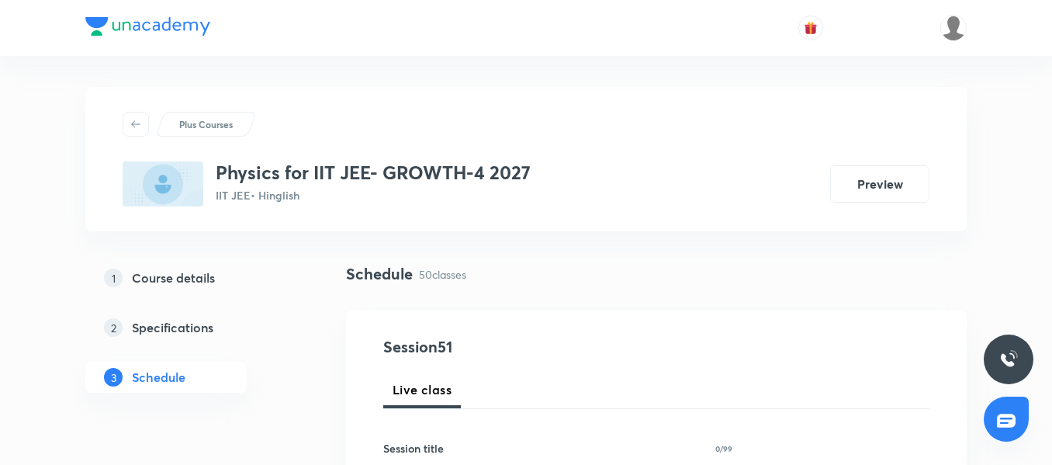
click at [469, 220] on div "Plus Courses Physics for IIT JEE- GROWTH-4 2027 IIT JEE • Hinglish Preview" at bounding box center [525, 159] width 881 height 144
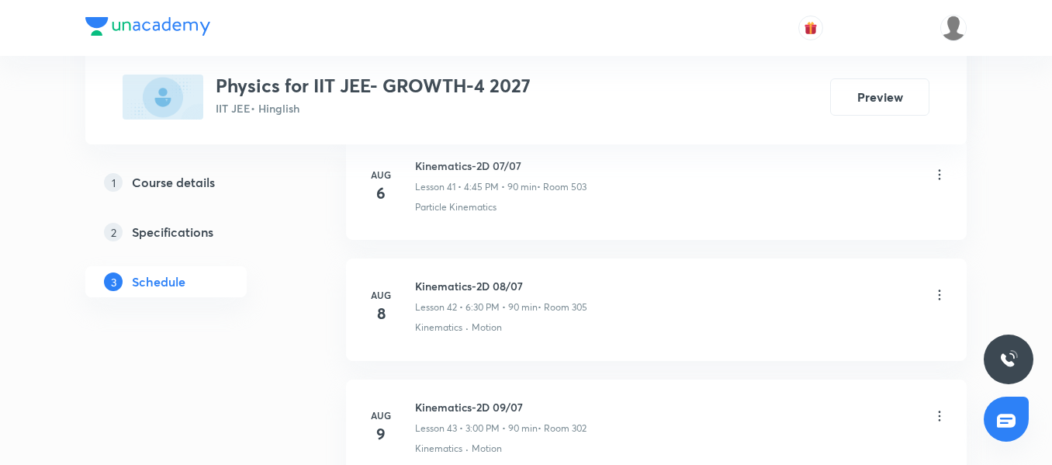
scroll to position [6795, 0]
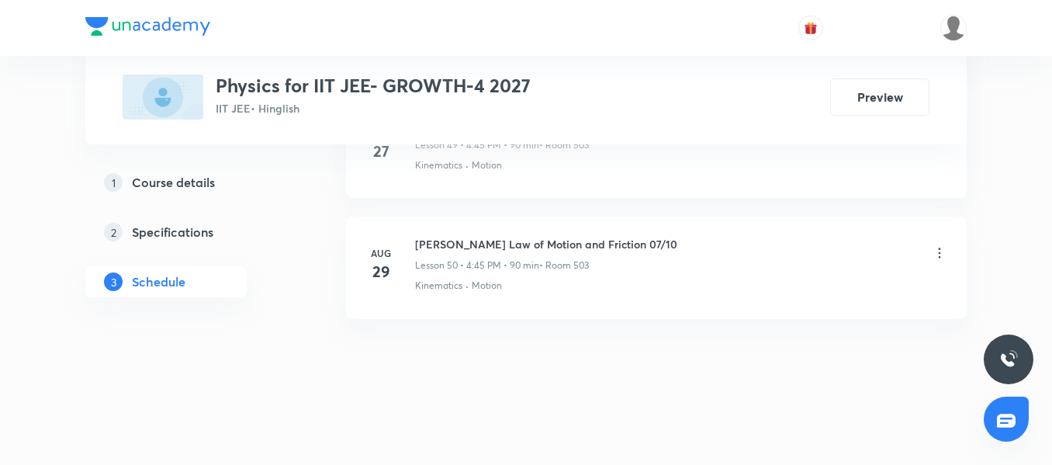
click at [508, 240] on h6 "[PERSON_NAME] Law of Motion and Friction 07/10" at bounding box center [546, 244] width 262 height 16
copy h6 "[PERSON_NAME] Law of Motion and Friction 07/10"
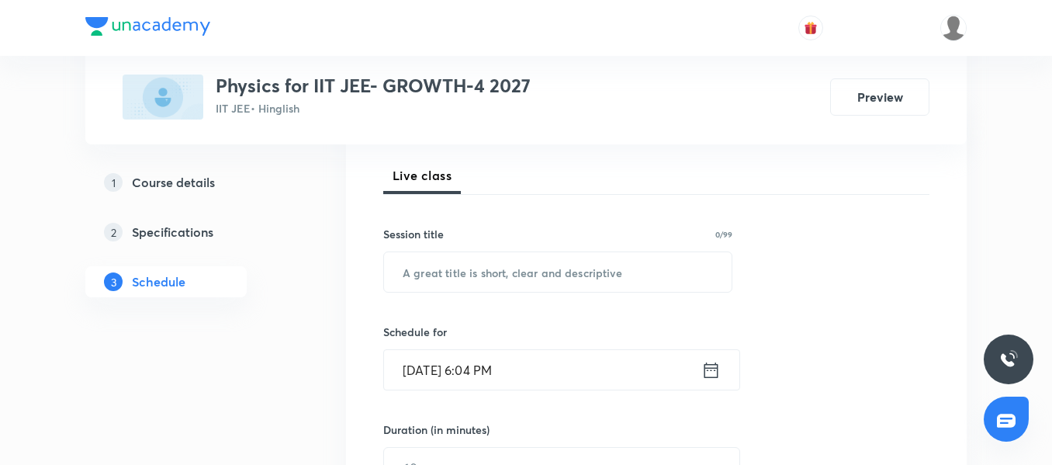
scroll to position [208, 0]
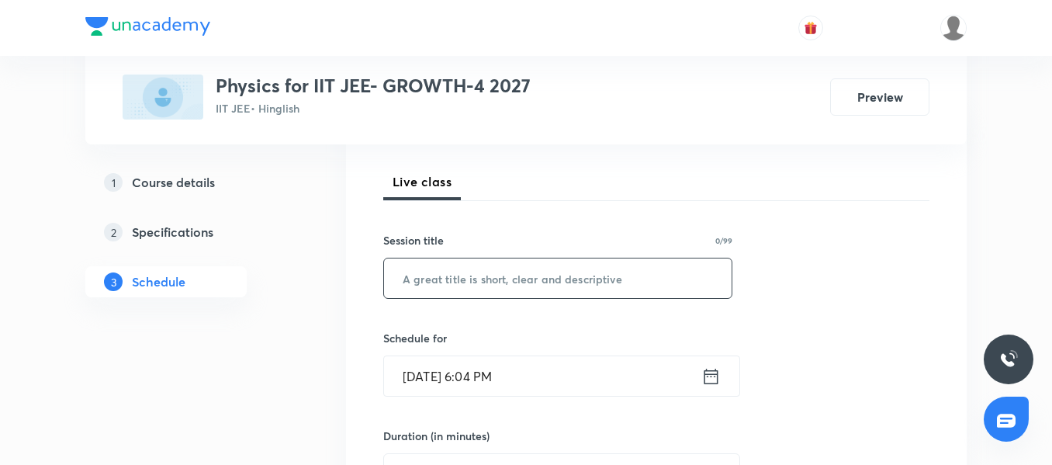
click at [422, 285] on input "text" at bounding box center [558, 278] width 348 height 40
paste input "[PERSON_NAME] Law of Motion and Friction 07/10"
click at [634, 278] on input "[PERSON_NAME] Law of Motion and Friction 07/10" at bounding box center [558, 278] width 348 height 40
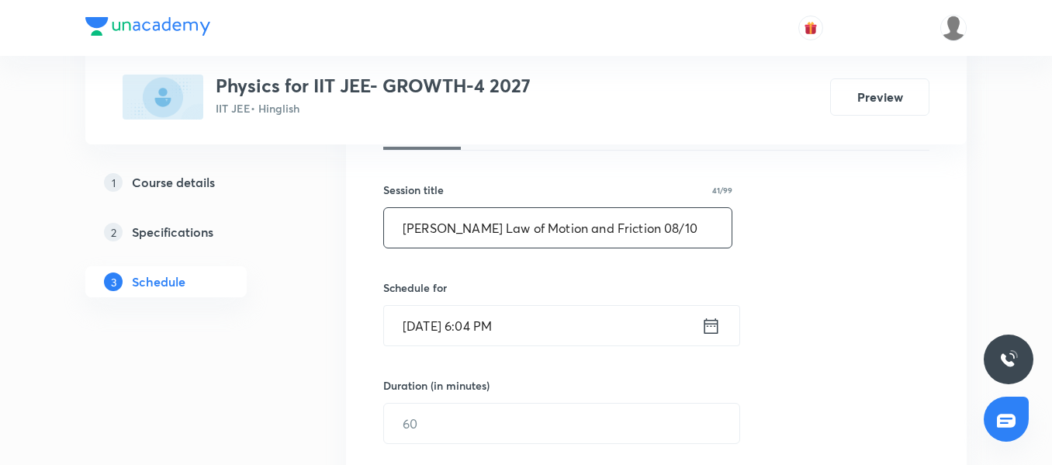
scroll to position [285, 0]
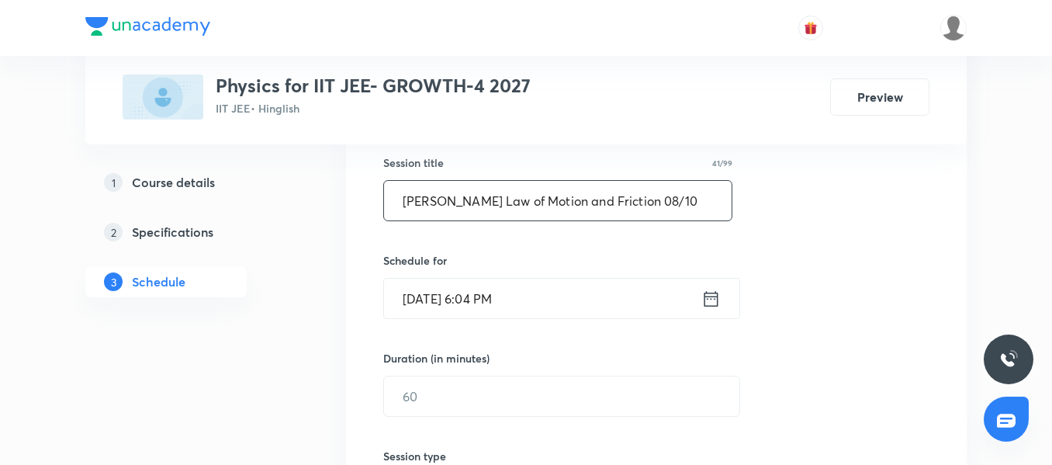
type input "[PERSON_NAME] Law of Motion and Friction 08/10"
click at [568, 311] on input "[DATE] 6:04 PM" at bounding box center [542, 298] width 317 height 40
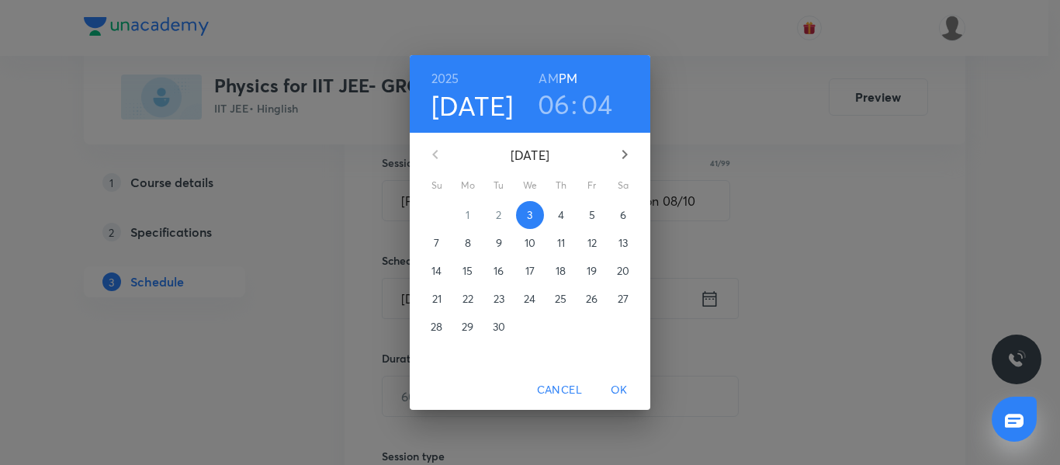
click at [588, 211] on span "5" at bounding box center [592, 215] width 28 height 16
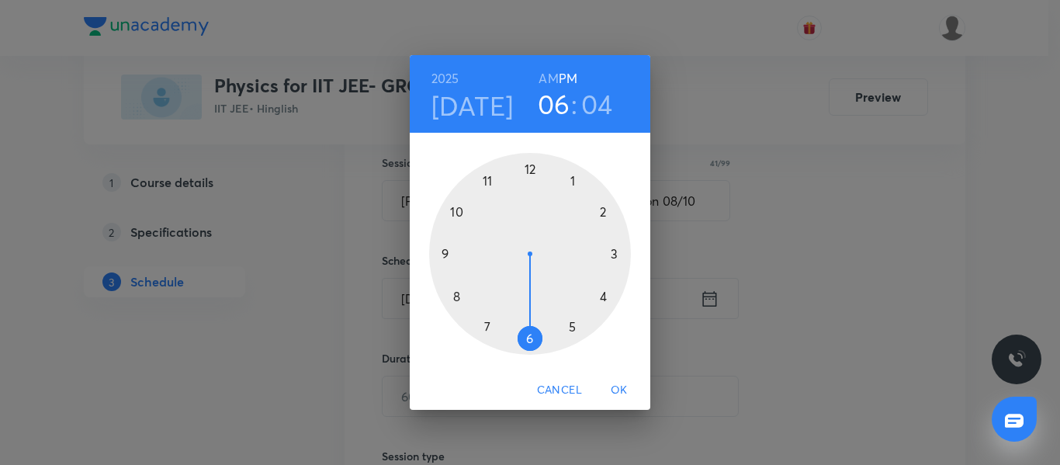
click at [527, 336] on div at bounding box center [530, 254] width 202 height 202
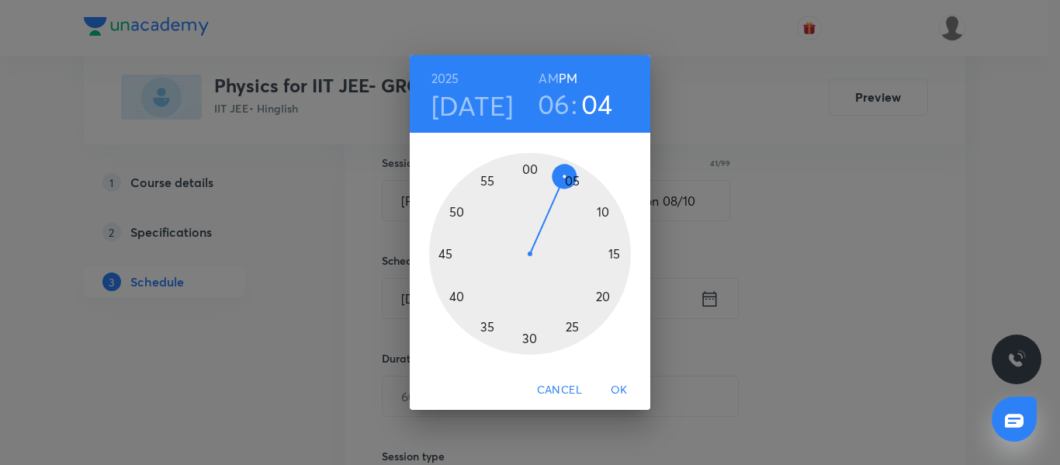
click at [527, 336] on div at bounding box center [530, 254] width 202 height 202
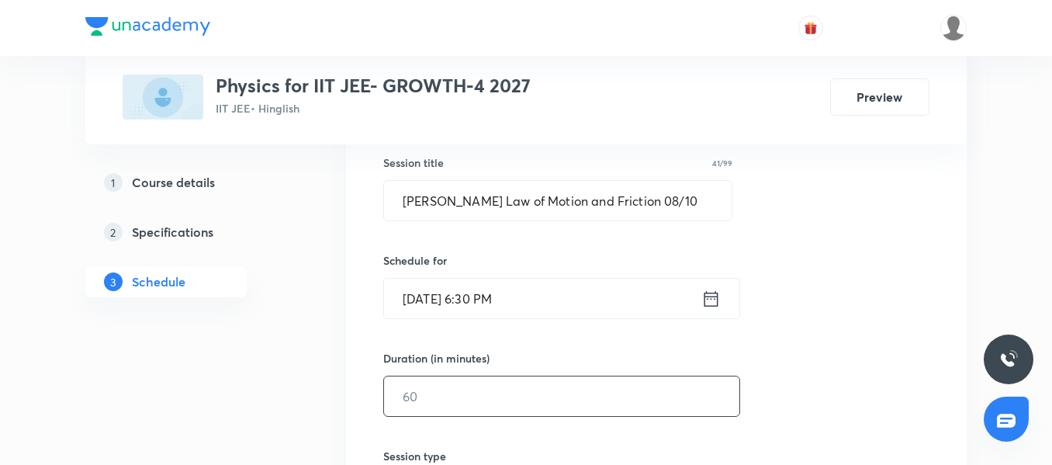
click at [447, 396] on input "text" at bounding box center [561, 396] width 355 height 40
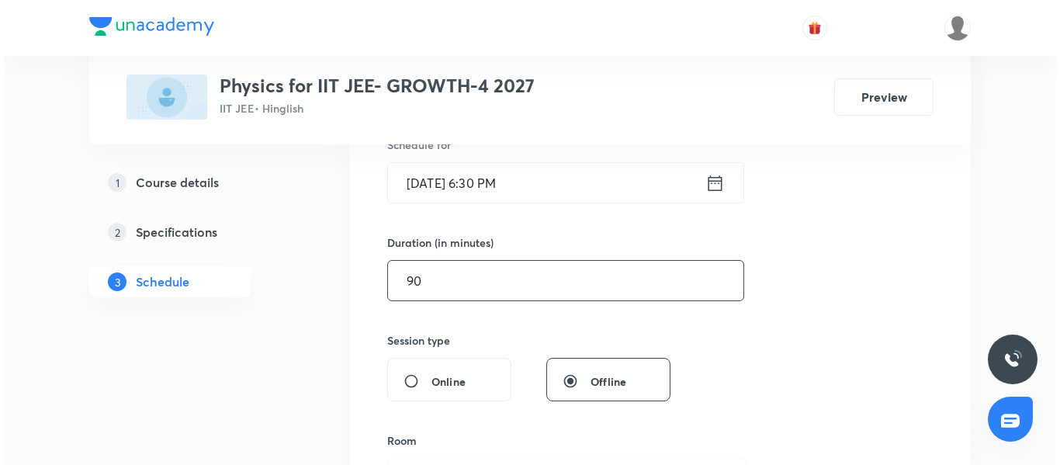
scroll to position [518, 0]
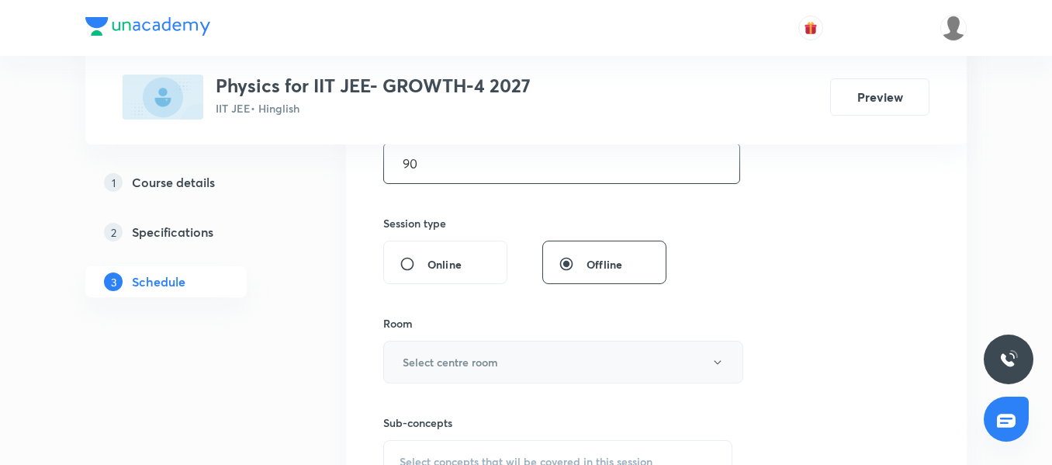
type input "90"
click at [459, 358] on h6 "Select centre room" at bounding box center [450, 362] width 95 height 16
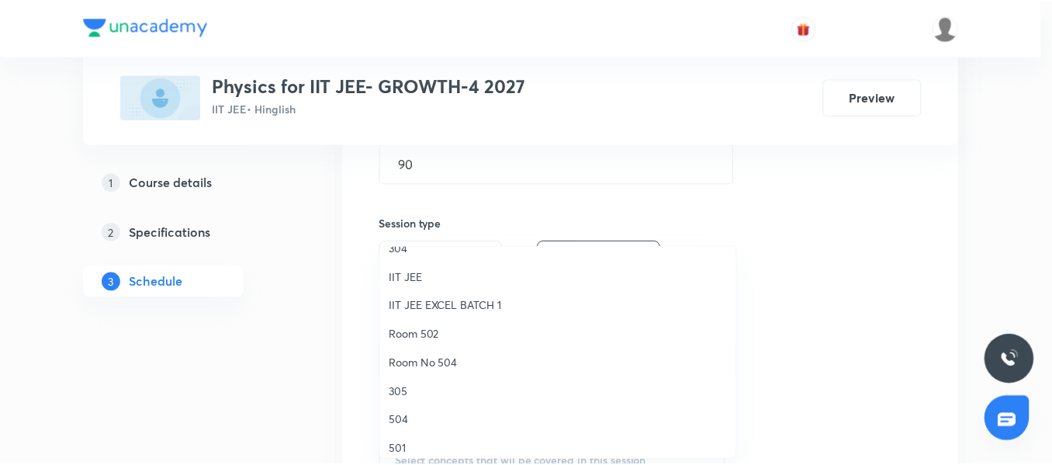
scroll to position [155, 0]
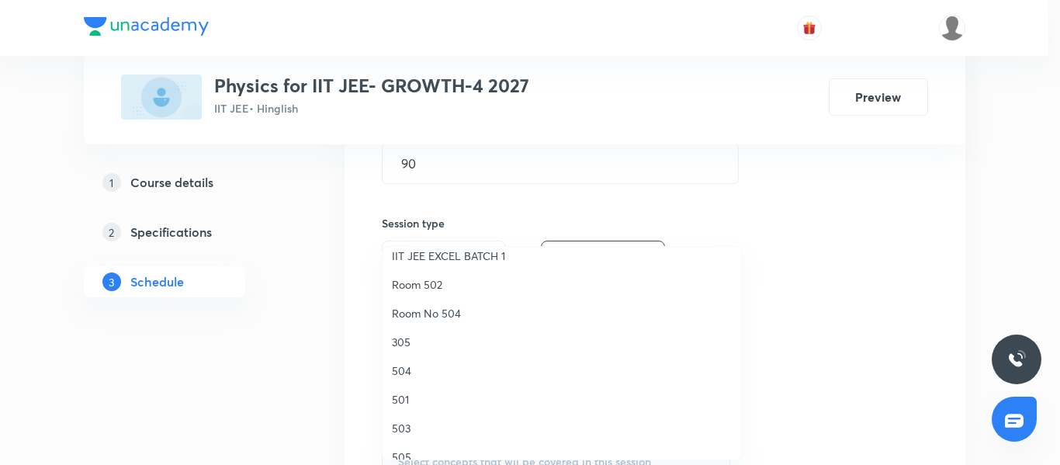
click at [418, 434] on span "503" at bounding box center [562, 428] width 340 height 16
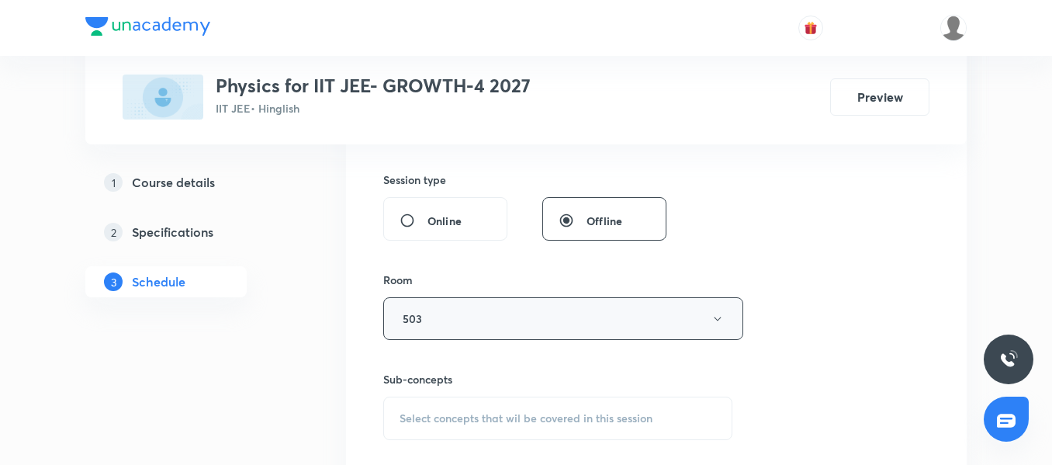
scroll to position [596, 0]
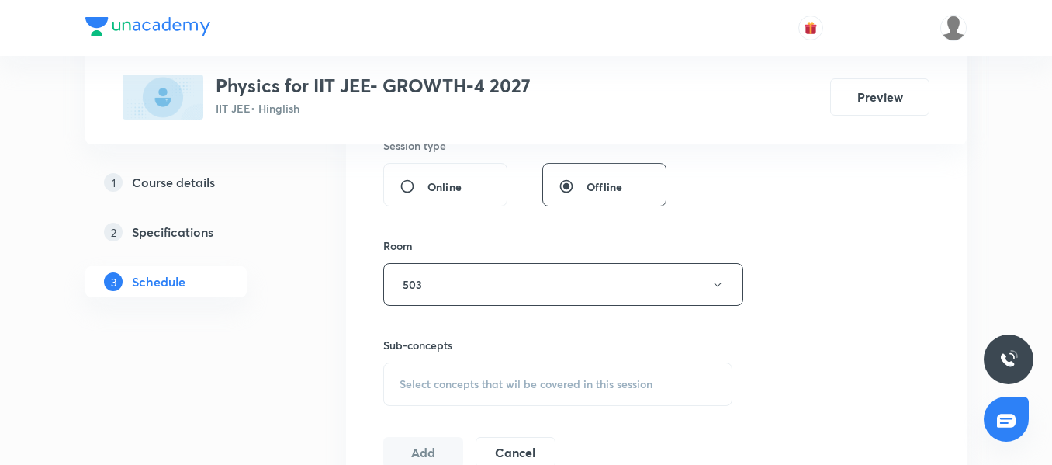
click at [480, 368] on div "Select concepts that wil be covered in this session" at bounding box center [557, 383] width 349 height 43
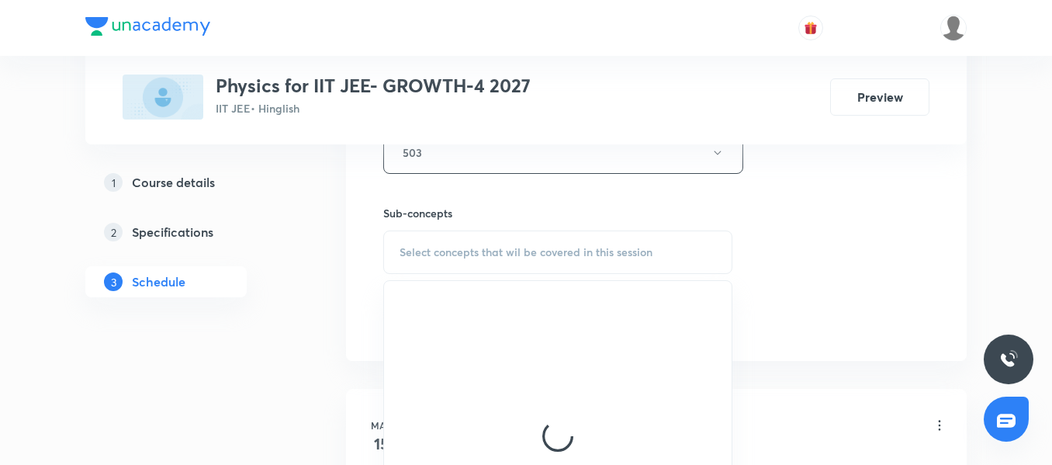
scroll to position [828, 0]
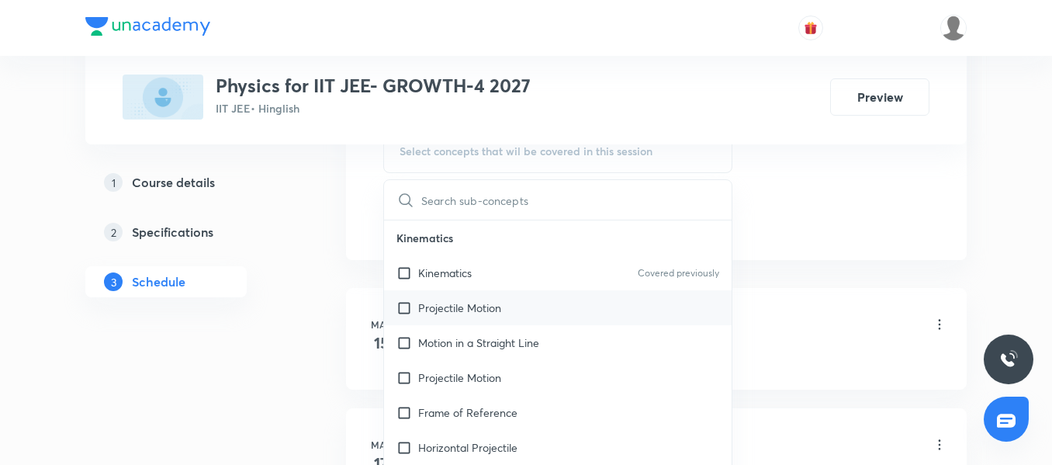
click at [459, 316] on div "Projectile Motion" at bounding box center [558, 307] width 348 height 35
checkbox input "true"
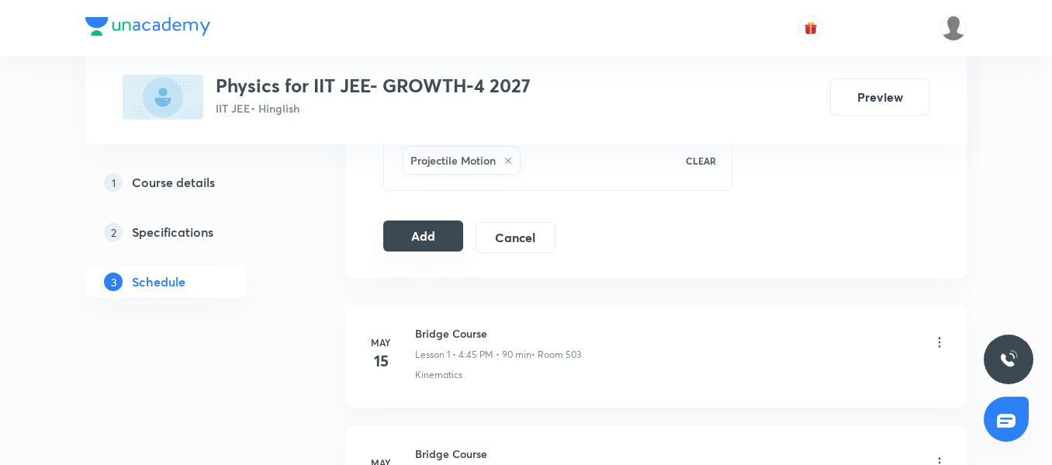
click at [405, 244] on button "Add" at bounding box center [423, 235] width 80 height 31
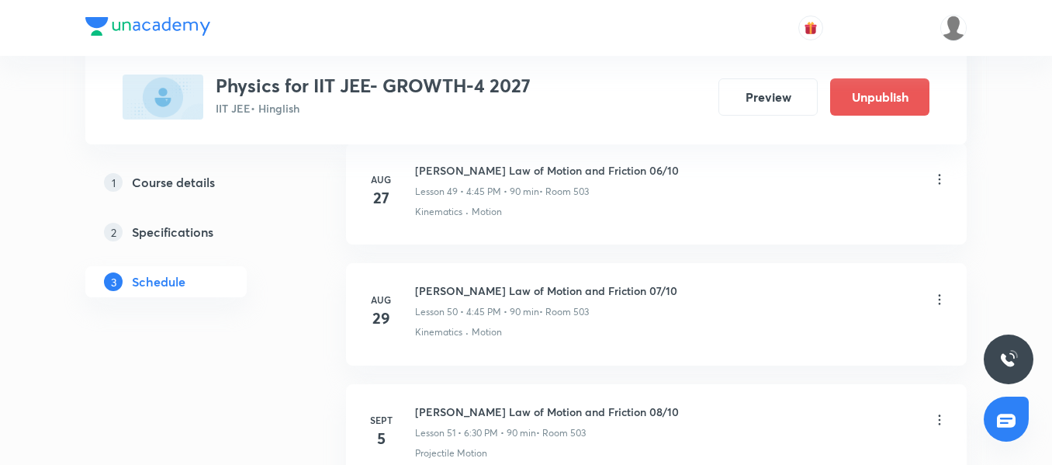
scroll to position [6202, 0]
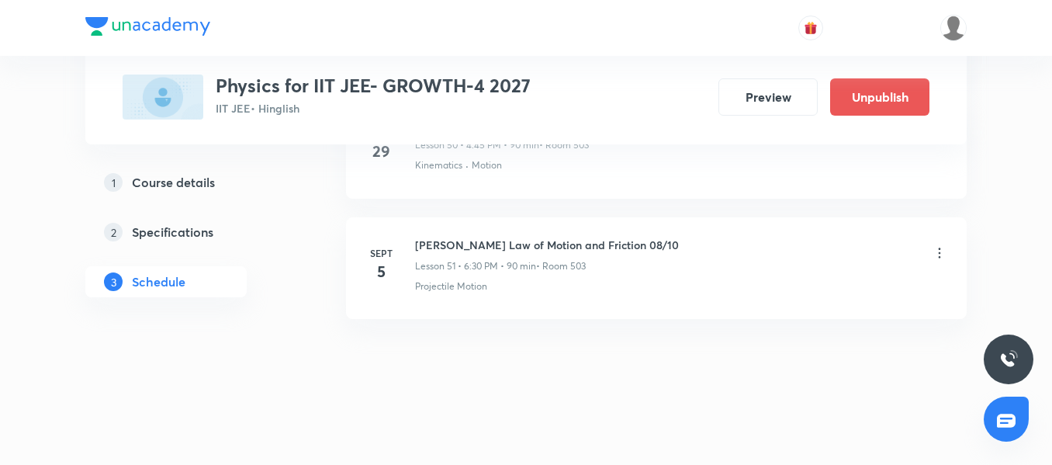
click at [500, 247] on h6 "[PERSON_NAME] Law of Motion and Friction 08/10" at bounding box center [547, 245] width 264 height 16
copy h6 "[PERSON_NAME] Law of Motion and Friction 08/10"
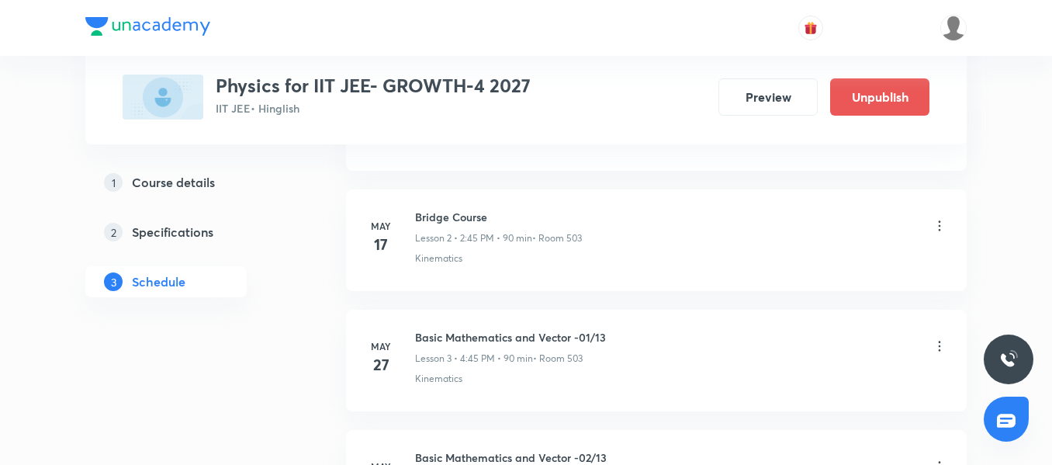
scroll to position [67, 0]
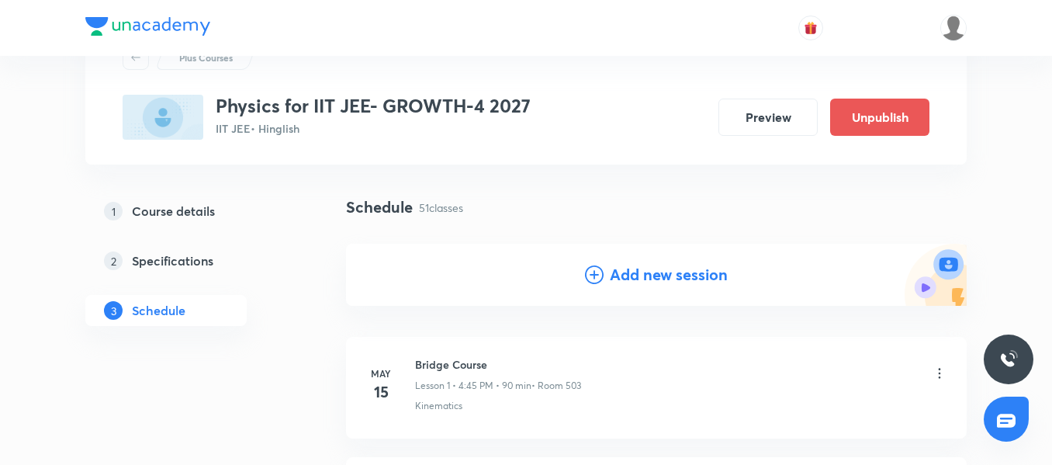
click at [627, 269] on h4 "Add new session" at bounding box center [669, 274] width 118 height 23
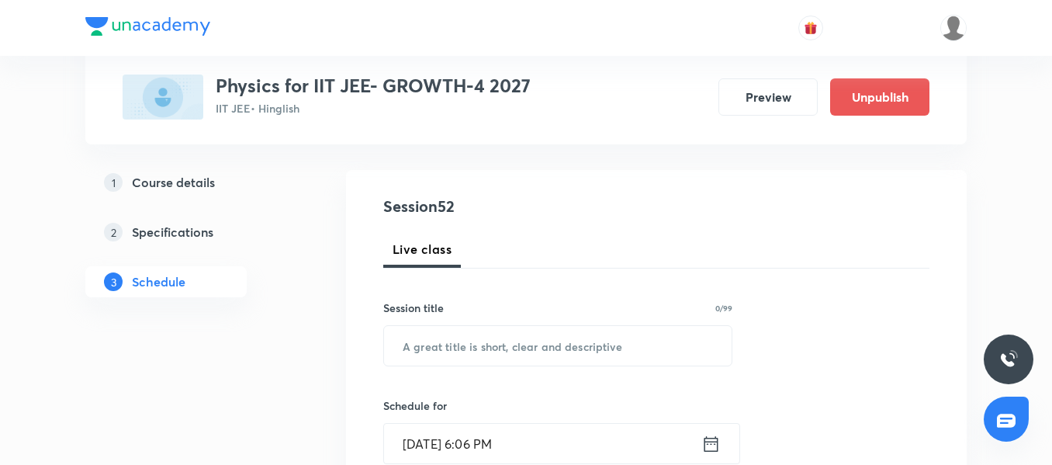
scroll to position [222, 0]
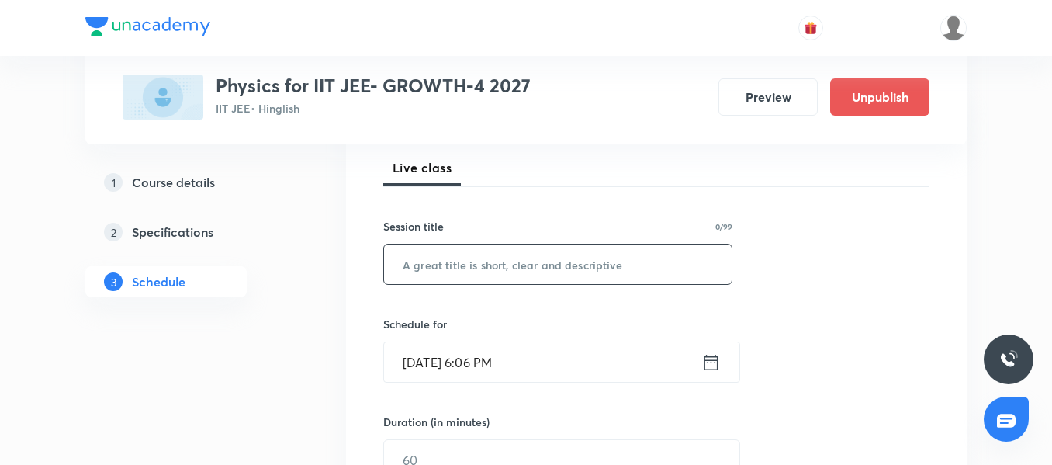
click at [490, 268] on input "text" at bounding box center [558, 264] width 348 height 40
paste input "[PERSON_NAME] Law of Motion and Friction 08/10"
click at [636, 257] on input "[PERSON_NAME] Law of Motion and Friction 08/10" at bounding box center [558, 264] width 348 height 40
type input "[PERSON_NAME] Law of Motion and Friction 09/10"
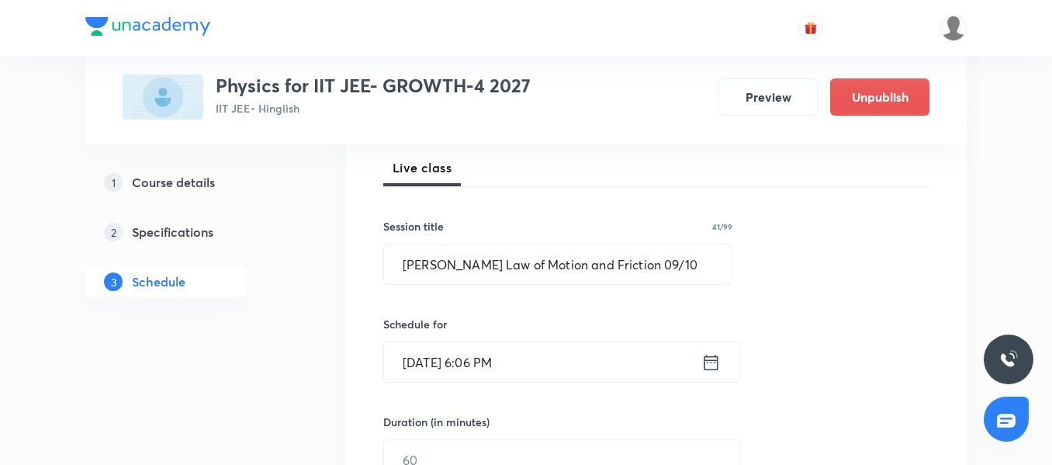
click at [586, 369] on input "[DATE] 6:06 PM" at bounding box center [542, 362] width 317 height 40
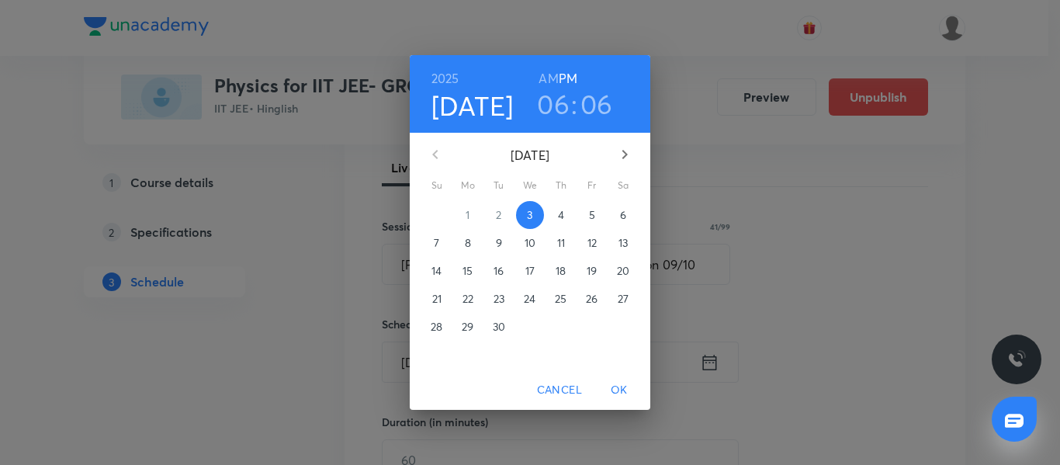
click at [622, 221] on p "6" at bounding box center [623, 215] width 6 height 16
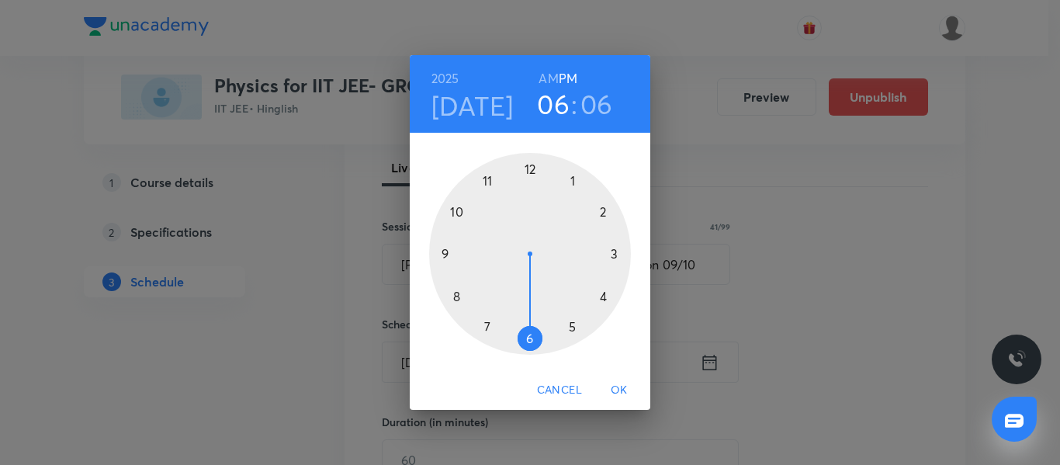
click at [605, 296] on div at bounding box center [530, 254] width 202 height 202
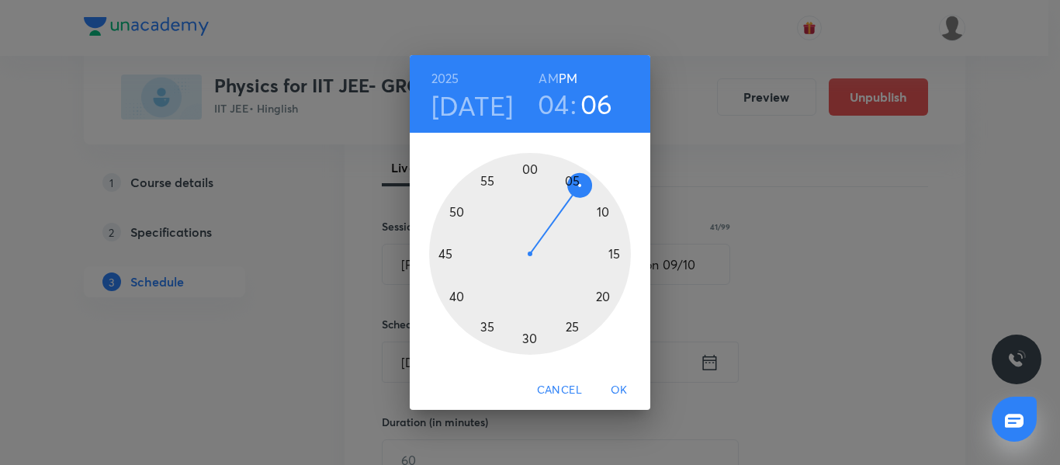
click at [442, 253] on div at bounding box center [530, 254] width 202 height 202
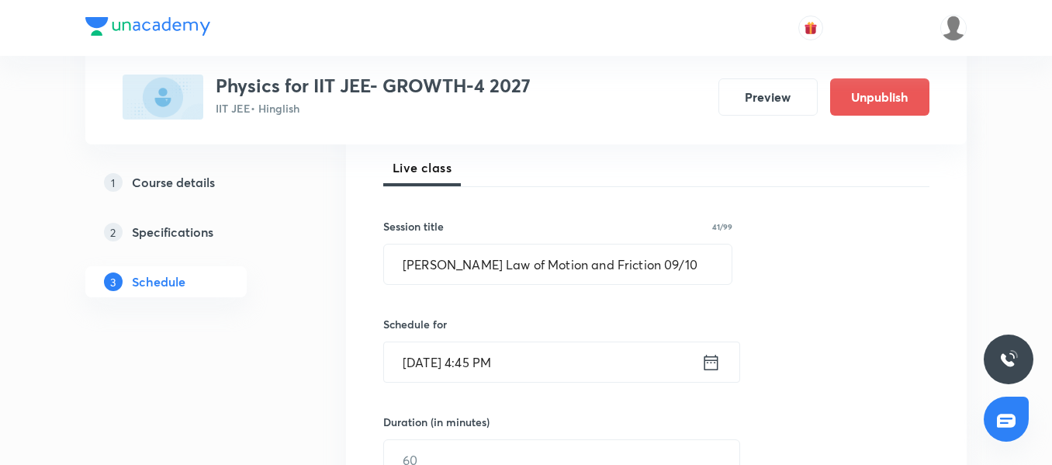
click at [548, 368] on input "[DATE] 4:45 PM" at bounding box center [542, 362] width 317 height 40
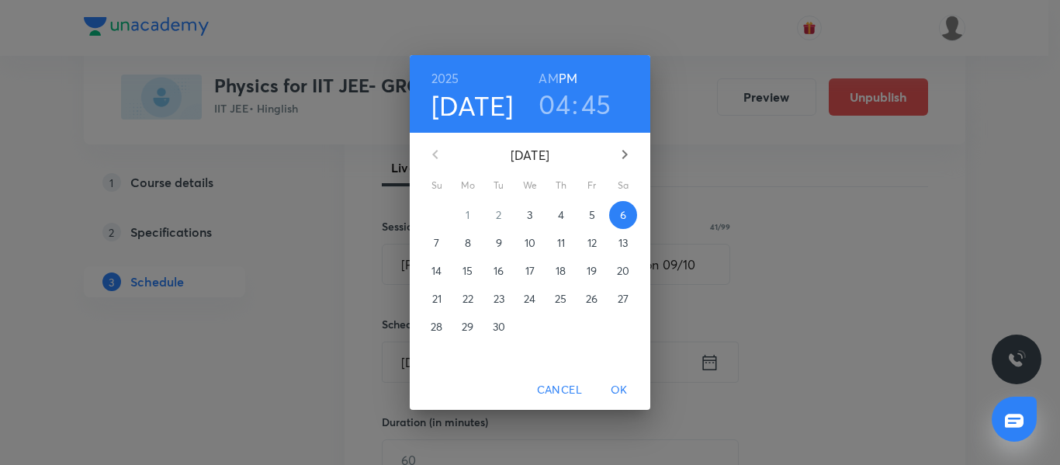
click at [627, 391] on span "OK" at bounding box center [618, 389] width 37 height 19
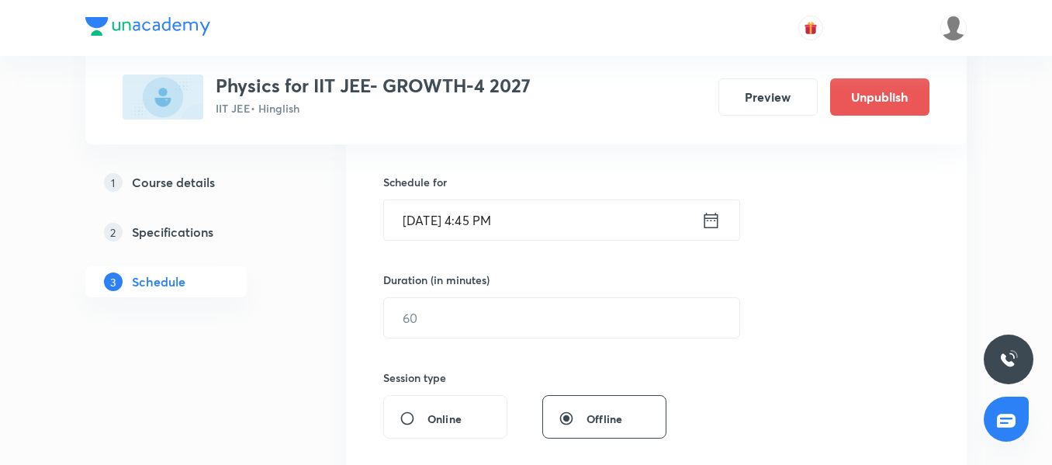
scroll to position [455, 0]
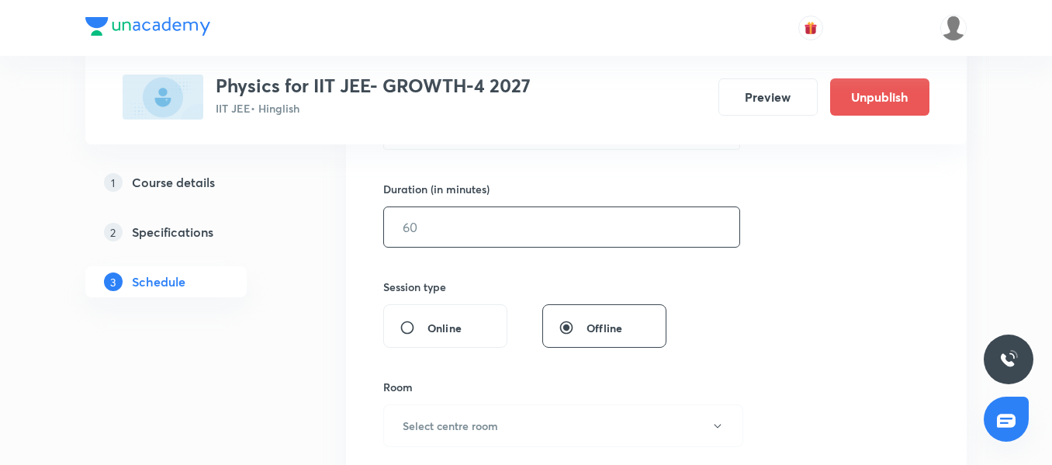
click at [458, 226] on input "text" at bounding box center [561, 227] width 355 height 40
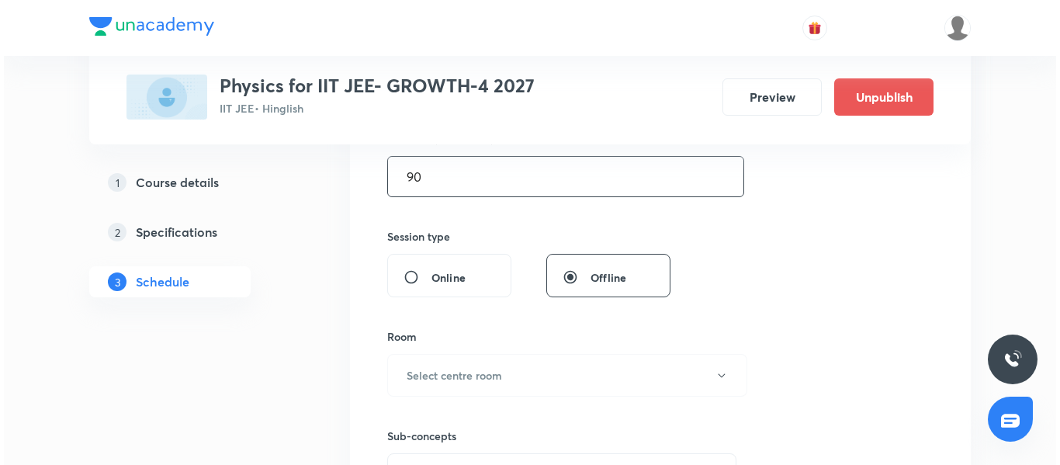
scroll to position [532, 0]
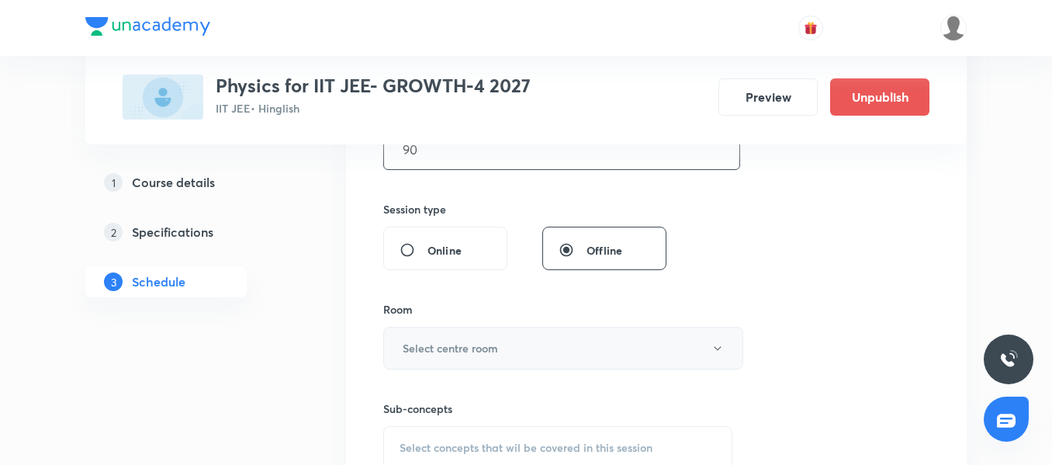
type input "90"
click at [445, 350] on h6 "Select centre room" at bounding box center [450, 348] width 95 height 16
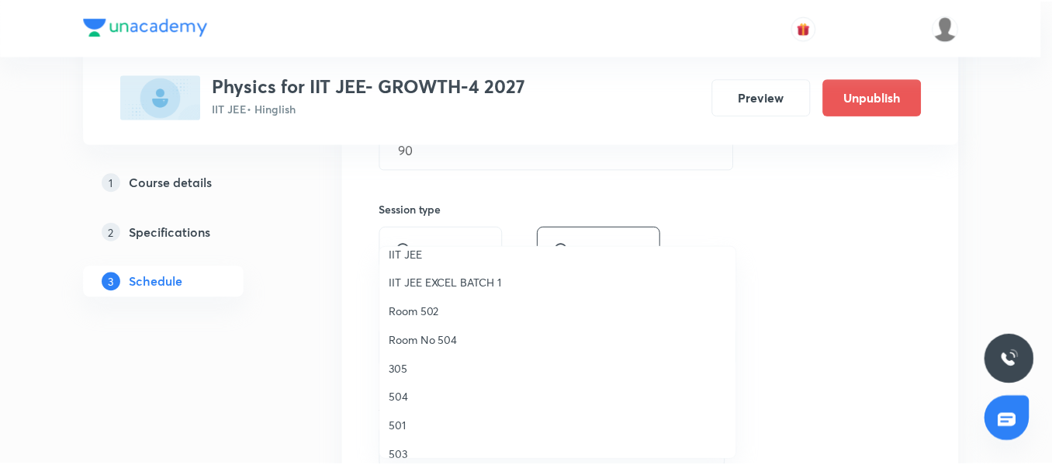
scroll to position [155, 0]
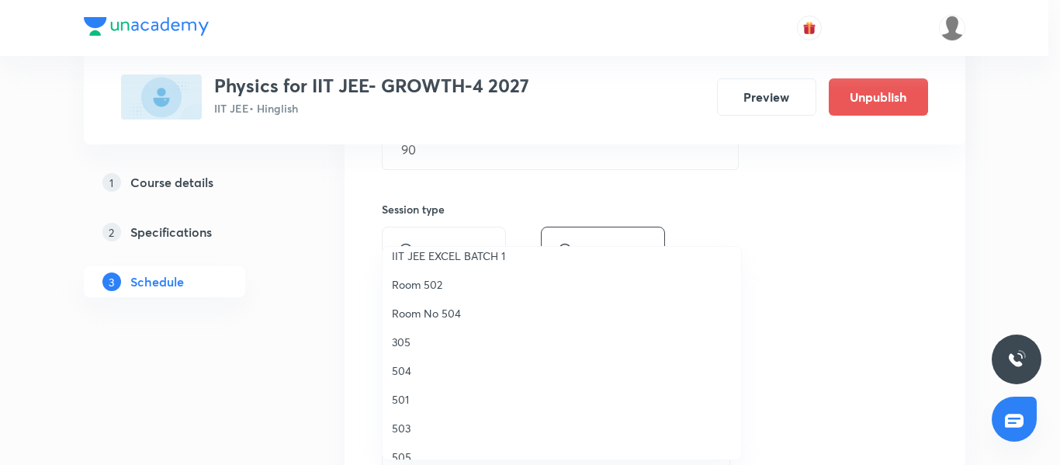
click at [432, 427] on span "503" at bounding box center [562, 428] width 340 height 16
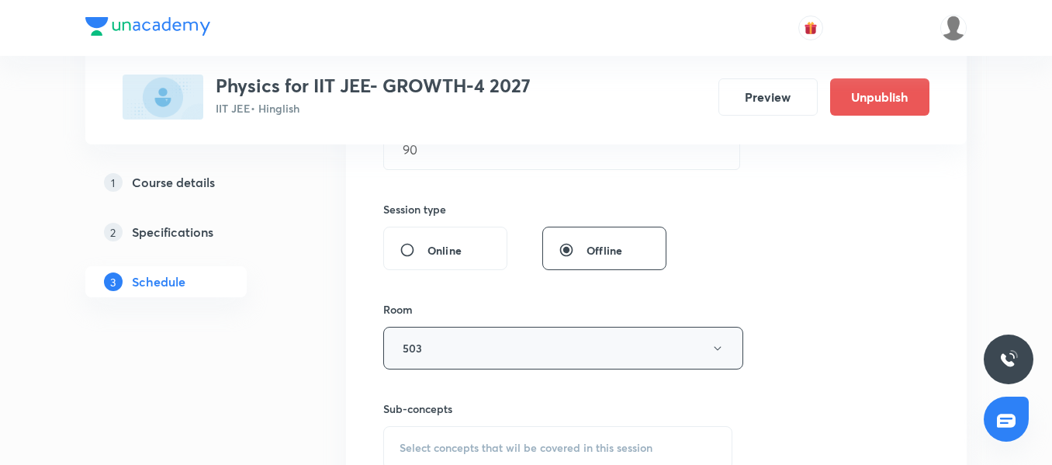
scroll to position [687, 0]
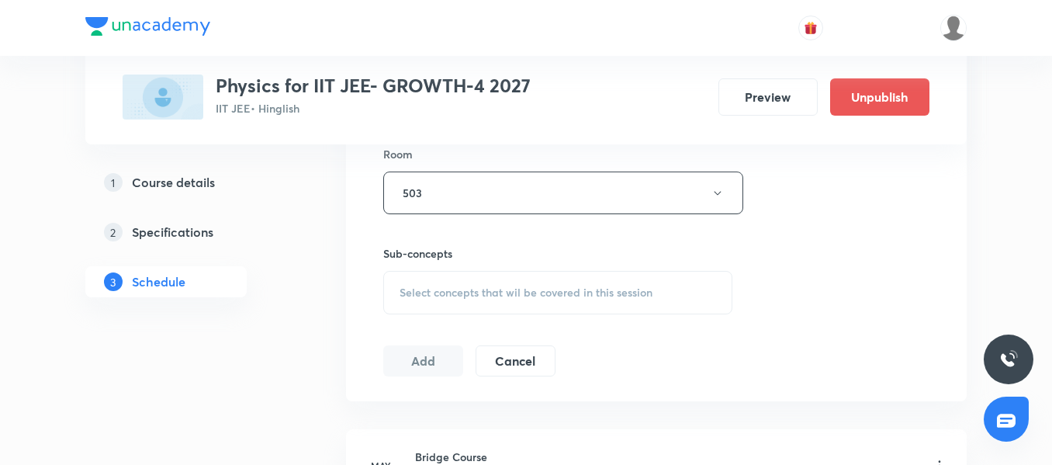
click at [487, 289] on span "Select concepts that wil be covered in this session" at bounding box center [526, 292] width 253 height 12
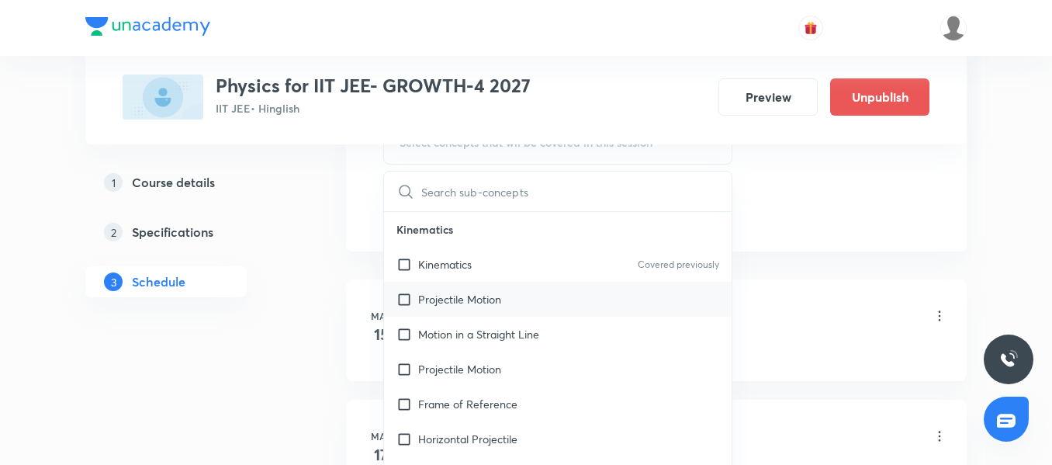
scroll to position [842, 0]
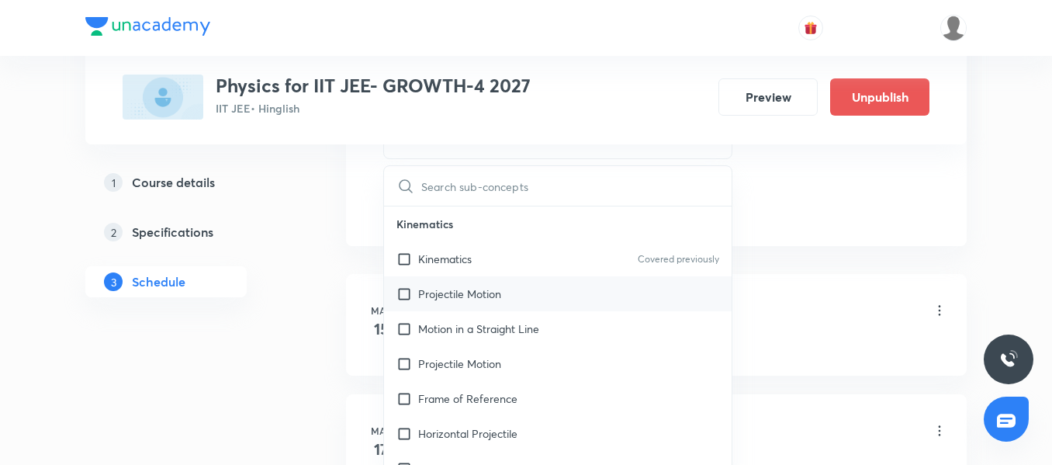
click at [435, 278] on div "Projectile Motion" at bounding box center [558, 293] width 348 height 35
checkbox input "true"
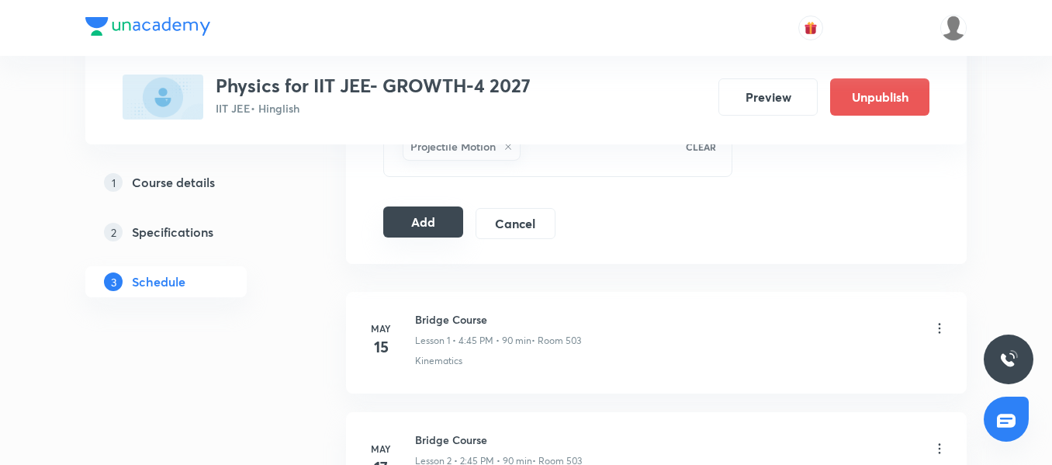
click at [432, 214] on button "Add" at bounding box center [423, 221] width 80 height 31
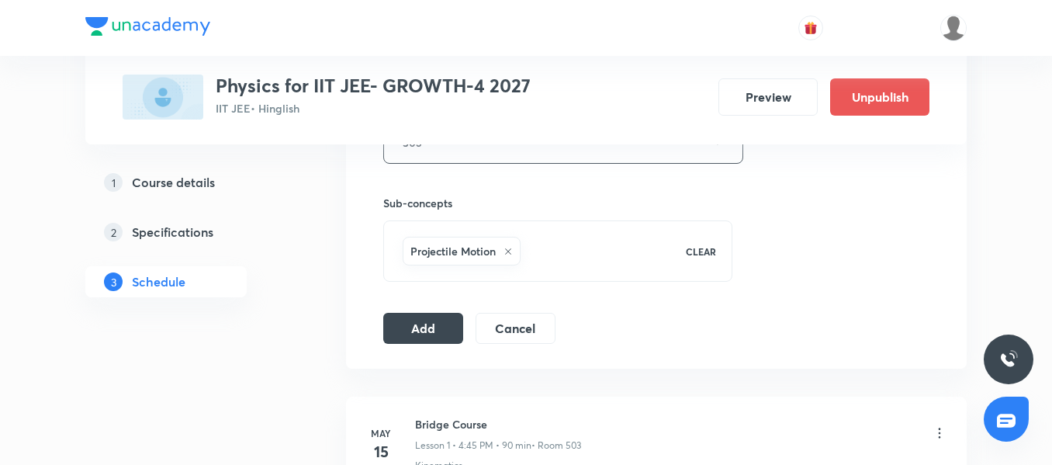
scroll to position [765, 0]
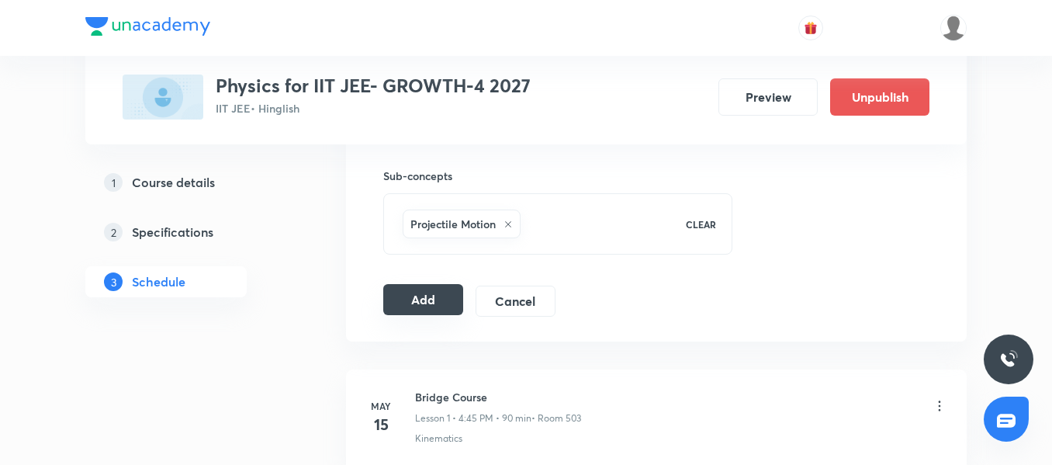
click at [427, 303] on button "Add" at bounding box center [423, 299] width 80 height 31
click at [438, 304] on button "Add" at bounding box center [423, 299] width 80 height 31
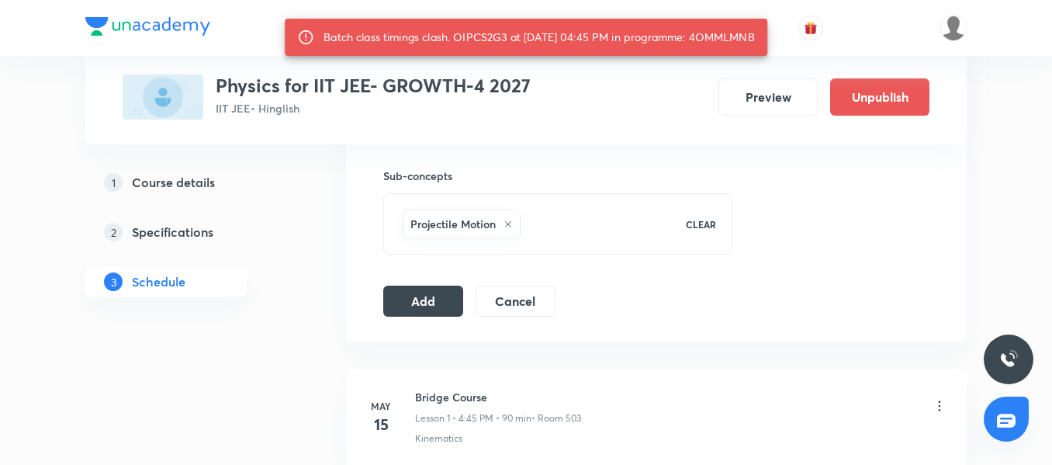
click at [730, 36] on div "Batch class timings clash. OIPCS2G3 at 06 Sep 2025 04:45 PM in programme: 4OMML…" at bounding box center [538, 37] width 431 height 28
copy div "4OMMLMNB"
click at [429, 298] on button "Add" at bounding box center [423, 299] width 80 height 31
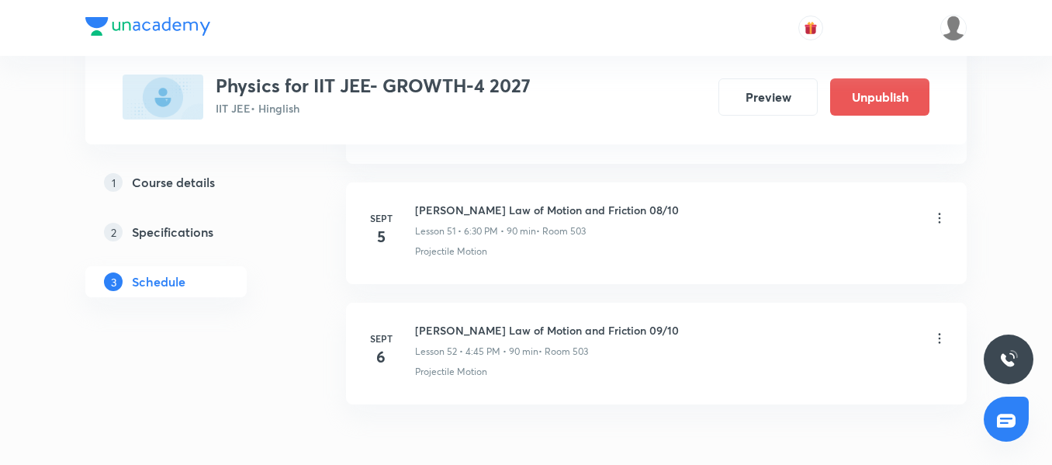
scroll to position [6322, 0]
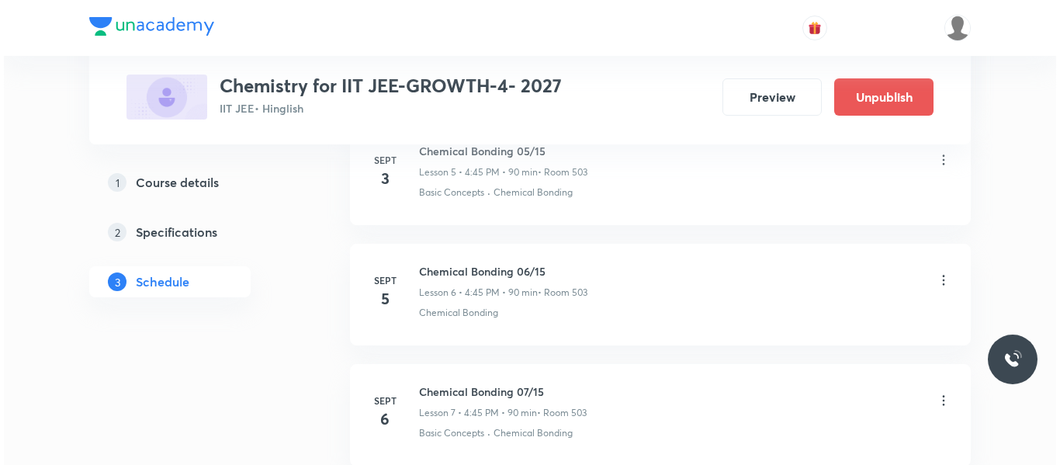
scroll to position [1621, 0]
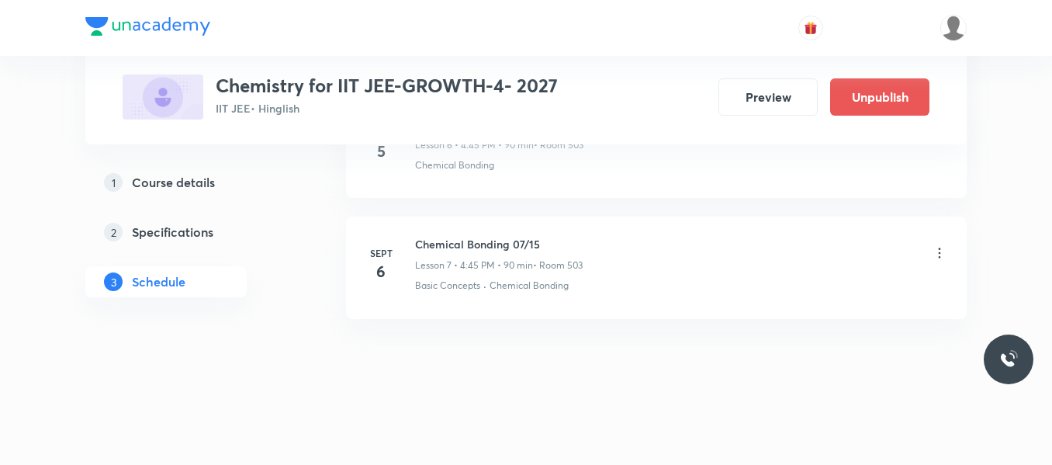
click at [942, 254] on icon at bounding box center [940, 253] width 16 height 16
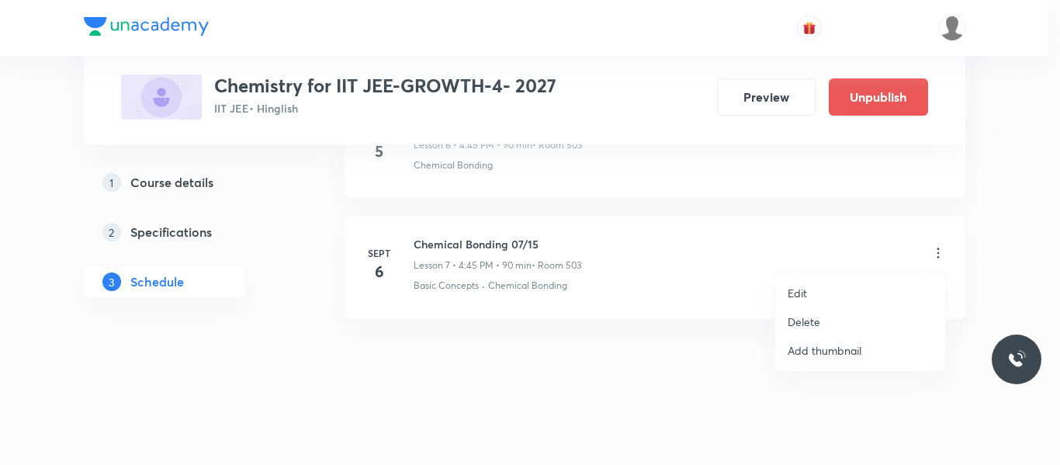
click at [812, 291] on li "Edit" at bounding box center [860, 292] width 170 height 29
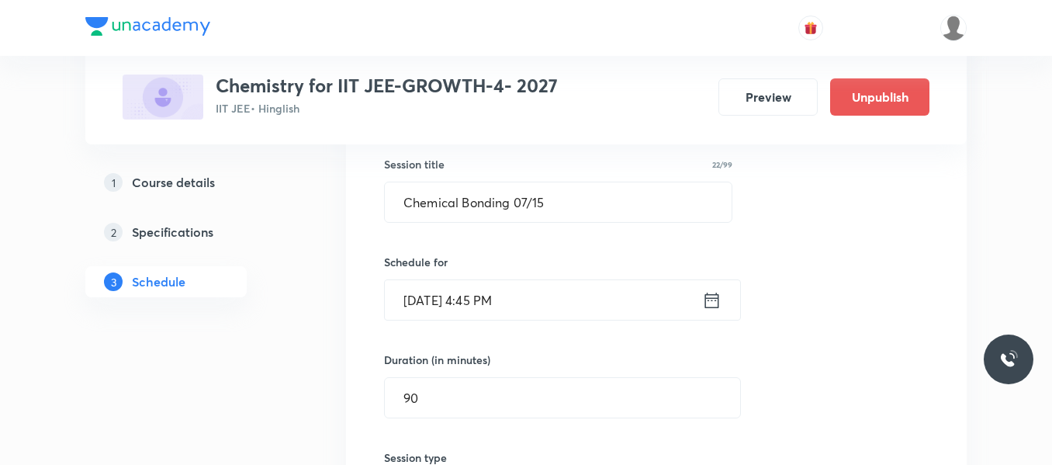
scroll to position [1039, 0]
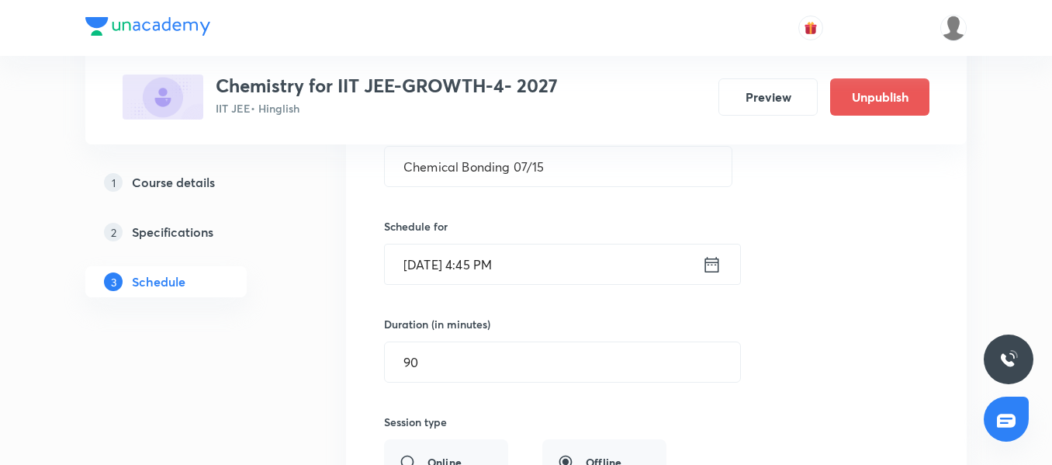
click at [575, 259] on input "Sept 6, 2025, 4:45 PM" at bounding box center [543, 264] width 317 height 40
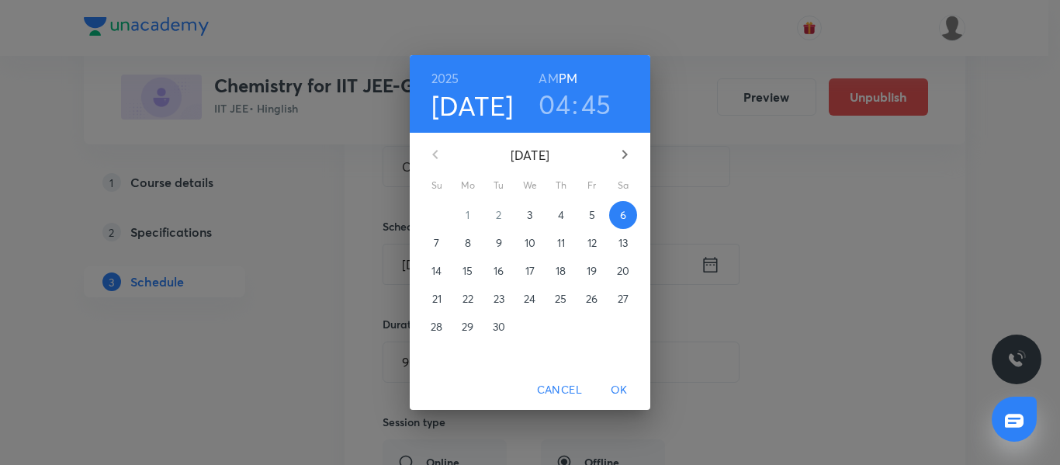
click at [564, 105] on h3 "04" at bounding box center [554, 104] width 32 height 33
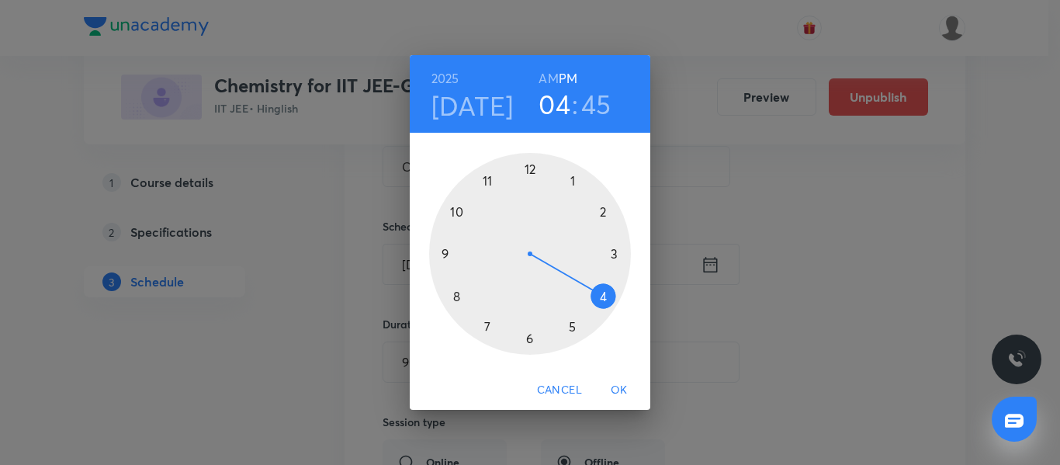
click at [605, 213] on div at bounding box center [530, 254] width 202 height 202
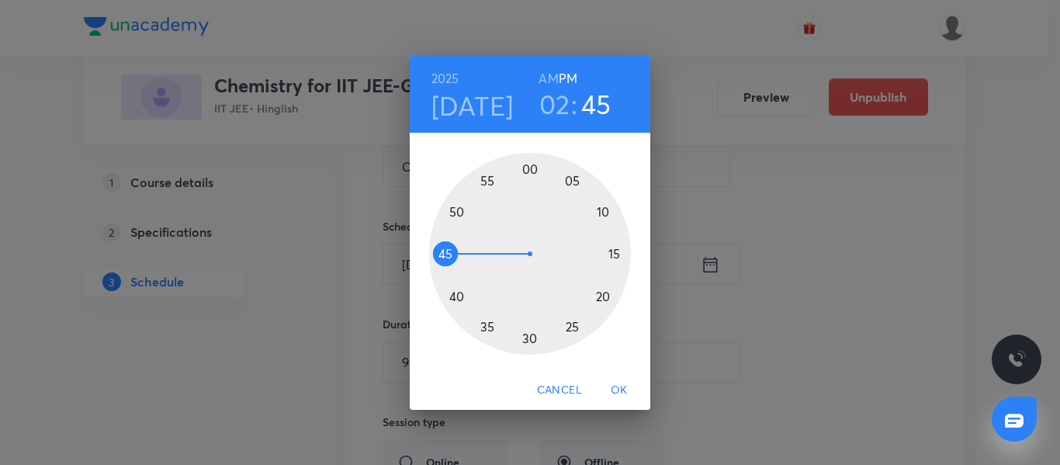
click at [527, 169] on div at bounding box center [530, 254] width 202 height 202
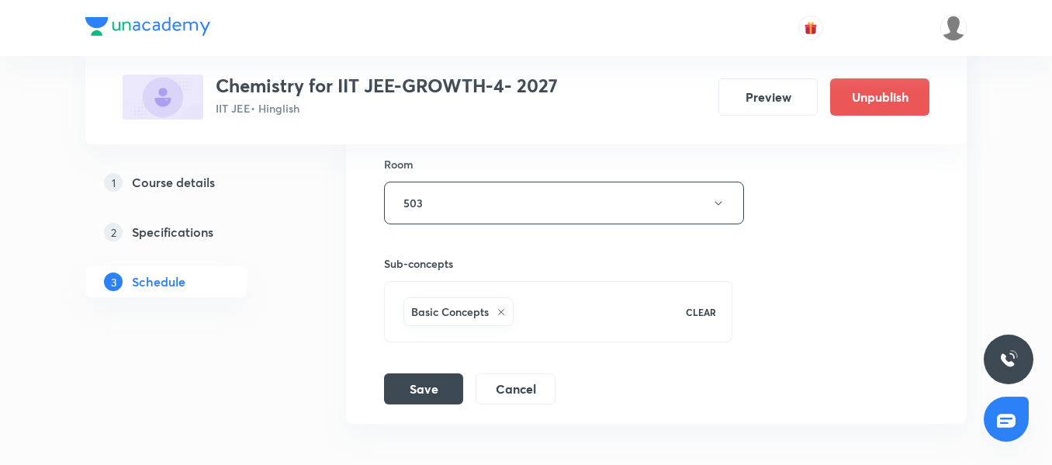
scroll to position [1427, 0]
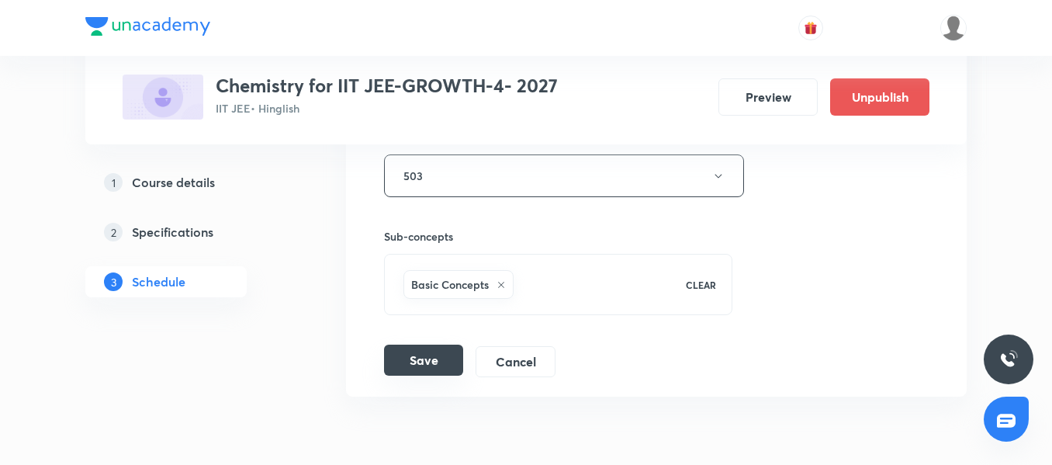
click at [441, 365] on button "Save" at bounding box center [423, 359] width 79 height 31
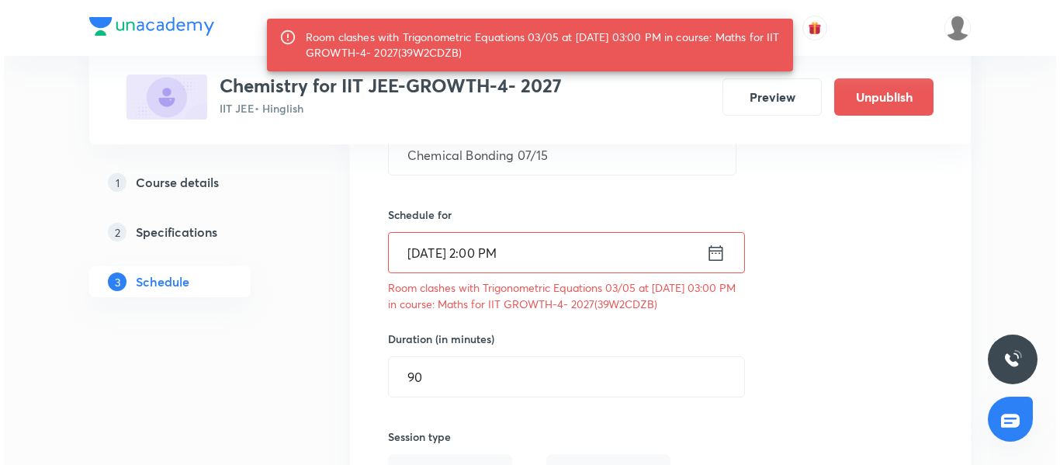
scroll to position [1039, 0]
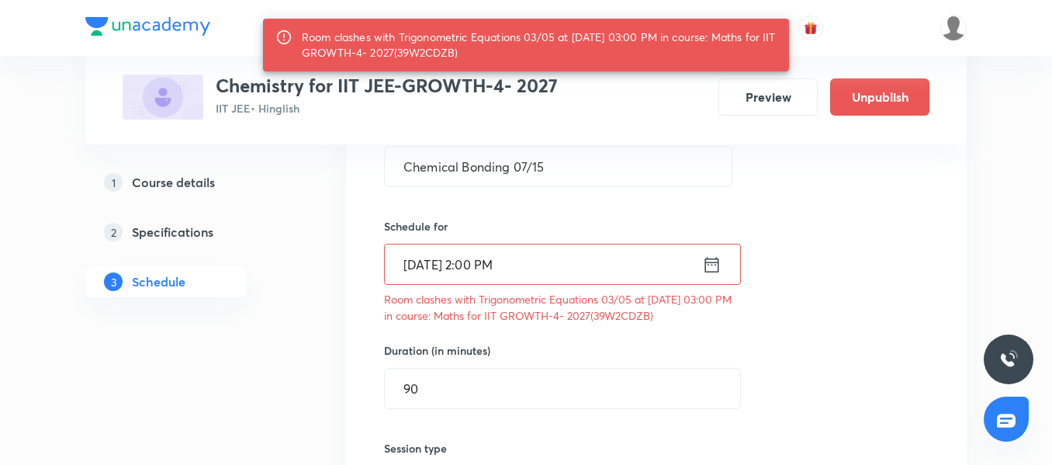
click at [597, 268] on input "Sept 6, 2025, 2:00 PM" at bounding box center [543, 264] width 317 height 40
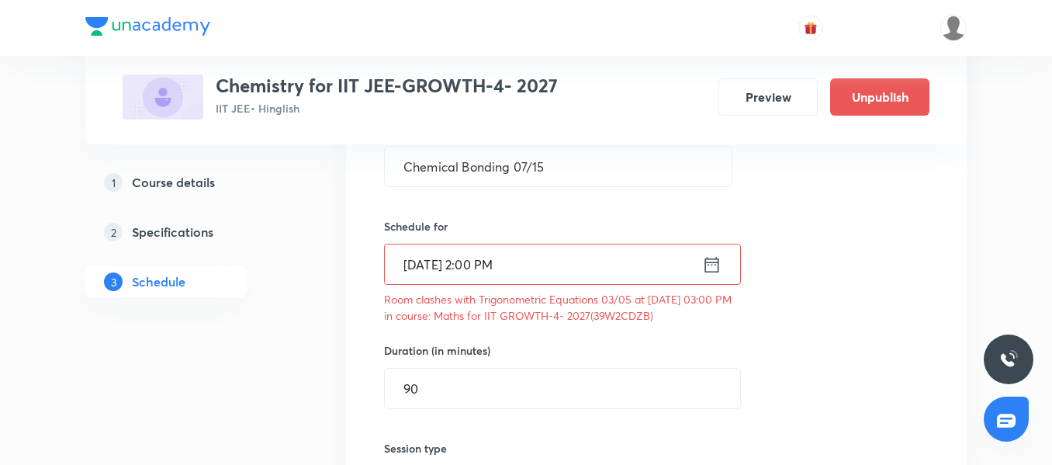
click at [562, 270] on input "Sept 6, 2025, 2:00 PM" at bounding box center [543, 264] width 317 height 40
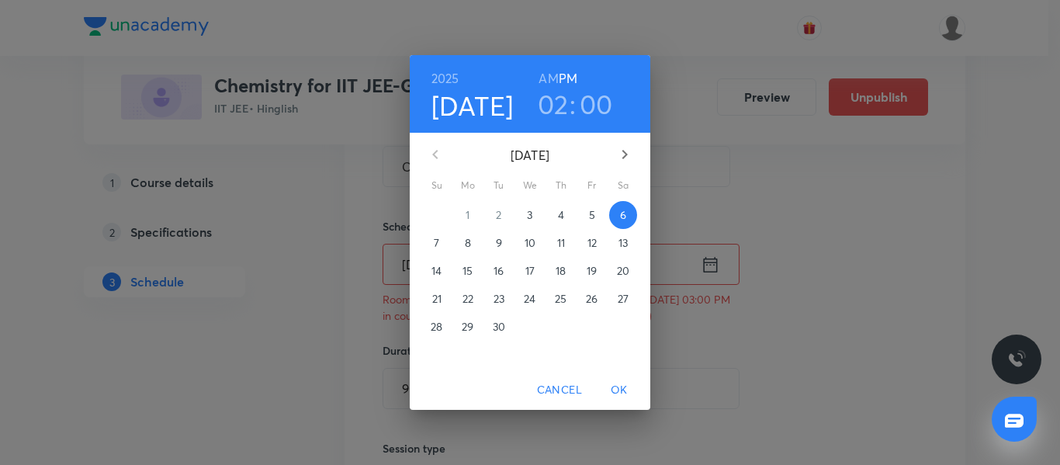
click at [561, 105] on h3 "02" at bounding box center [553, 104] width 31 height 33
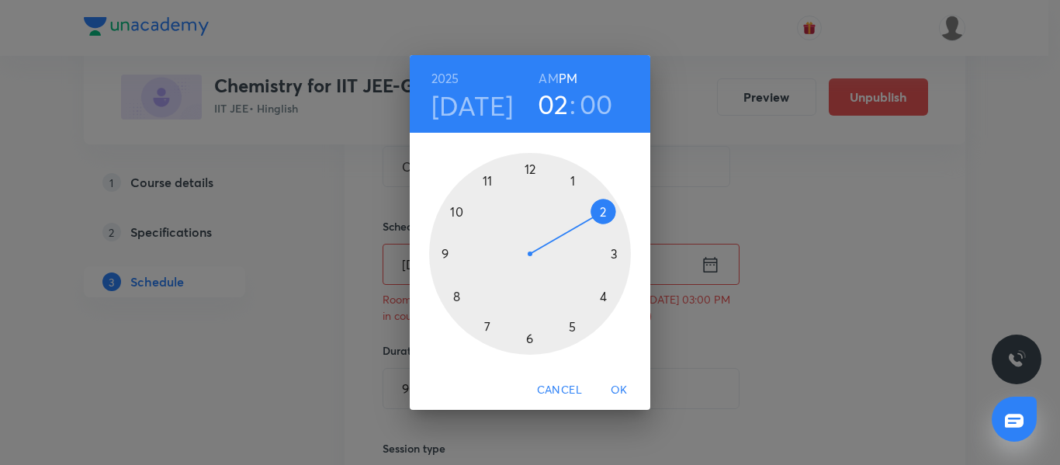
click at [569, 180] on div at bounding box center [530, 254] width 202 height 202
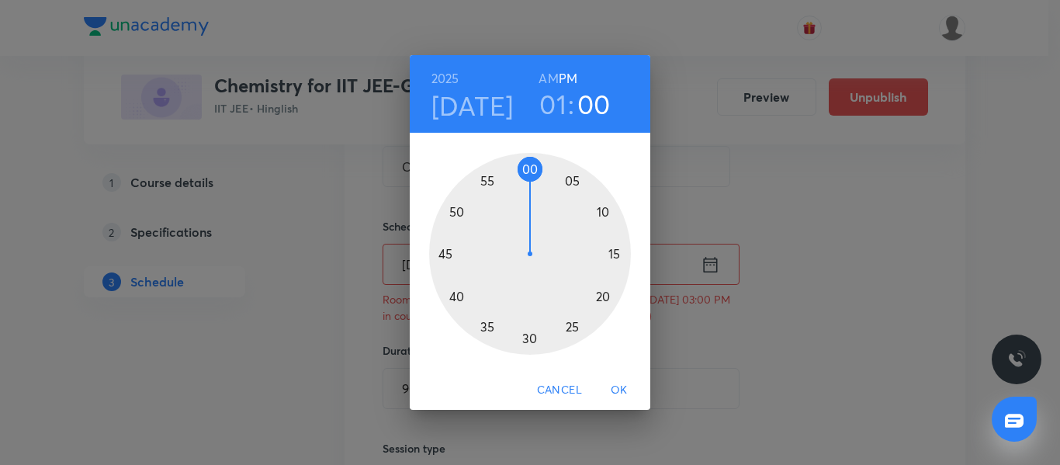
click at [614, 394] on span "OK" at bounding box center [618, 389] width 37 height 19
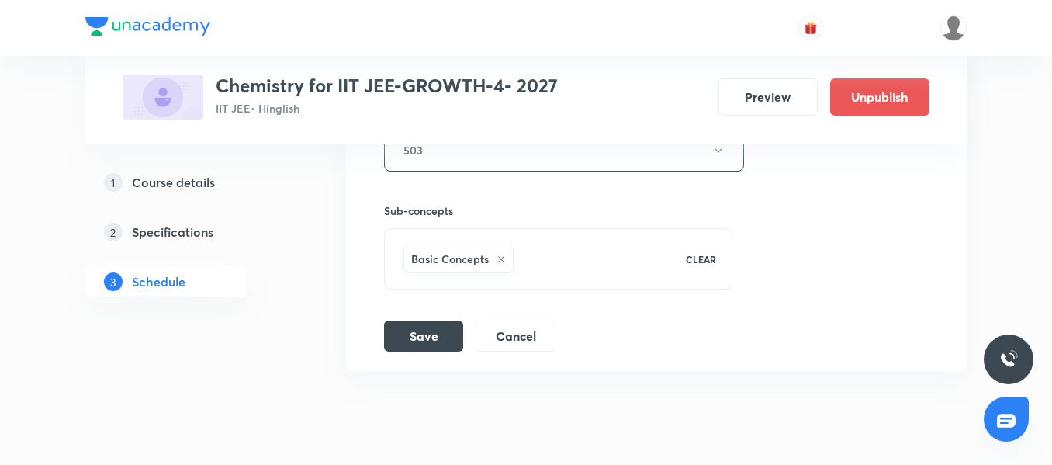
scroll to position [1531, 0]
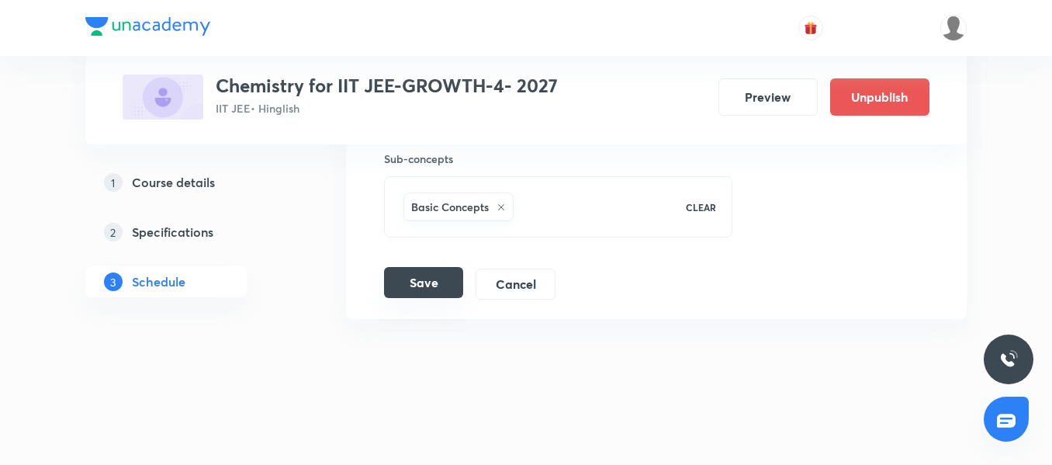
click at [423, 293] on button "Save" at bounding box center [423, 282] width 79 height 31
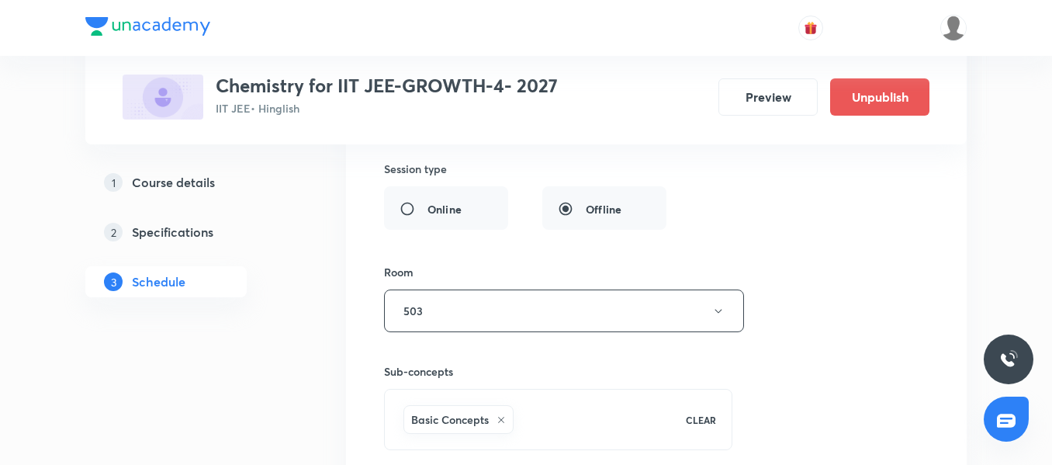
scroll to position [1453, 0]
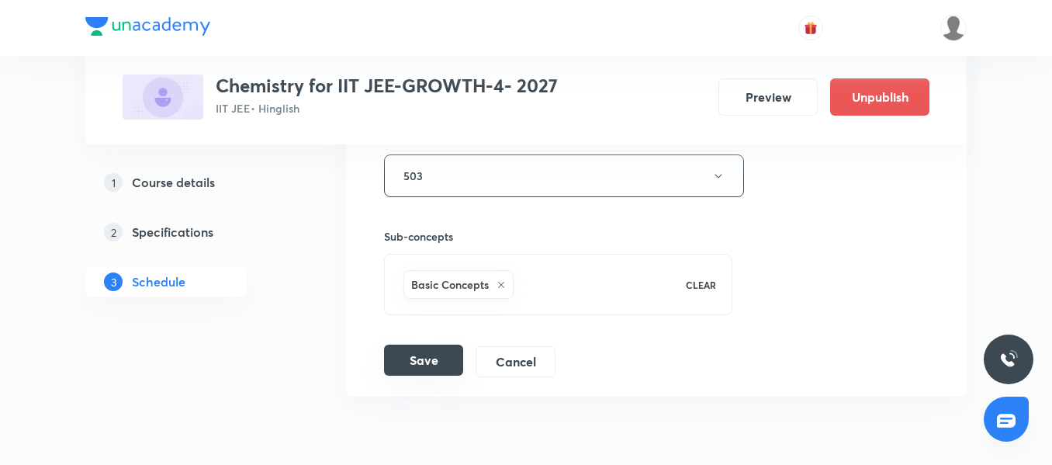
click at [423, 374] on button "Save" at bounding box center [423, 359] width 79 height 31
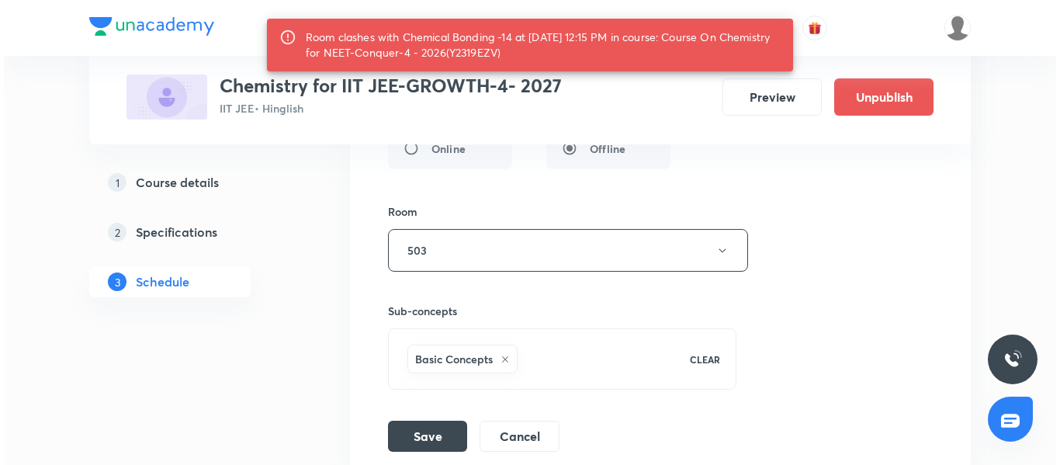
scroll to position [1298, 0]
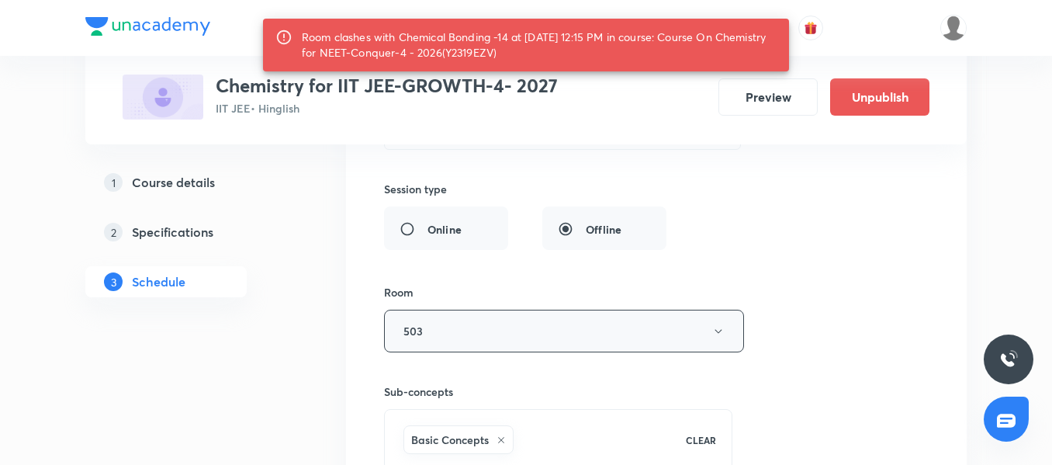
click at [479, 331] on button "503" at bounding box center [564, 331] width 360 height 43
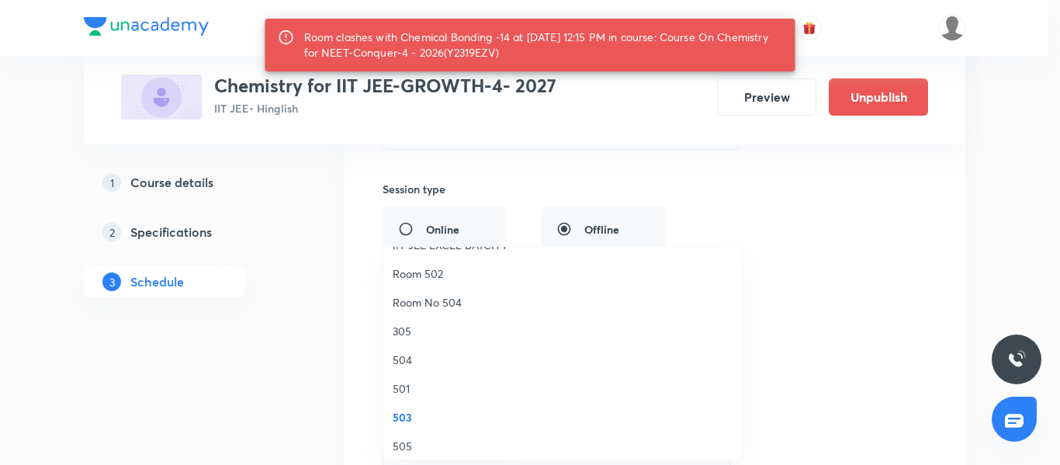
scroll to position [310, 0]
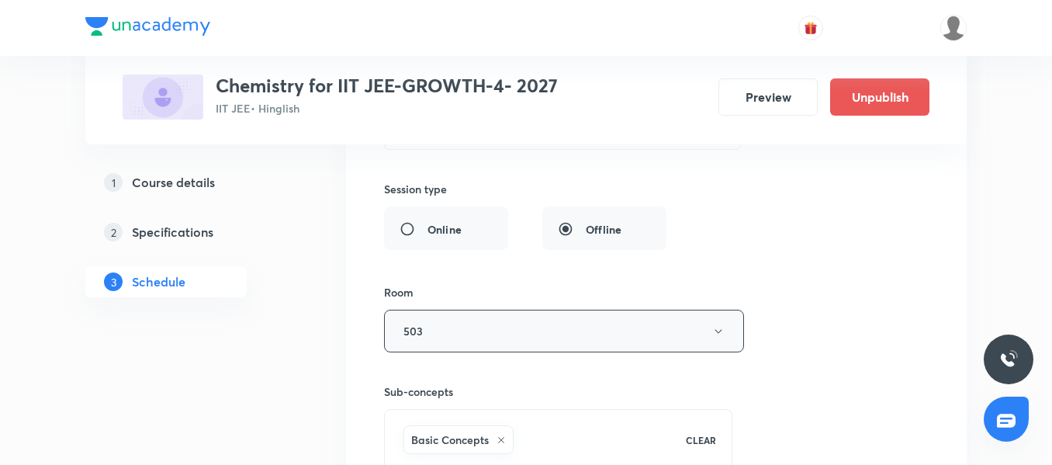
click at [470, 314] on button "503" at bounding box center [564, 331] width 360 height 43
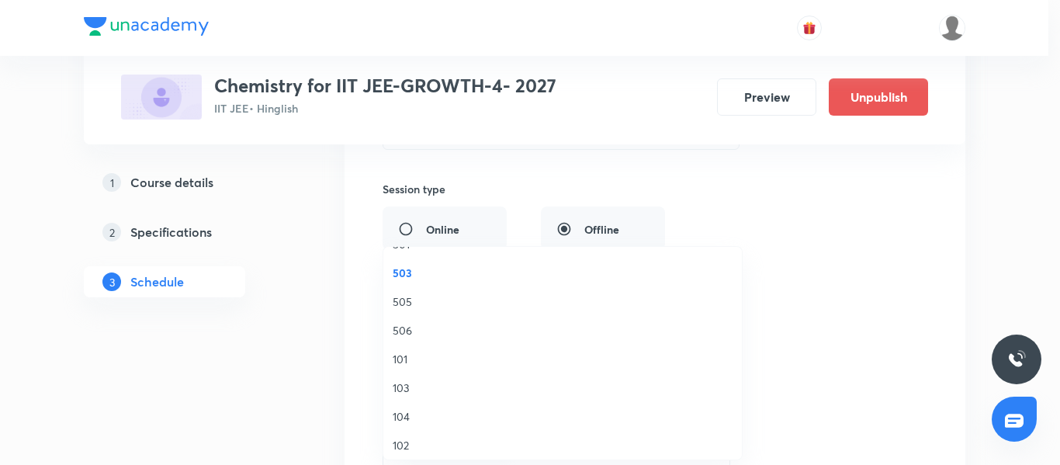
click at [441, 391] on span "103" at bounding box center [563, 387] width 340 height 16
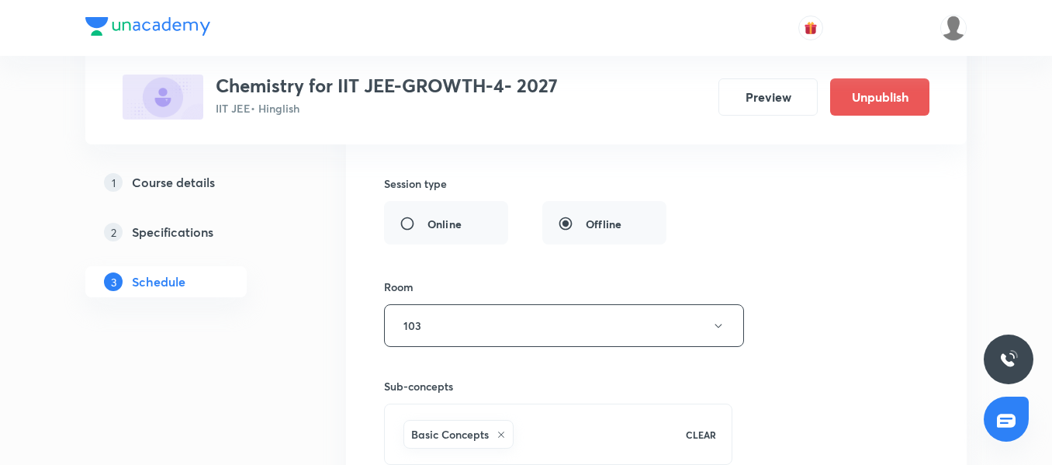
scroll to position [1453, 0]
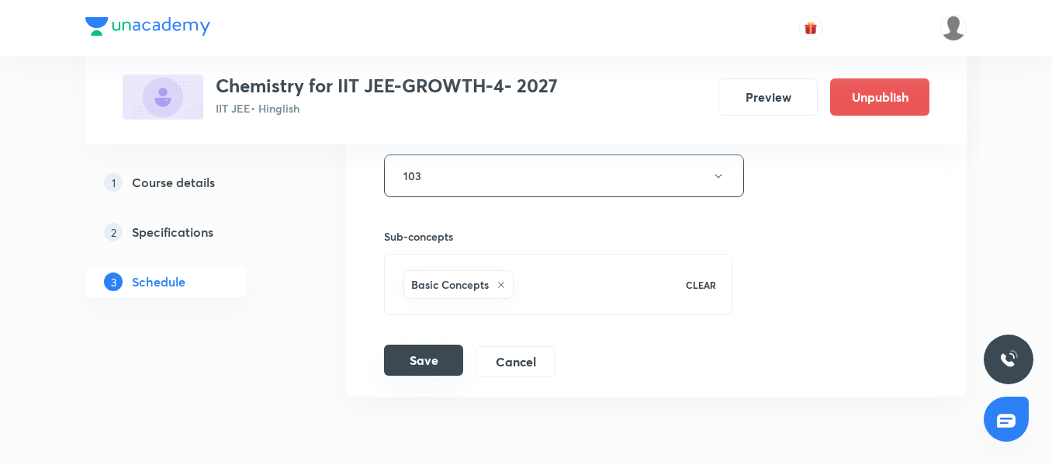
click at [431, 373] on button "Save" at bounding box center [423, 359] width 79 height 31
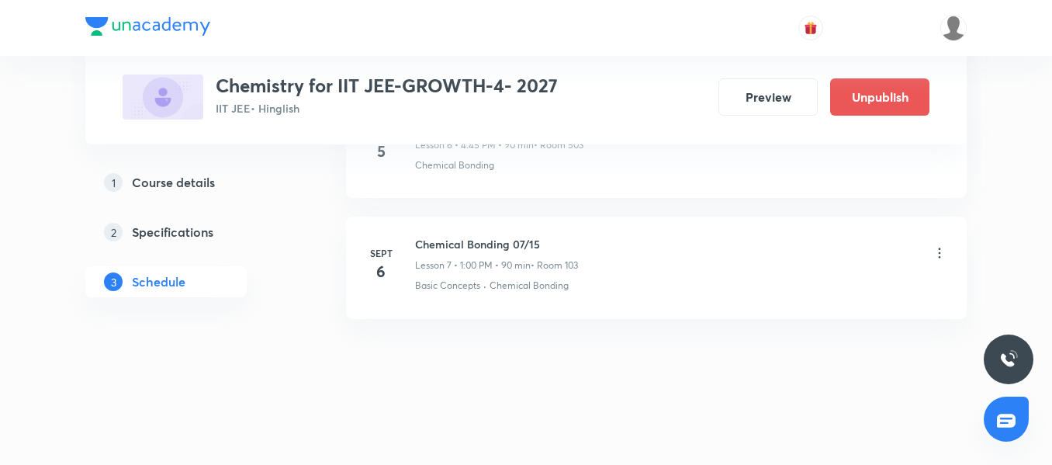
click at [940, 247] on icon at bounding box center [940, 253] width 16 height 16
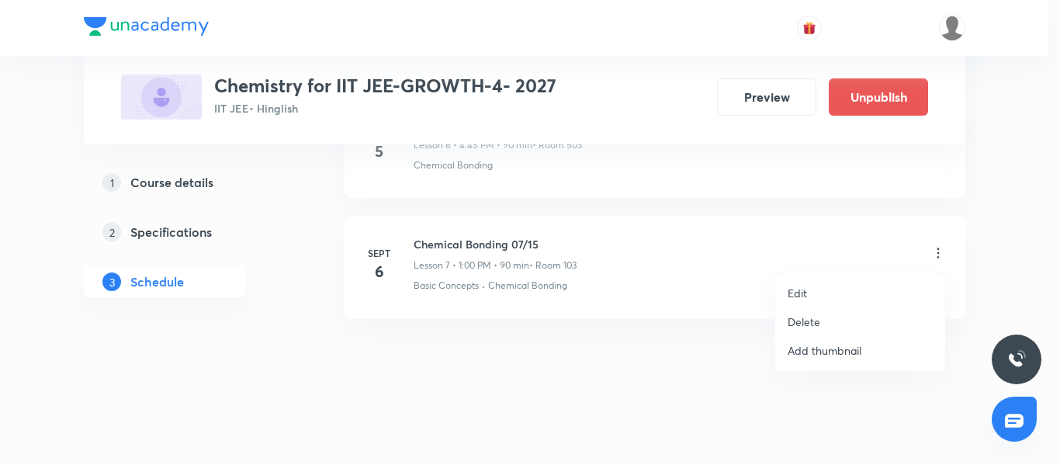
click at [803, 296] on p "Edit" at bounding box center [796, 293] width 19 height 16
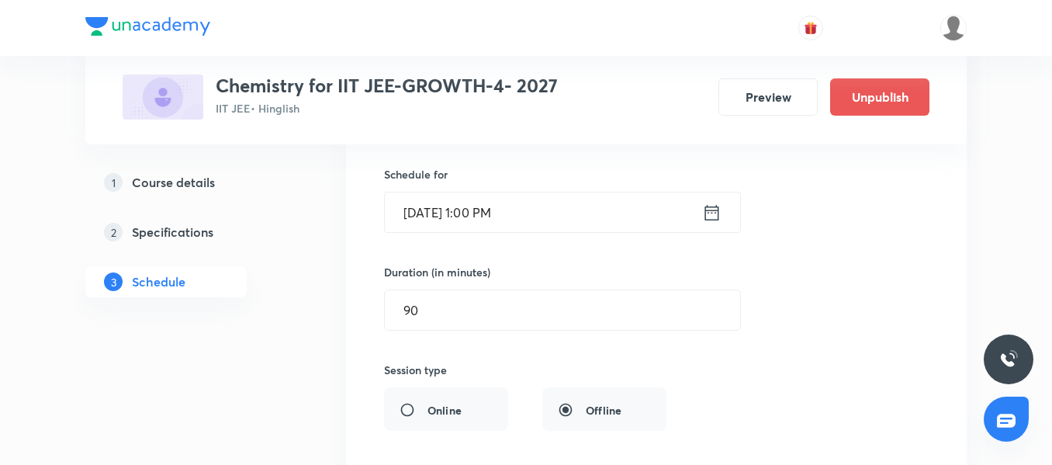
scroll to position [1064, 0]
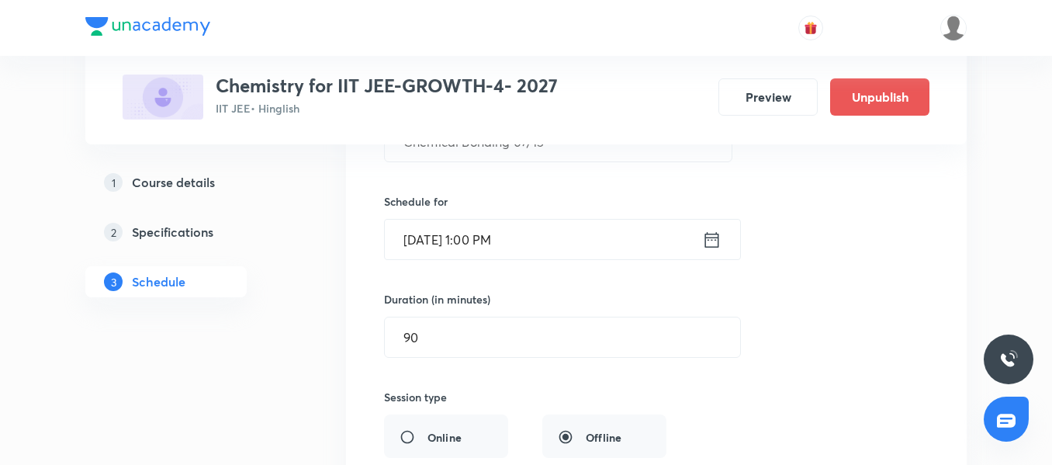
click at [577, 240] on input "Sept 6, 2025, 1:00 PM" at bounding box center [543, 240] width 317 height 40
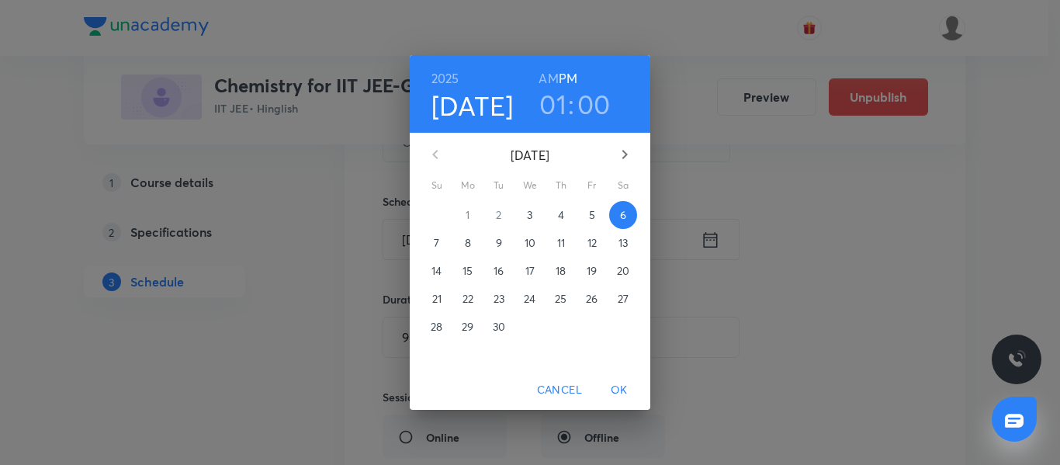
click at [560, 120] on h3 "01" at bounding box center [552, 104] width 27 height 33
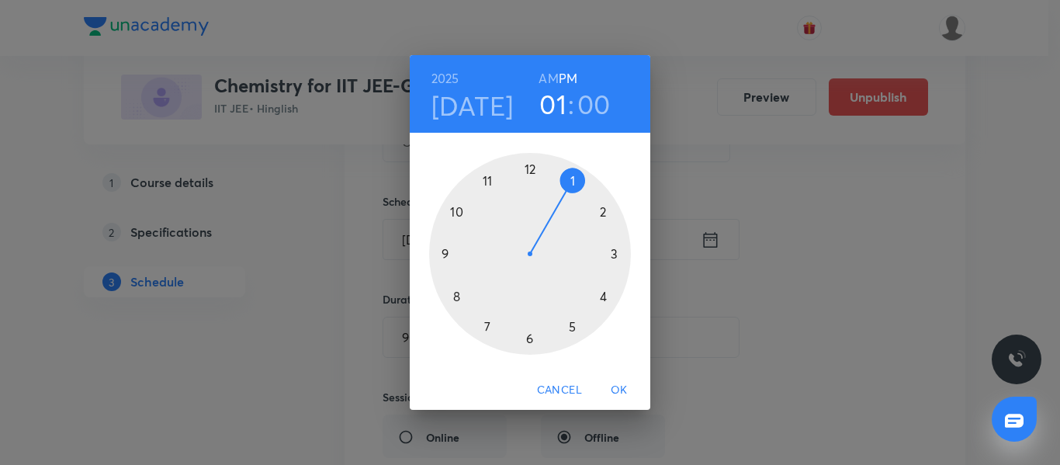
click at [616, 251] on div at bounding box center [530, 254] width 202 height 202
click at [527, 167] on div at bounding box center [530, 254] width 202 height 202
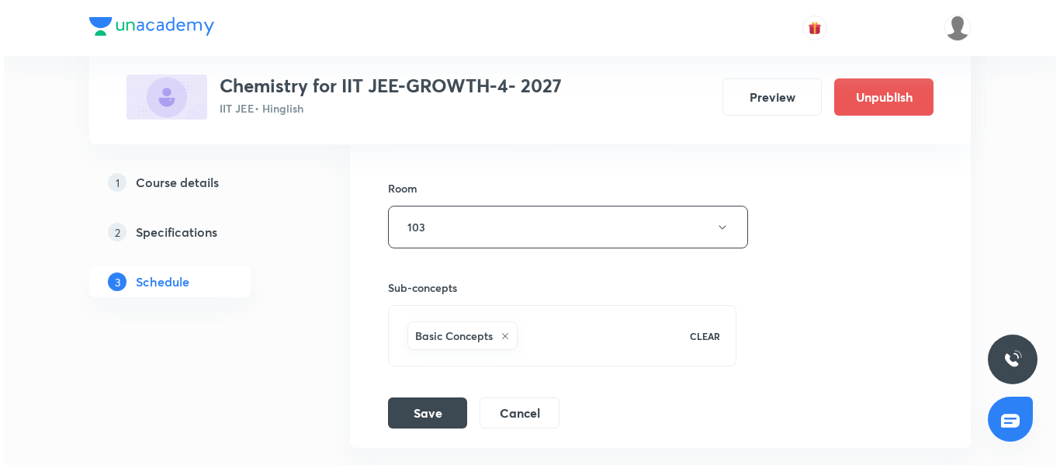
scroll to position [1451, 0]
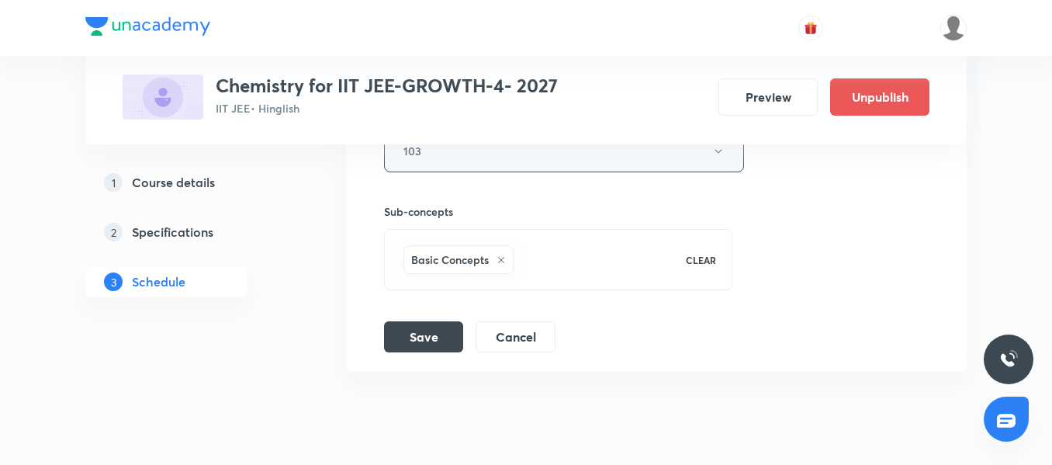
click at [456, 166] on button "103" at bounding box center [564, 151] width 360 height 43
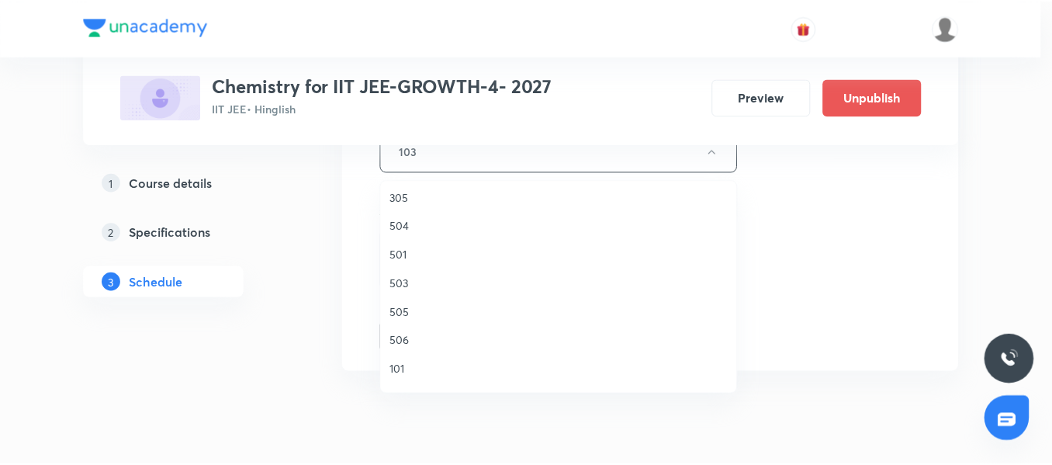
scroll to position [207, 0]
click at [430, 303] on span "503" at bounding box center [563, 310] width 340 height 16
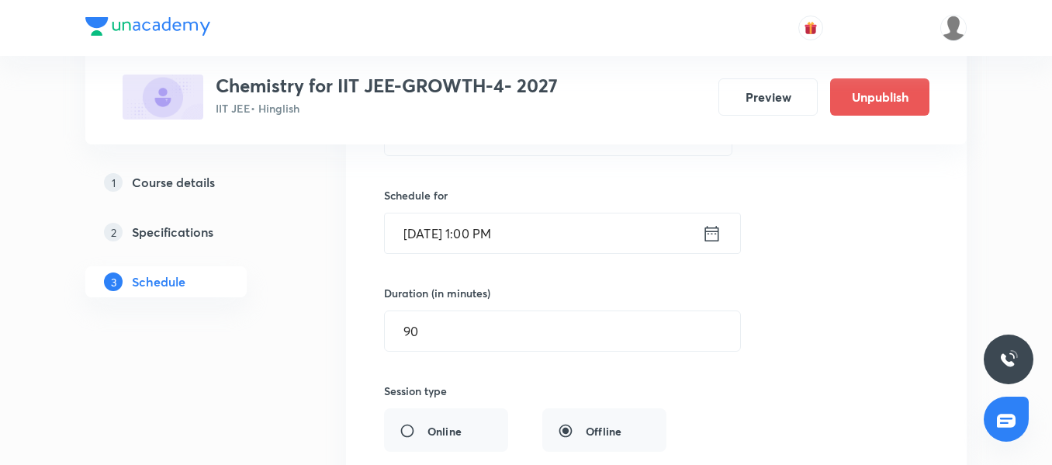
scroll to position [1064, 0]
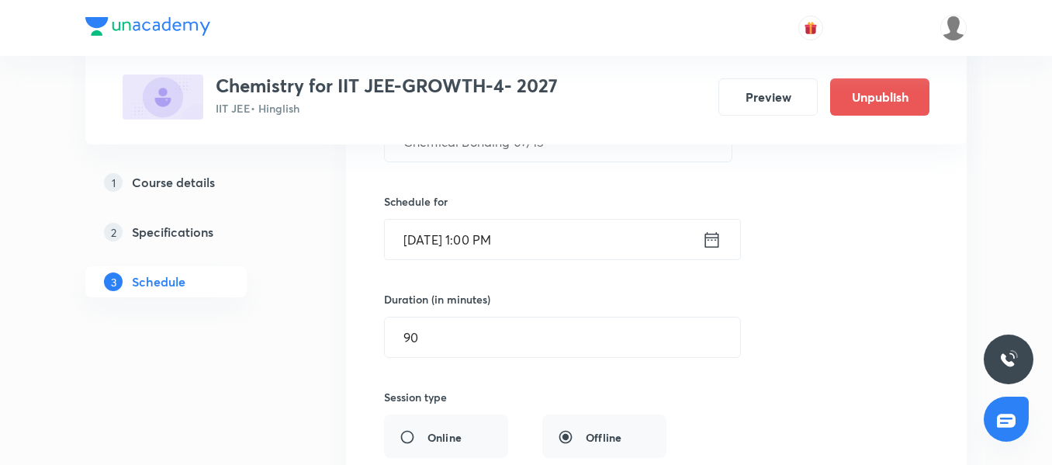
click at [562, 227] on input "Sept 6, 2025, 1:00 PM" at bounding box center [543, 240] width 317 height 40
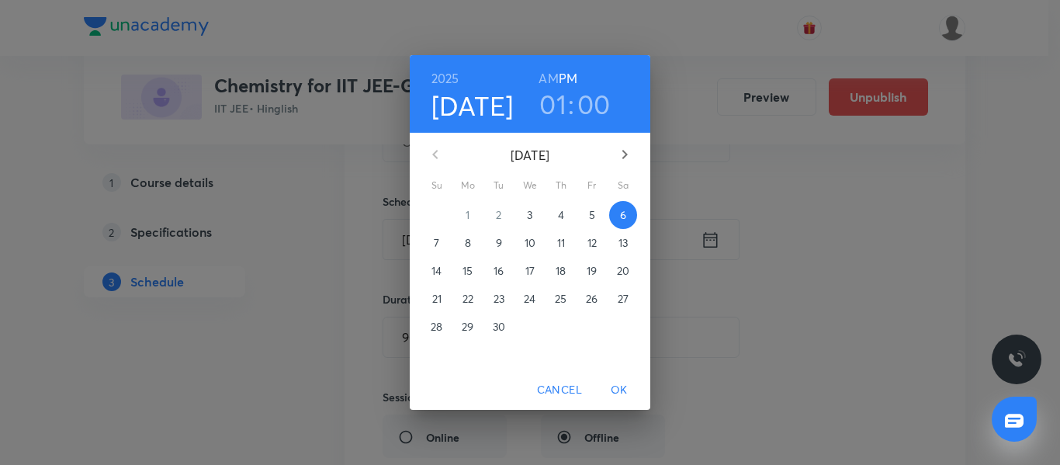
click at [552, 111] on h3 "01" at bounding box center [552, 104] width 27 height 33
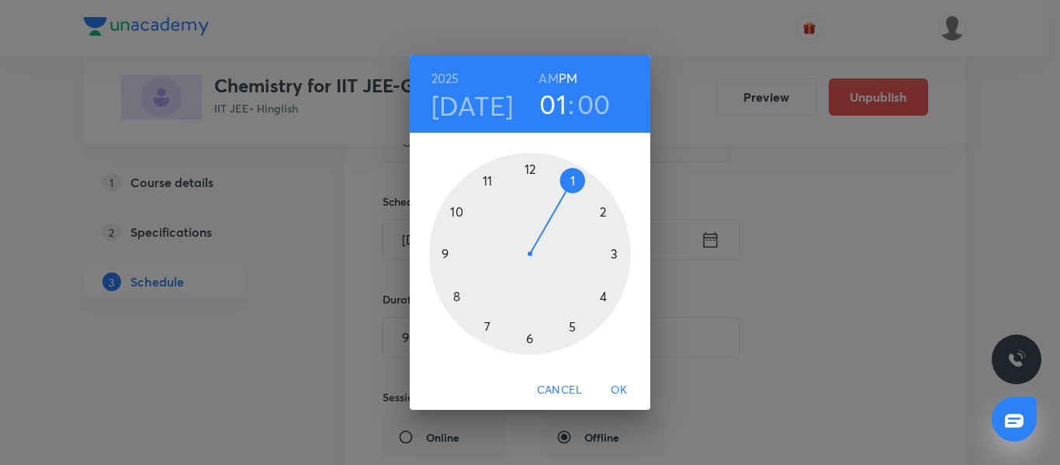
click at [614, 258] on div at bounding box center [530, 254] width 202 height 202
click at [530, 168] on div at bounding box center [530, 254] width 202 height 202
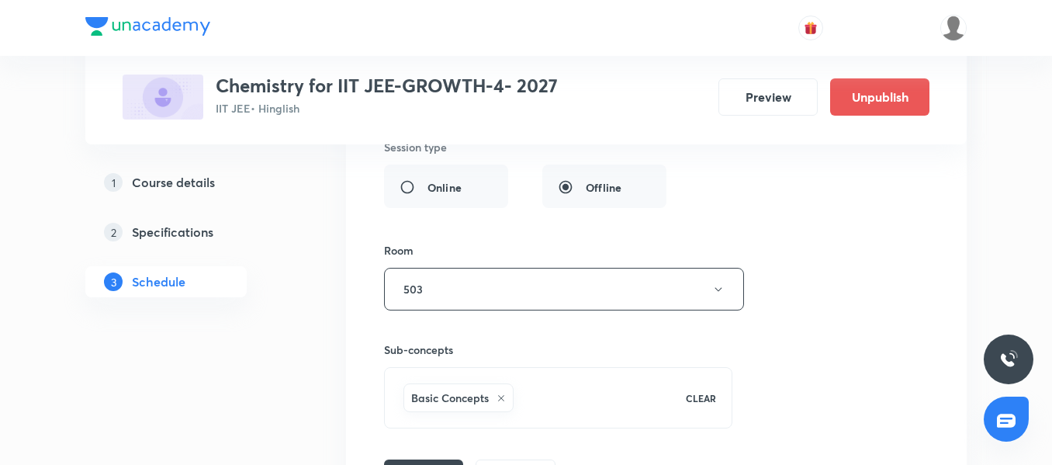
scroll to position [1451, 0]
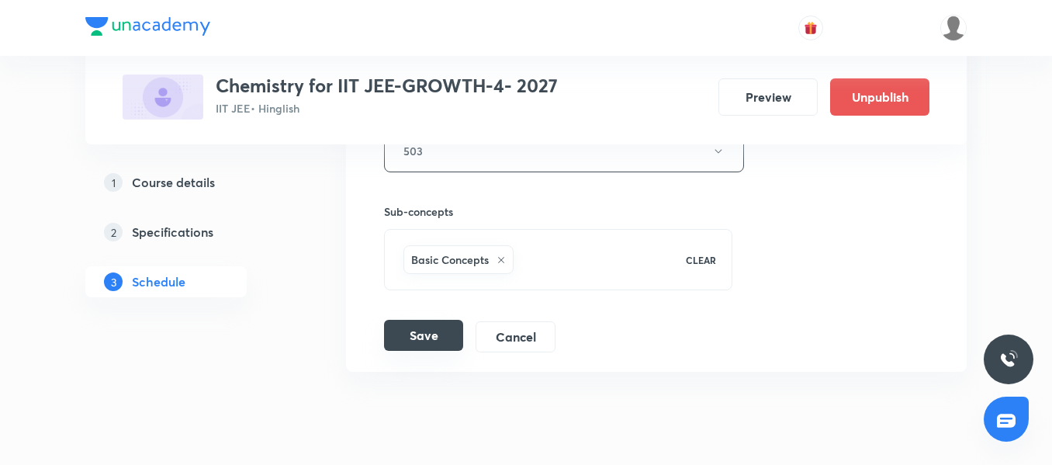
click at [428, 337] on button "Save" at bounding box center [423, 335] width 79 height 31
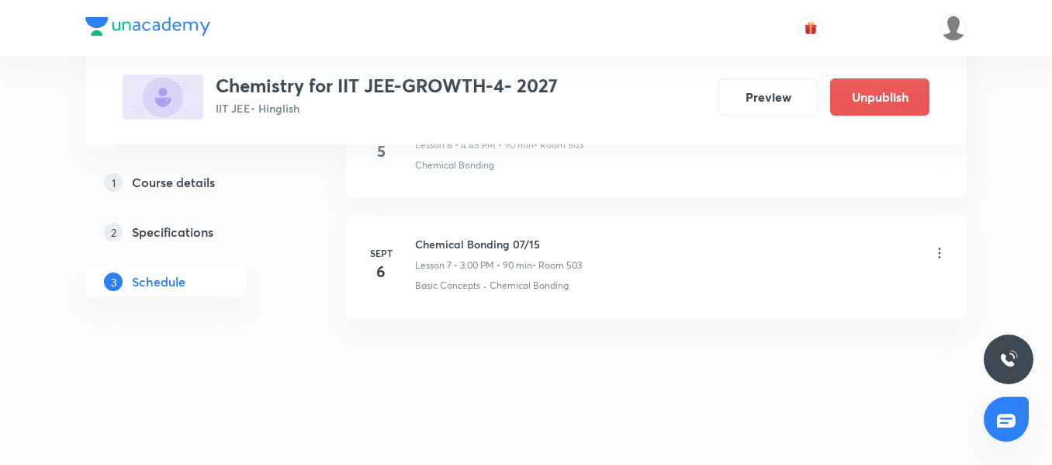
scroll to position [908, 0]
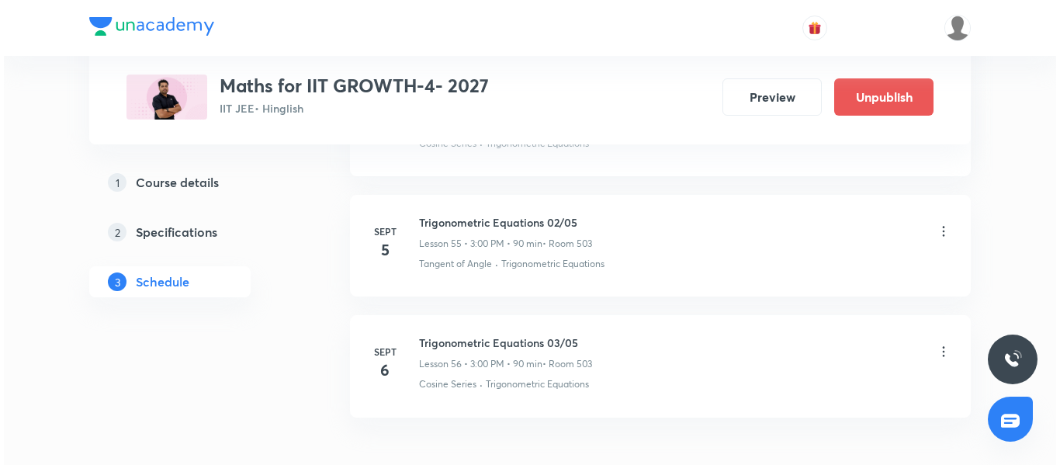
scroll to position [7517, 0]
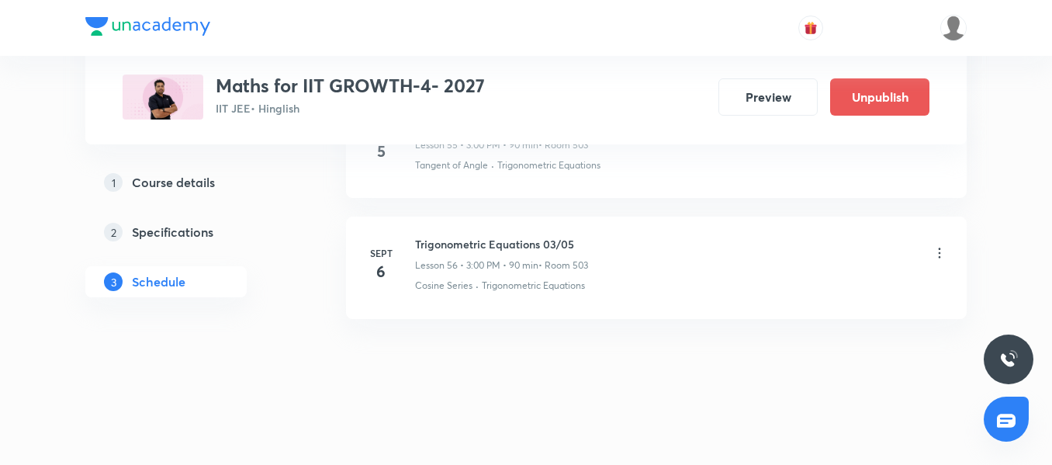
click at [939, 251] on icon at bounding box center [940, 253] width 16 height 16
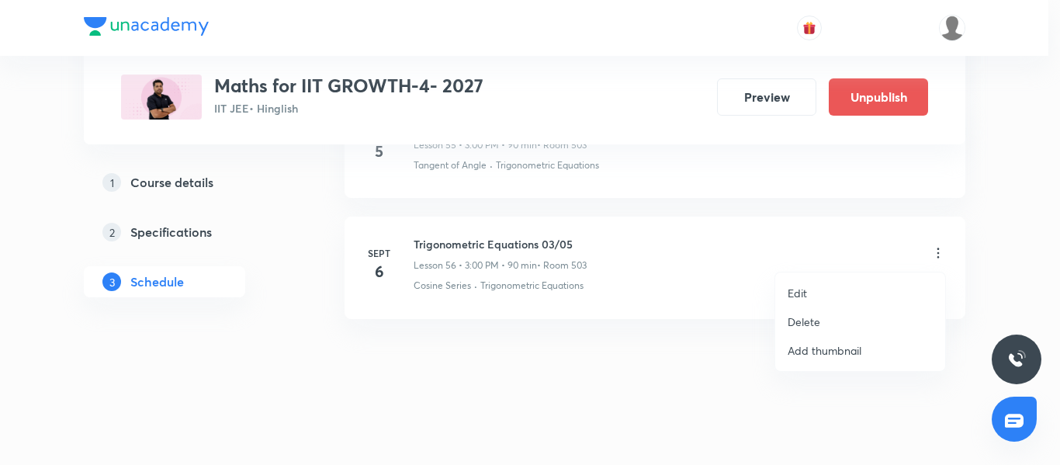
click at [815, 289] on li "Edit" at bounding box center [860, 292] width 170 height 29
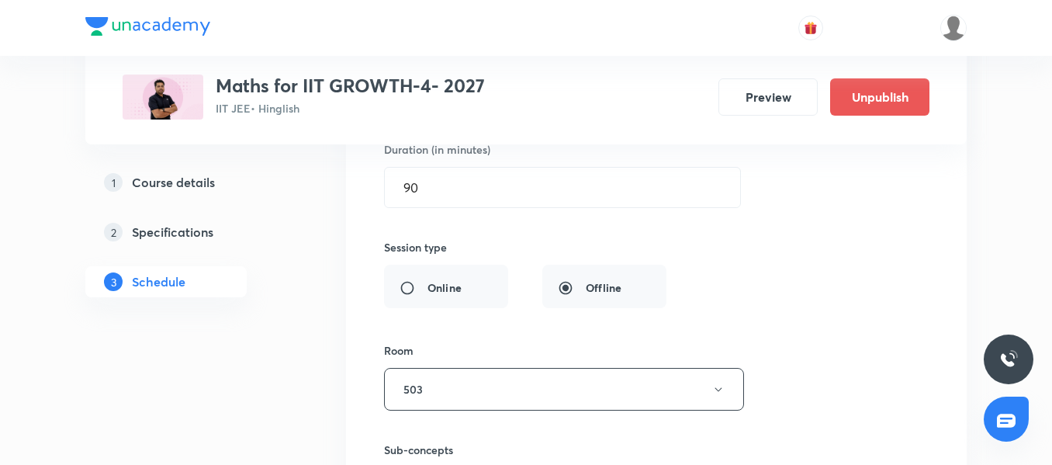
scroll to position [7012, 0]
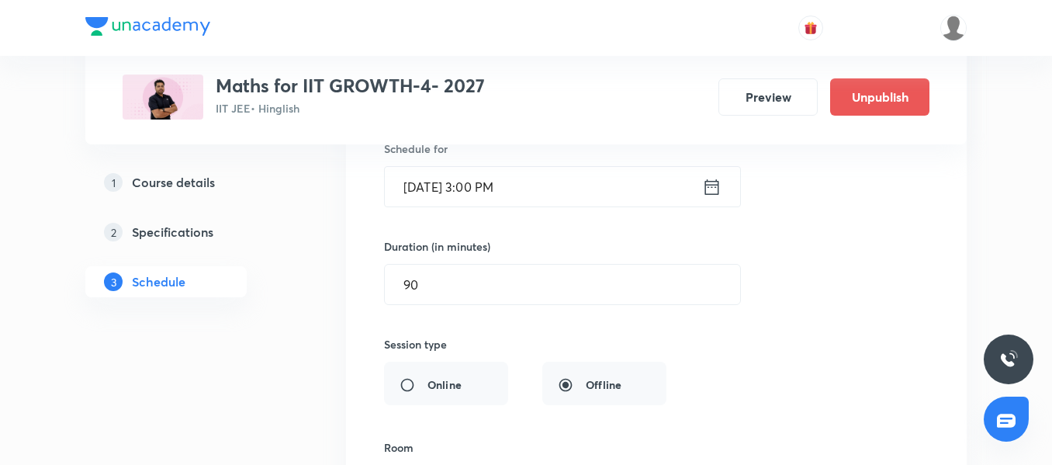
click at [583, 189] on input "[DATE] 3:00 PM" at bounding box center [543, 187] width 317 height 40
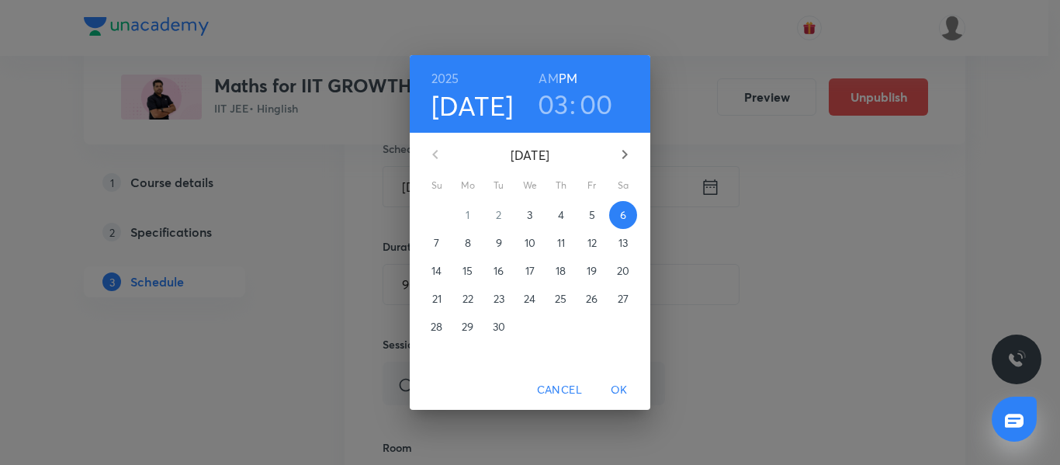
click at [566, 104] on h3 "03" at bounding box center [553, 104] width 31 height 33
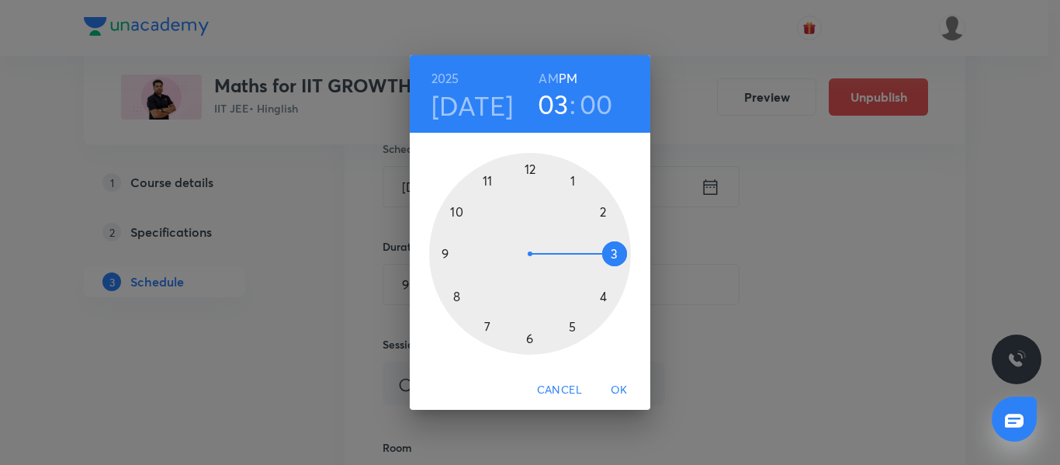
click at [528, 345] on div at bounding box center [530, 254] width 202 height 202
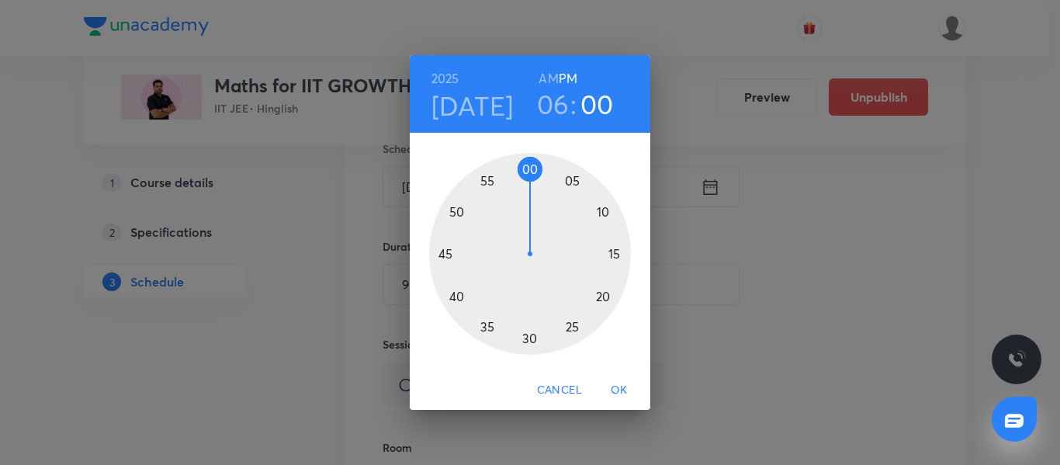
click at [527, 337] on div at bounding box center [530, 254] width 202 height 202
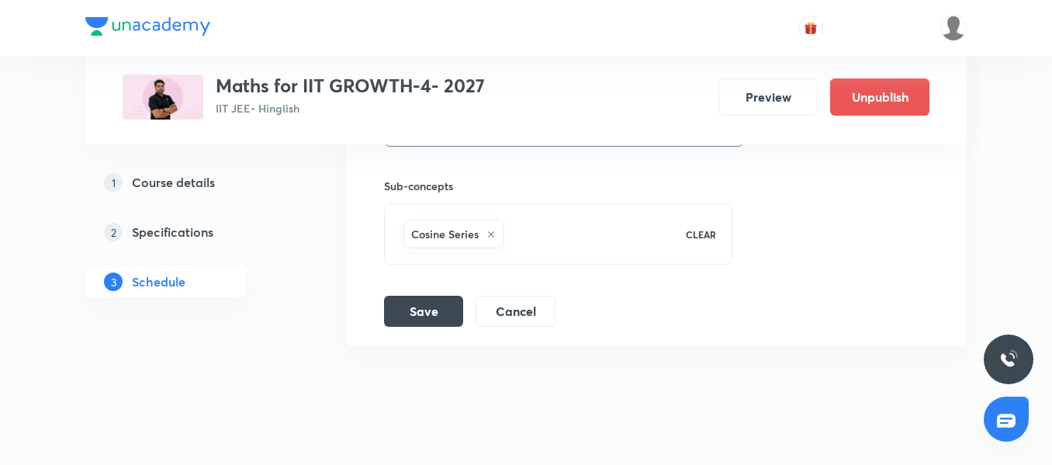
scroll to position [7400, 0]
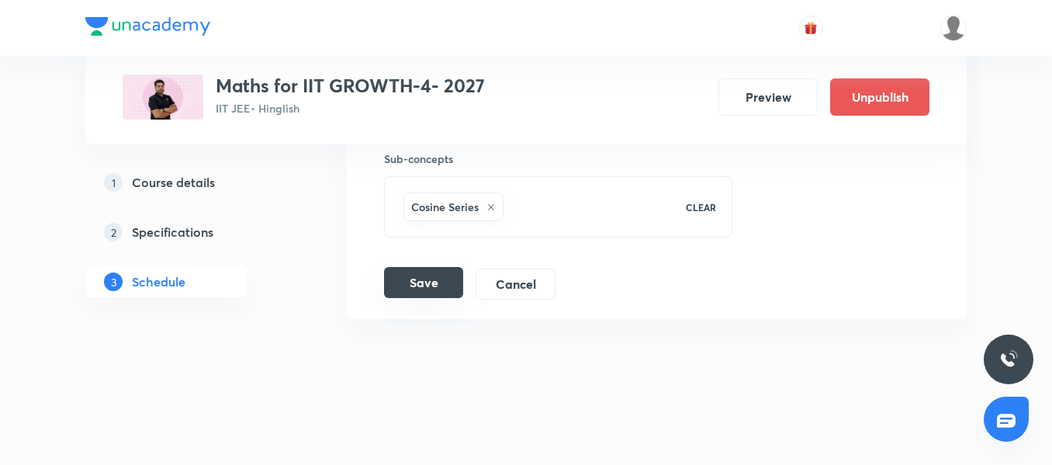
click at [446, 277] on button "Save" at bounding box center [423, 282] width 79 height 31
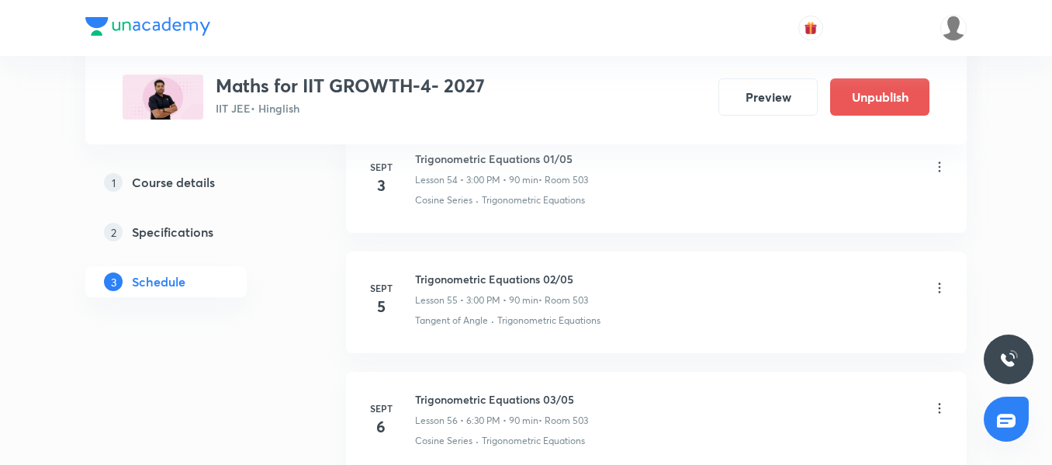
scroll to position [6804, 0]
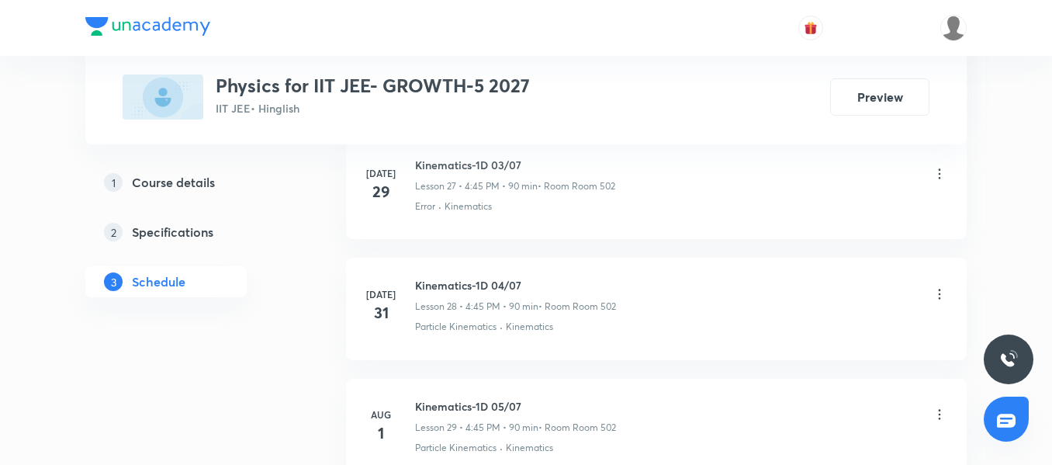
scroll to position [5592, 0]
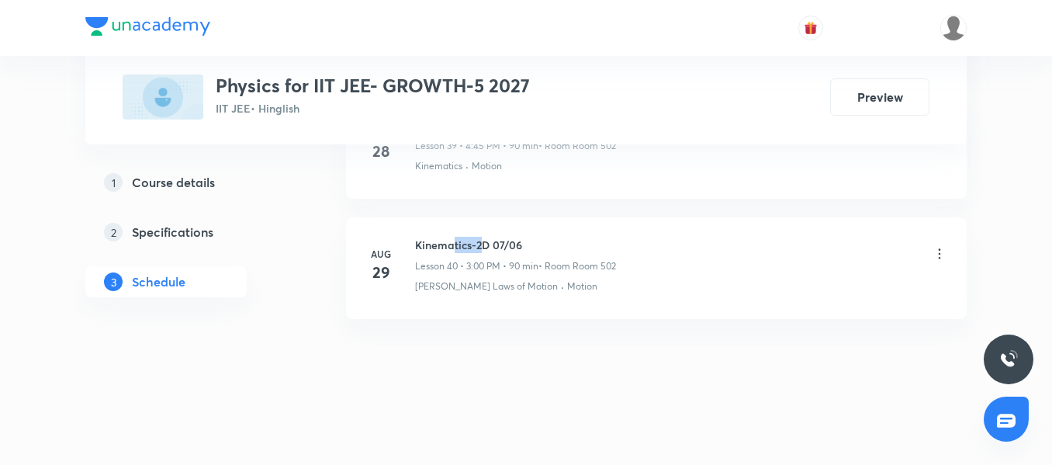
drag, startPoint x: 485, startPoint y: 243, endPoint x: 451, endPoint y: 243, distance: 33.4
click at [451, 243] on h6 "Kinematics-2D 07/06" at bounding box center [515, 245] width 201 height 16
click at [489, 250] on h6 "Kinematics-2D 07/06" at bounding box center [515, 245] width 201 height 16
drag, startPoint x: 489, startPoint y: 245, endPoint x: 409, endPoint y: 237, distance: 81.1
click at [409, 237] on div "Aug 29 Kinematics-2D 07/06 Lesson 40 • 3:00 PM • 90 min • Room Room 502 Newton'…" at bounding box center [656, 265] width 582 height 57
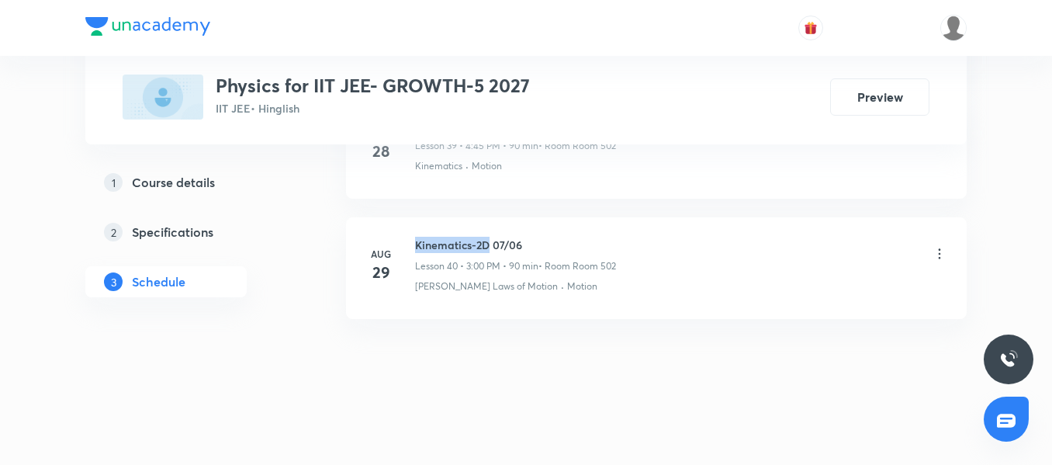
copy h6 "Kinematics-2D"
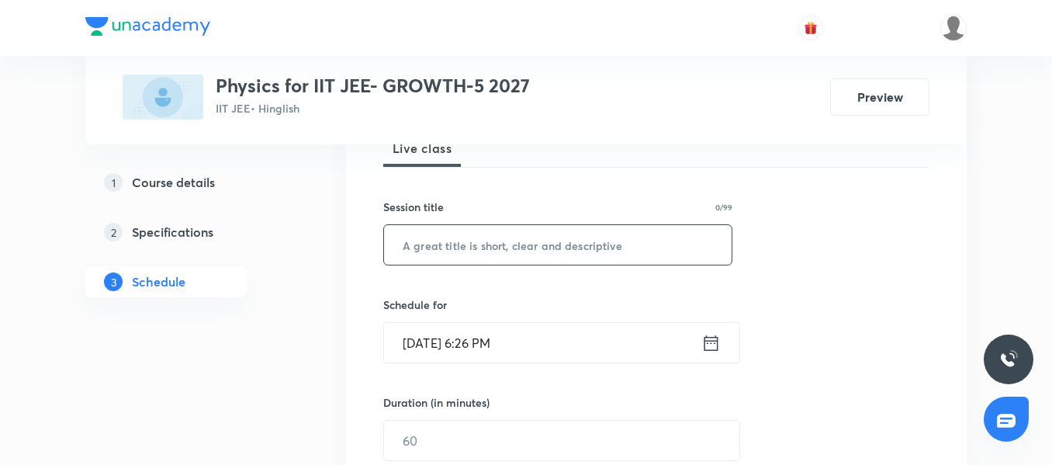
scroll to position [229, 0]
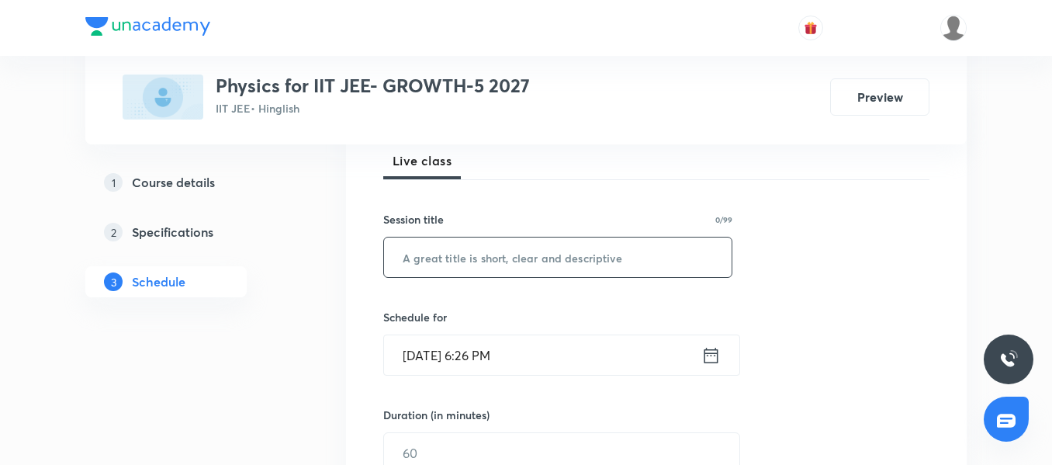
click at [447, 250] on input "text" at bounding box center [558, 257] width 348 height 40
paste input "Newton's Law of Motion and Friction"
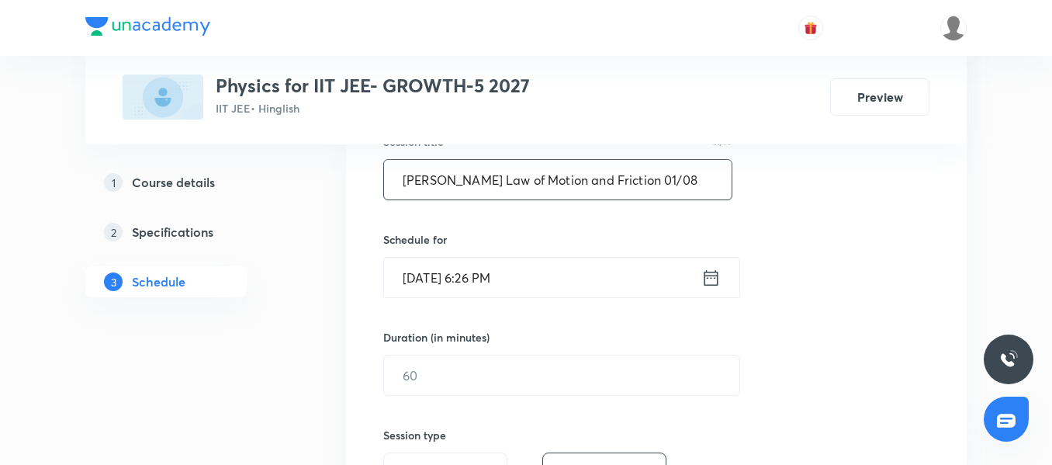
type input "Newton's Law of Motion and Friction 01/08"
click at [590, 270] on input "Sept 3, 2025, 6:26 PM" at bounding box center [542, 278] width 317 height 40
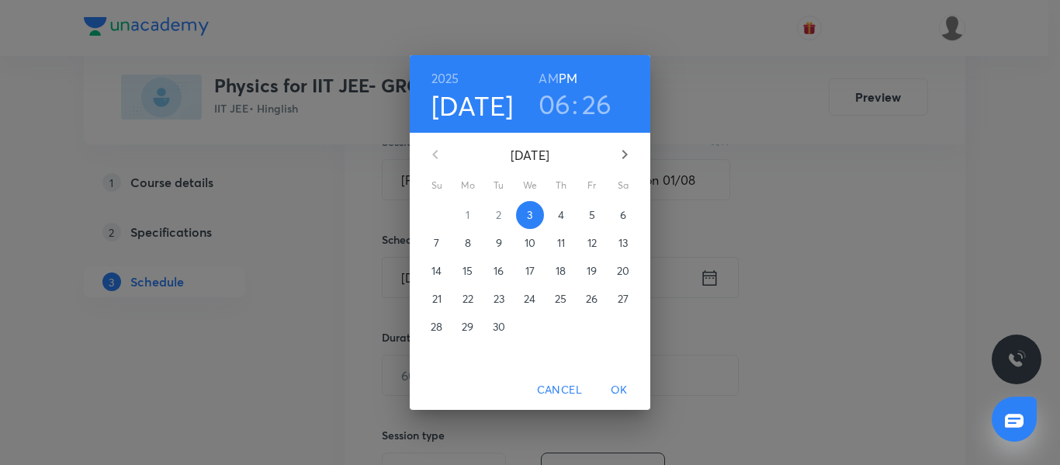
click at [562, 213] on p "4" at bounding box center [561, 215] width 6 height 16
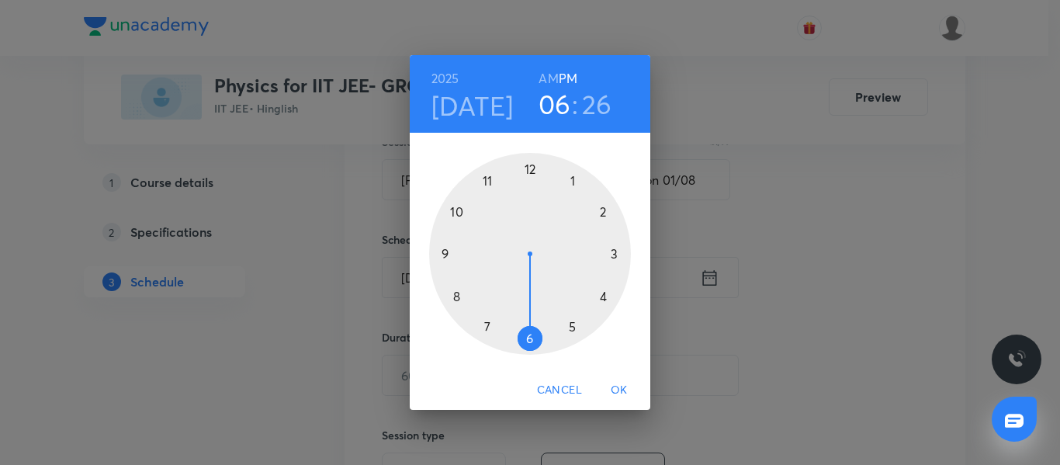
click at [614, 258] on div at bounding box center [530, 254] width 202 height 202
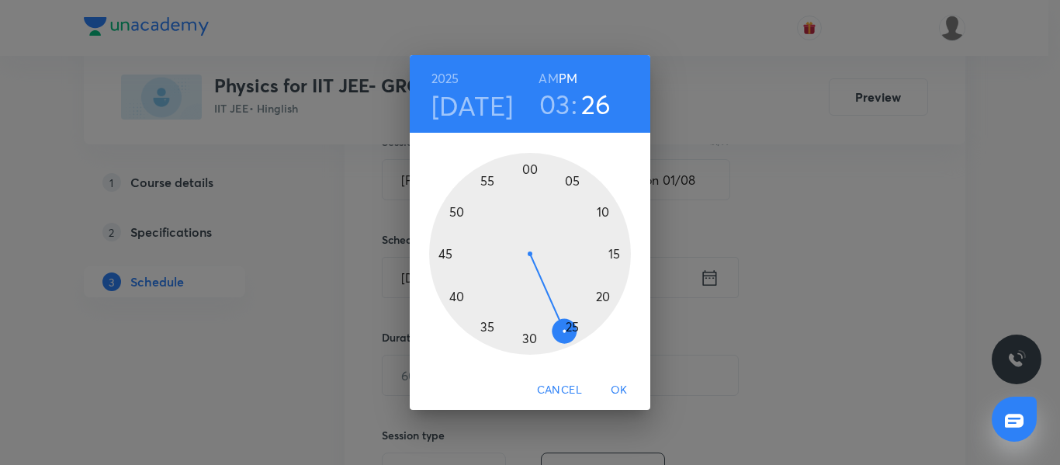
click at [531, 170] on div at bounding box center [530, 254] width 202 height 202
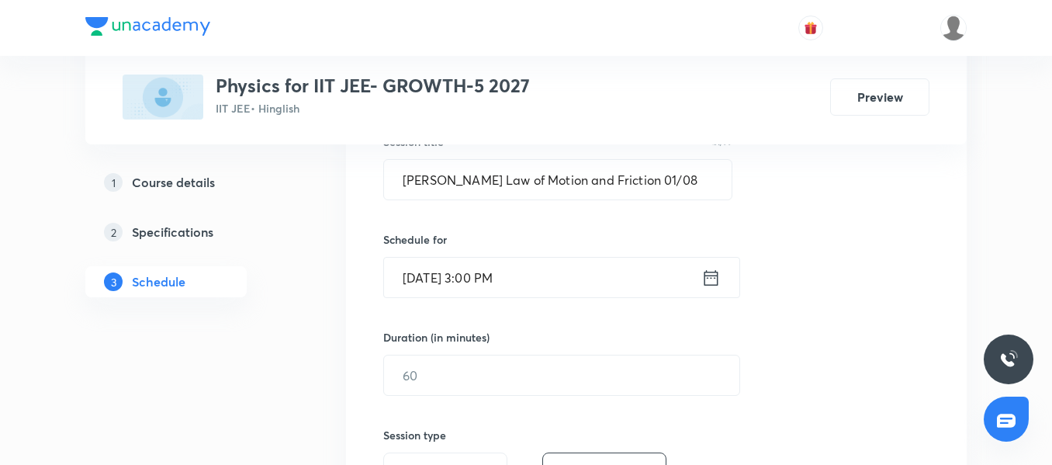
scroll to position [384, 0]
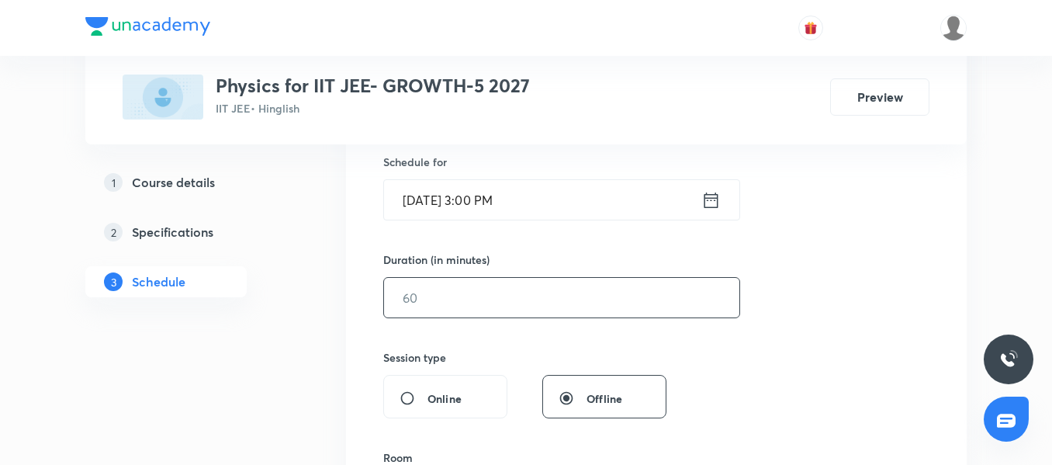
click at [427, 305] on input "text" at bounding box center [561, 298] width 355 height 40
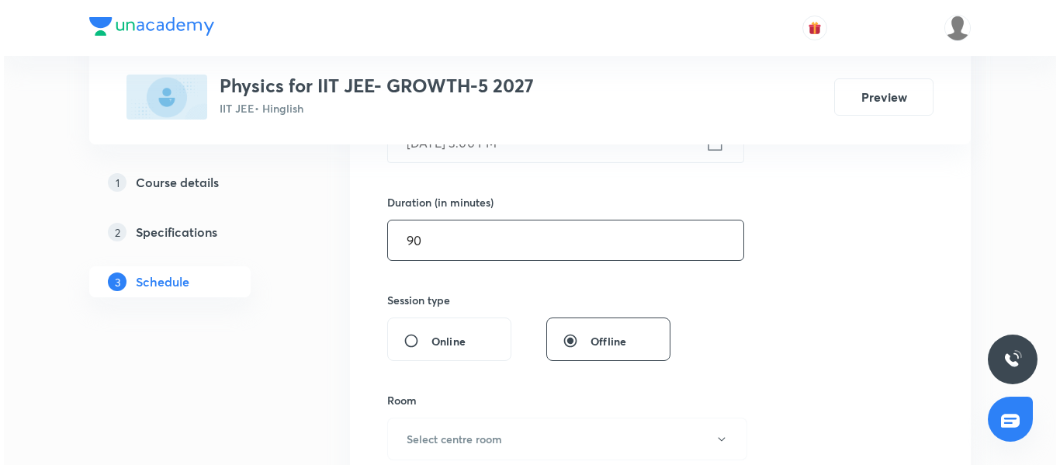
scroll to position [539, 0]
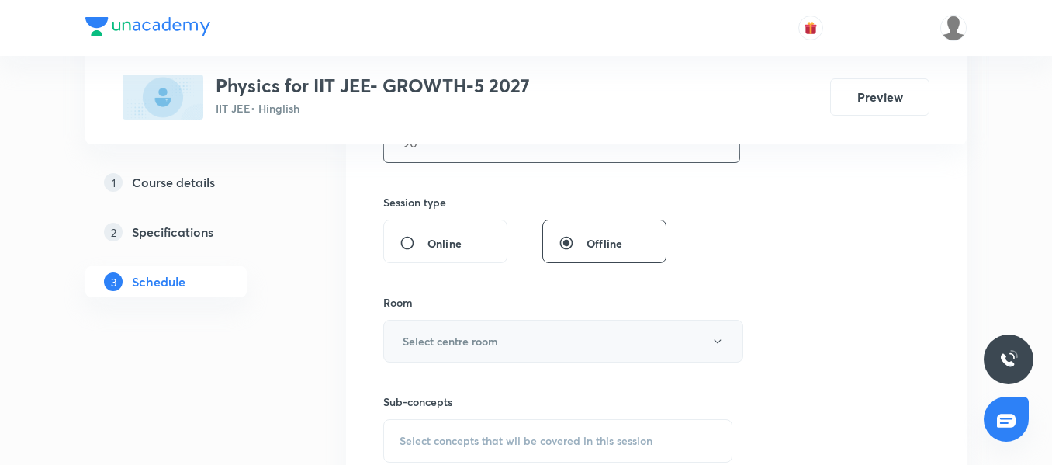
type input "90"
click at [455, 341] on h6 "Select centre room" at bounding box center [450, 341] width 95 height 16
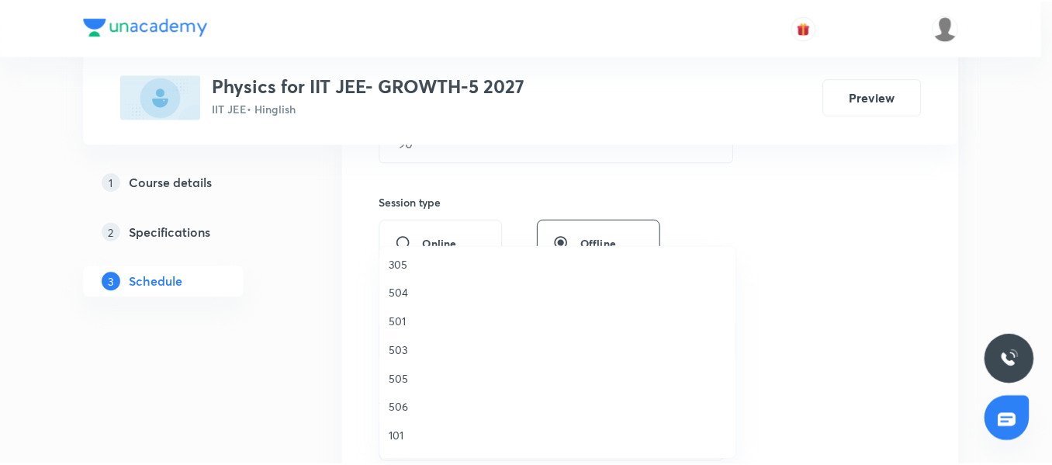
scroll to position [155, 0]
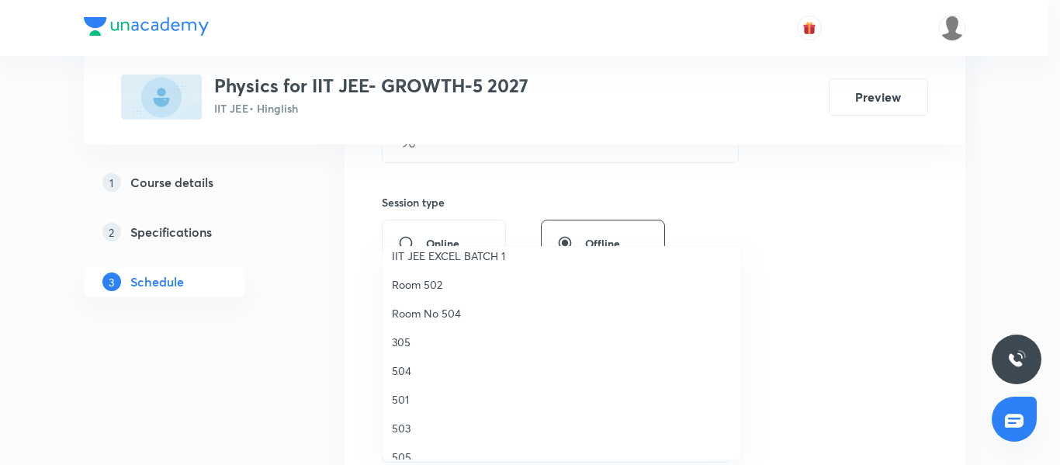
click at [446, 277] on span "Room 502" at bounding box center [562, 284] width 340 height 16
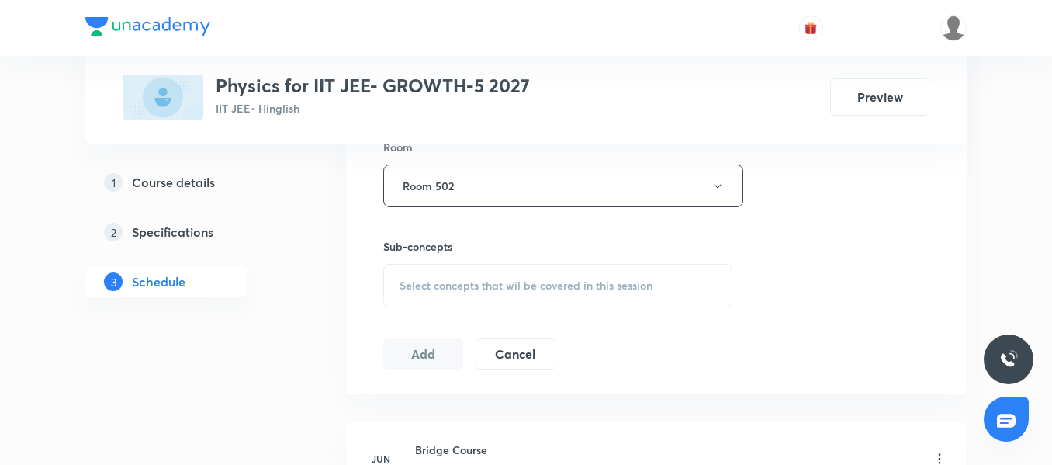
click at [474, 283] on span "Select concepts that wil be covered in this session" at bounding box center [526, 285] width 253 height 12
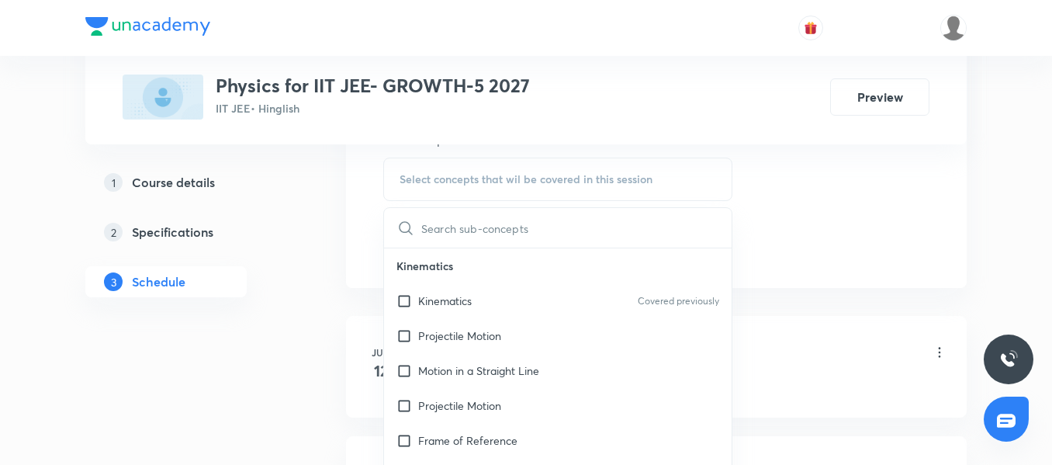
scroll to position [849, 0]
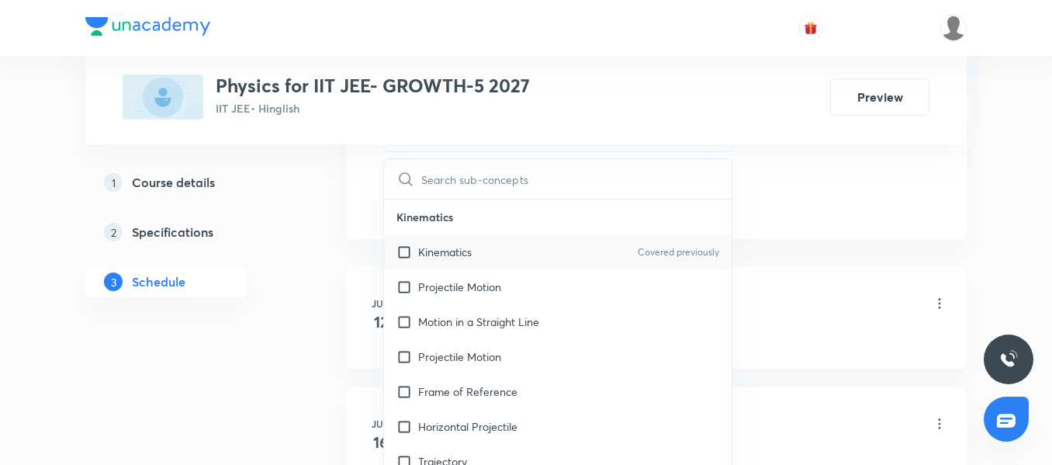
click at [454, 265] on div "Kinematics Covered previously" at bounding box center [558, 251] width 348 height 35
checkbox input "true"
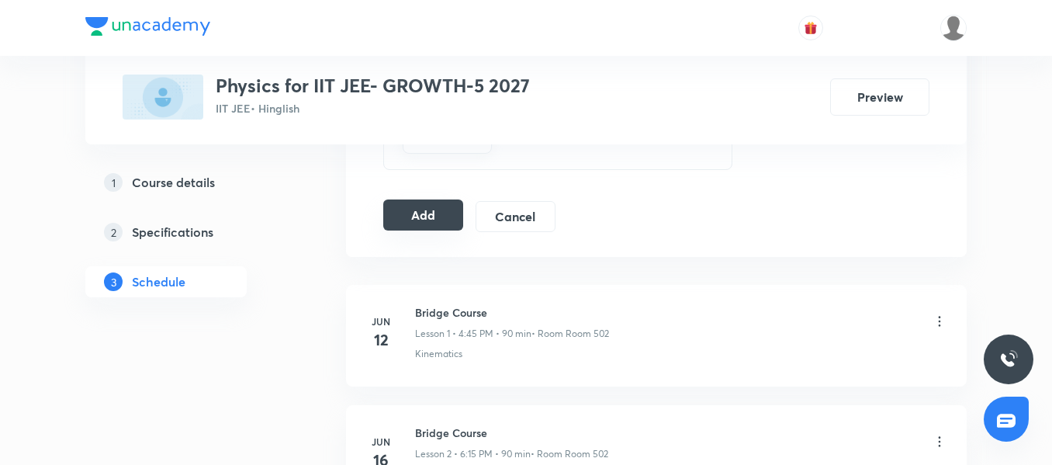
click at [431, 212] on button "Add" at bounding box center [423, 214] width 80 height 31
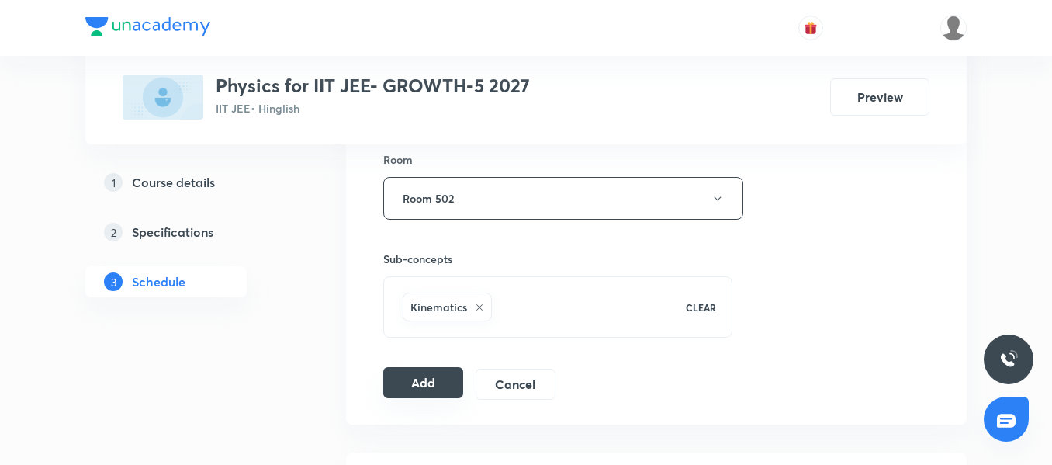
scroll to position [772, 0]
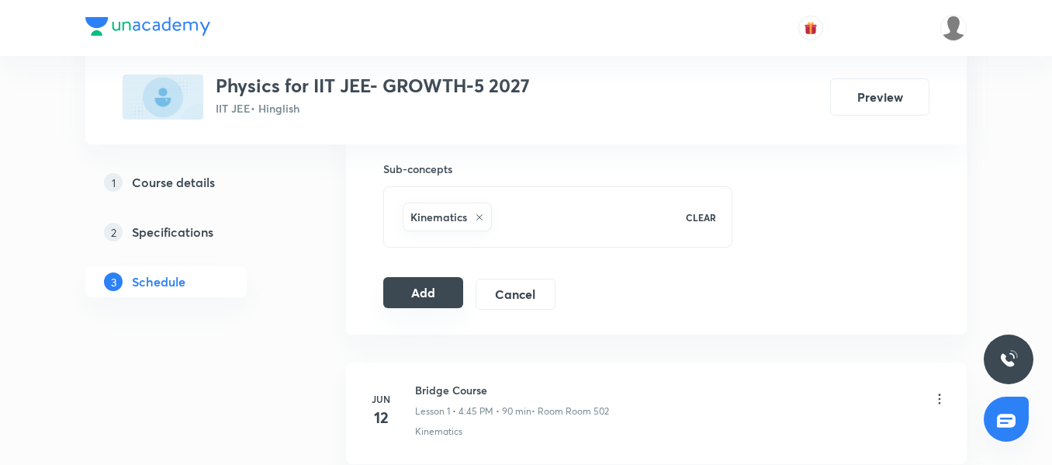
click at [422, 283] on button "Add" at bounding box center [423, 292] width 80 height 31
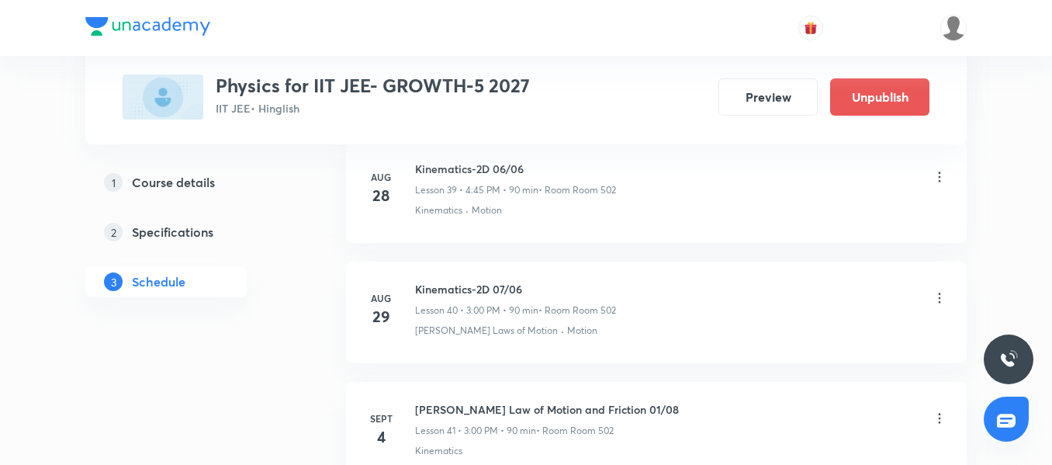
scroll to position [5000, 0]
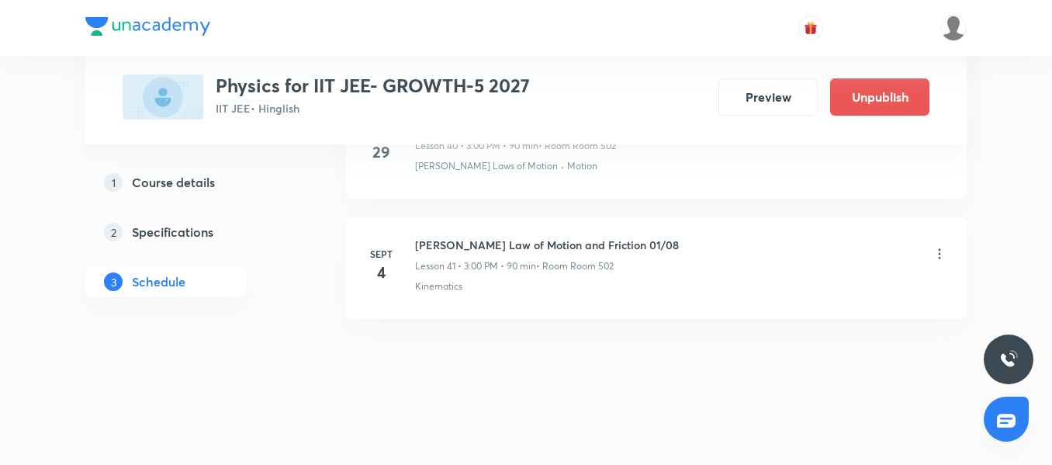
click at [495, 262] on p "Lesson 41 • 3:00 PM • 90 min" at bounding box center [475, 266] width 121 height 14
click at [464, 297] on li "Sept 4 Newton's Law of Motion and Friction 01/08 Lesson 41 • 3:00 PM • 90 min •…" at bounding box center [656, 268] width 621 height 102
click at [587, 253] on h6 "Newton's Law of Motion and Friction 01/08" at bounding box center [547, 245] width 264 height 16
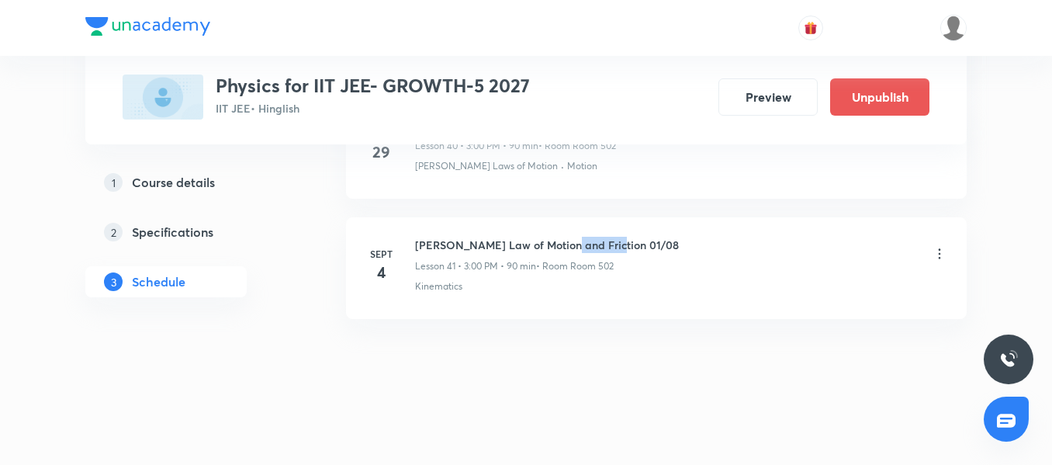
click at [587, 253] on h6 "Newton's Law of Motion and Friction 01/08" at bounding box center [547, 245] width 264 height 16
click at [532, 289] on div "Kinematics" at bounding box center [681, 286] width 532 height 14
click at [450, 241] on h6 "Newton's Law of Motion and Friction 01/08" at bounding box center [547, 245] width 264 height 16
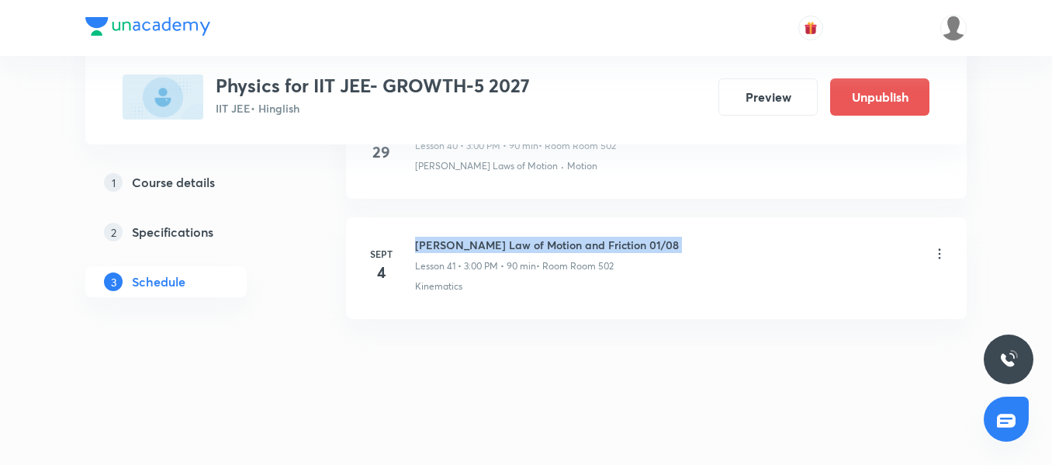
copy h6 "Newton's Law of Motion and Friction 01/08"
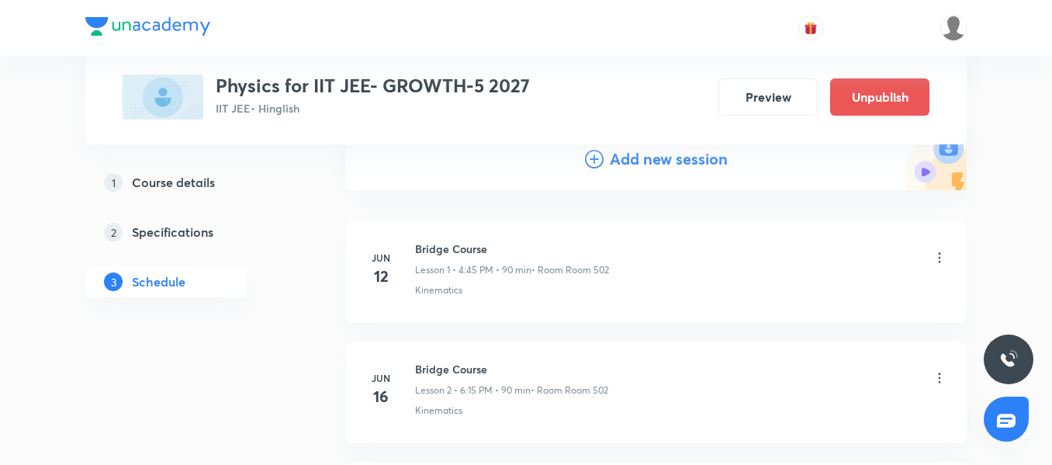
scroll to position [0, 0]
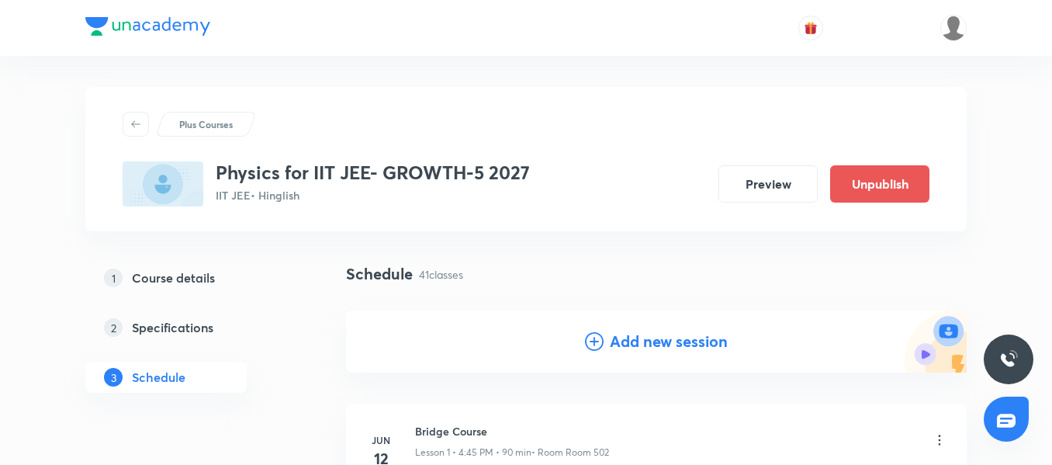
click at [628, 319] on div "Add new session" at bounding box center [656, 341] width 621 height 62
click at [624, 348] on h4 "Add new session" at bounding box center [669, 341] width 118 height 23
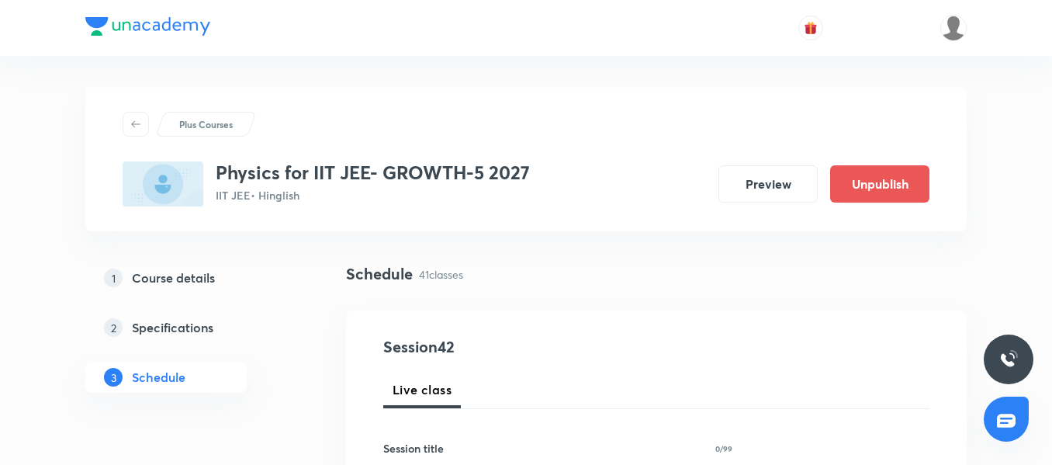
scroll to position [78, 0]
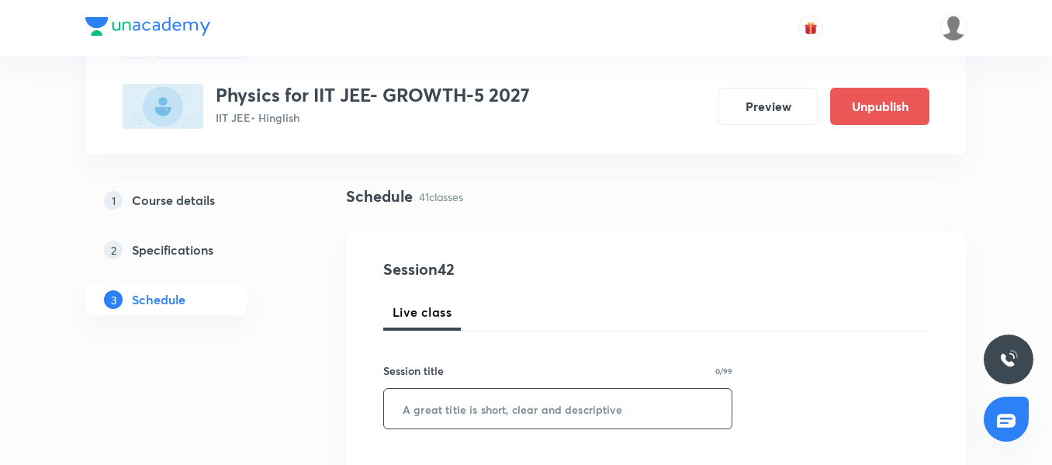
click at [434, 404] on input "text" at bounding box center [558, 409] width 348 height 40
paste input "Newton's Law of Motion and Friction 01/08"
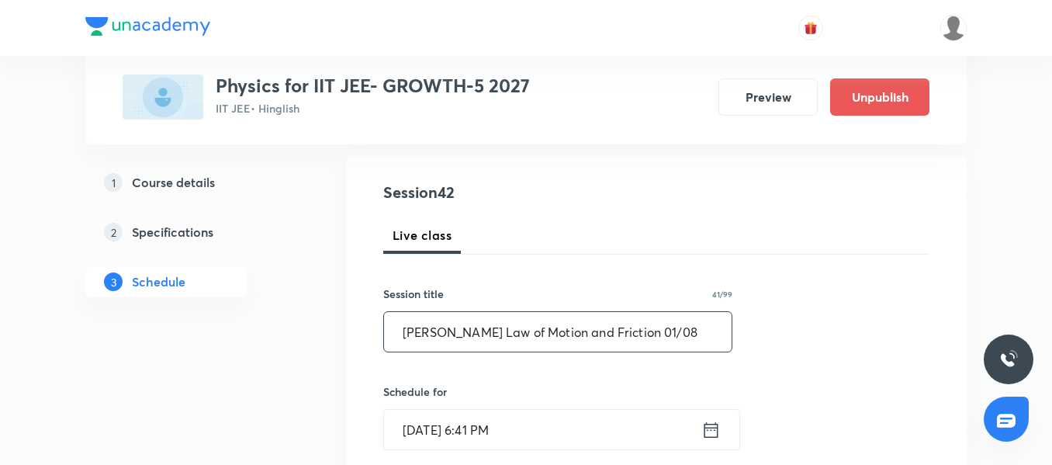
scroll to position [155, 0]
click at [635, 323] on input "Newton's Law of Motion and Friction 01/08" at bounding box center [558, 331] width 348 height 40
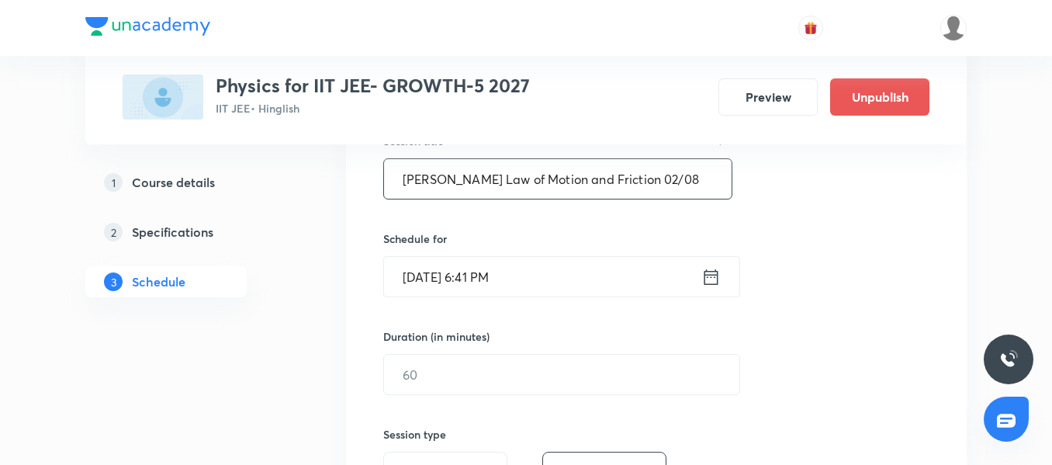
scroll to position [310, 0]
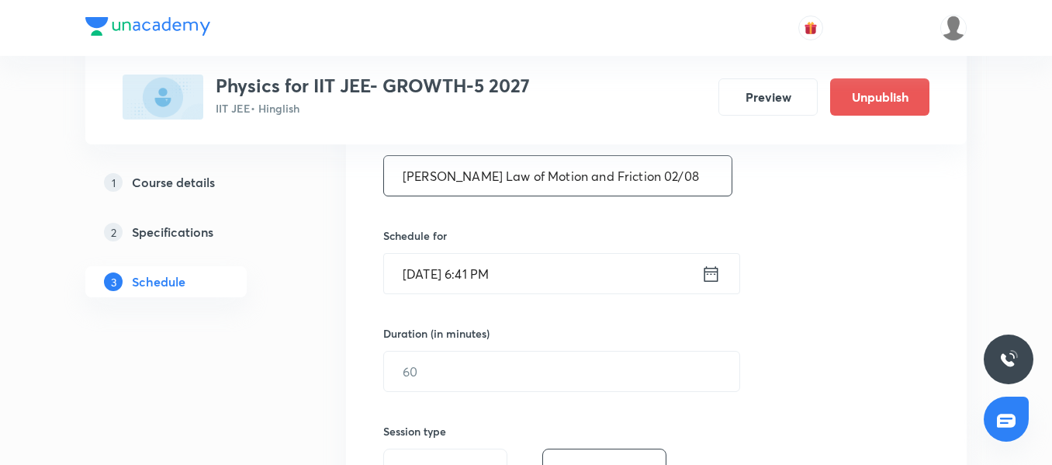
type input "Newton's Law of Motion and Friction 02/08"
click at [572, 276] on input "Sept 3, 2025, 6:41 PM" at bounding box center [542, 274] width 317 height 40
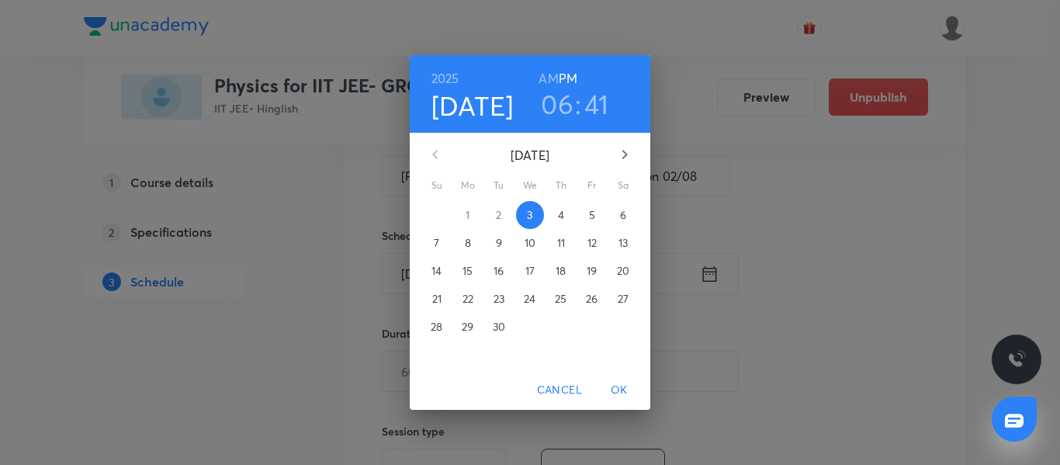
click at [597, 220] on span "5" at bounding box center [592, 215] width 28 height 16
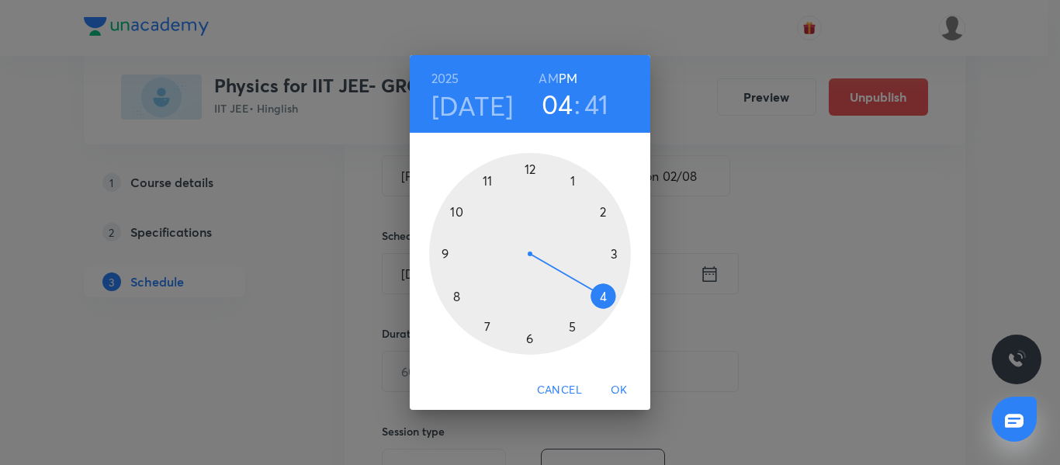
click at [600, 296] on div at bounding box center [530, 254] width 202 height 202
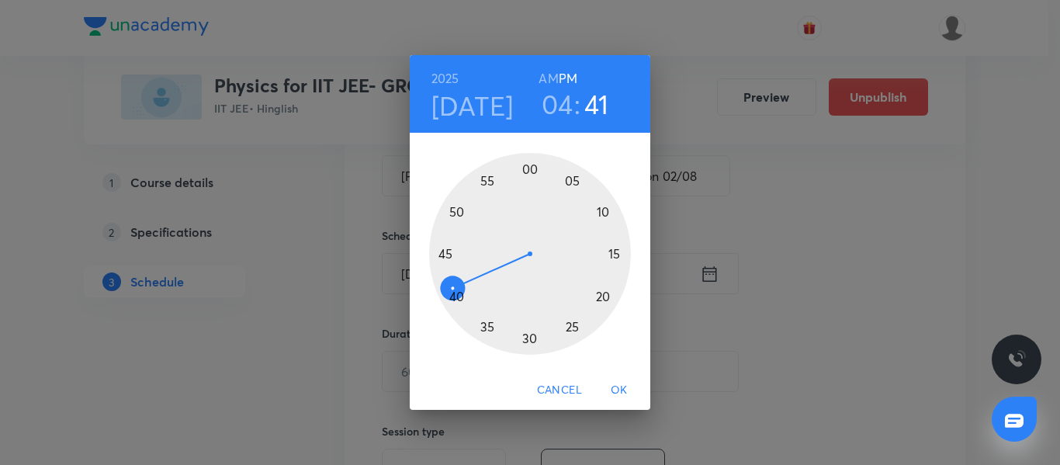
click at [444, 254] on div at bounding box center [530, 254] width 202 height 202
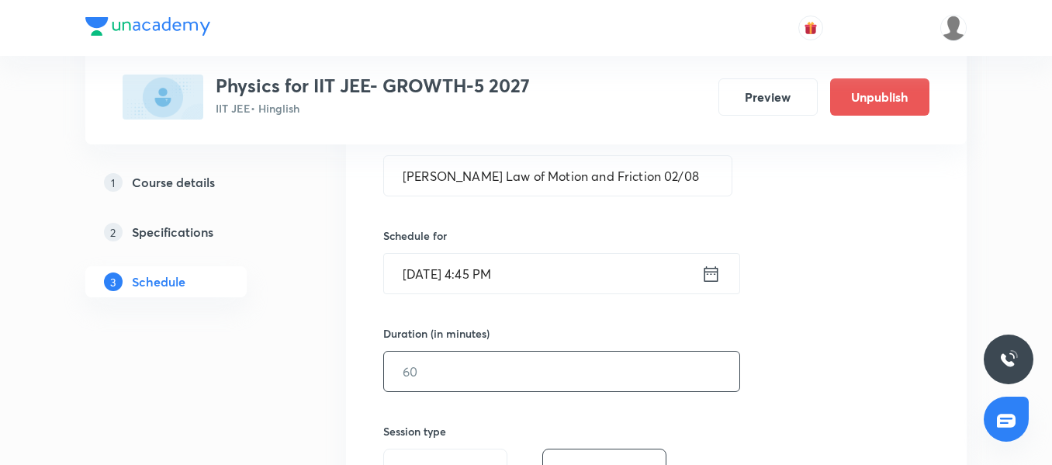
click at [470, 362] on input "text" at bounding box center [561, 371] width 355 height 40
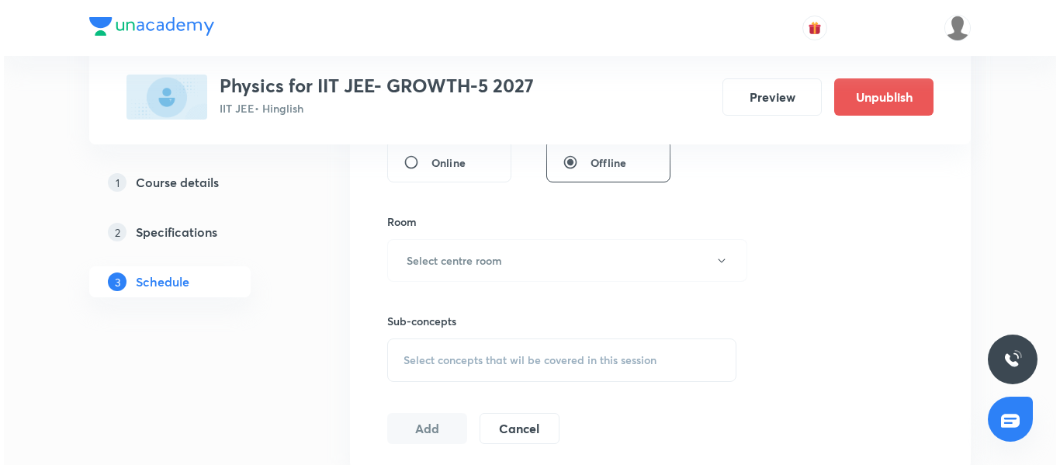
scroll to position [621, 0]
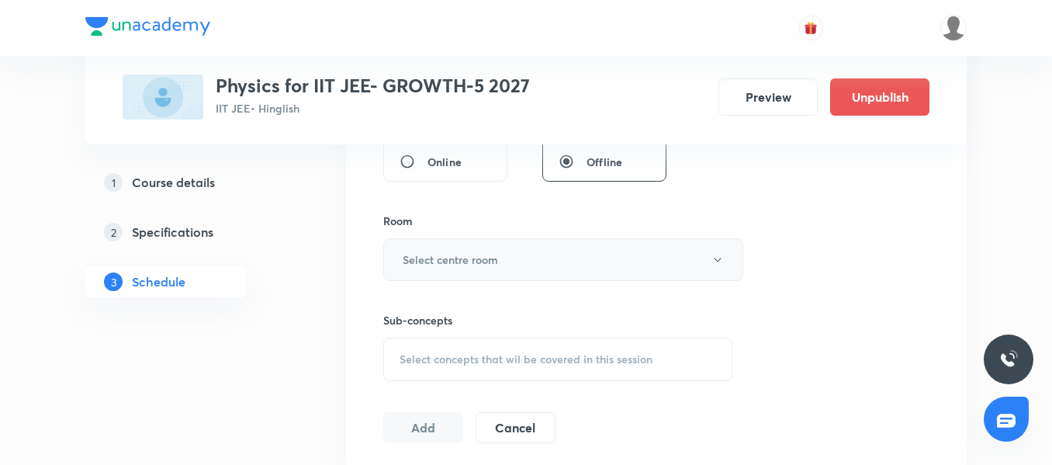
type input "90"
click at [458, 259] on h6 "Select centre room" at bounding box center [450, 259] width 95 height 16
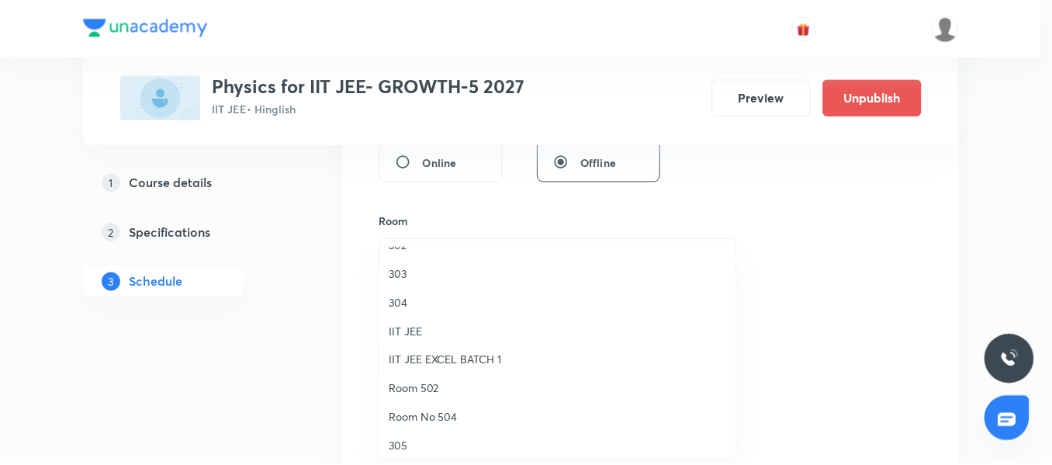
scroll to position [78, 0]
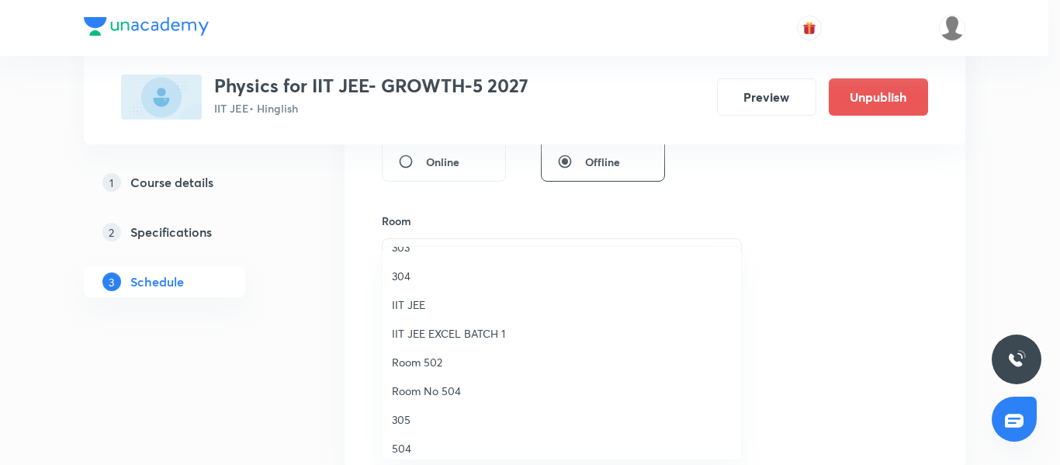
click at [436, 361] on span "Room 502" at bounding box center [562, 362] width 340 height 16
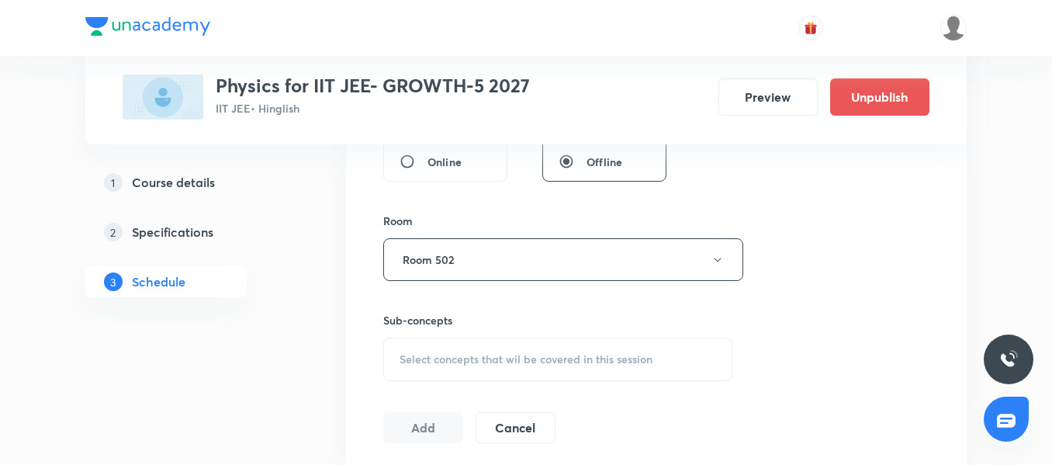
scroll to position [698, 0]
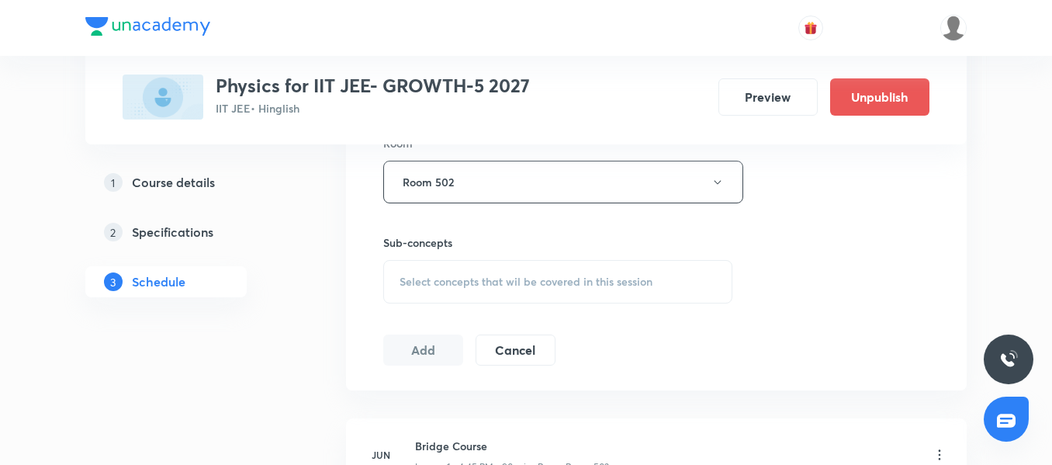
click at [449, 250] on h6 "Sub-concepts" at bounding box center [557, 242] width 349 height 16
click at [449, 281] on span "Select concepts that wil be covered in this session" at bounding box center [526, 281] width 253 height 12
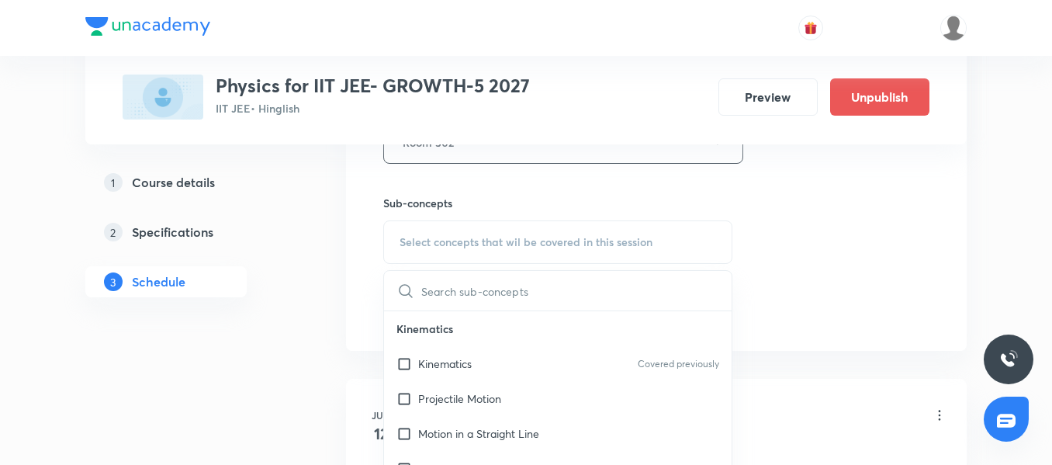
scroll to position [776, 0]
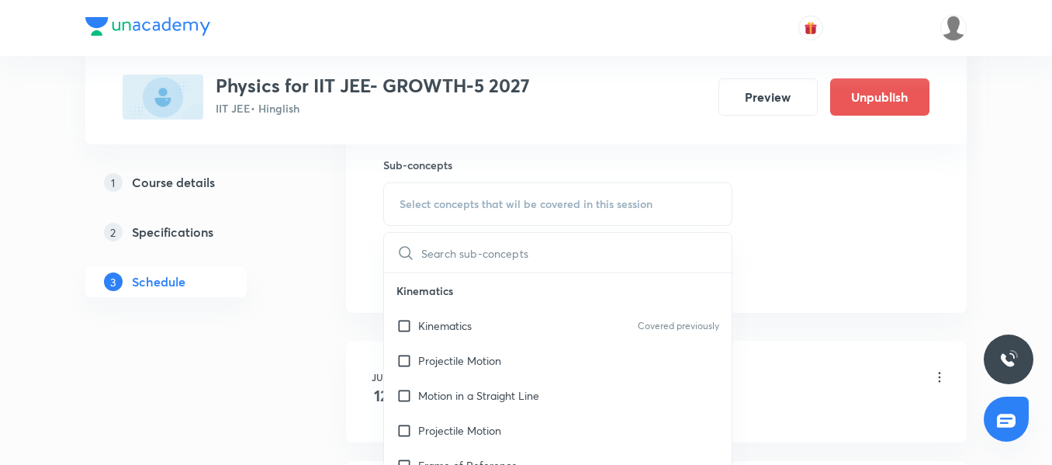
click at [469, 299] on p "Kinematics" at bounding box center [558, 290] width 348 height 35
drag, startPoint x: 462, startPoint y: 328, endPoint x: 413, endPoint y: 314, distance: 50.1
click at [461, 330] on p "Kinematics" at bounding box center [445, 325] width 54 height 16
checkbox input "true"
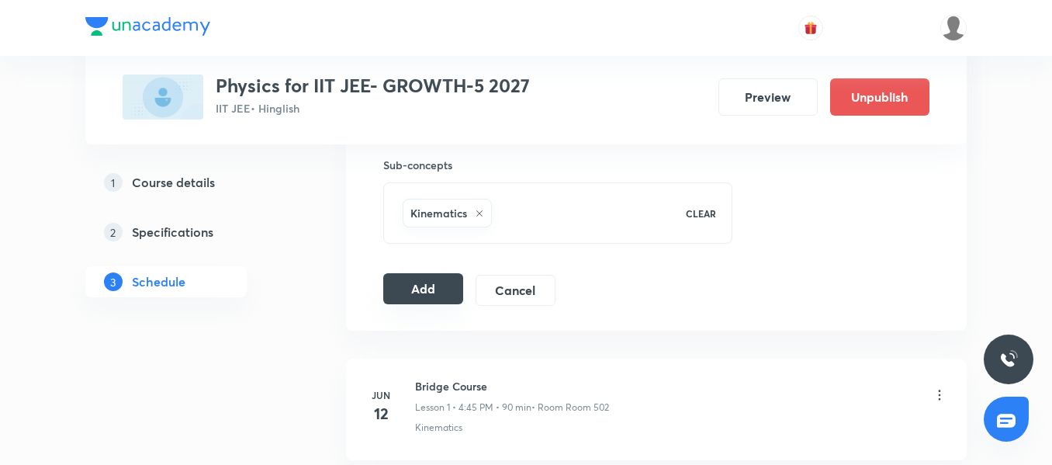
click at [412, 291] on button "Add" at bounding box center [423, 288] width 80 height 31
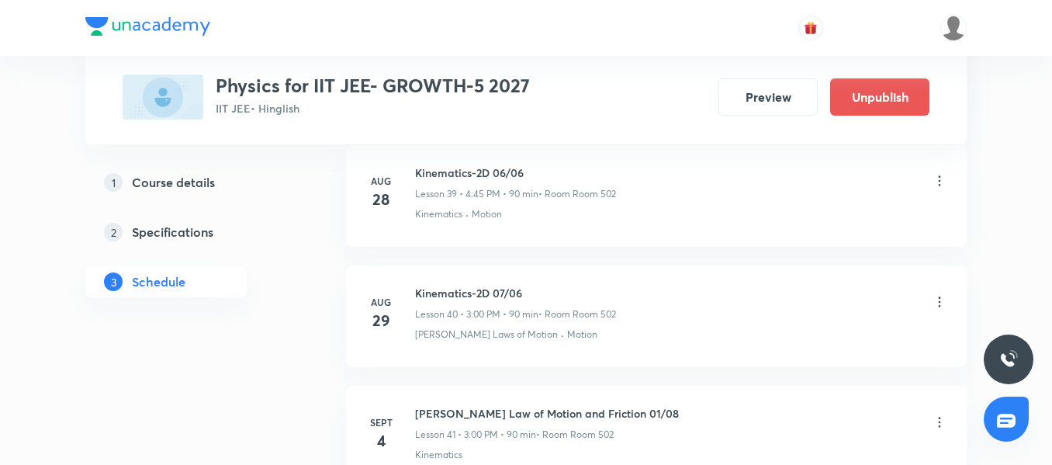
scroll to position [5120, 0]
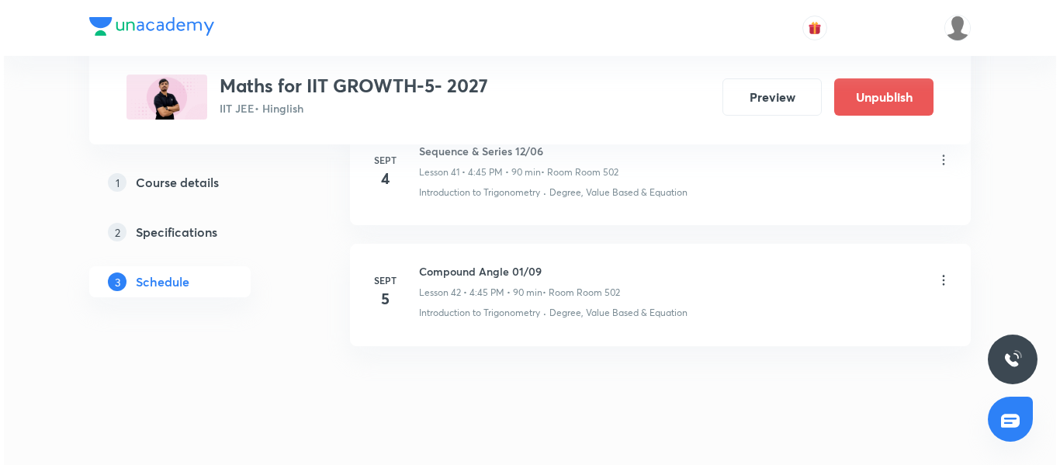
scroll to position [5835, 0]
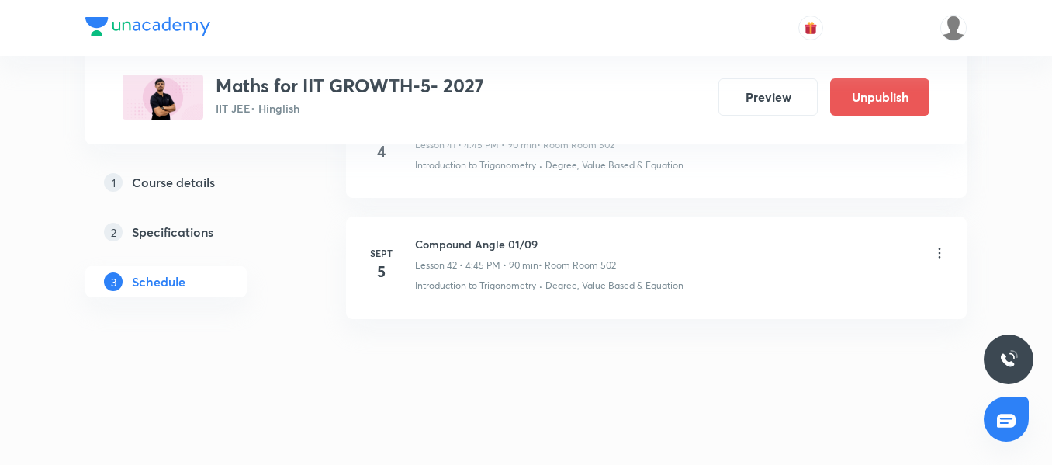
click at [938, 253] on icon at bounding box center [940, 253] width 16 height 16
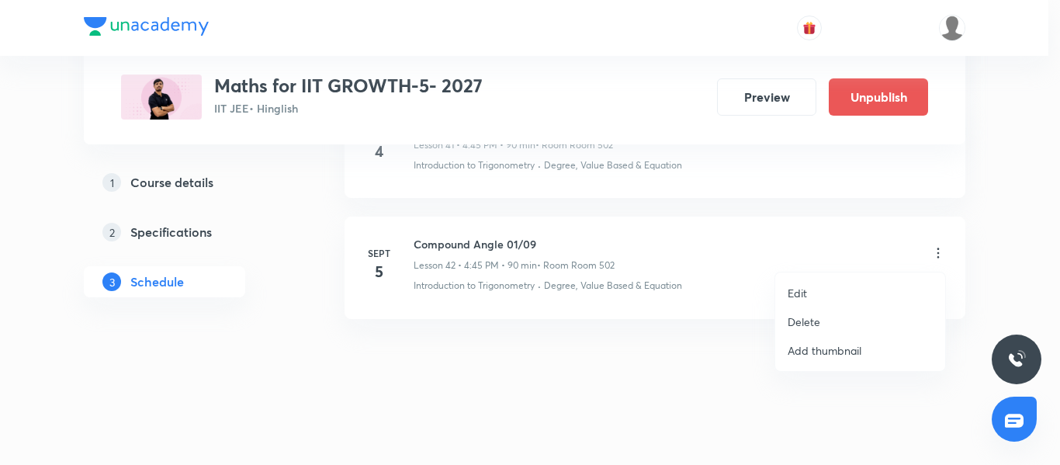
click at [842, 295] on li "Edit" at bounding box center [860, 292] width 170 height 29
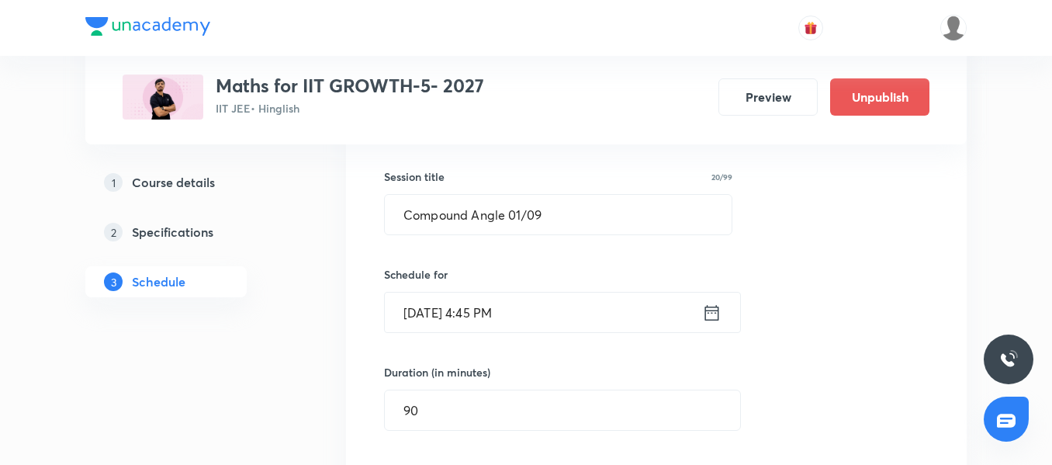
scroll to position [5175, 0]
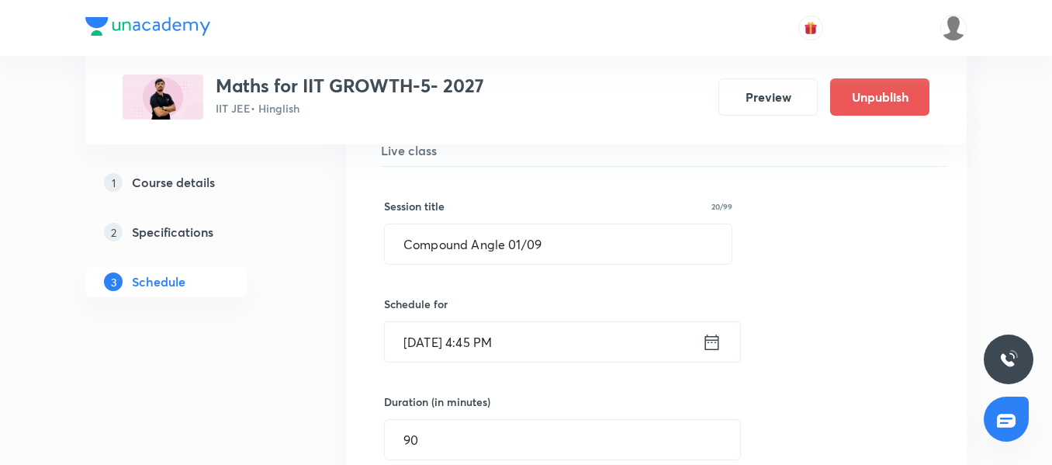
click at [592, 351] on input "[DATE] 4:45 PM" at bounding box center [543, 342] width 317 height 40
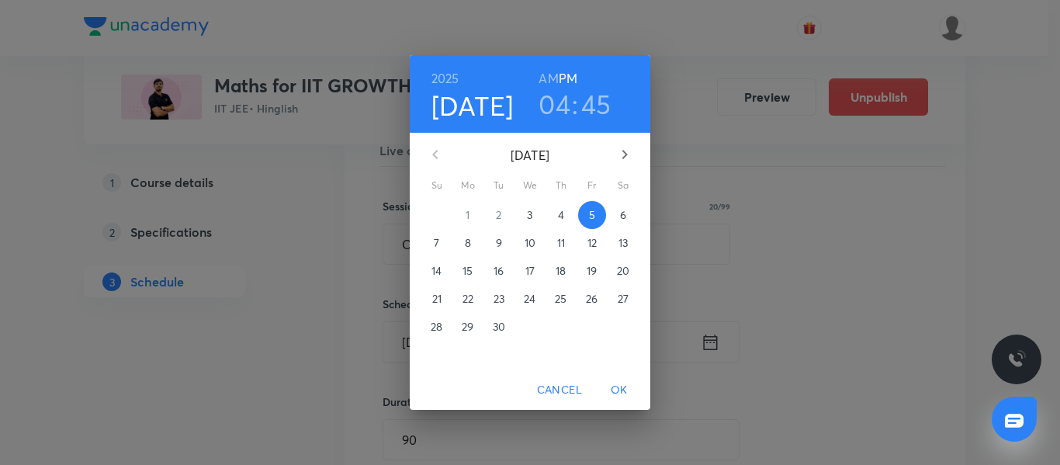
click at [559, 101] on h3 "04" at bounding box center [554, 104] width 32 height 33
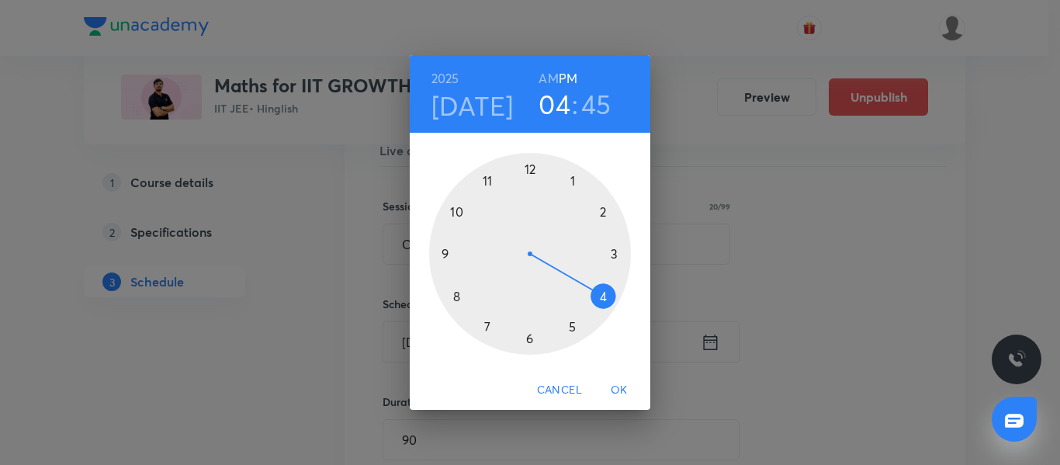
click at [614, 253] on div at bounding box center [530, 254] width 202 height 202
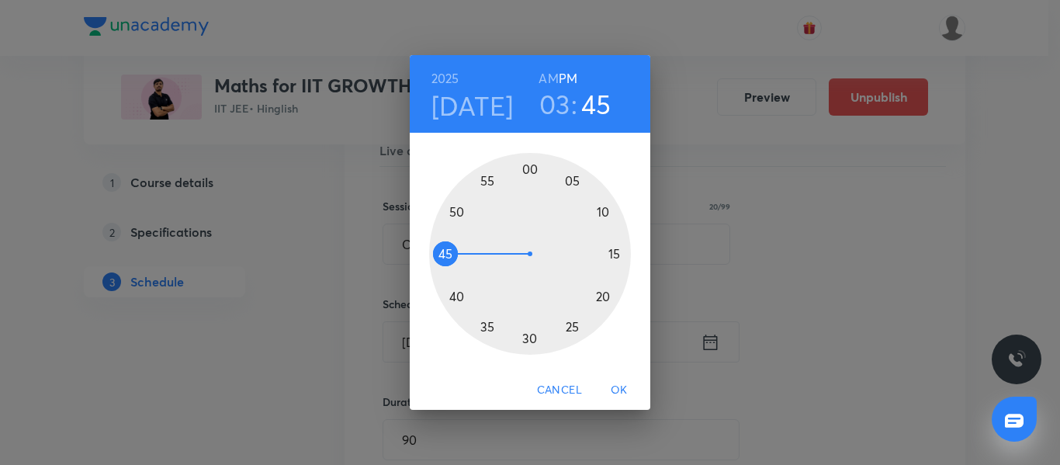
click at [532, 171] on div at bounding box center [530, 254] width 202 height 202
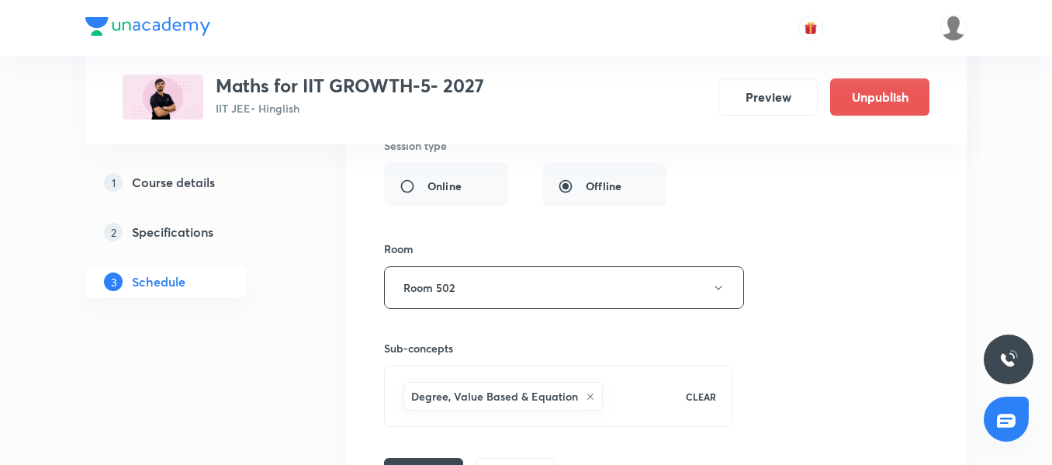
scroll to position [5563, 0]
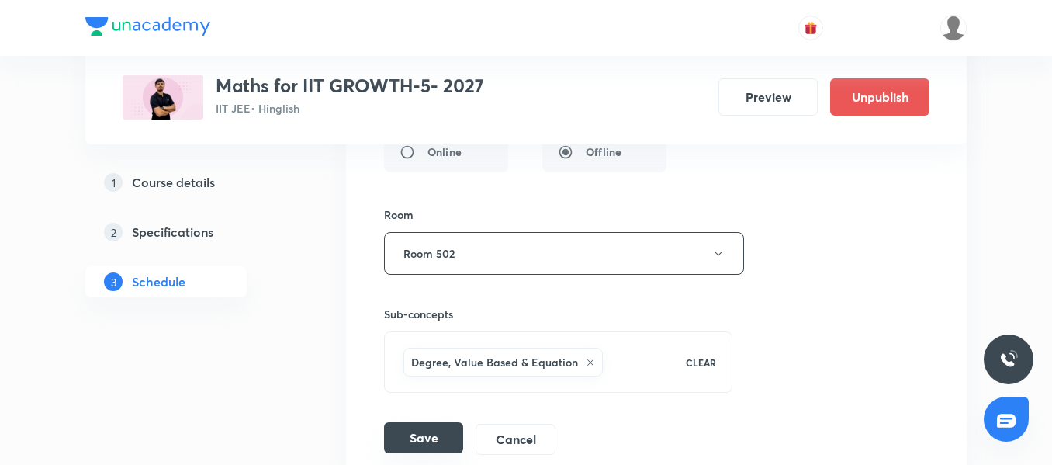
click at [434, 438] on button "Save" at bounding box center [423, 437] width 79 height 31
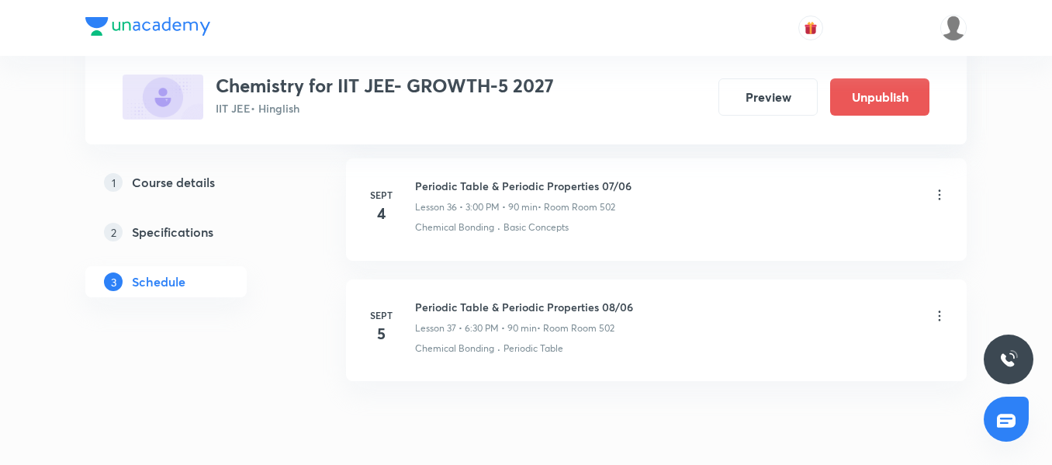
scroll to position [5075, 0]
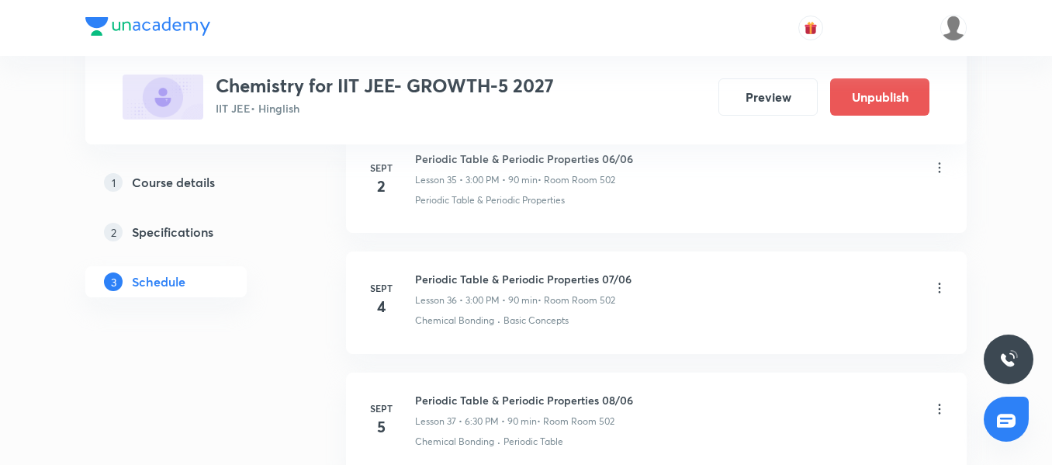
click at [938, 287] on icon at bounding box center [940, 288] width 16 height 16
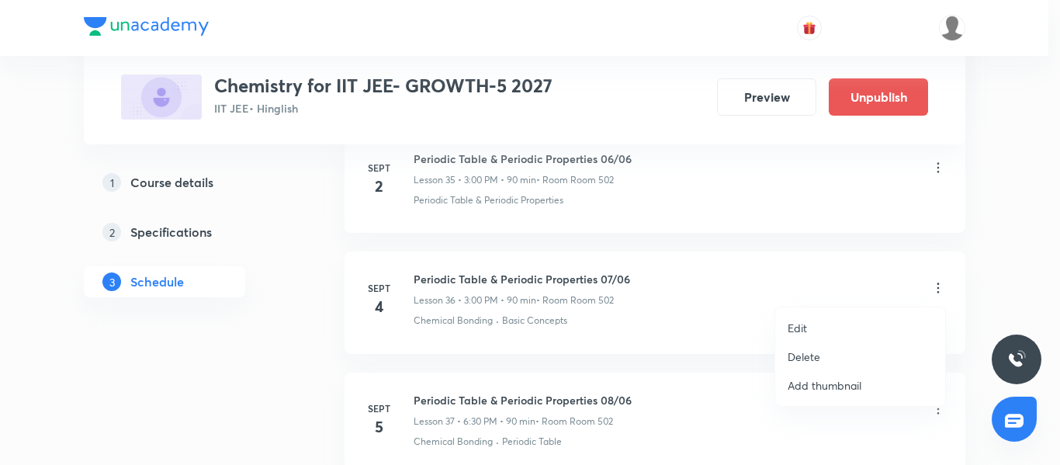
click at [831, 323] on li "Edit" at bounding box center [860, 327] width 170 height 29
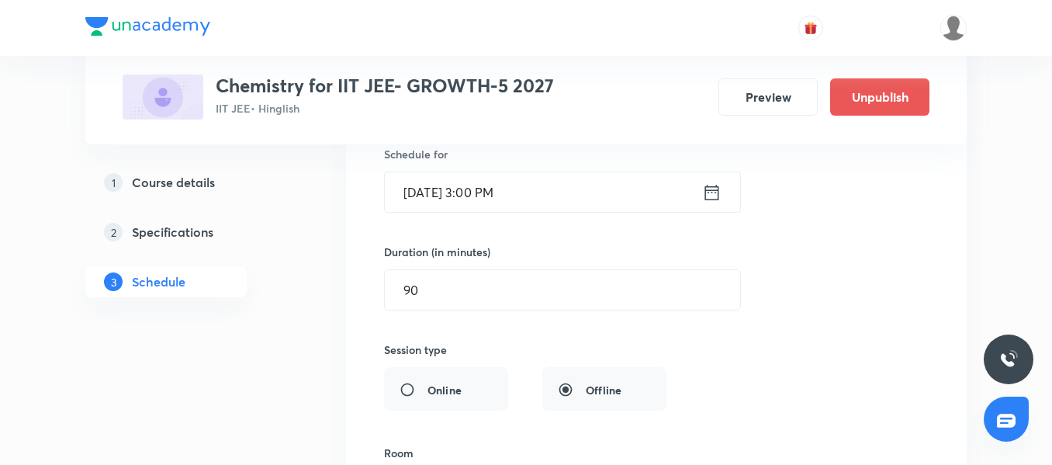
scroll to position [4454, 0]
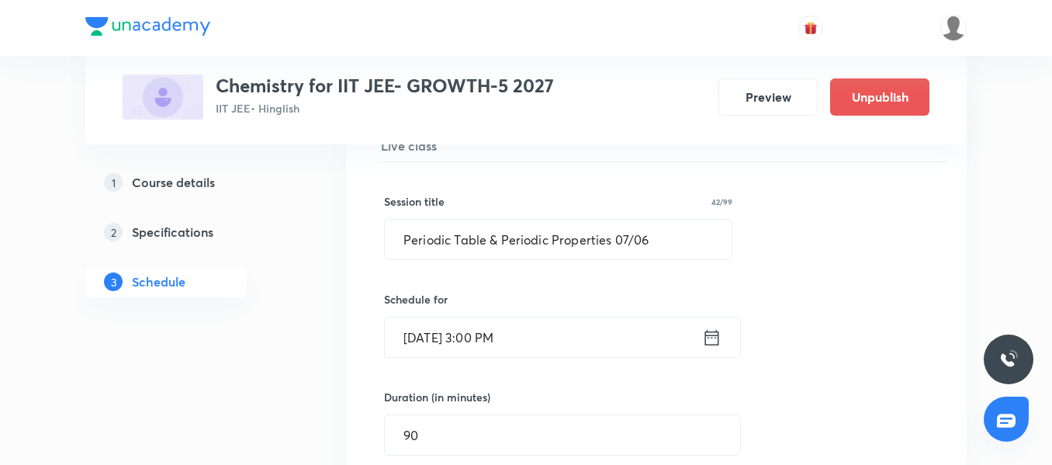
click at [577, 341] on input "[DATE] 3:00 PM" at bounding box center [543, 337] width 317 height 40
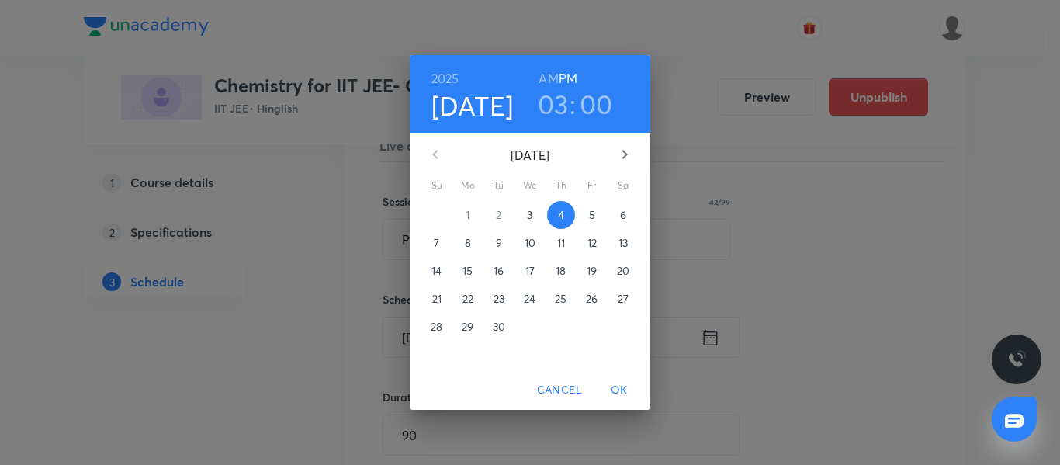
click at [564, 105] on h3 "03" at bounding box center [553, 104] width 31 height 33
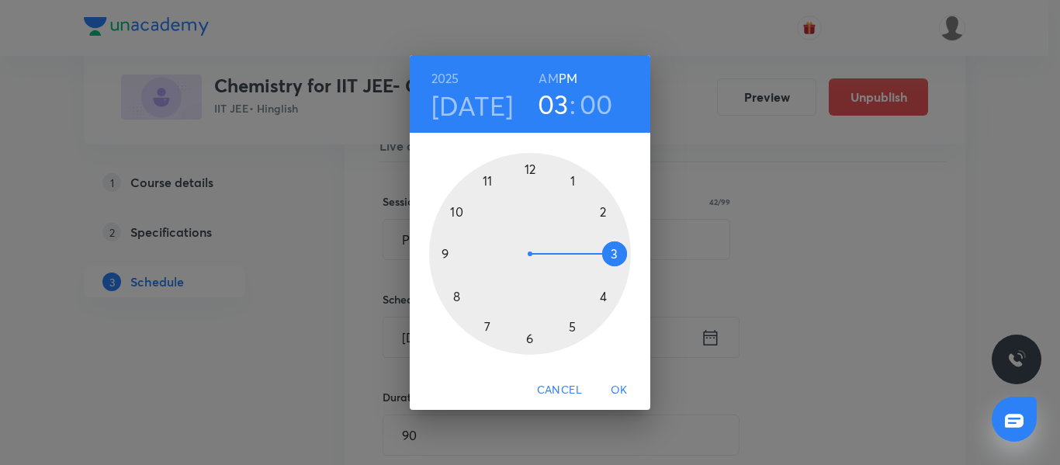
click at [534, 341] on div at bounding box center [530, 254] width 202 height 202
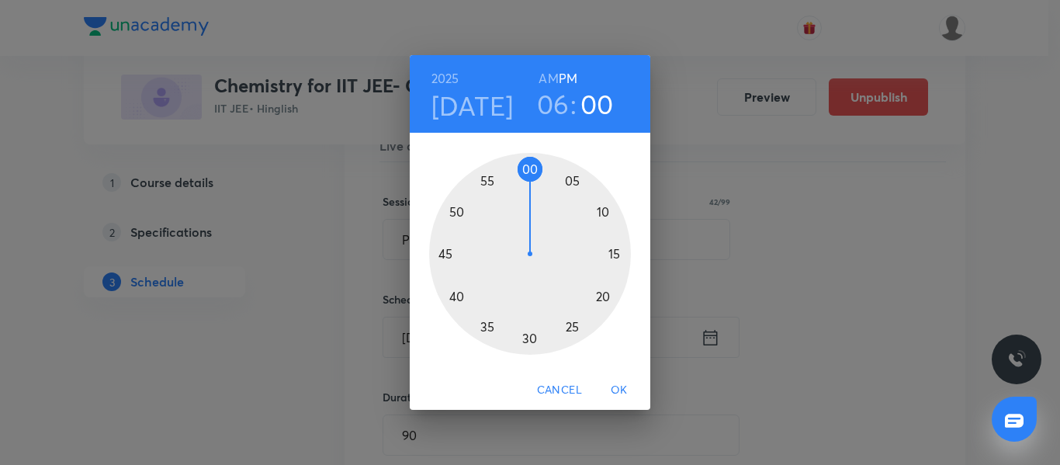
click at [529, 341] on div at bounding box center [530, 254] width 202 height 202
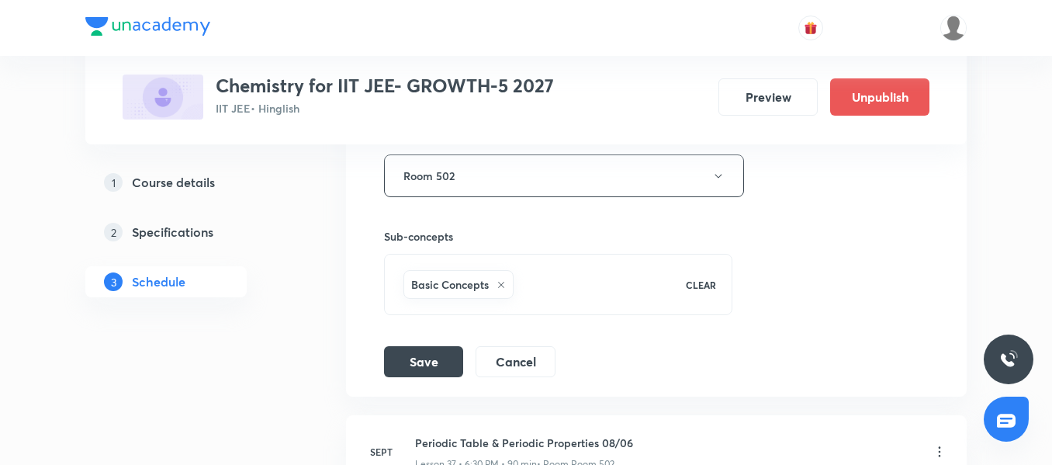
scroll to position [4920, 0]
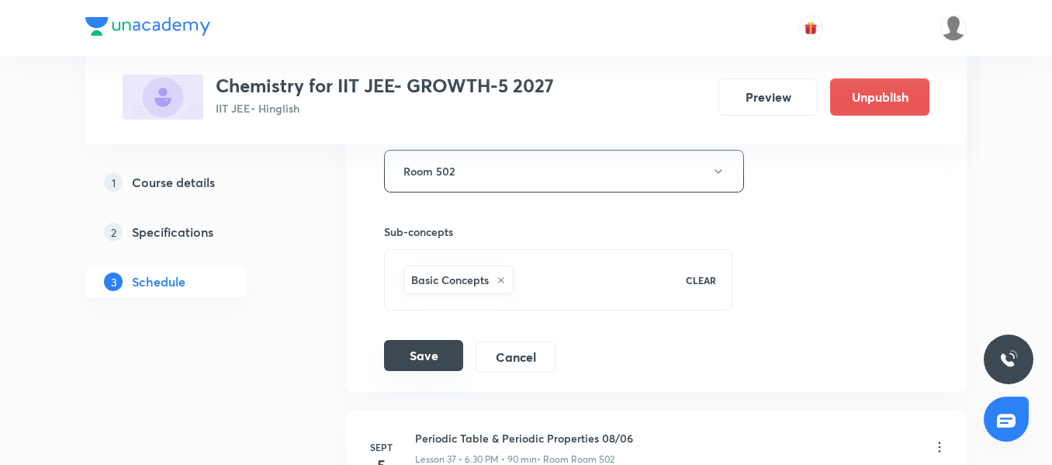
click at [431, 362] on button "Save" at bounding box center [423, 355] width 79 height 31
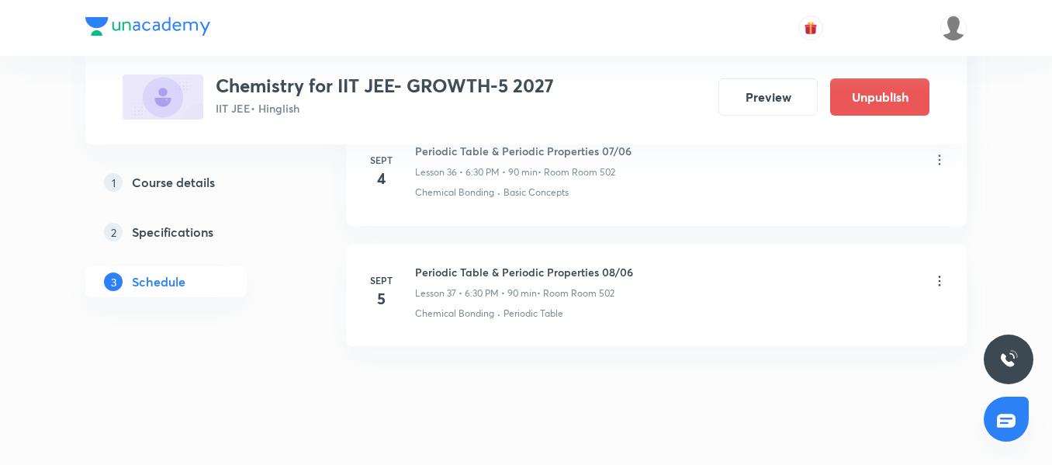
scroll to position [4517, 0]
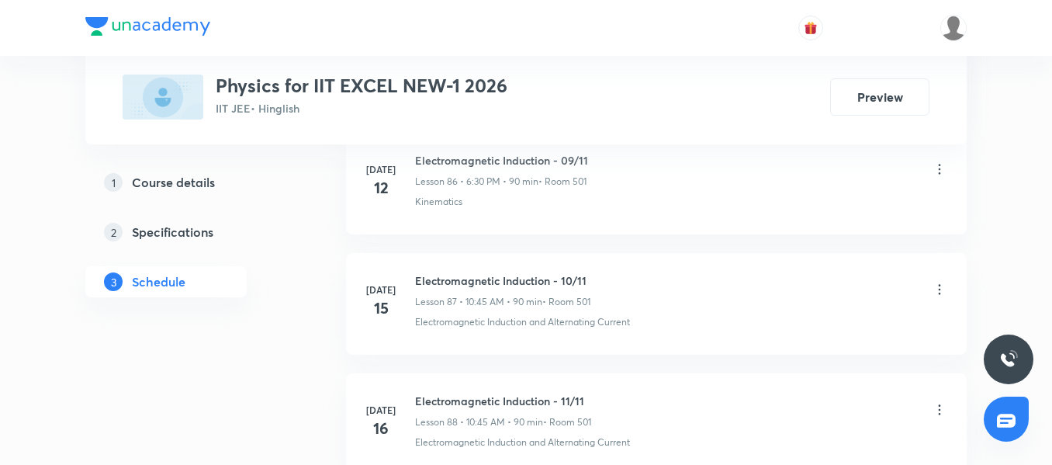
scroll to position [14127, 0]
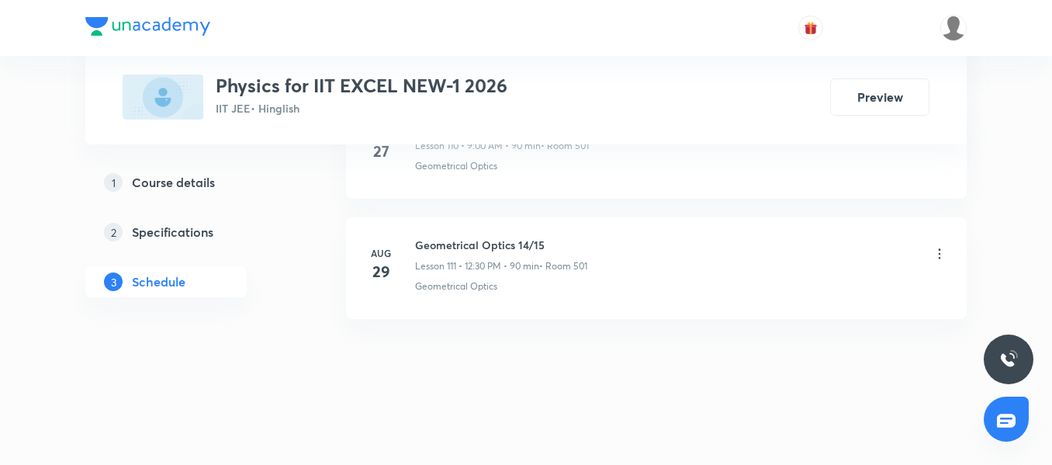
click at [443, 240] on h6 "Geometrical Optics 14/15" at bounding box center [501, 245] width 172 height 16
copy h6 "Geometrical Optics 14/15"
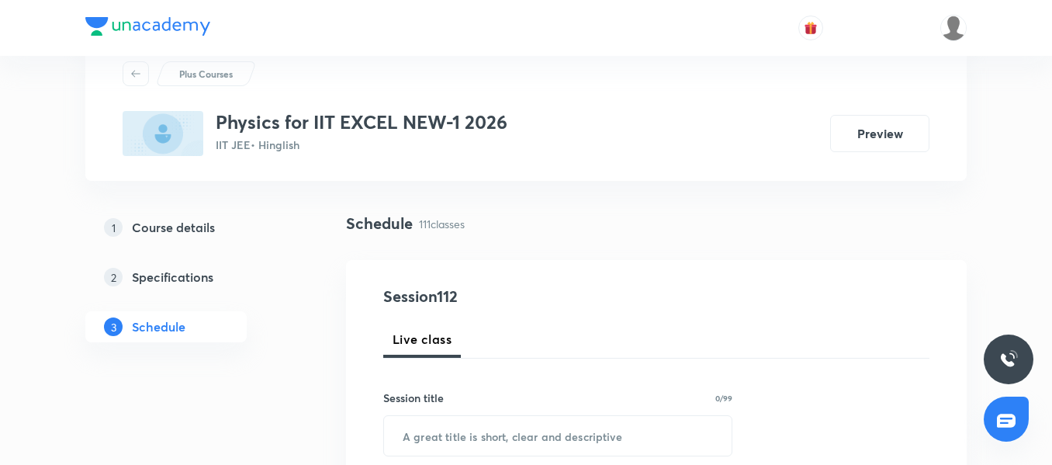
scroll to position [78, 0]
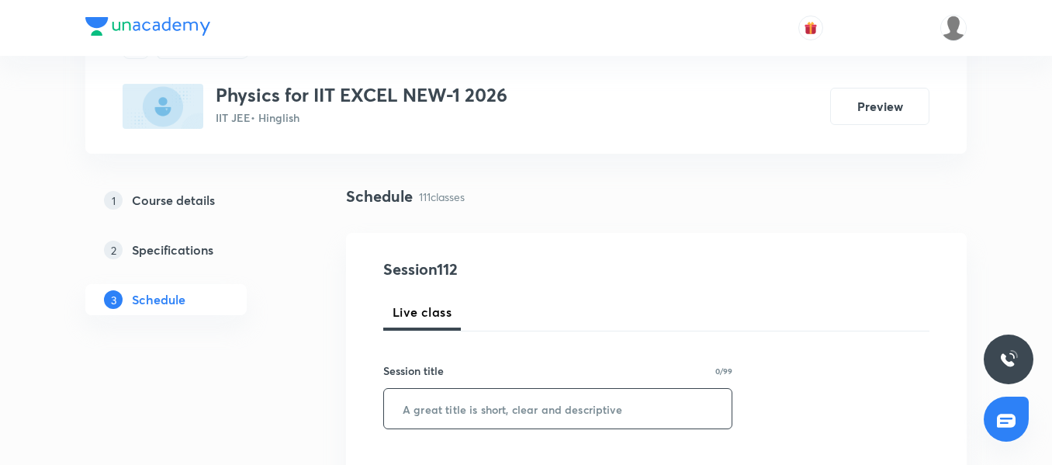
click at [439, 394] on input "text" at bounding box center [558, 409] width 348 height 40
paste input "Geometrical Optics 14/15"
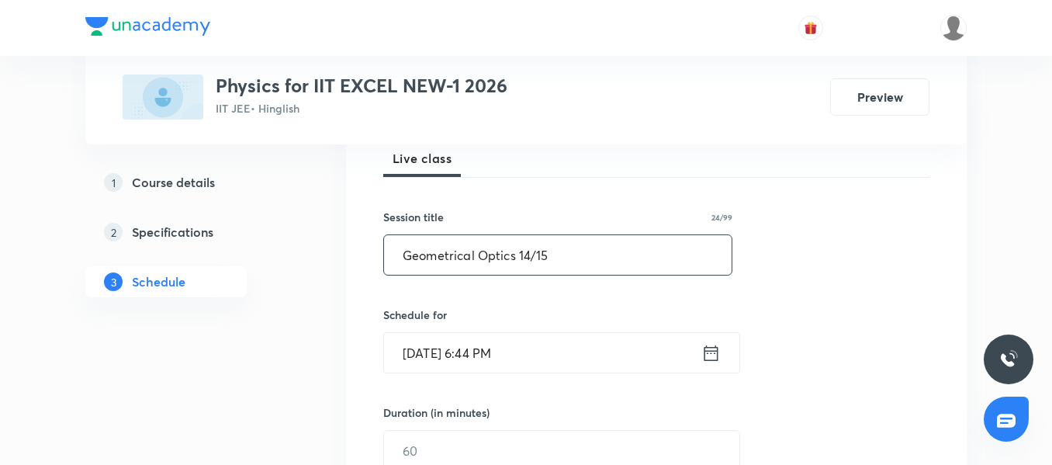
scroll to position [233, 0]
type input "Geometrical Optics 14/15"
click at [576, 362] on input "[DATE] 6:44 PM" at bounding box center [542, 351] width 317 height 40
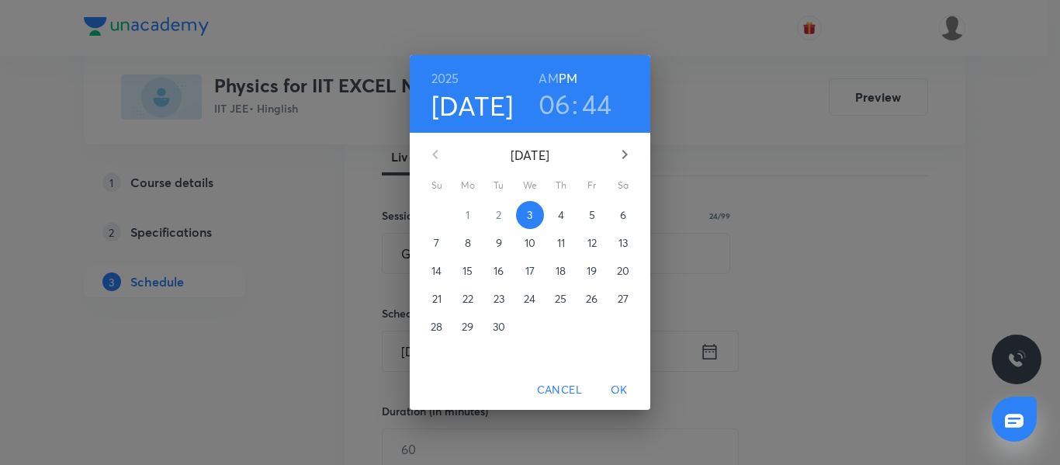
click at [592, 215] on p "5" at bounding box center [592, 215] width 6 height 16
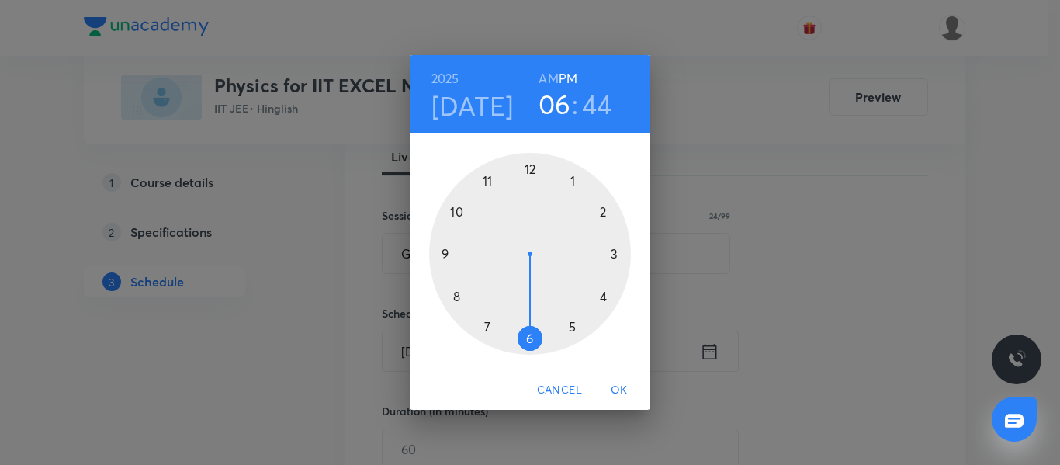
click at [525, 171] on div at bounding box center [530, 254] width 202 height 202
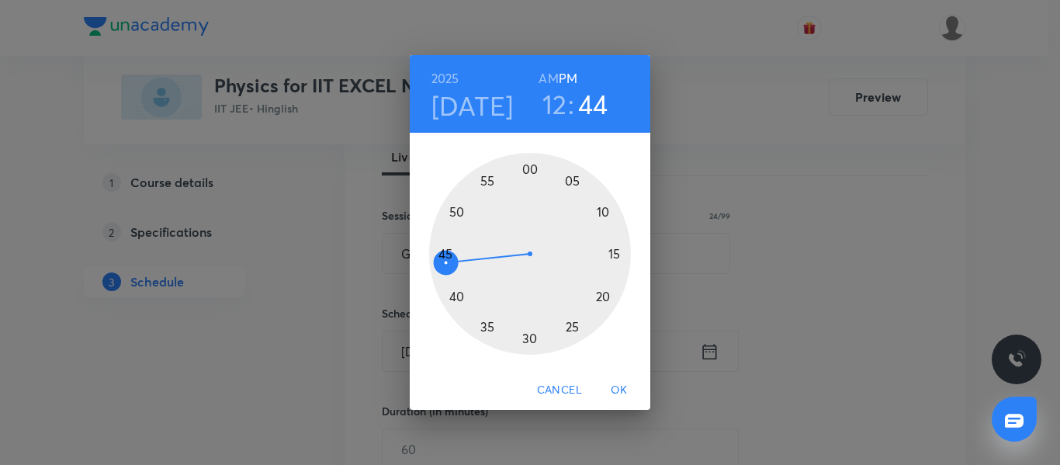
click at [527, 334] on div at bounding box center [530, 254] width 202 height 202
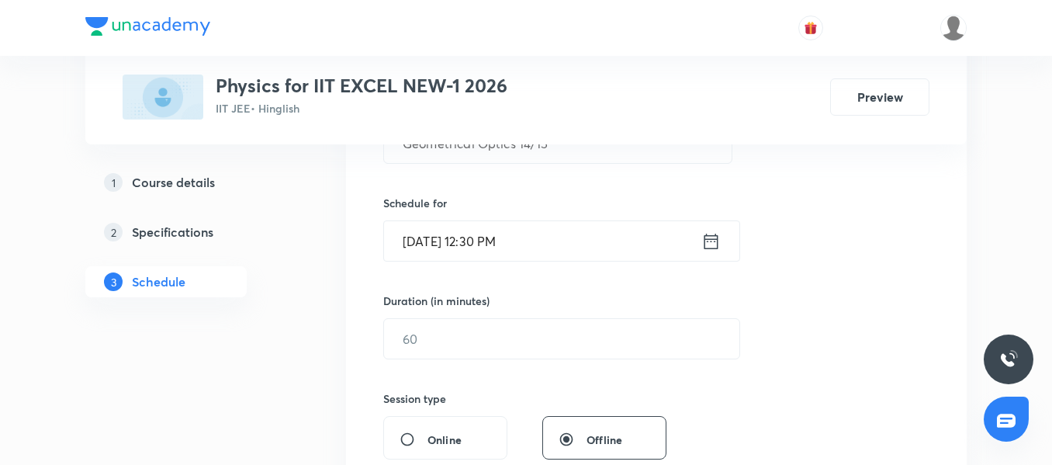
scroll to position [388, 0]
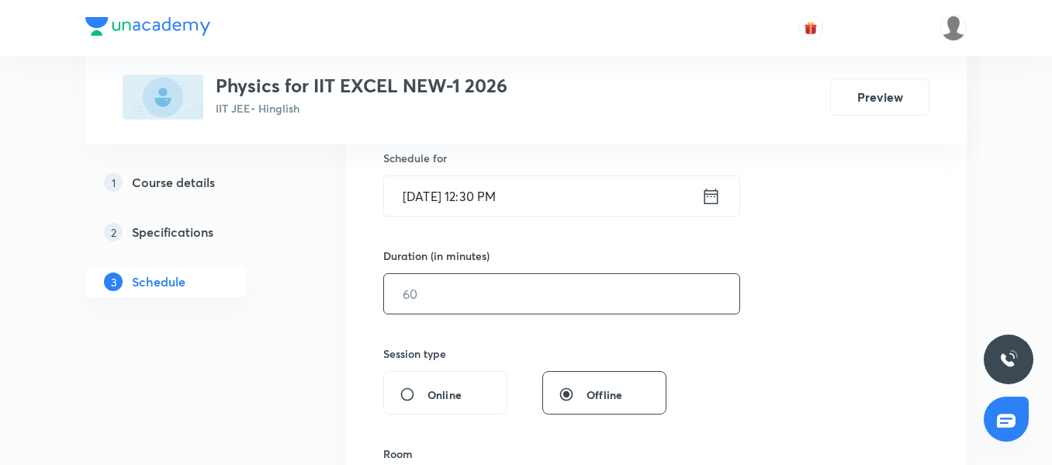
click at [425, 311] on input "text" at bounding box center [561, 294] width 355 height 40
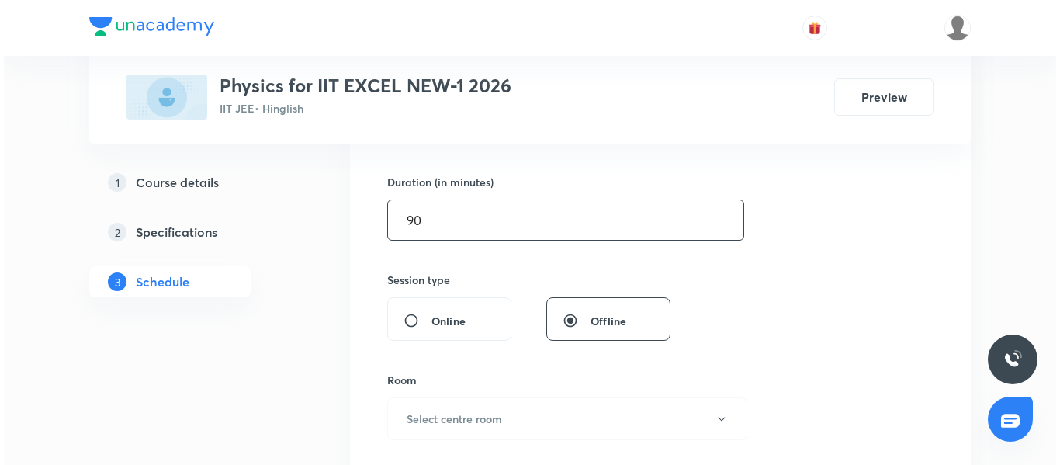
scroll to position [543, 0]
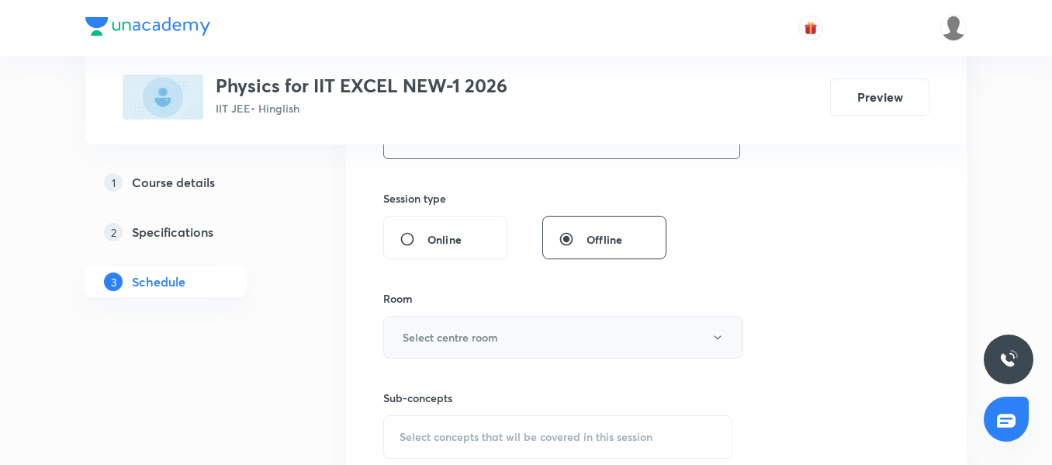
type input "90"
click at [441, 334] on h6 "Select centre room" at bounding box center [450, 337] width 95 height 16
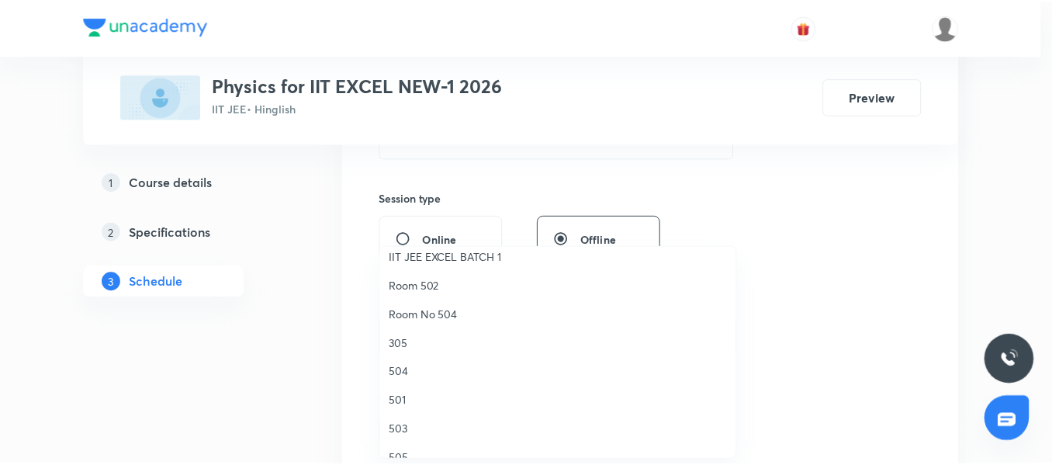
scroll to position [155, 0]
click at [429, 407] on li "501" at bounding box center [561, 399] width 358 height 29
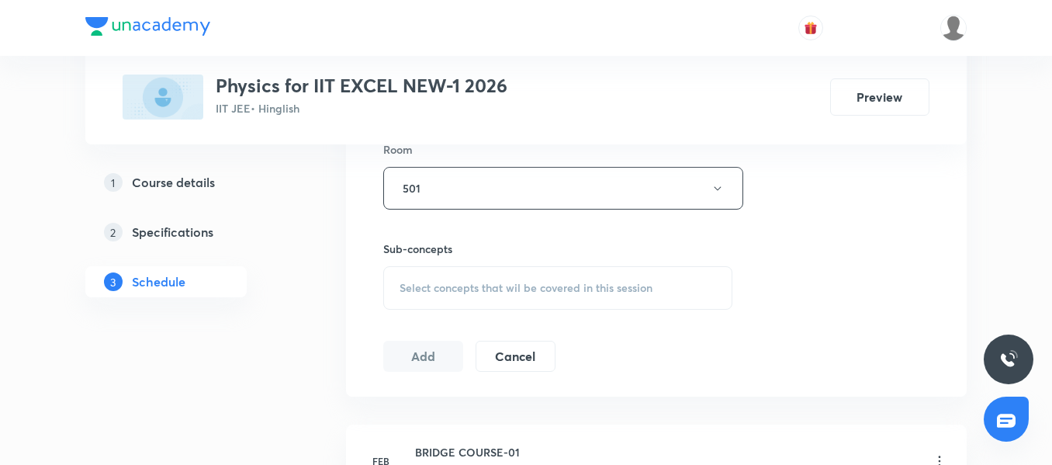
scroll to position [698, 0]
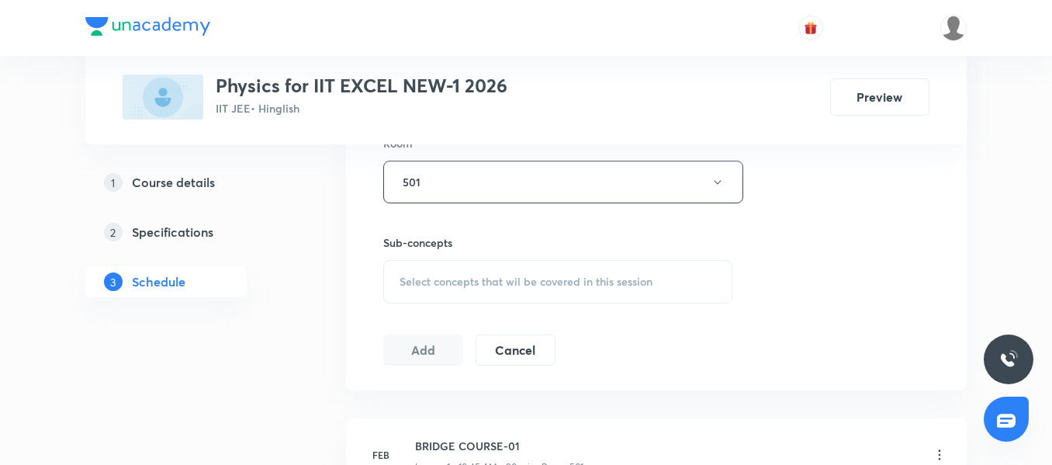
click at [465, 272] on div "Select concepts that wil be covered in this session" at bounding box center [557, 281] width 349 height 43
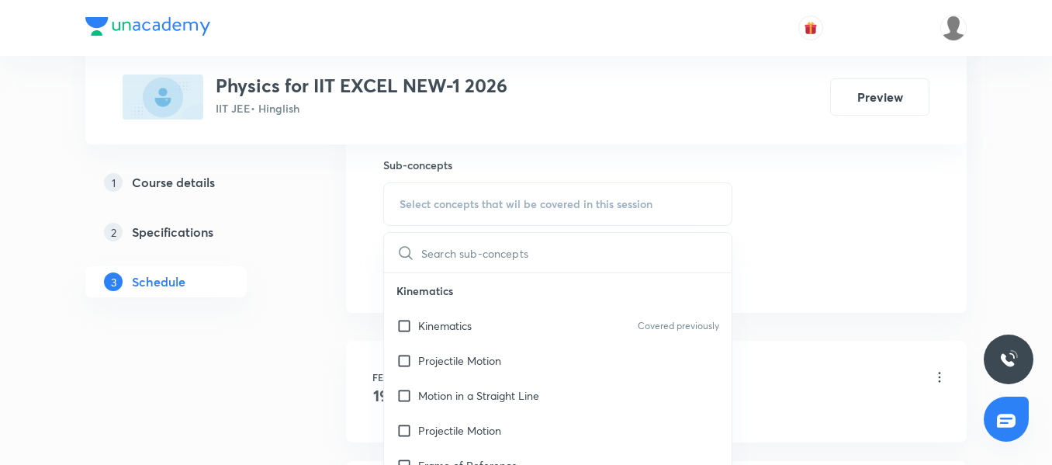
scroll to position [853, 0]
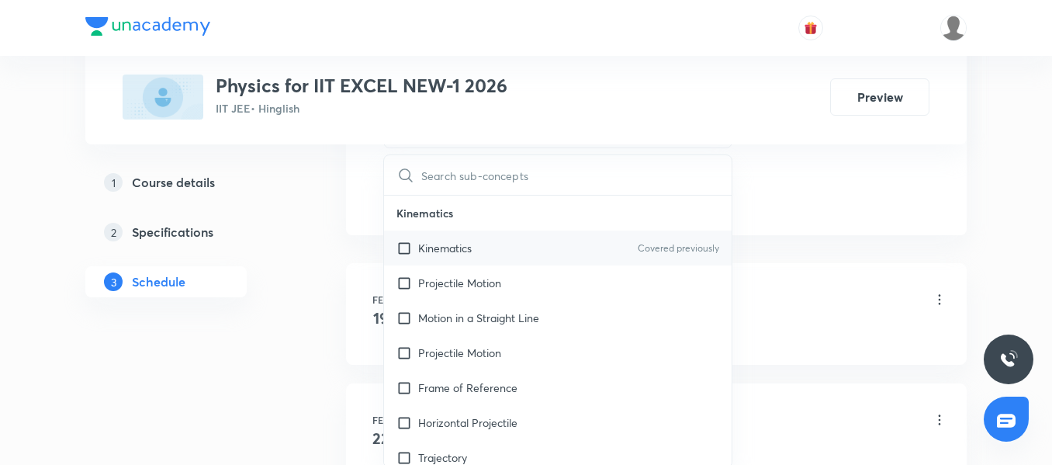
click at [458, 259] on div "Kinematics Covered previously" at bounding box center [558, 247] width 348 height 35
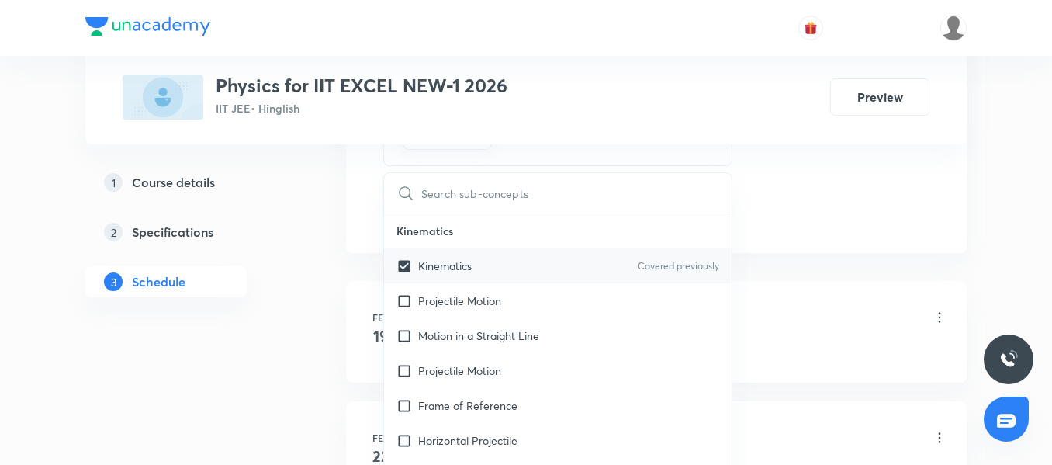
checkbox input "true"
click at [385, 235] on p "Kinematics" at bounding box center [558, 230] width 348 height 35
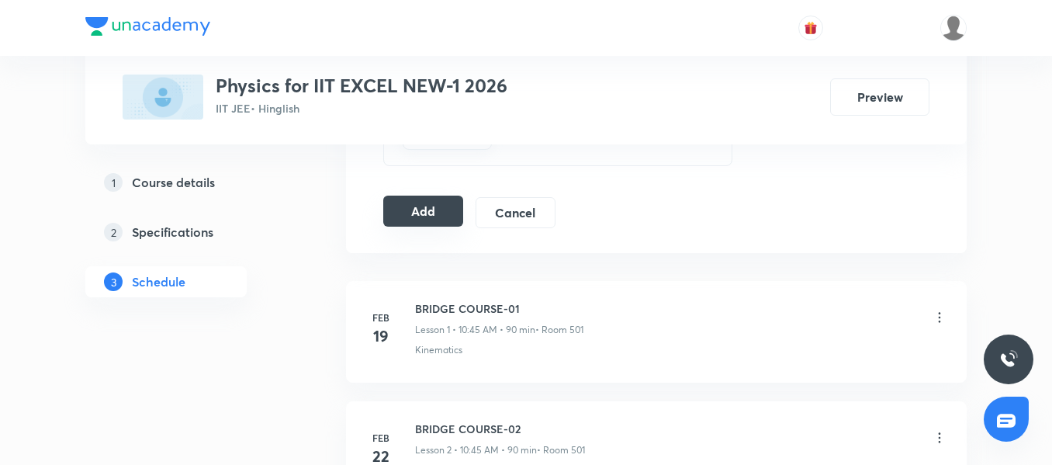
click at [406, 218] on button "Add" at bounding box center [423, 210] width 80 height 31
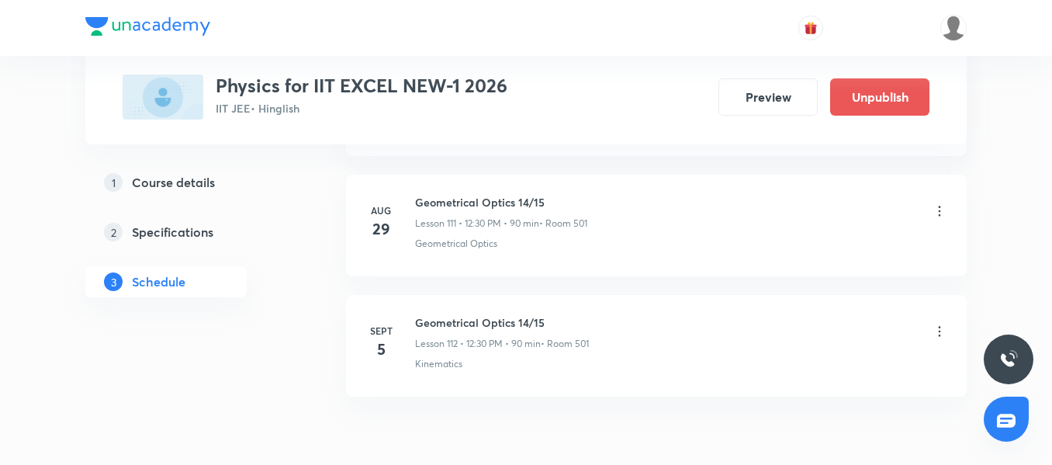
scroll to position [13534, 0]
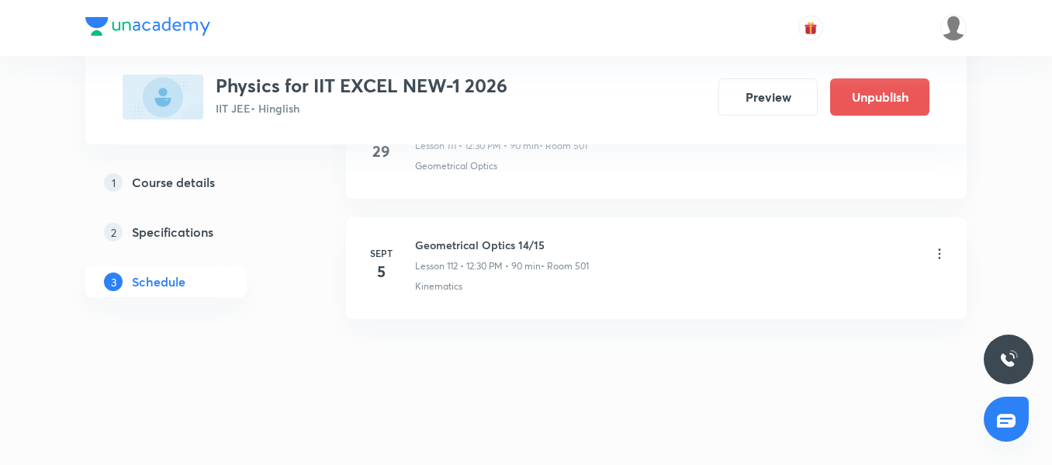
click at [938, 254] on icon at bounding box center [940, 254] width 16 height 16
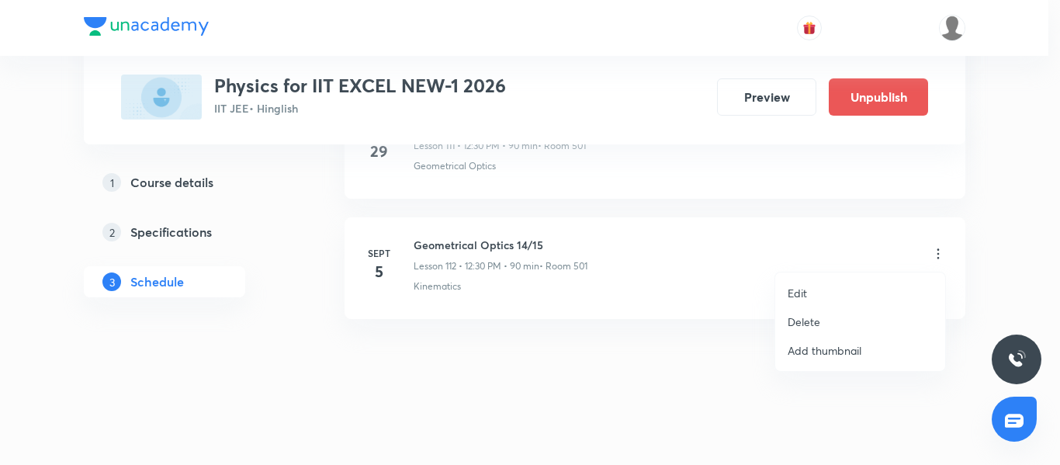
click at [814, 289] on li "Edit" at bounding box center [860, 292] width 170 height 29
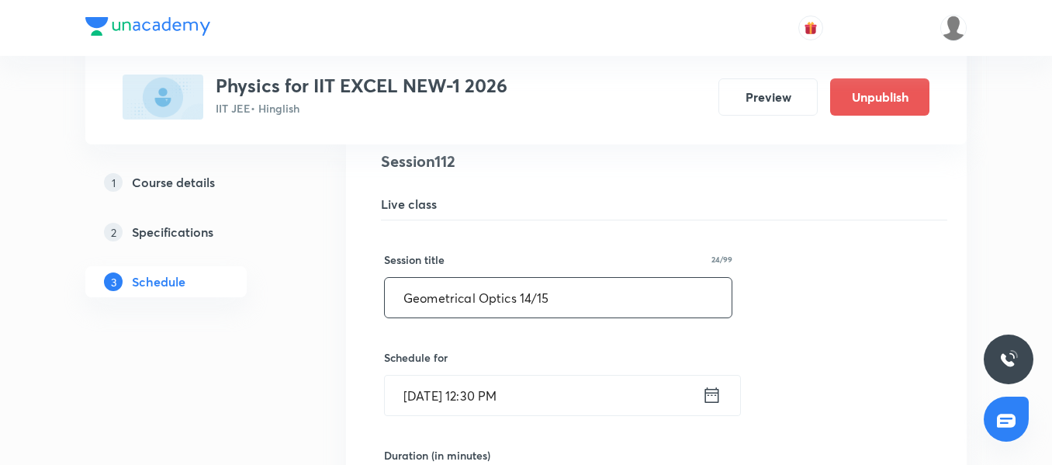
click at [527, 300] on input "Geometrical Optics 14/15" at bounding box center [558, 298] width 347 height 40
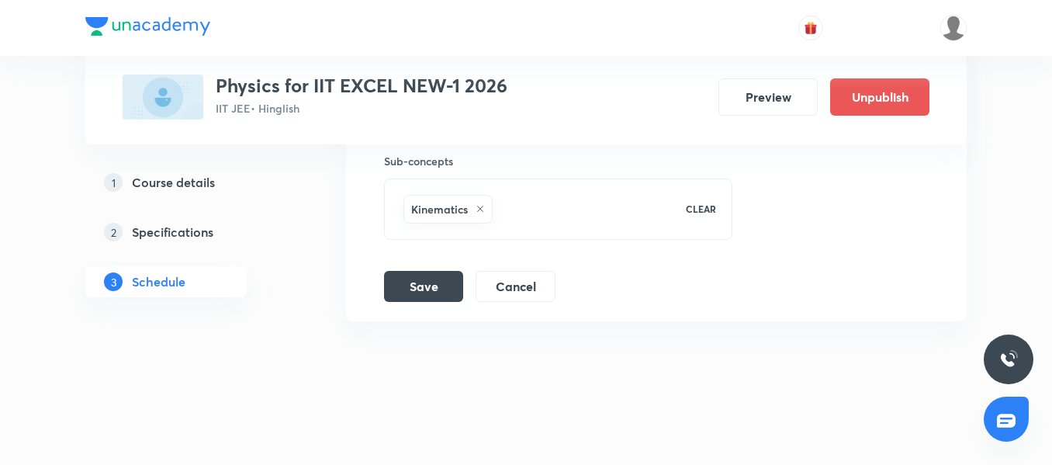
scroll to position [14131, 0]
type input "Geometrical Optics 15/15"
click at [410, 280] on button "Save" at bounding box center [423, 282] width 79 height 31
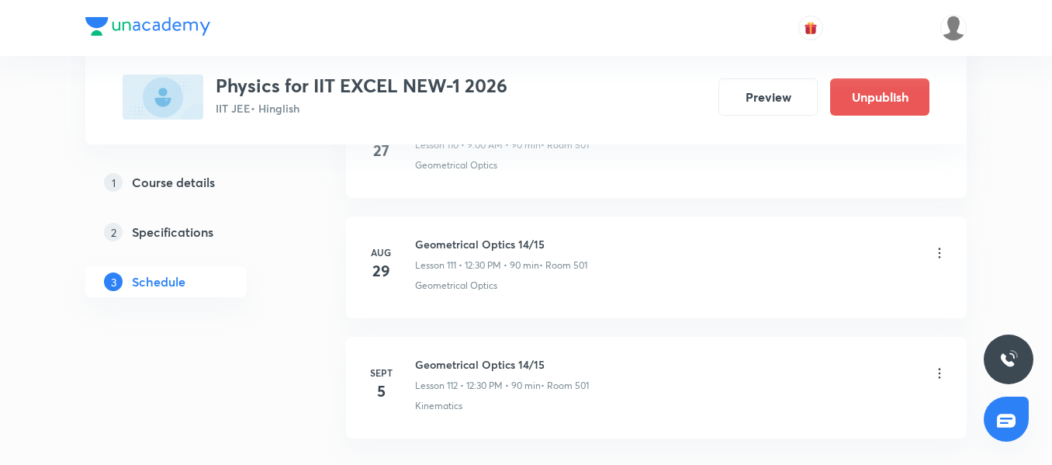
scroll to position [13379, 0]
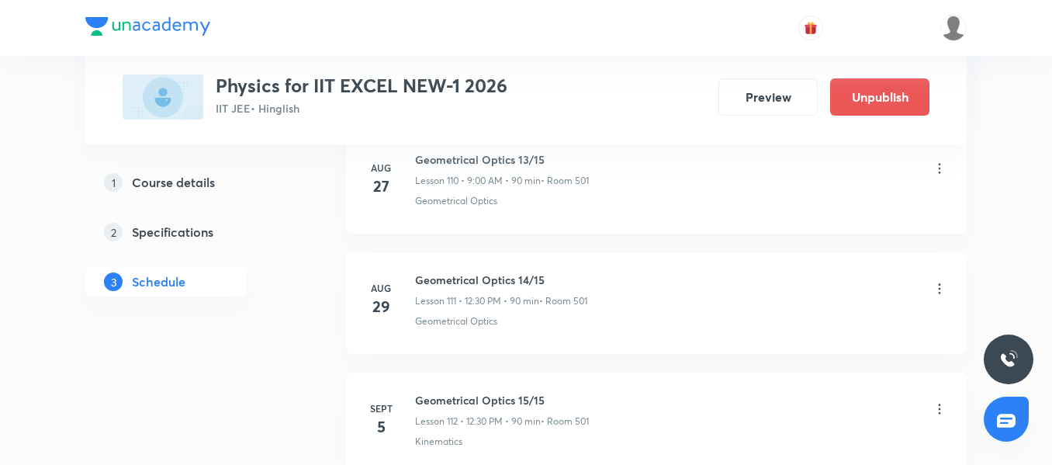
click at [466, 392] on h6 "Geometrical Optics 15/15" at bounding box center [502, 400] width 174 height 16
copy h6 "Geometrical Optics 15/15"
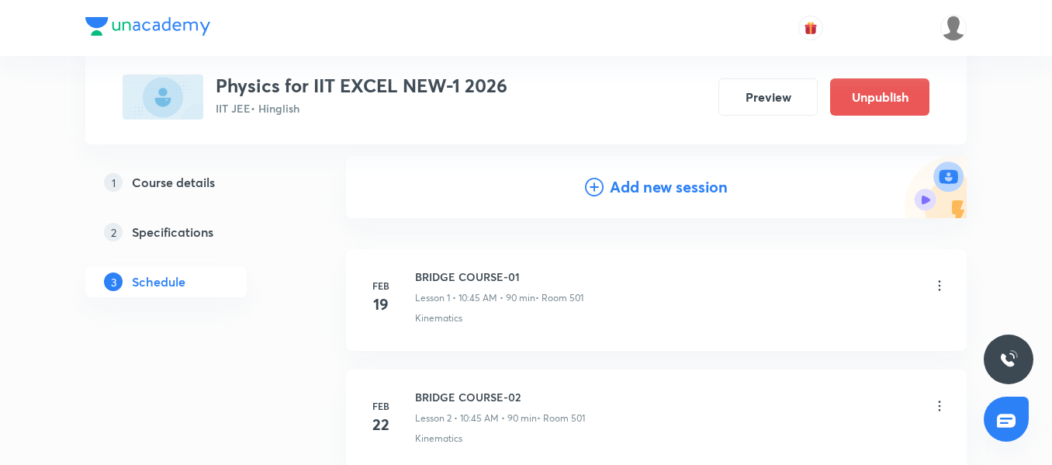
scroll to position [155, 0]
click at [650, 183] on h4 "Add new session" at bounding box center [669, 186] width 118 height 23
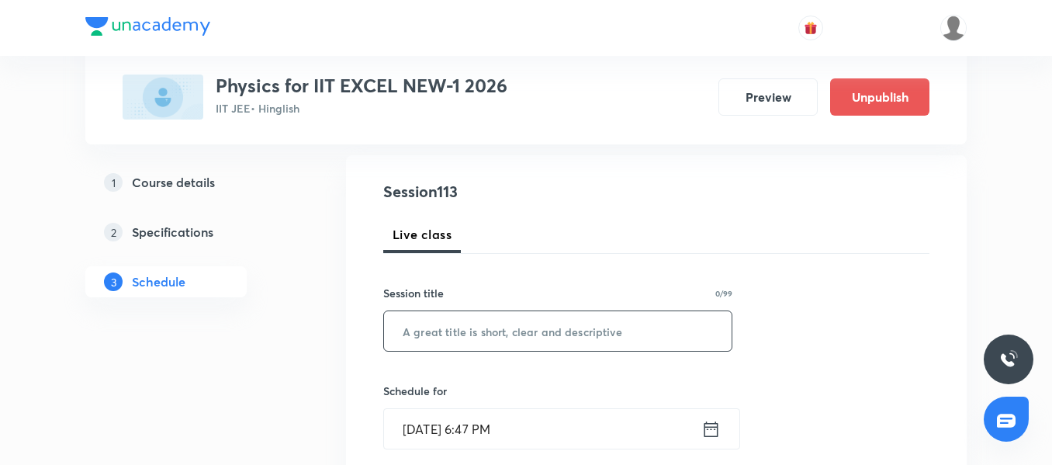
click at [461, 331] on input "text" at bounding box center [558, 331] width 348 height 40
paste input "Geometrical Optics 15/15"
click at [527, 327] on input "Geometrical Optics 15/15" at bounding box center [558, 331] width 348 height 40
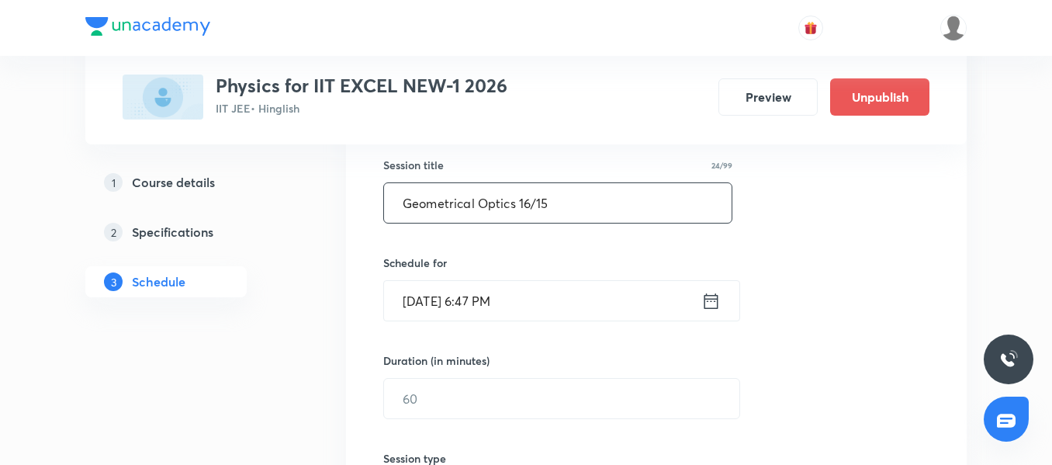
scroll to position [310, 0]
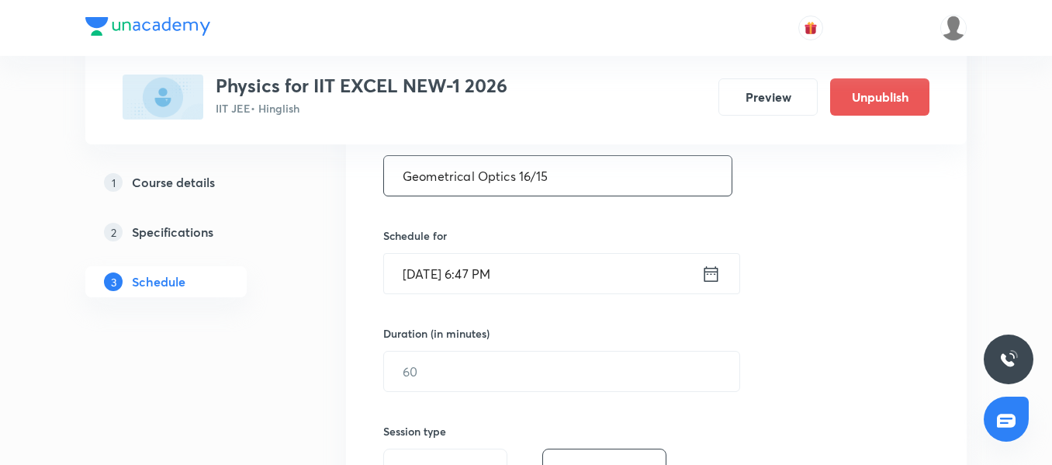
type input "Geometrical Optics 16/15"
click at [590, 282] on input "Sept 3, 2025, 6:47 PM" at bounding box center [542, 274] width 317 height 40
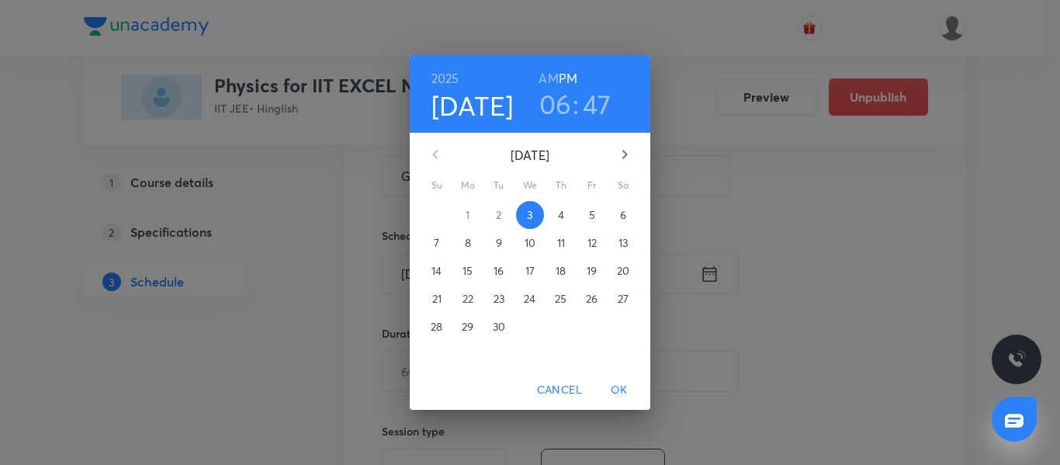
click at [629, 220] on span "6" at bounding box center [623, 215] width 28 height 16
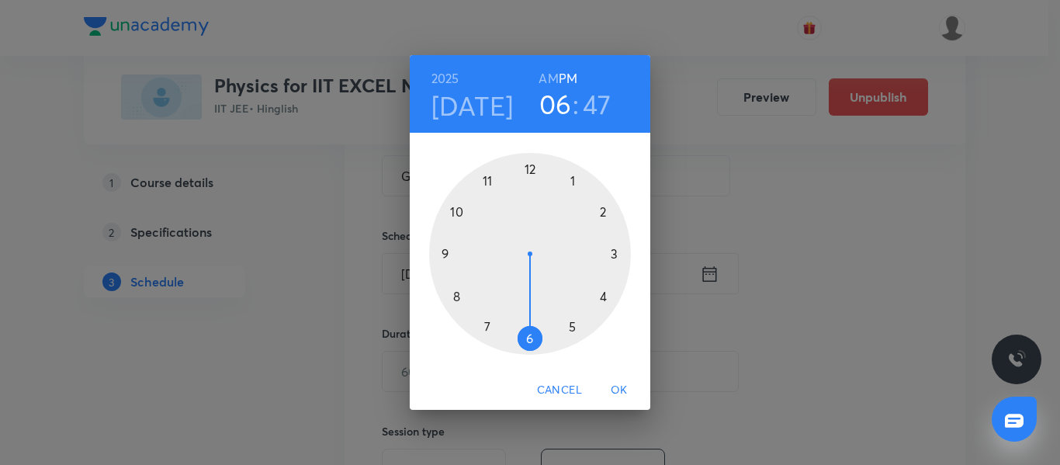
click at [442, 252] on div at bounding box center [530, 254] width 202 height 202
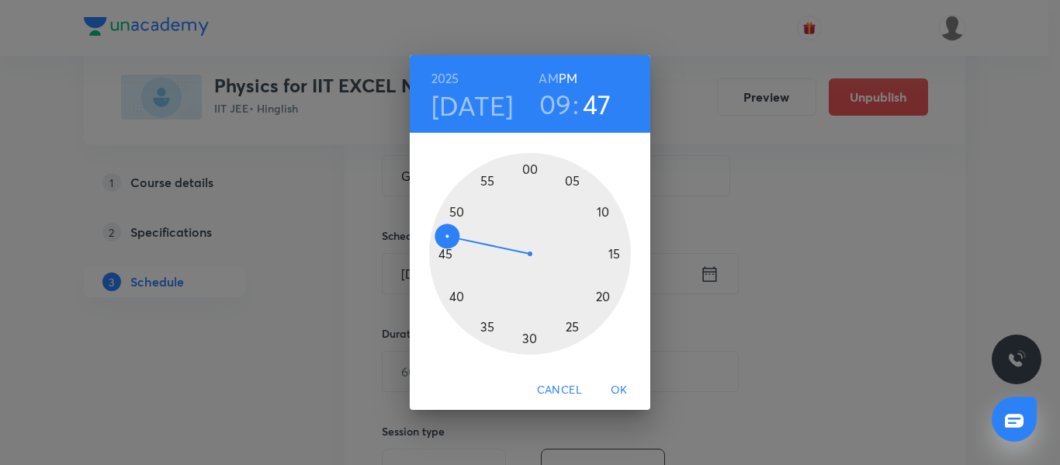
click at [549, 79] on h6 "AM" at bounding box center [547, 78] width 19 height 22
click at [527, 168] on div at bounding box center [530, 254] width 202 height 202
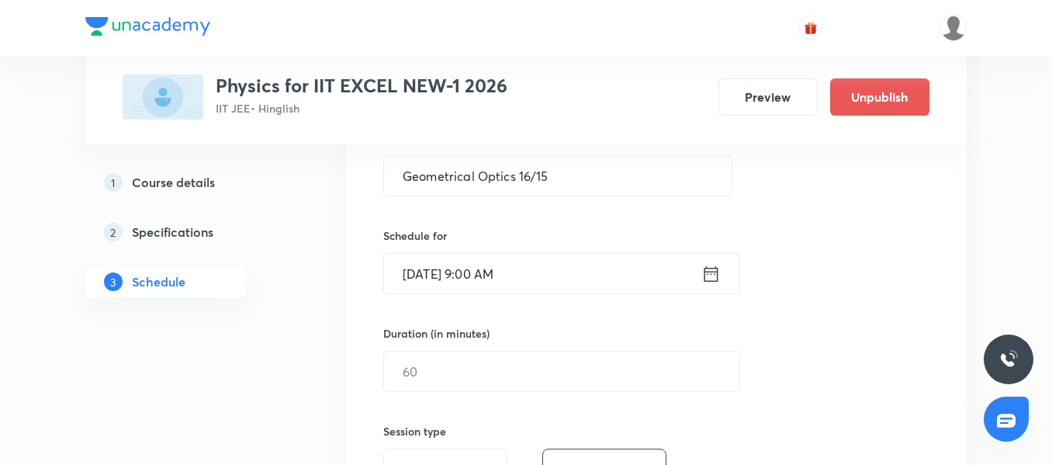
scroll to position [388, 0]
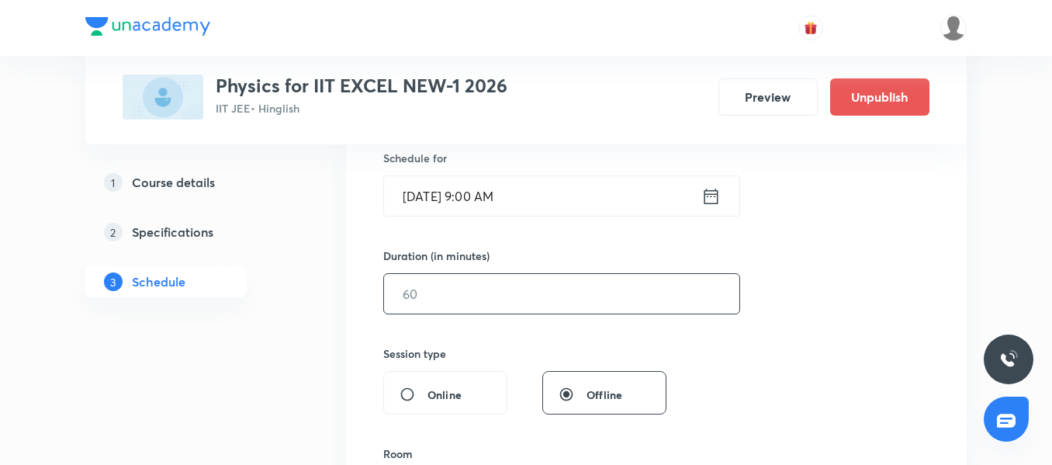
click at [399, 283] on input "text" at bounding box center [561, 294] width 355 height 40
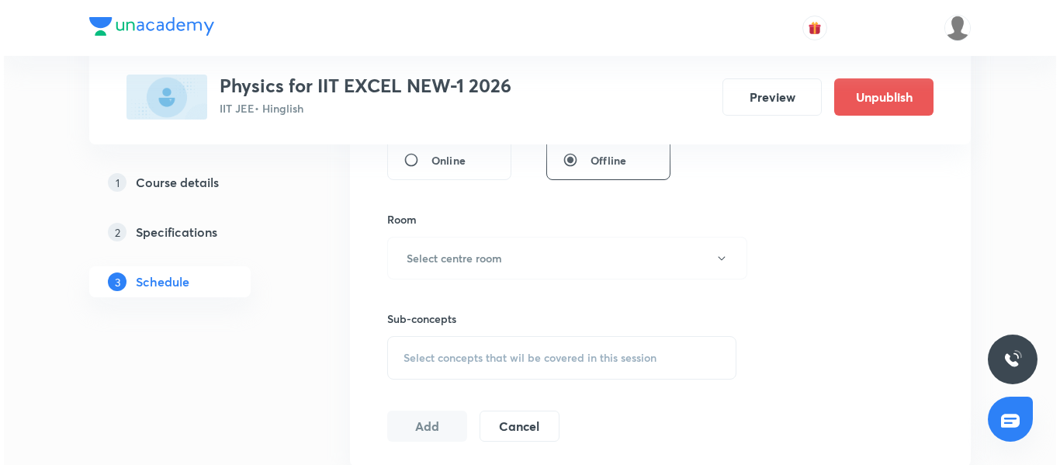
scroll to position [698, 0]
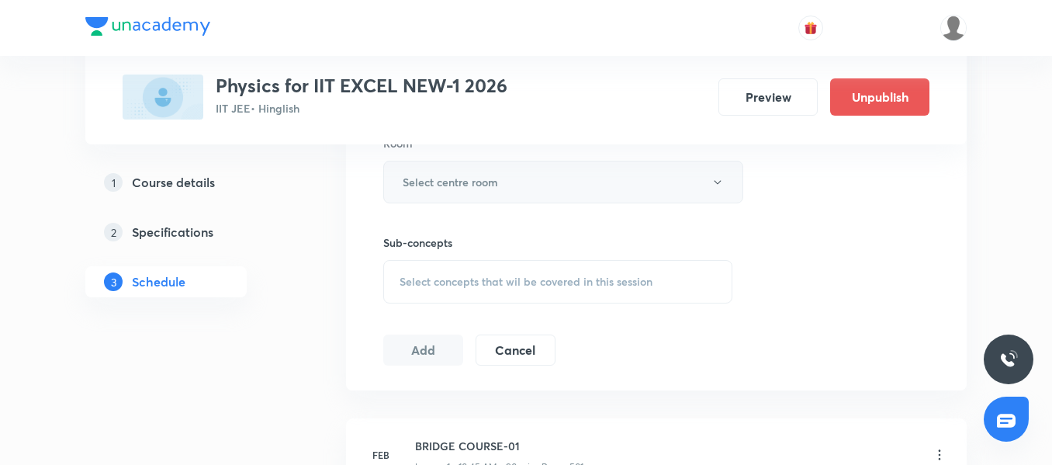
type input "90"
click at [443, 180] on h6 "Select centre room" at bounding box center [450, 182] width 95 height 16
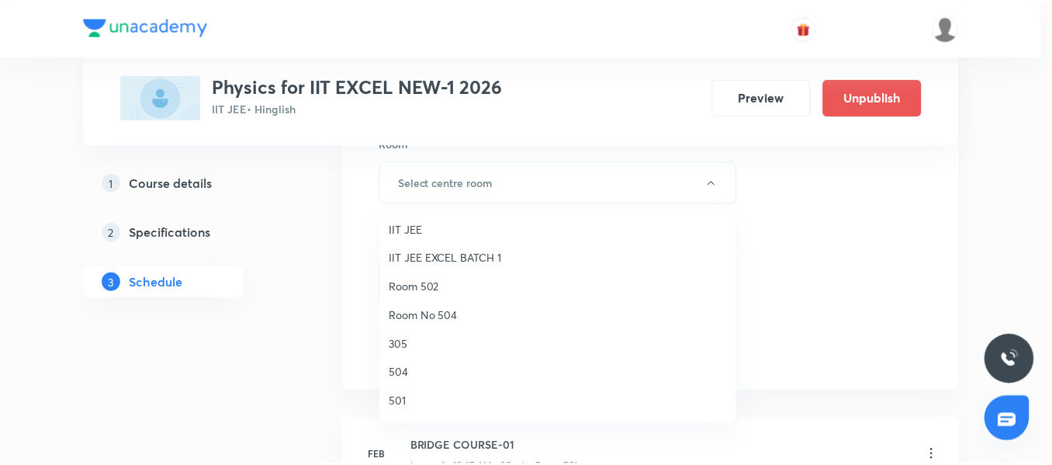
scroll to position [155, 0]
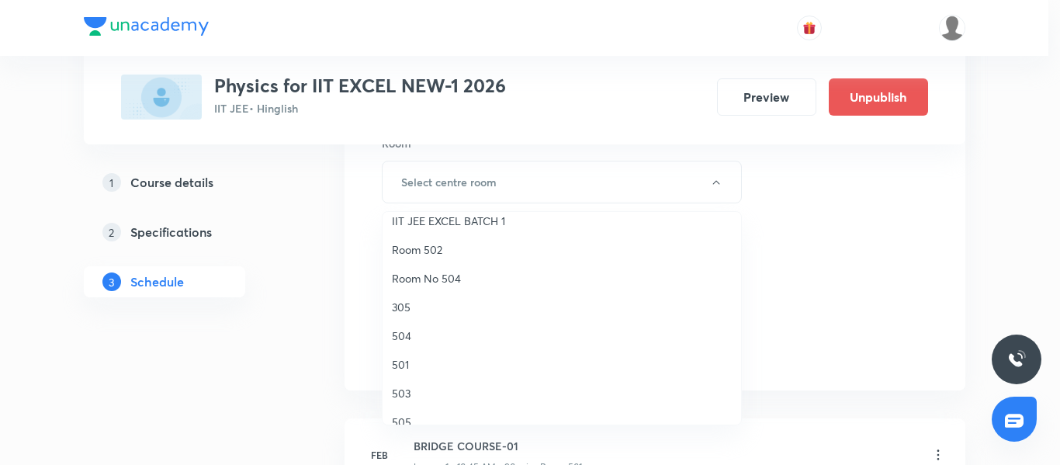
click at [416, 374] on li "501" at bounding box center [561, 364] width 358 height 29
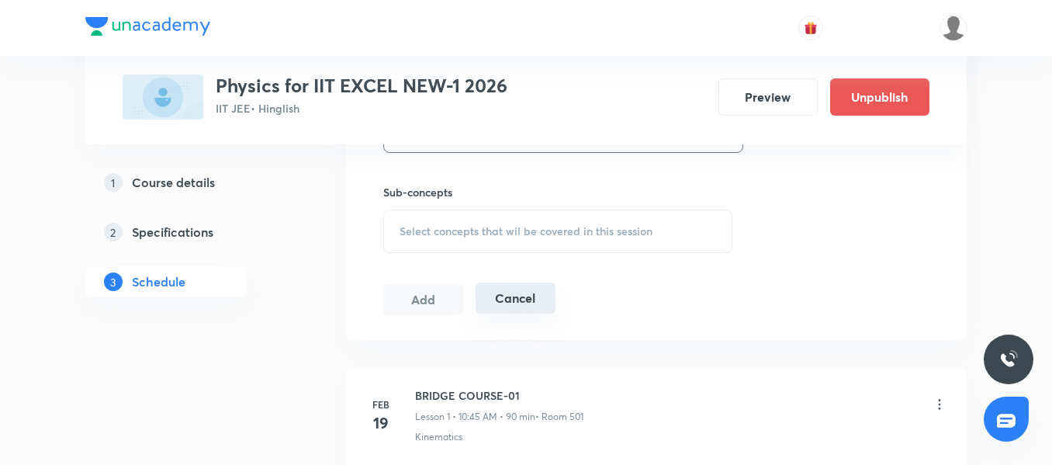
scroll to position [776, 0]
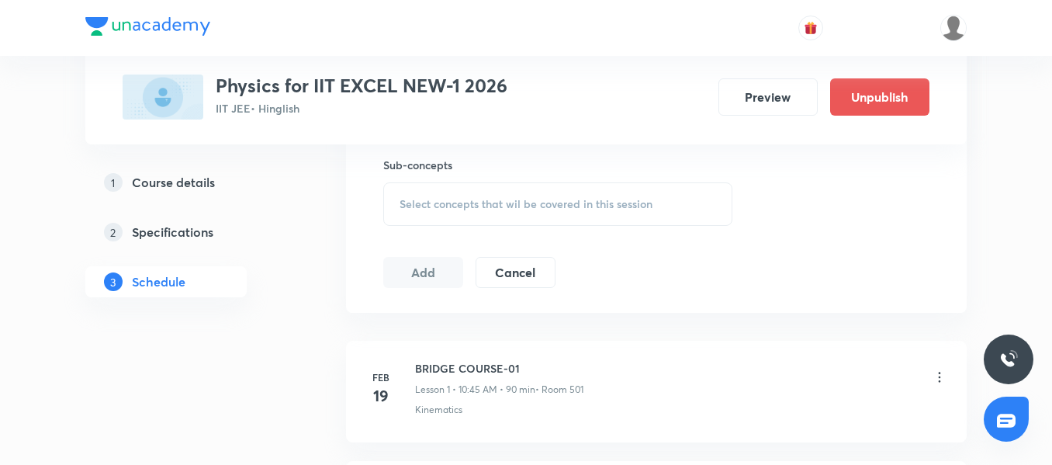
click at [465, 210] on span "Select concepts that wil be covered in this session" at bounding box center [526, 204] width 253 height 12
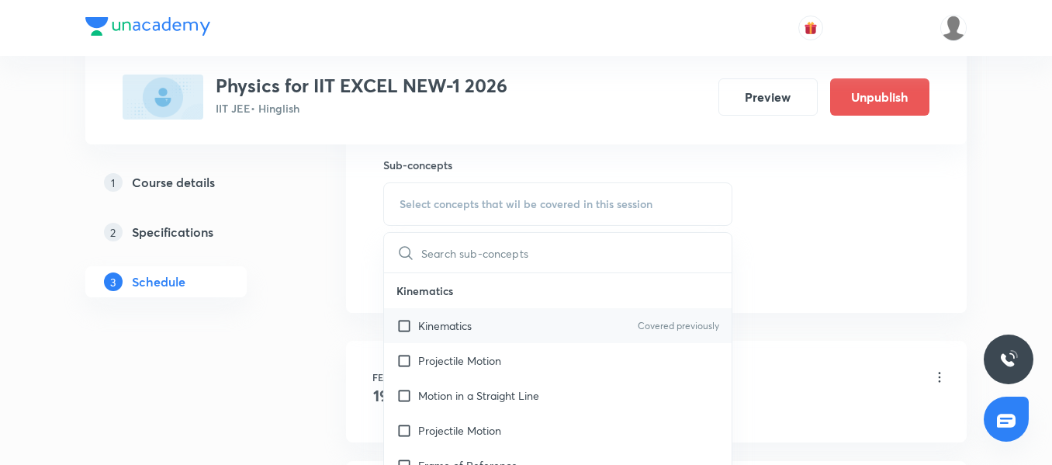
click at [451, 323] on p "Kinematics" at bounding box center [445, 325] width 54 height 16
checkbox input "true"
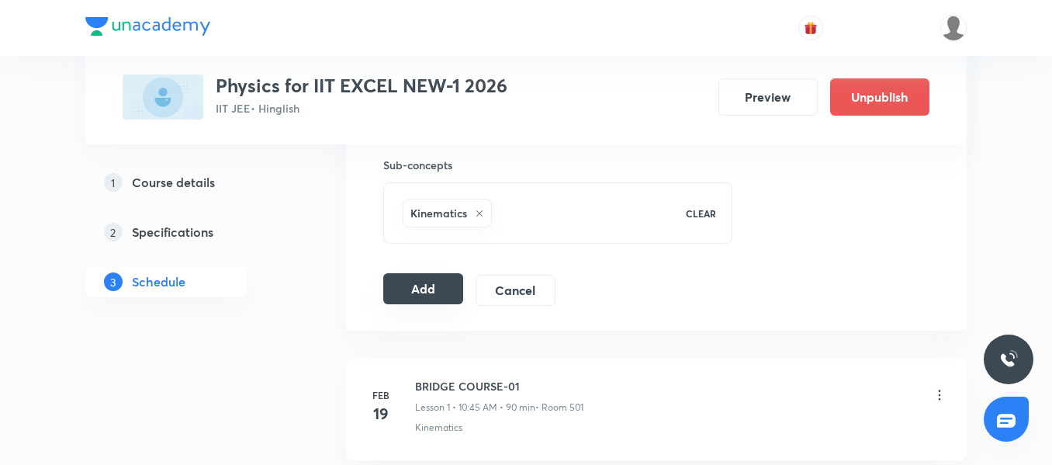
click at [408, 281] on button "Add" at bounding box center [423, 288] width 80 height 31
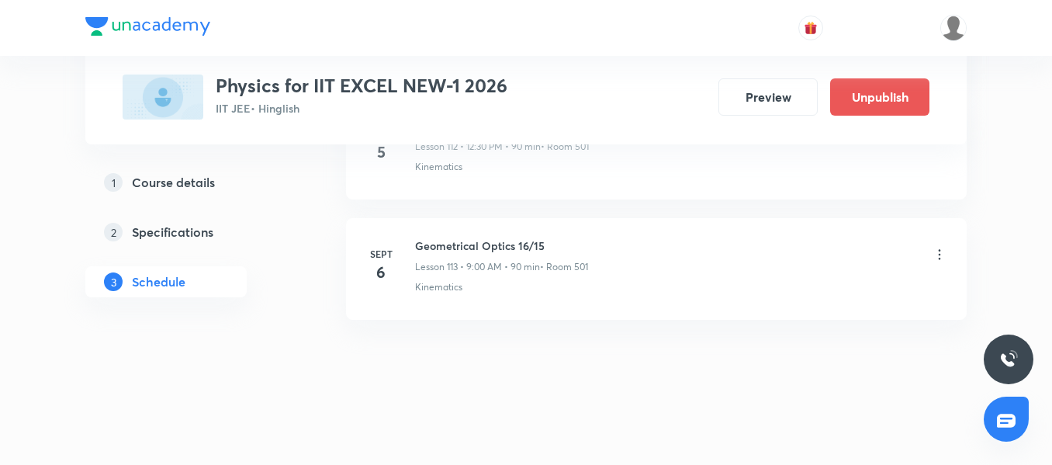
scroll to position [13654, 0]
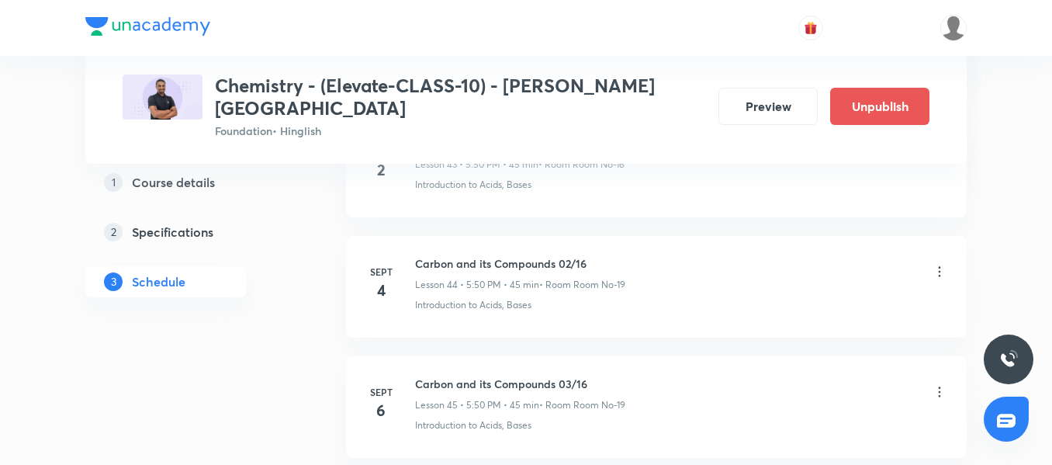
scroll to position [6034, 0]
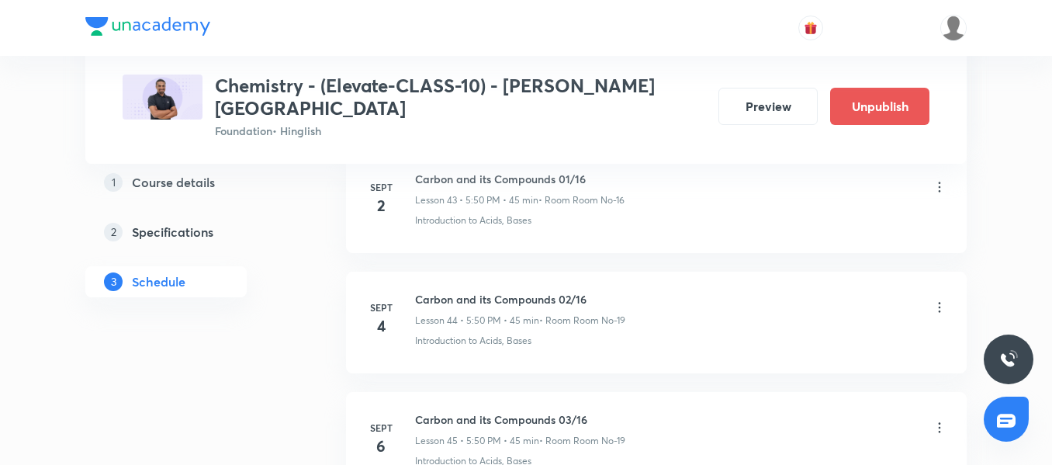
click at [942, 299] on icon at bounding box center [940, 307] width 16 height 16
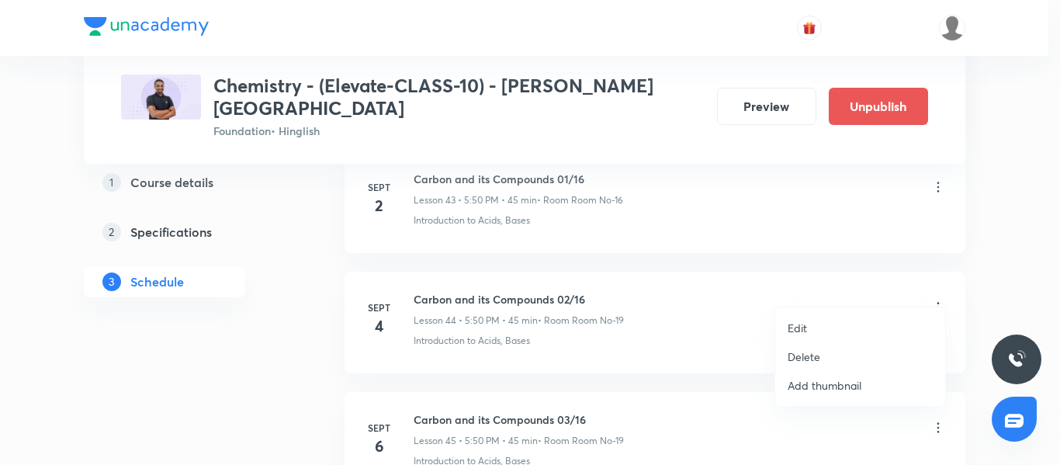
click at [813, 361] on p "Delete" at bounding box center [803, 356] width 33 height 16
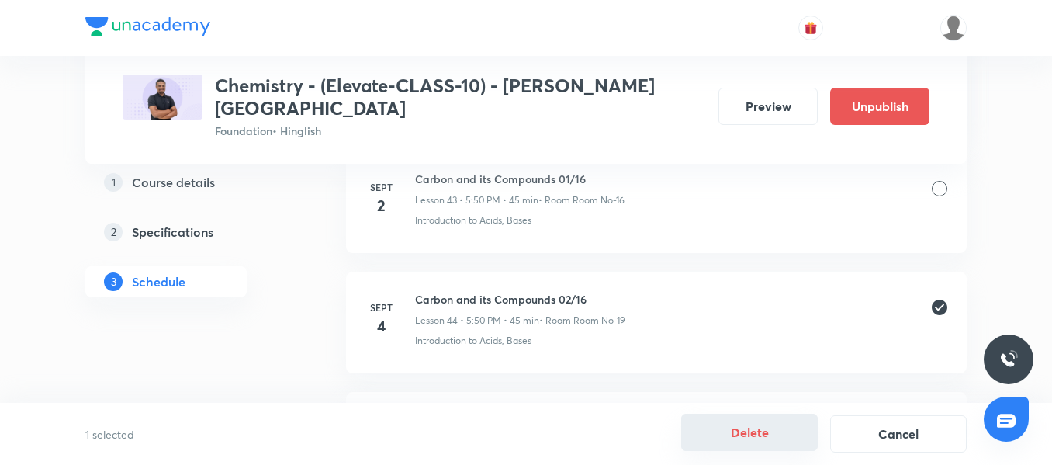
click at [773, 428] on button "Delete" at bounding box center [749, 431] width 137 height 37
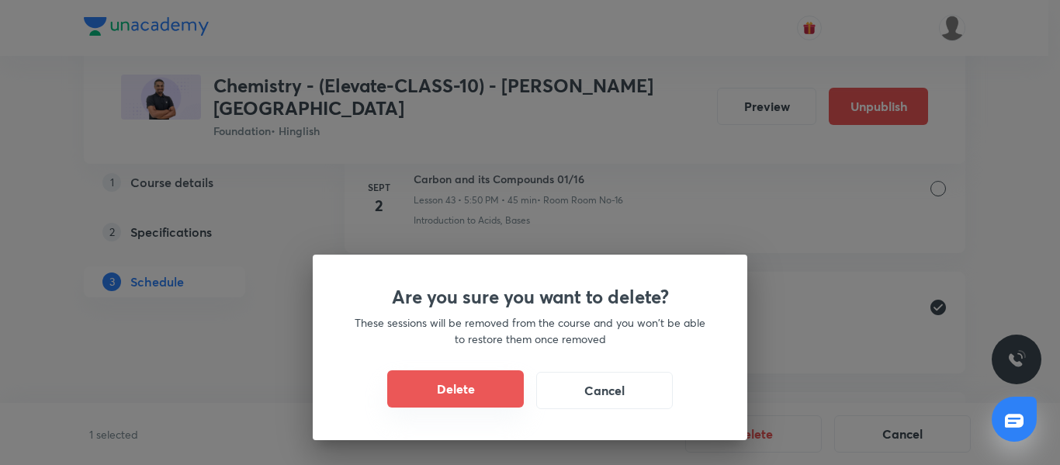
click at [463, 390] on button "Delete" at bounding box center [455, 388] width 137 height 37
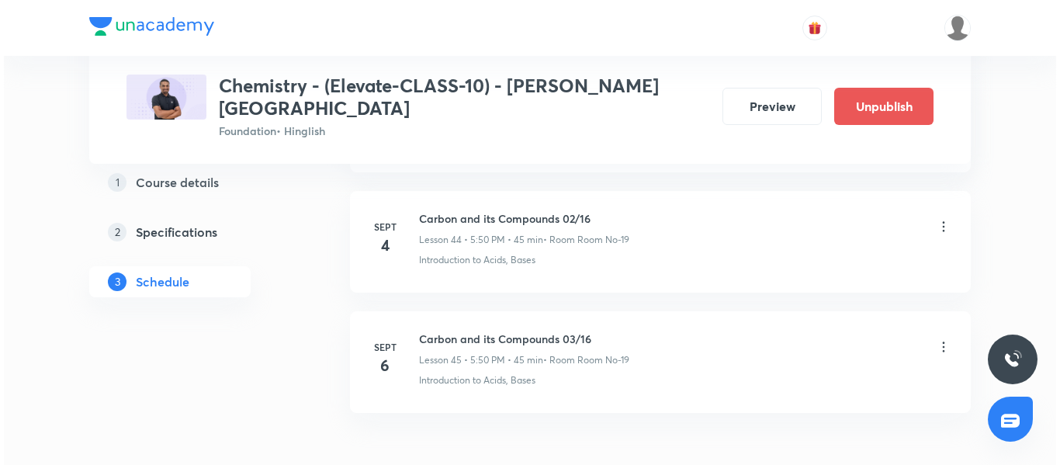
scroll to position [6190, 0]
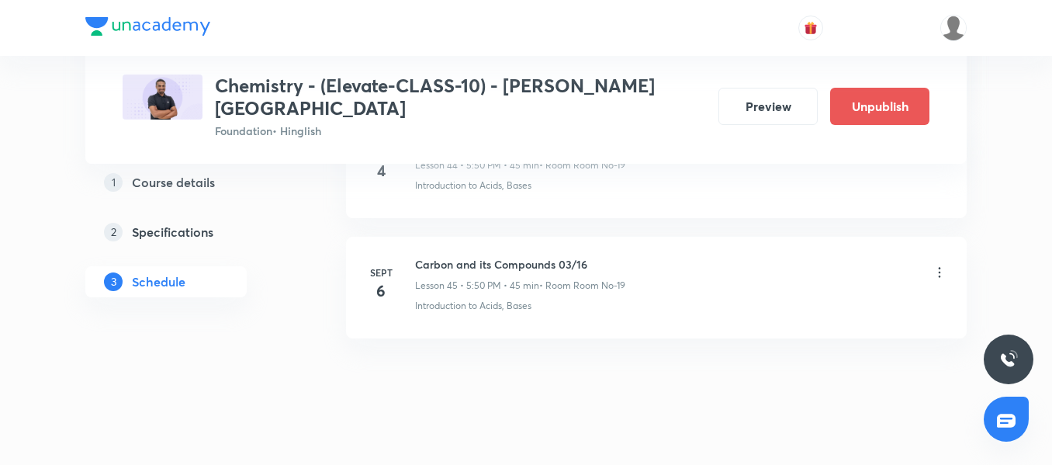
click at [941, 265] on icon at bounding box center [940, 273] width 16 height 16
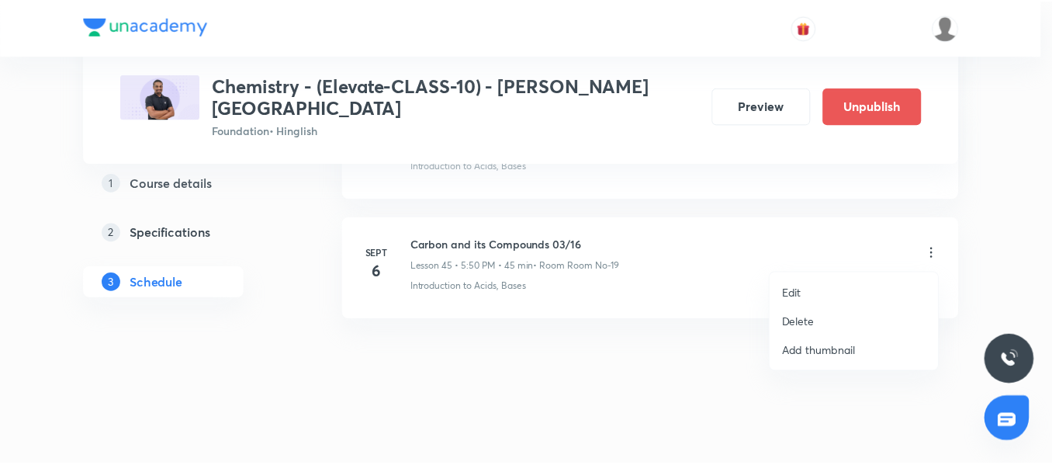
scroll to position [6069, 0]
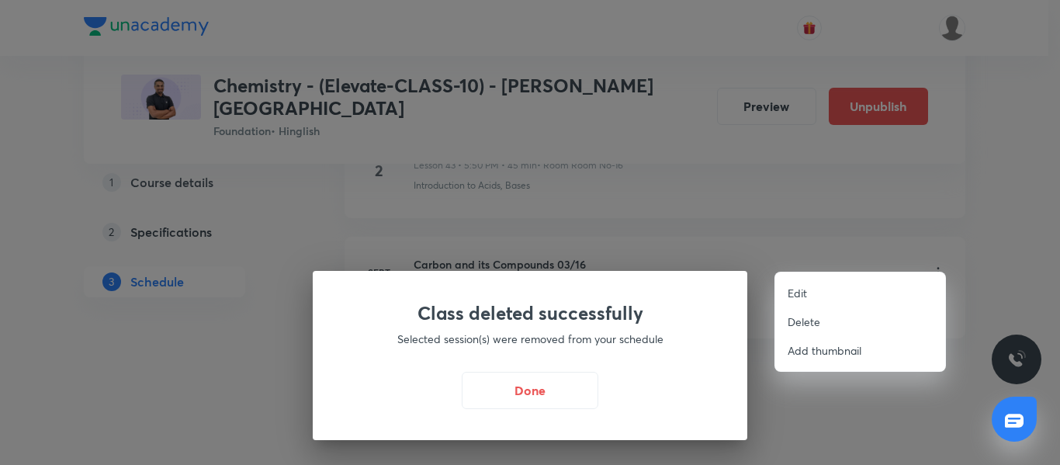
drag, startPoint x: 517, startPoint y: 381, endPoint x: 689, endPoint y: 384, distance: 172.2
click at [517, 381] on div at bounding box center [530, 232] width 1060 height 465
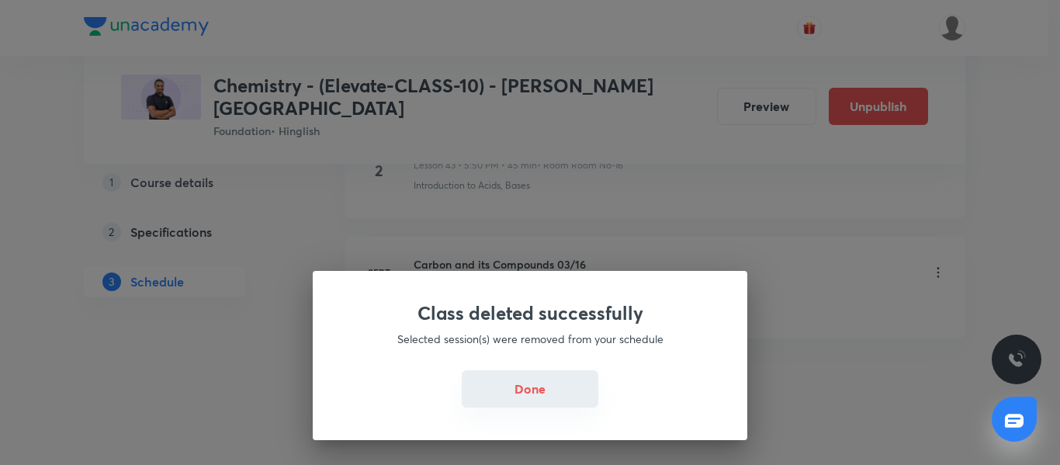
click at [527, 386] on button "Done" at bounding box center [530, 388] width 137 height 37
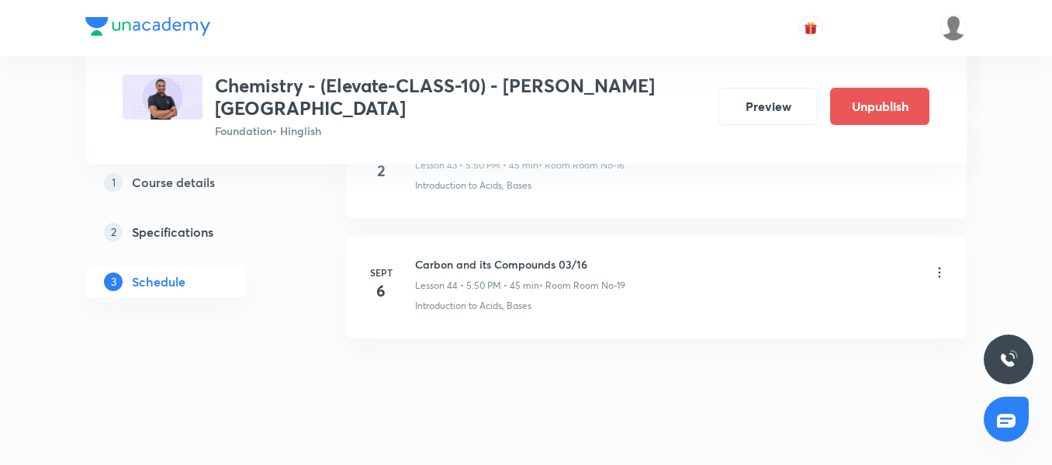
click at [938, 265] on icon at bounding box center [940, 273] width 16 height 16
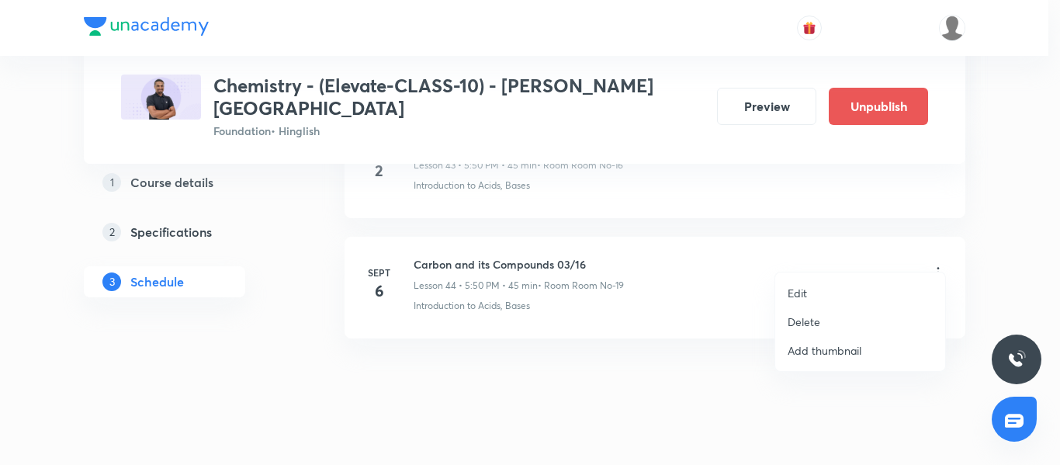
click at [832, 320] on li "Delete" at bounding box center [860, 321] width 170 height 29
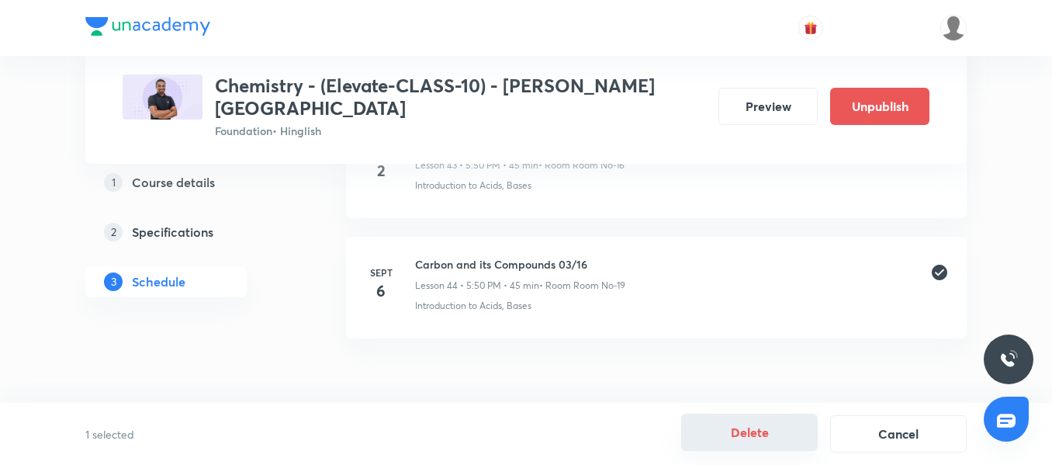
click at [721, 439] on button "Delete" at bounding box center [749, 431] width 137 height 37
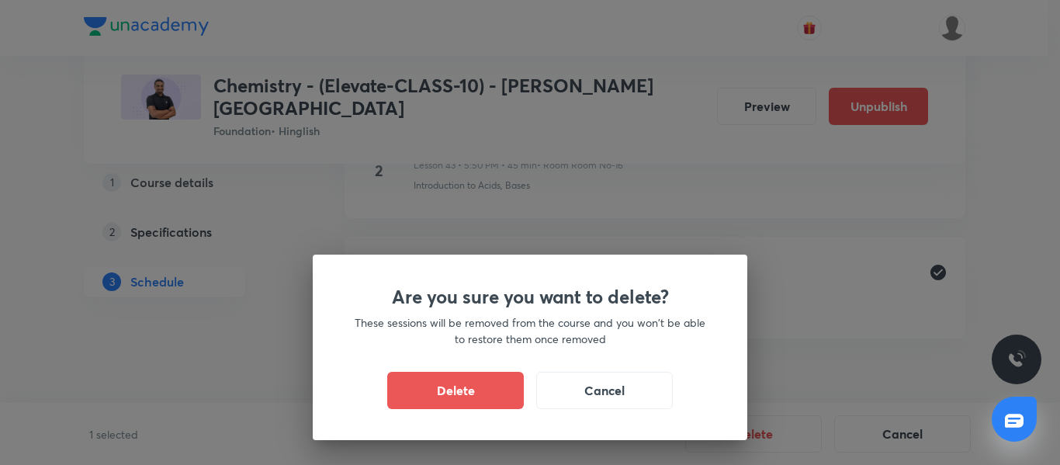
click at [486, 415] on div "Are you sure you want to delete? These sessions will be removed from the course…" at bounding box center [530, 346] width 434 height 185
drag, startPoint x: 486, startPoint y: 396, endPoint x: 503, endPoint y: 396, distance: 17.1
click at [487, 396] on button "Delete" at bounding box center [455, 388] width 137 height 37
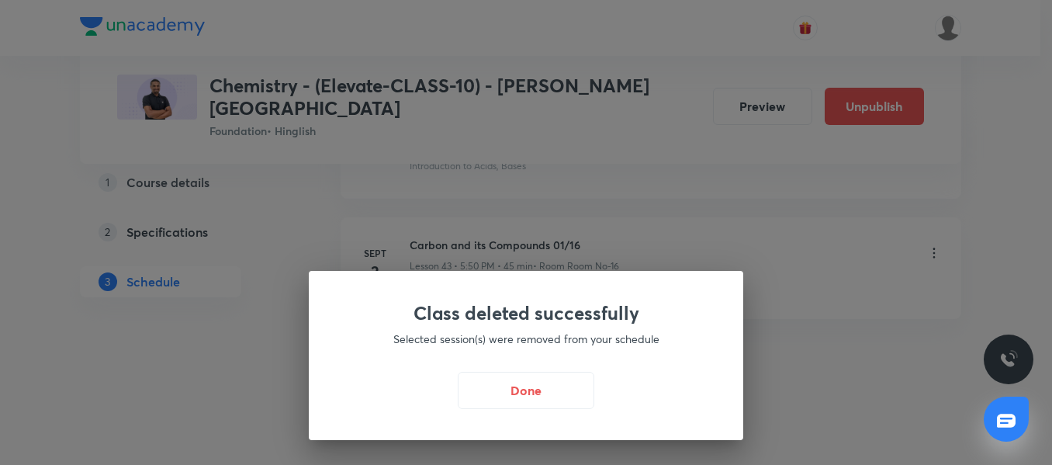
scroll to position [5949, 0]
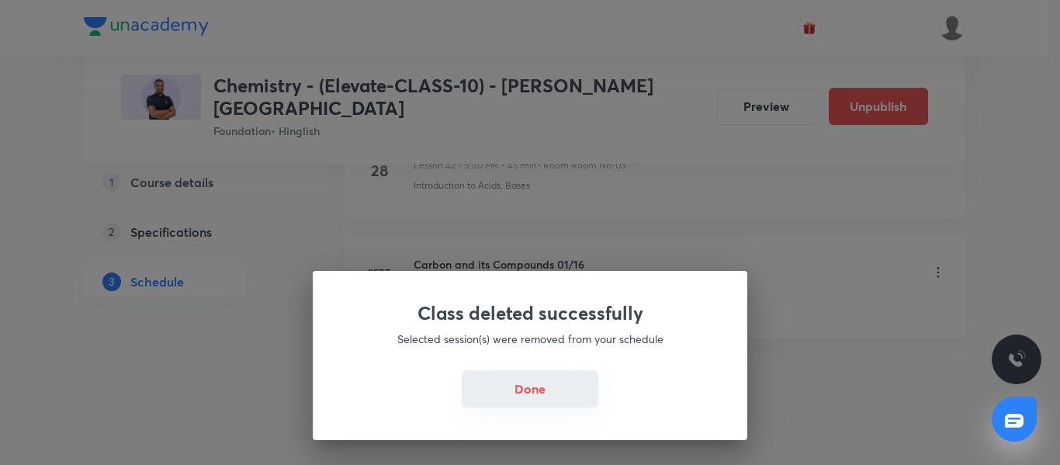
click at [541, 377] on button "Done" at bounding box center [530, 388] width 137 height 37
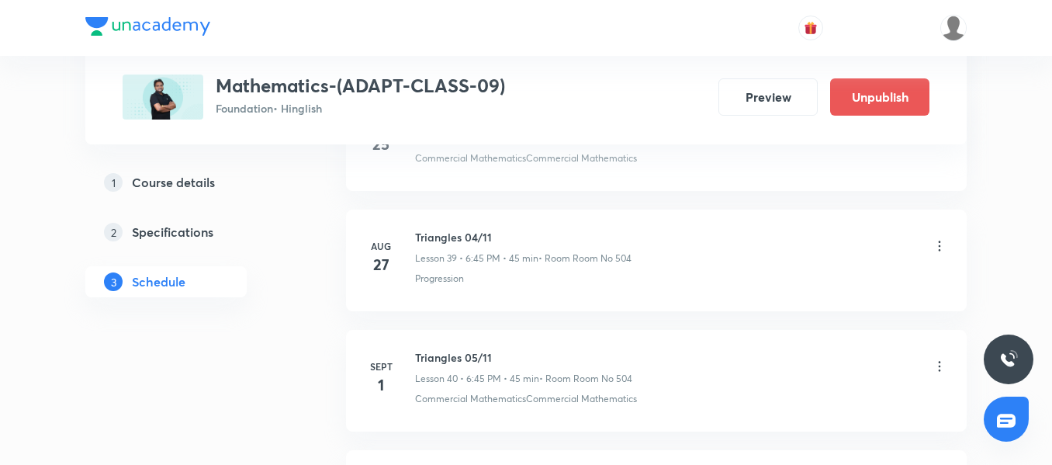
scroll to position [5709, 0]
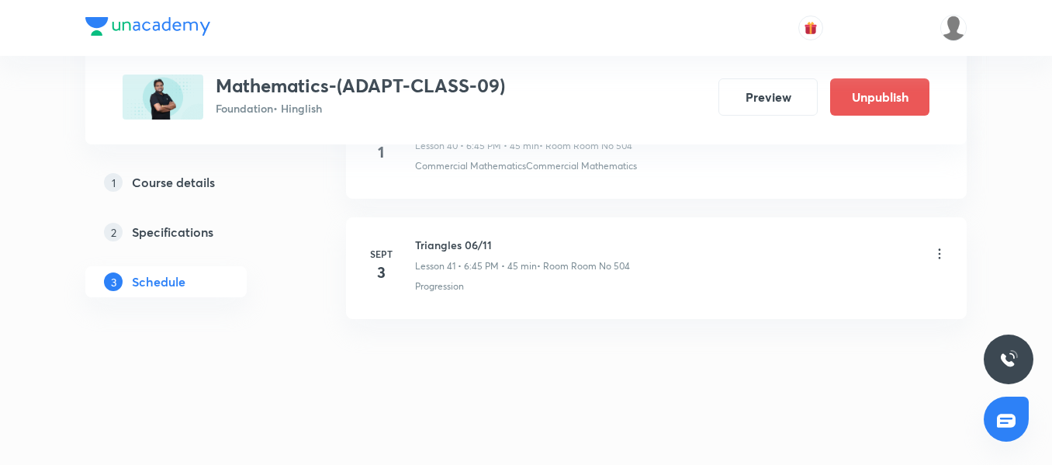
click at [386, 76] on h3 "Mathematics-(ADAPT-CLASS-09)" at bounding box center [360, 85] width 289 height 22
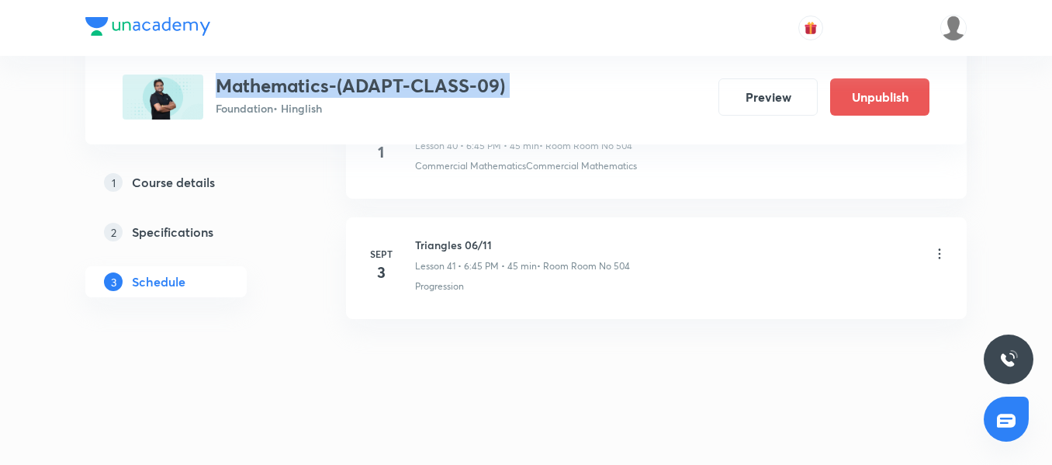
click at [386, 75] on h3 "Mathematics-(ADAPT-CLASS-09)" at bounding box center [360, 85] width 289 height 22
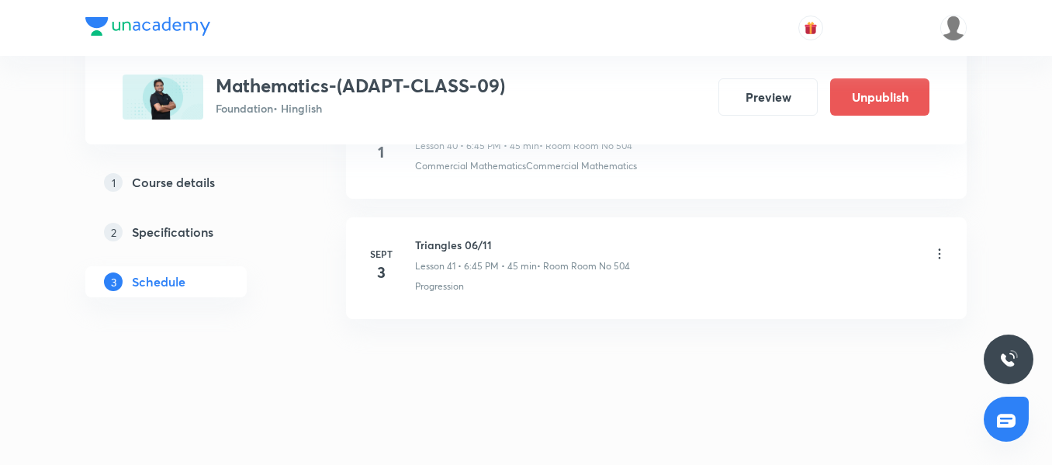
click at [320, 123] on div "Plus Courses Mathematics-(ADAPT-CLASS-09) Foundation • Hinglish Preview Unpubli…" at bounding box center [525, 72] width 881 height 144
click at [337, 89] on h3 "Mathematics-(ADAPT-CLASS-09)" at bounding box center [360, 85] width 289 height 22
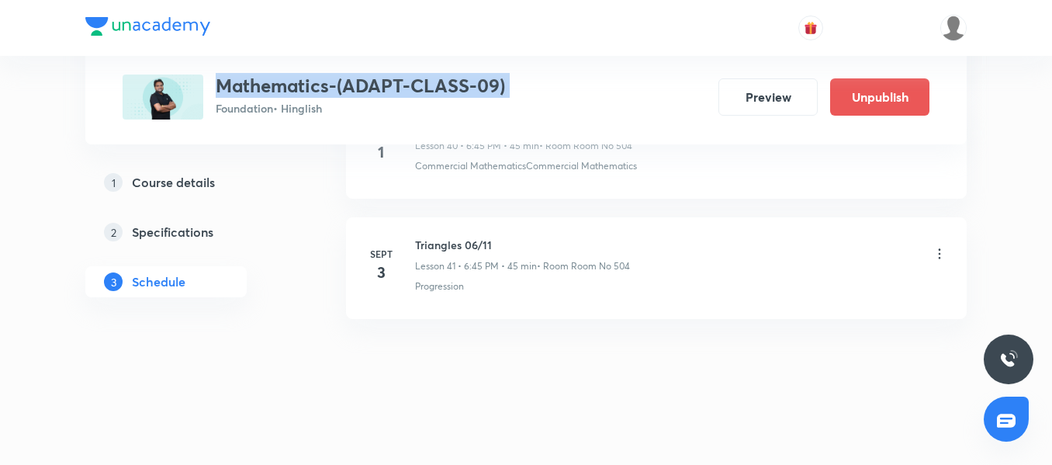
click at [337, 89] on h3 "Mathematics-(ADAPT-CLASS-09)" at bounding box center [360, 85] width 289 height 22
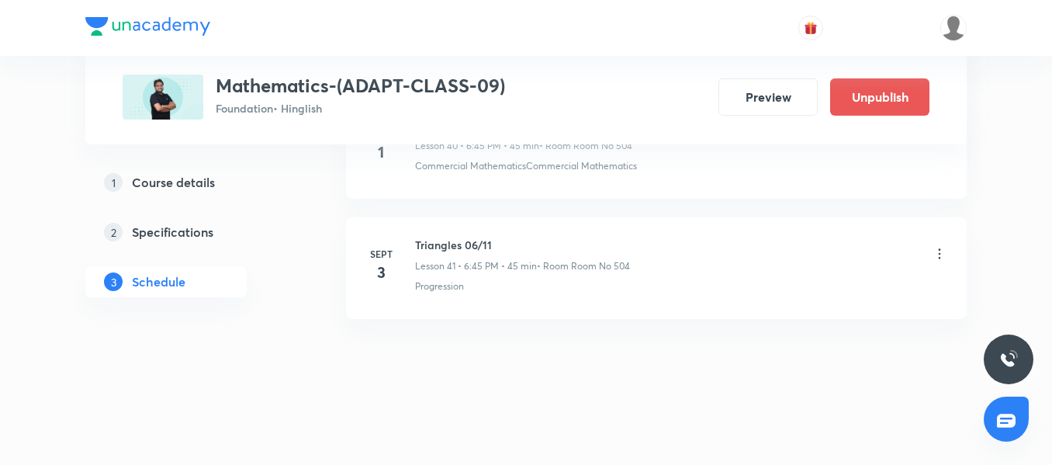
click at [351, 115] on p "Foundation • Hinglish" at bounding box center [360, 108] width 289 height 16
click at [364, 89] on h3 "Mathematics-(ADAPT-CLASS-09)" at bounding box center [360, 85] width 289 height 22
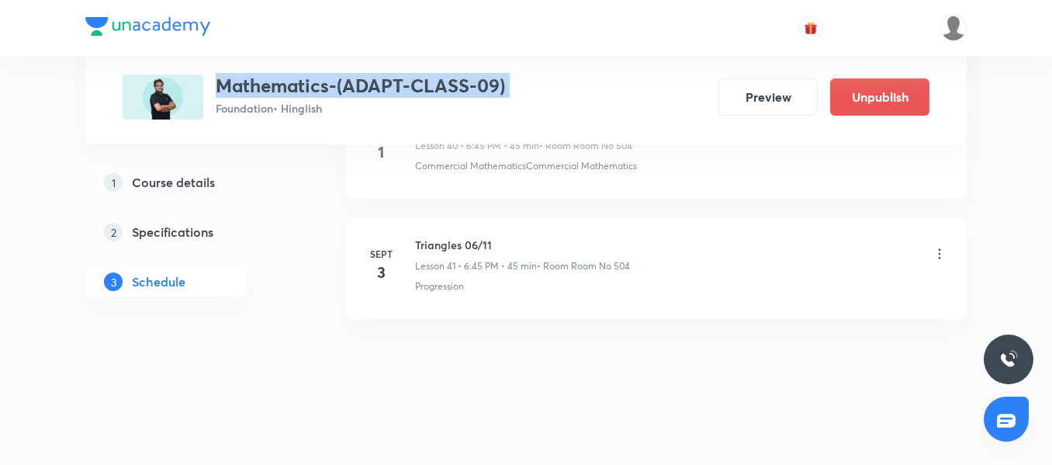
click at [364, 89] on h3 "Mathematics-(ADAPT-CLASS-09)" at bounding box center [360, 85] width 289 height 22
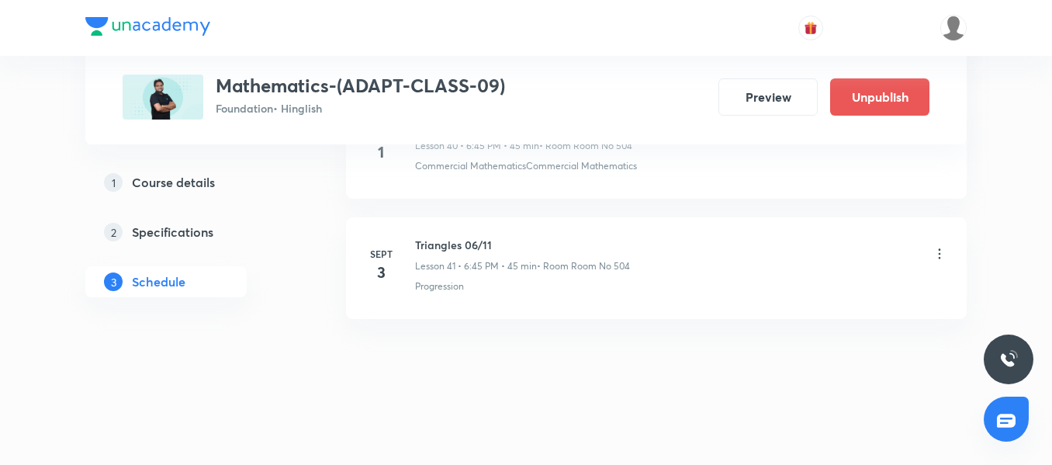
click at [368, 126] on div "Plus Courses Mathematics-(ADAPT-CLASS-09) Foundation • Hinglish Preview Unpubli…" at bounding box center [525, 72] width 881 height 144
